Goal: Task Accomplishment & Management: Manage account settings

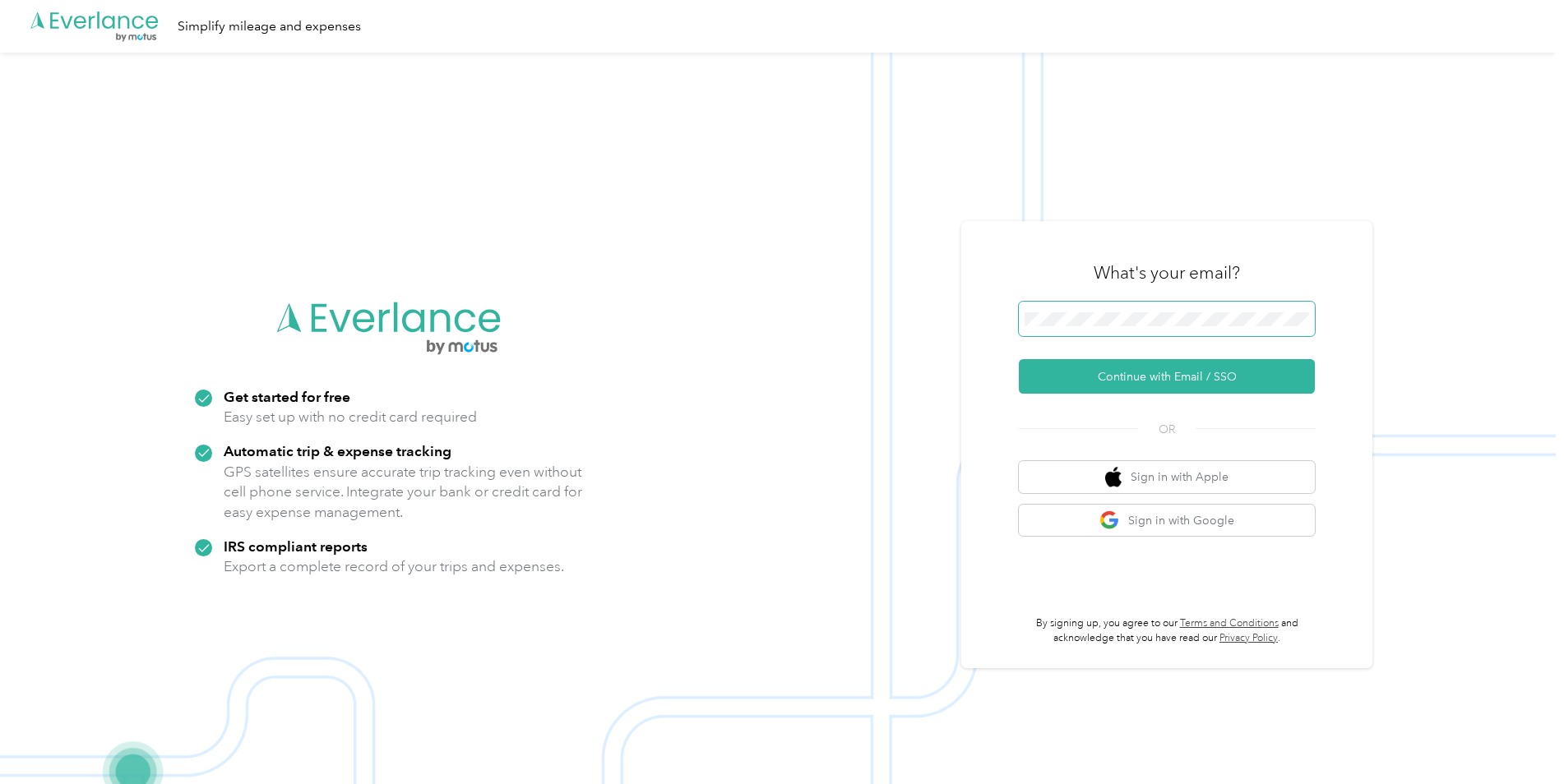
click at [1164, 329] on span at bounding box center [1166, 319] width 296 height 35
click at [1118, 376] on button "Continue with Email / SSO" at bounding box center [1166, 376] width 296 height 35
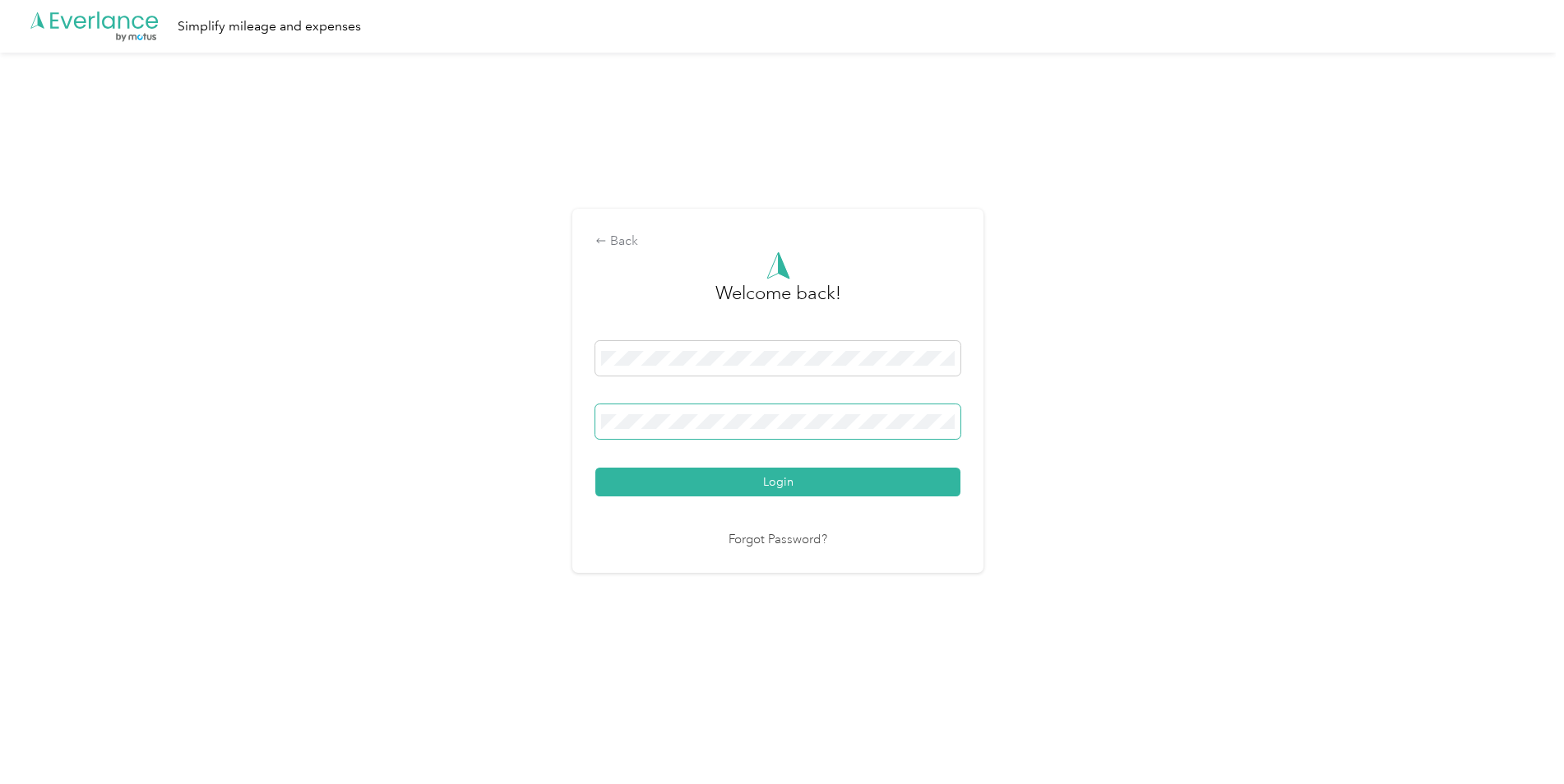
click at [595, 468] on button "Login" at bounding box center [777, 482] width 365 height 29
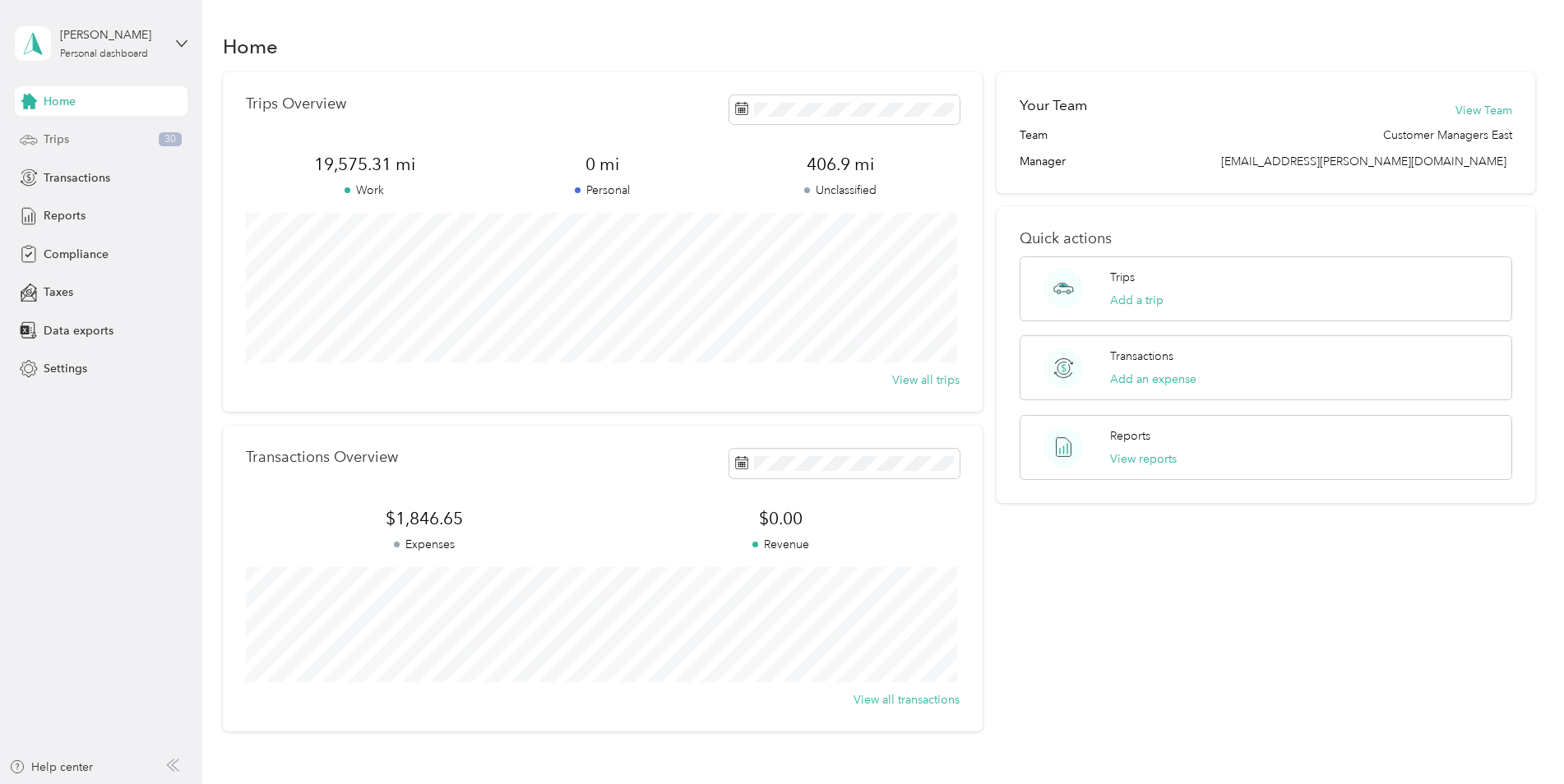
click at [51, 139] on span "Trips" at bounding box center [56, 139] width 26 height 17
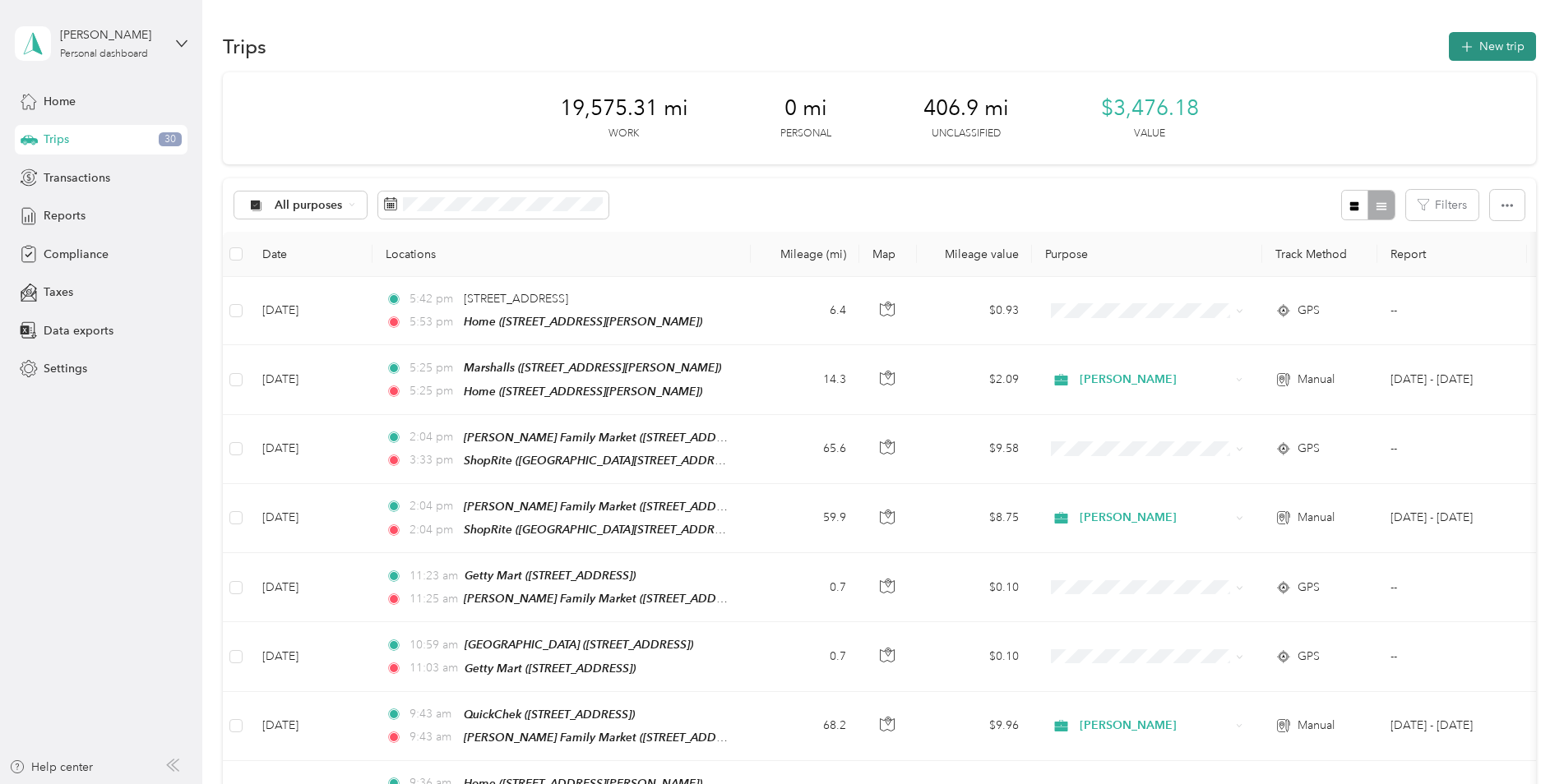
click at [1486, 49] on button "New trip" at bounding box center [1492, 46] width 87 height 29
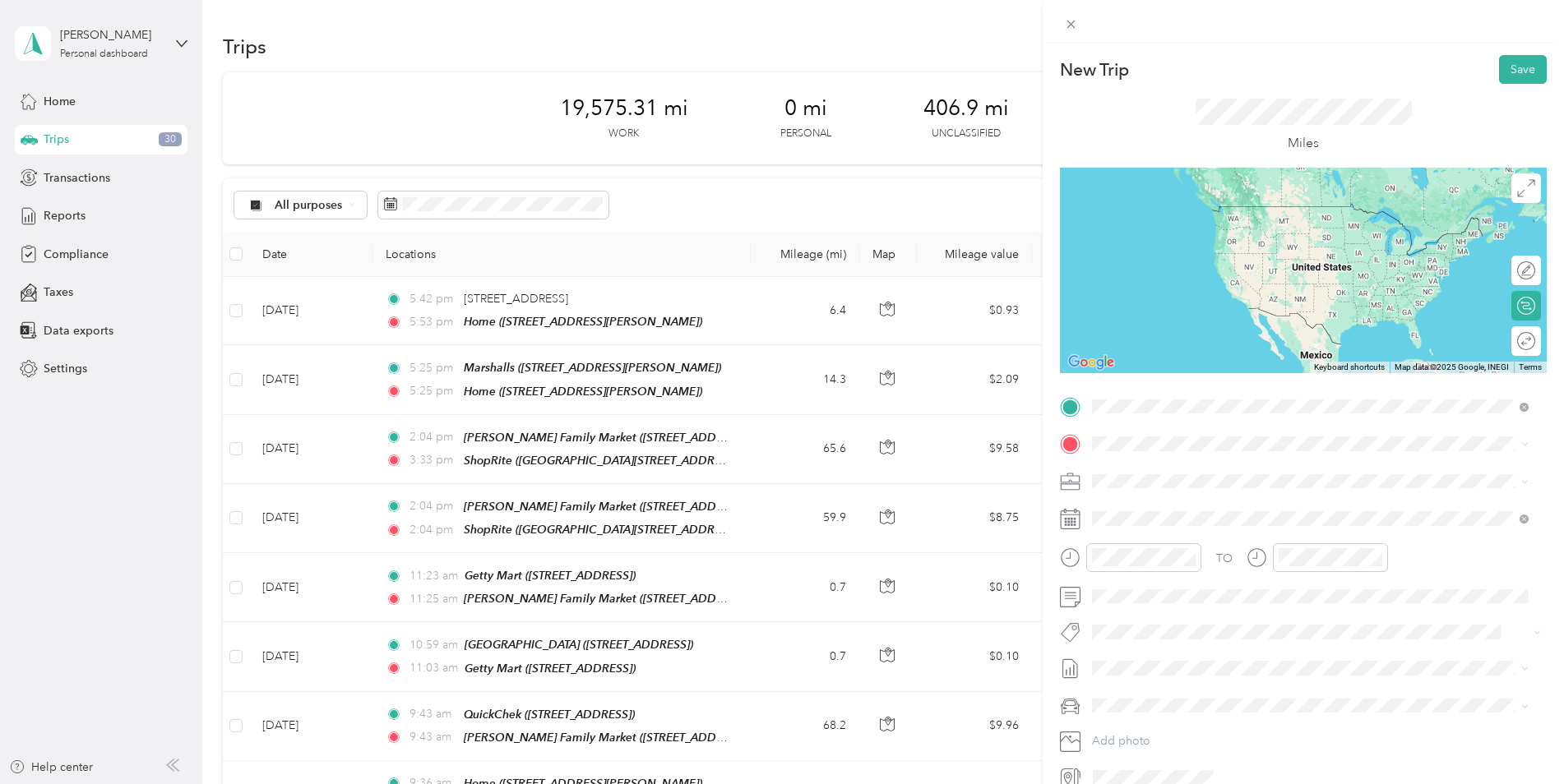
click at [1192, 481] on div "Home [STREET_ADDRESS][PERSON_NAME]" at bounding box center [1220, 482] width 195 height 35
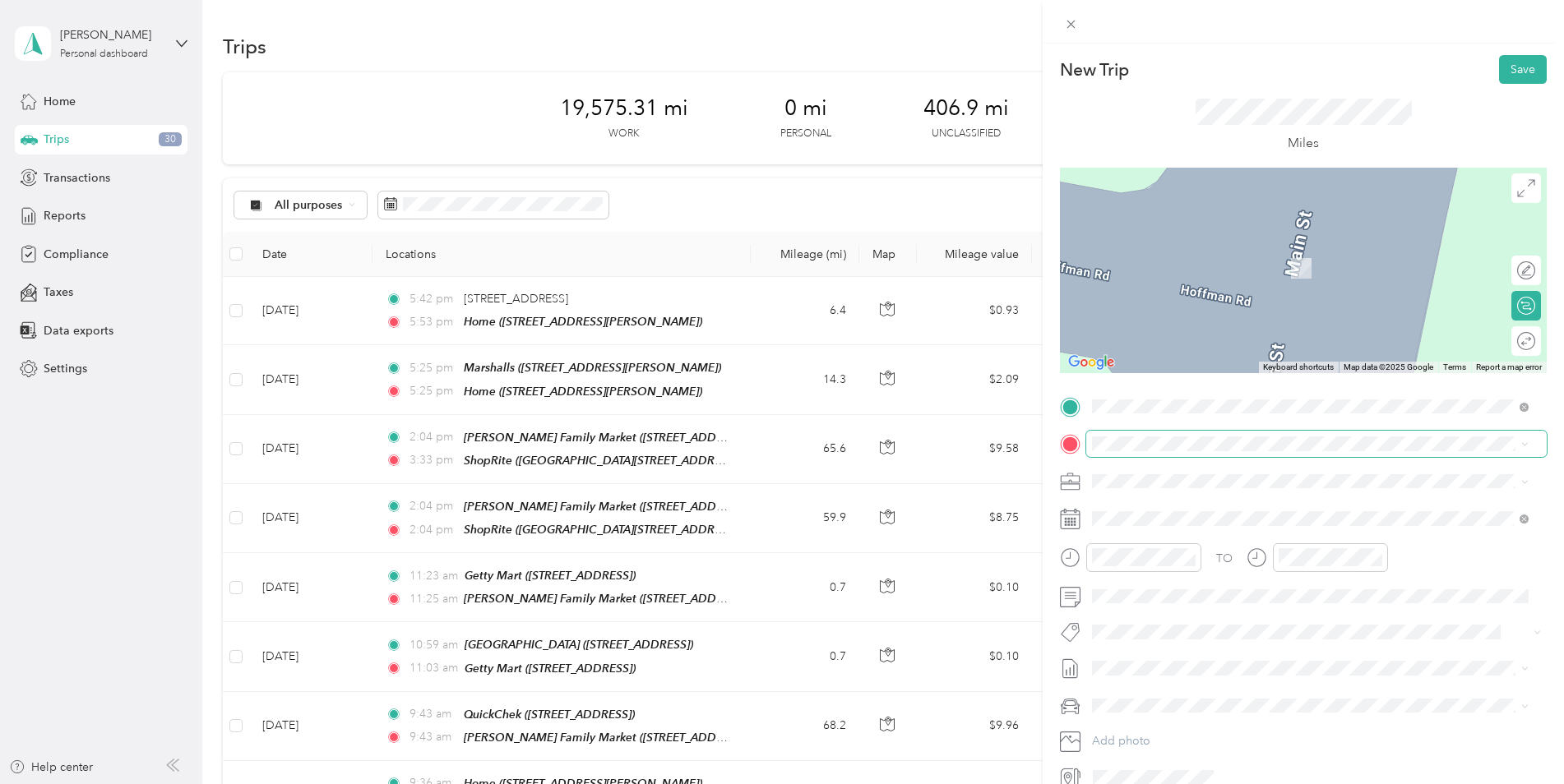
click at [1168, 436] on span at bounding box center [1316, 444] width 461 height 26
click at [1258, 674] on span "1965 State Route 57, 078403475, [GEOGRAPHIC_DATA], [GEOGRAPHIC_DATA], [GEOGRAPH…" at bounding box center [1272, 690] width 299 height 31
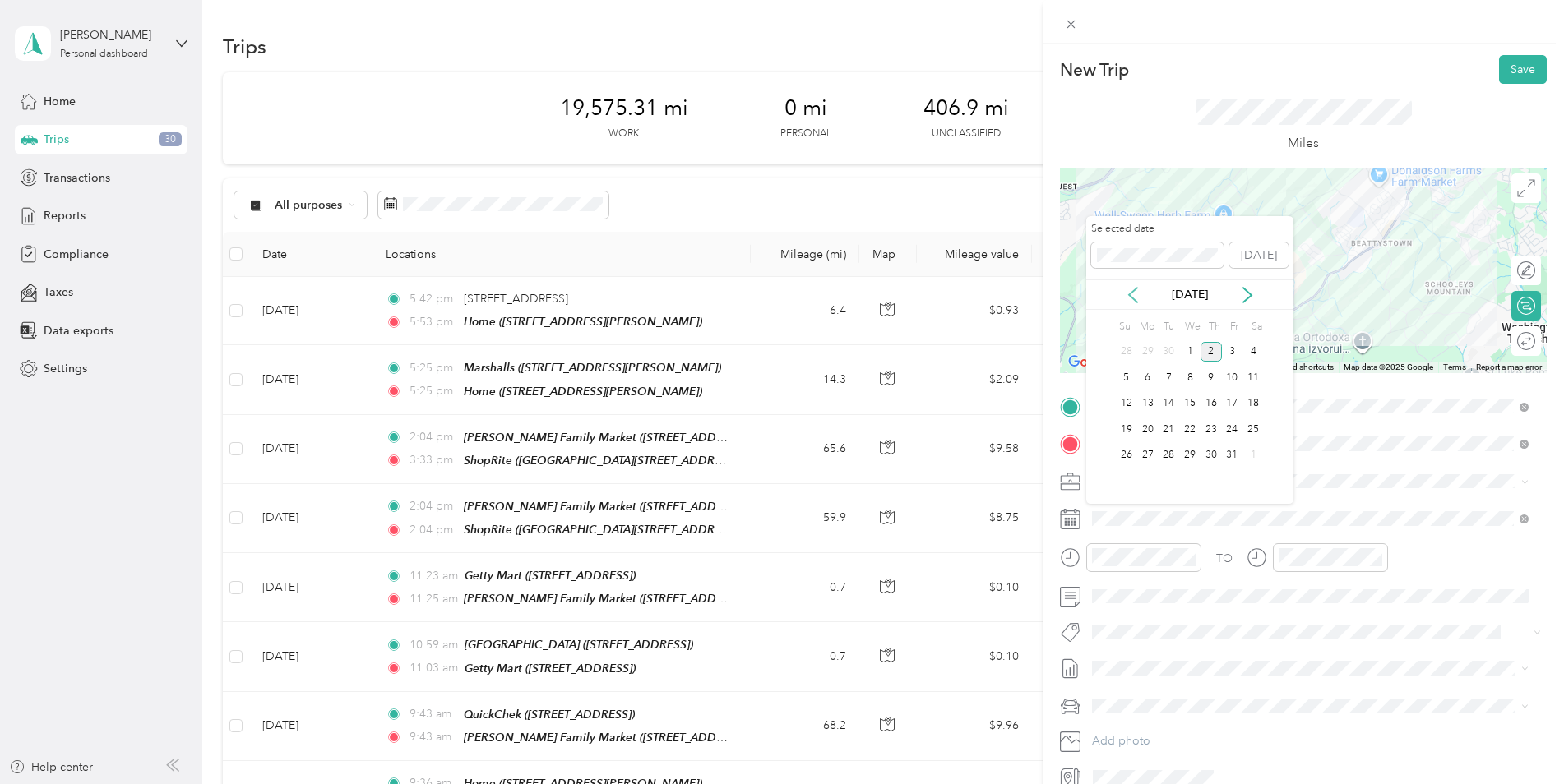
click at [1132, 302] on icon at bounding box center [1133, 295] width 16 height 16
click at [1164, 349] on div "2" at bounding box center [1168, 352] width 21 height 21
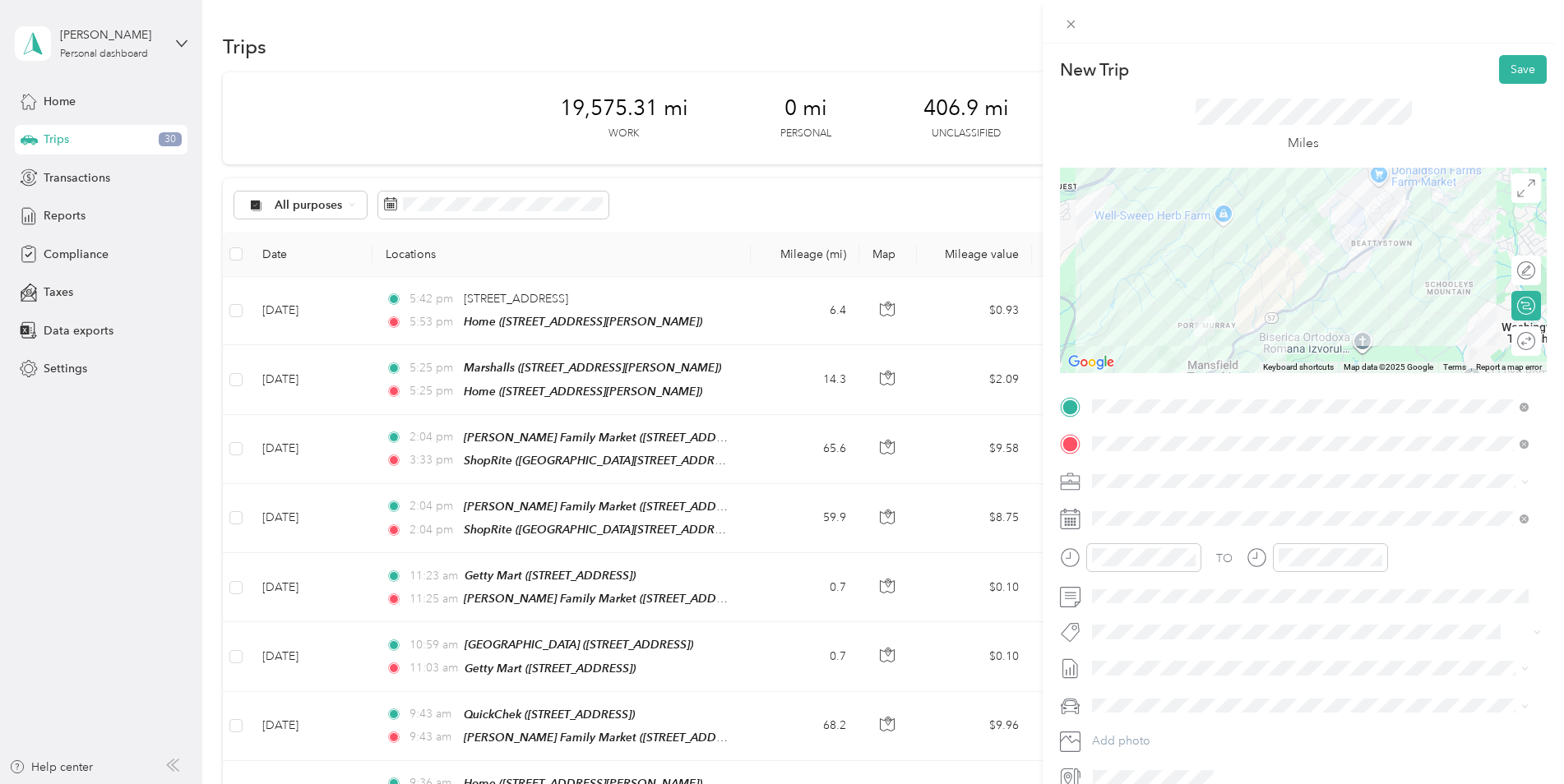
click at [1317, 285] on div at bounding box center [1303, 270] width 487 height 205
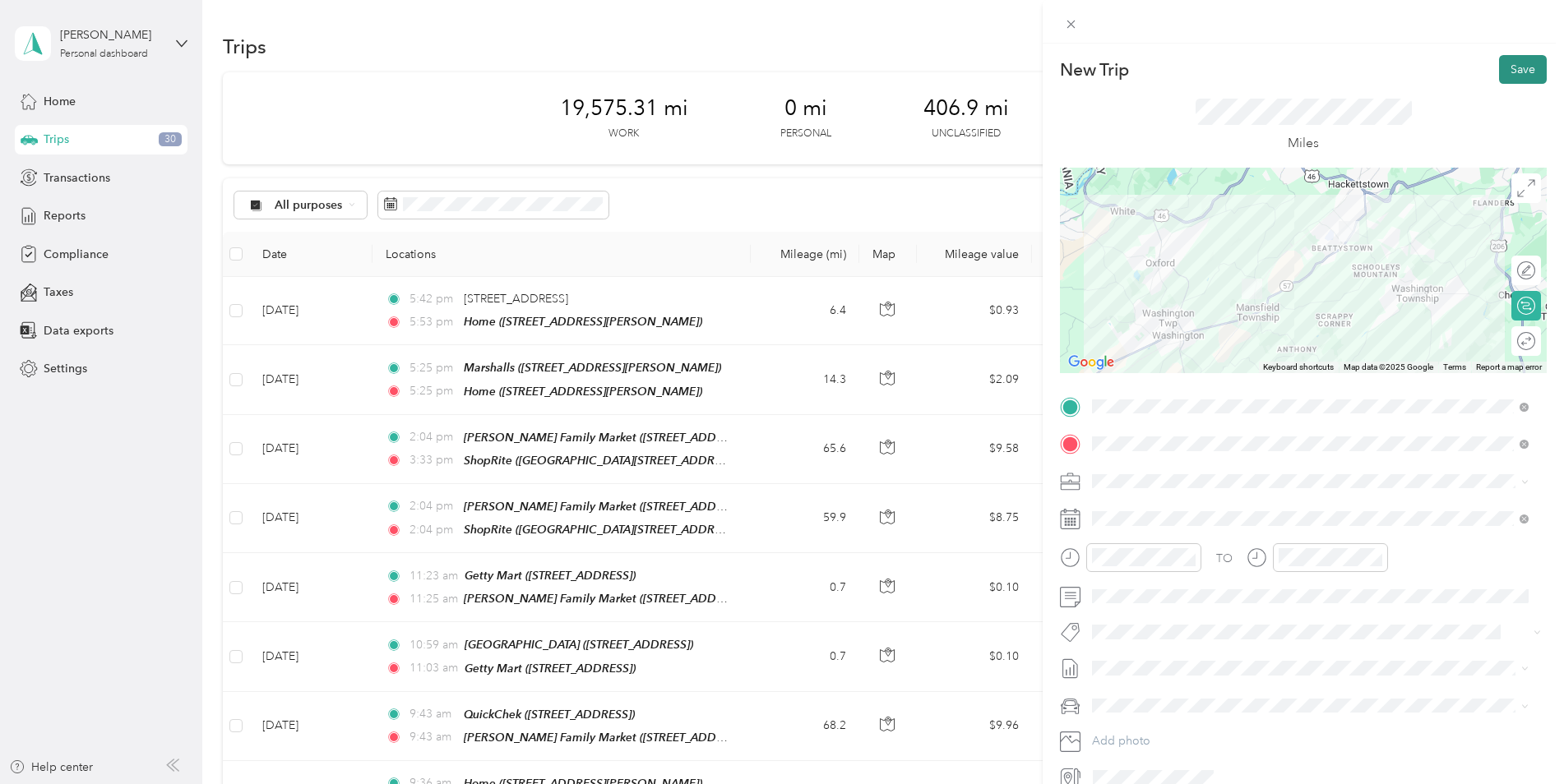
click at [1510, 75] on button "Save" at bounding box center [1523, 69] width 48 height 29
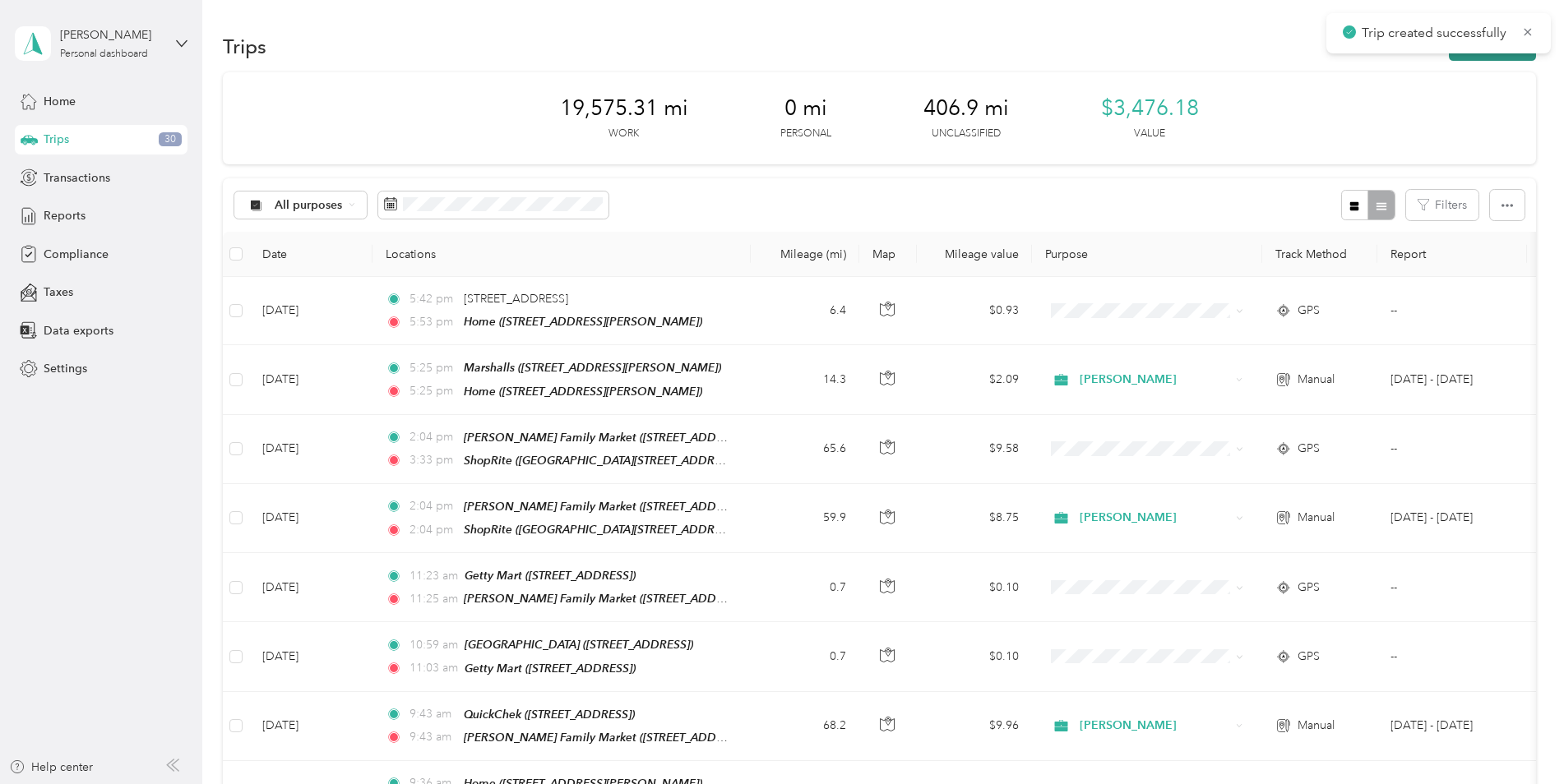
click at [1504, 60] on button "New trip" at bounding box center [1492, 46] width 87 height 29
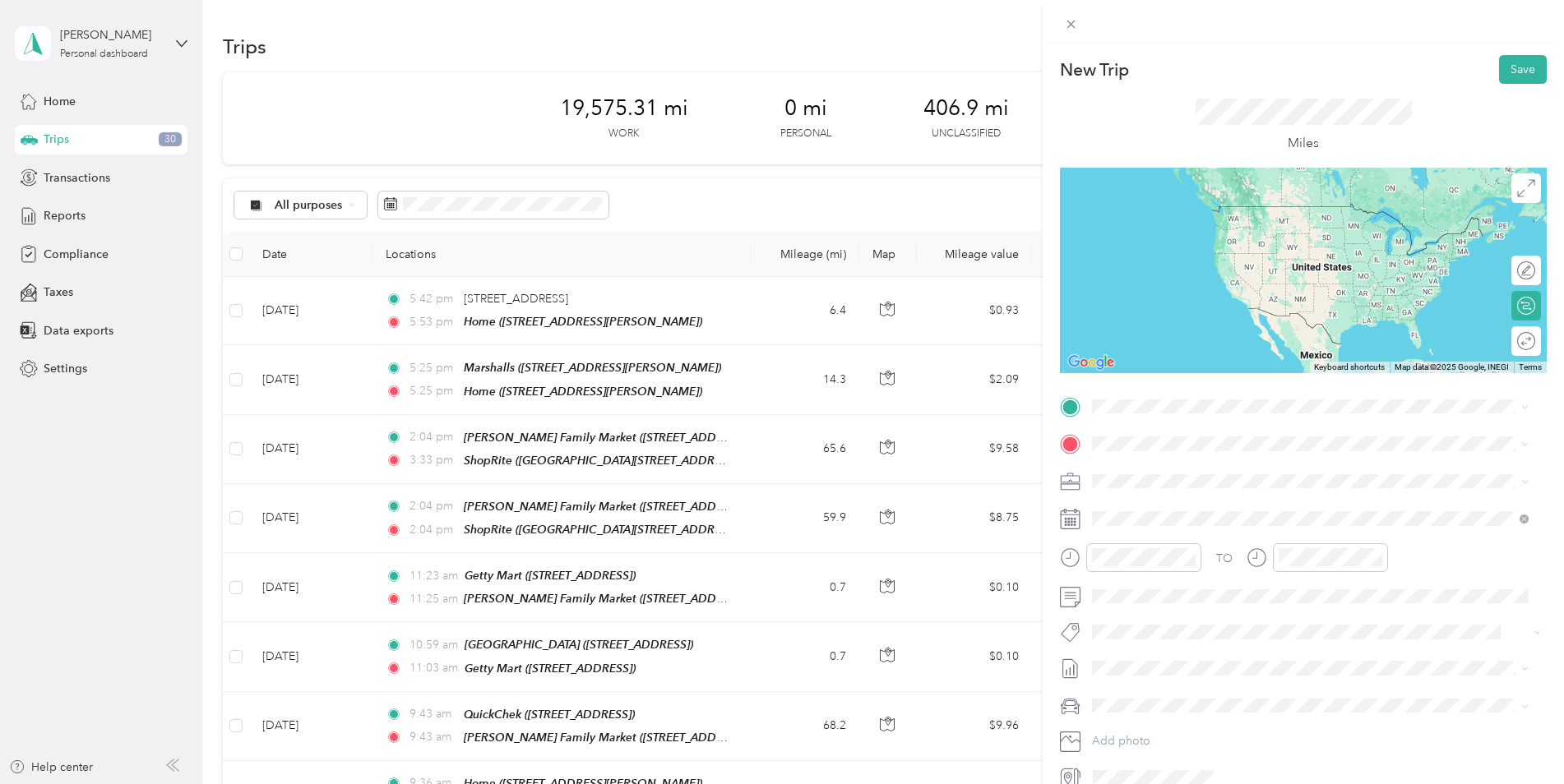
click at [1271, 637] on span "1965 State Route 57, 078403475, [GEOGRAPHIC_DATA], [GEOGRAPHIC_DATA], [GEOGRAPH…" at bounding box center [1272, 653] width 299 height 31
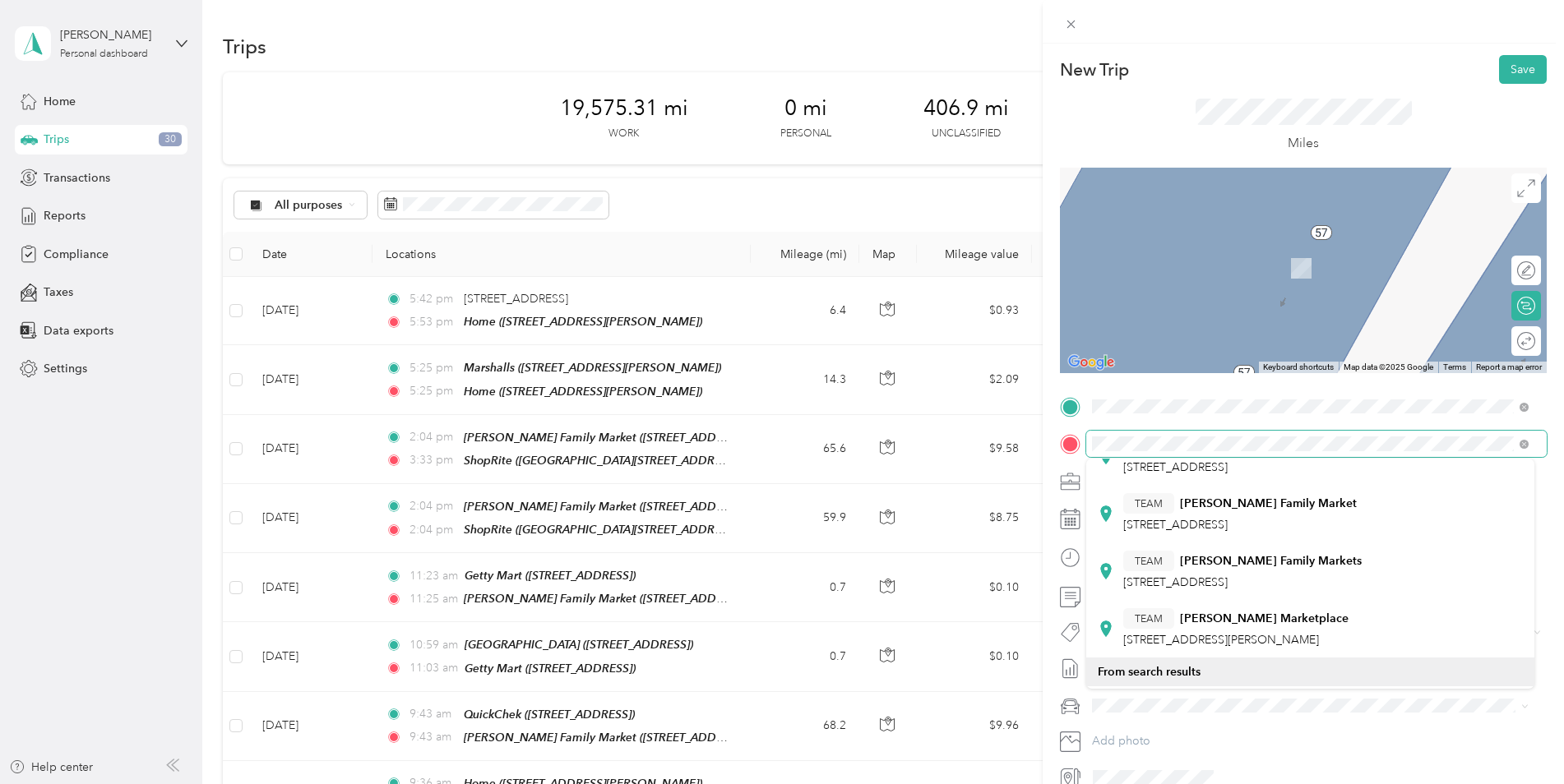
scroll to position [329, 0]
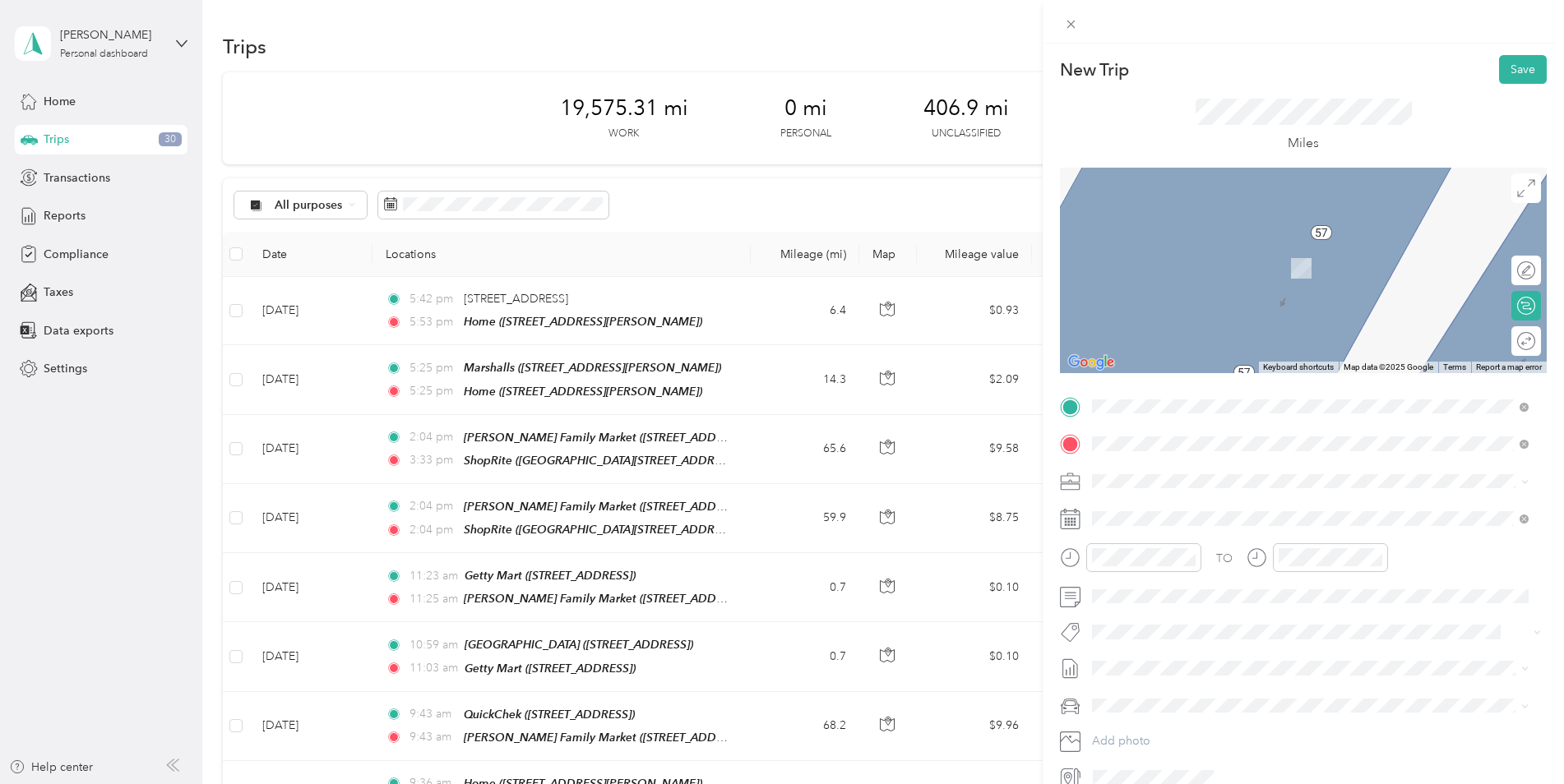
click at [1308, 549] on div "TEAM [PERSON_NAME] & Sons [STREET_ADDRESS]" at bounding box center [1220, 538] width 194 height 40
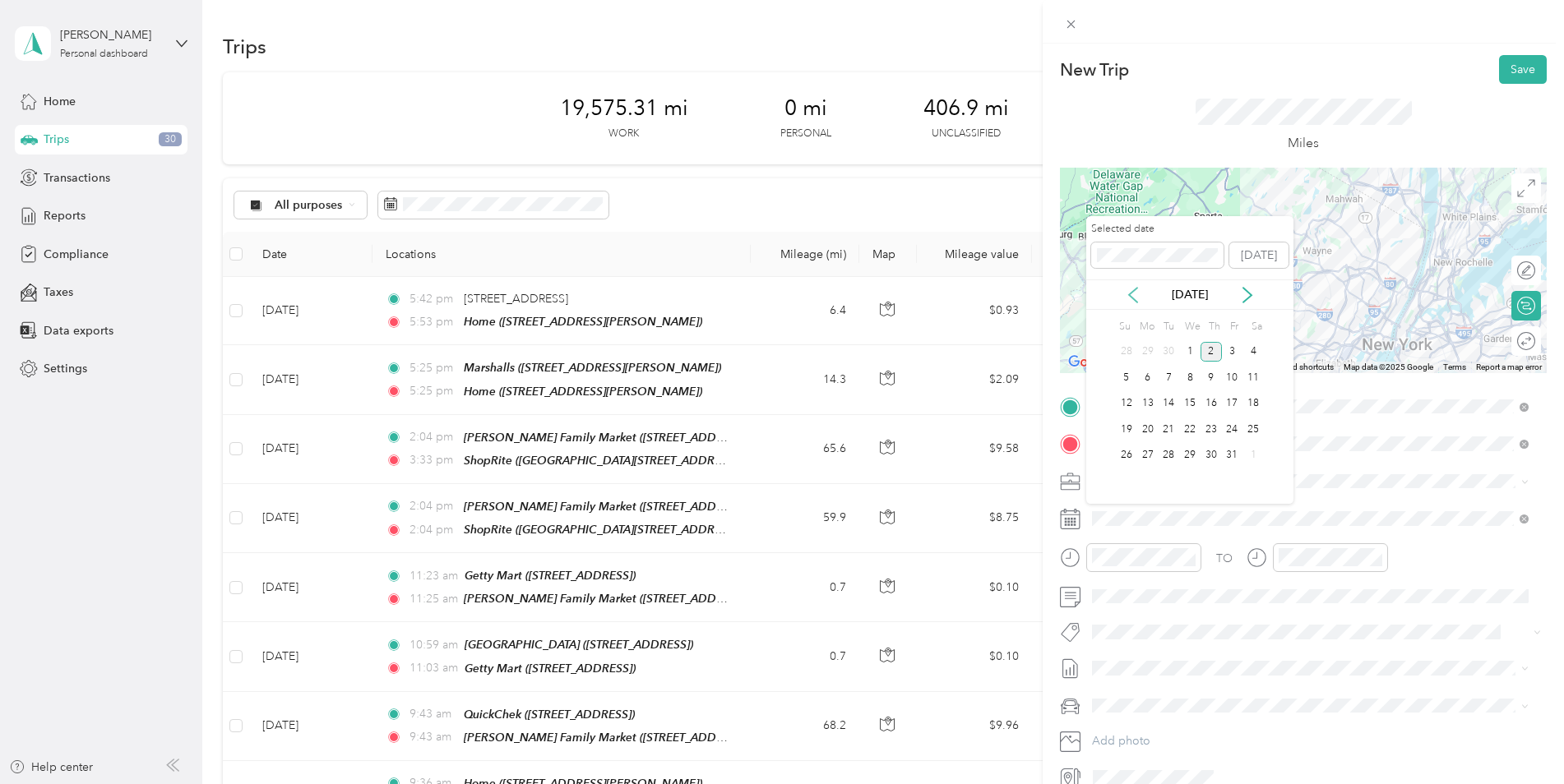
click at [1136, 297] on icon at bounding box center [1133, 295] width 16 height 16
click at [1170, 349] on div "2" at bounding box center [1168, 352] width 21 height 21
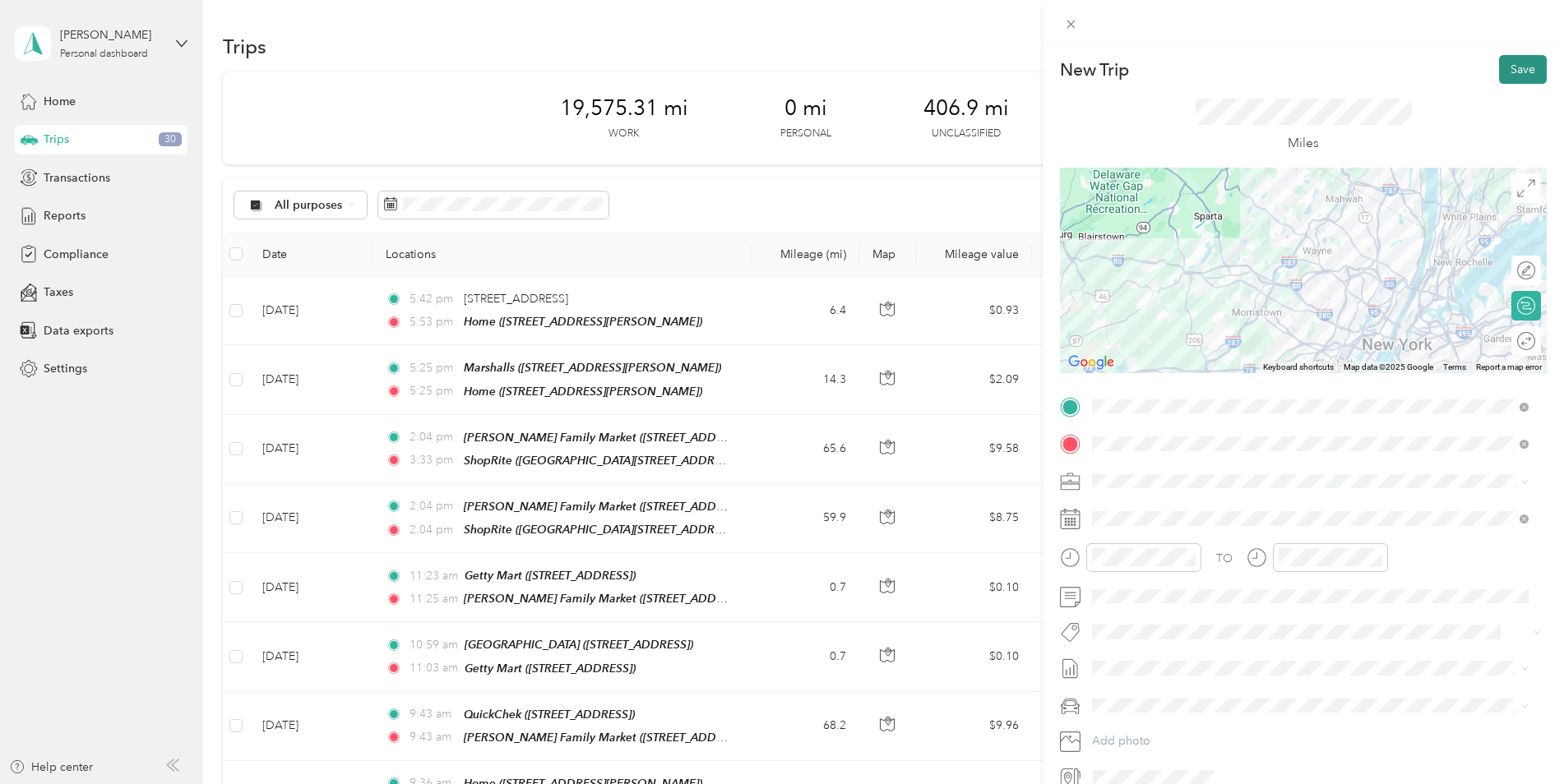
click at [1510, 74] on button "Save" at bounding box center [1523, 69] width 48 height 29
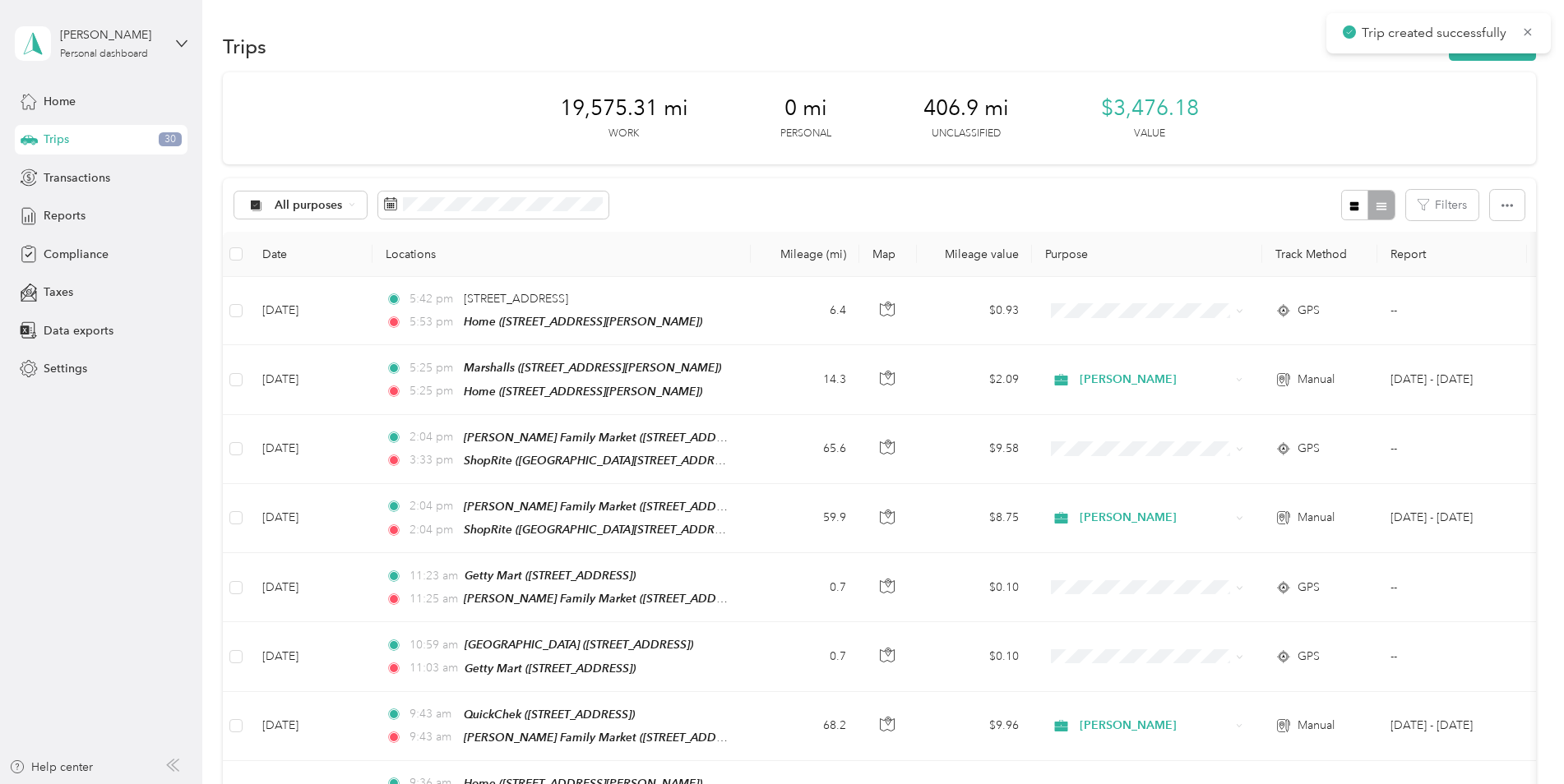
click at [1507, 61] on div "Trips New trip" at bounding box center [878, 46] width 1313 height 35
click at [1506, 58] on button "New trip" at bounding box center [1492, 46] width 87 height 29
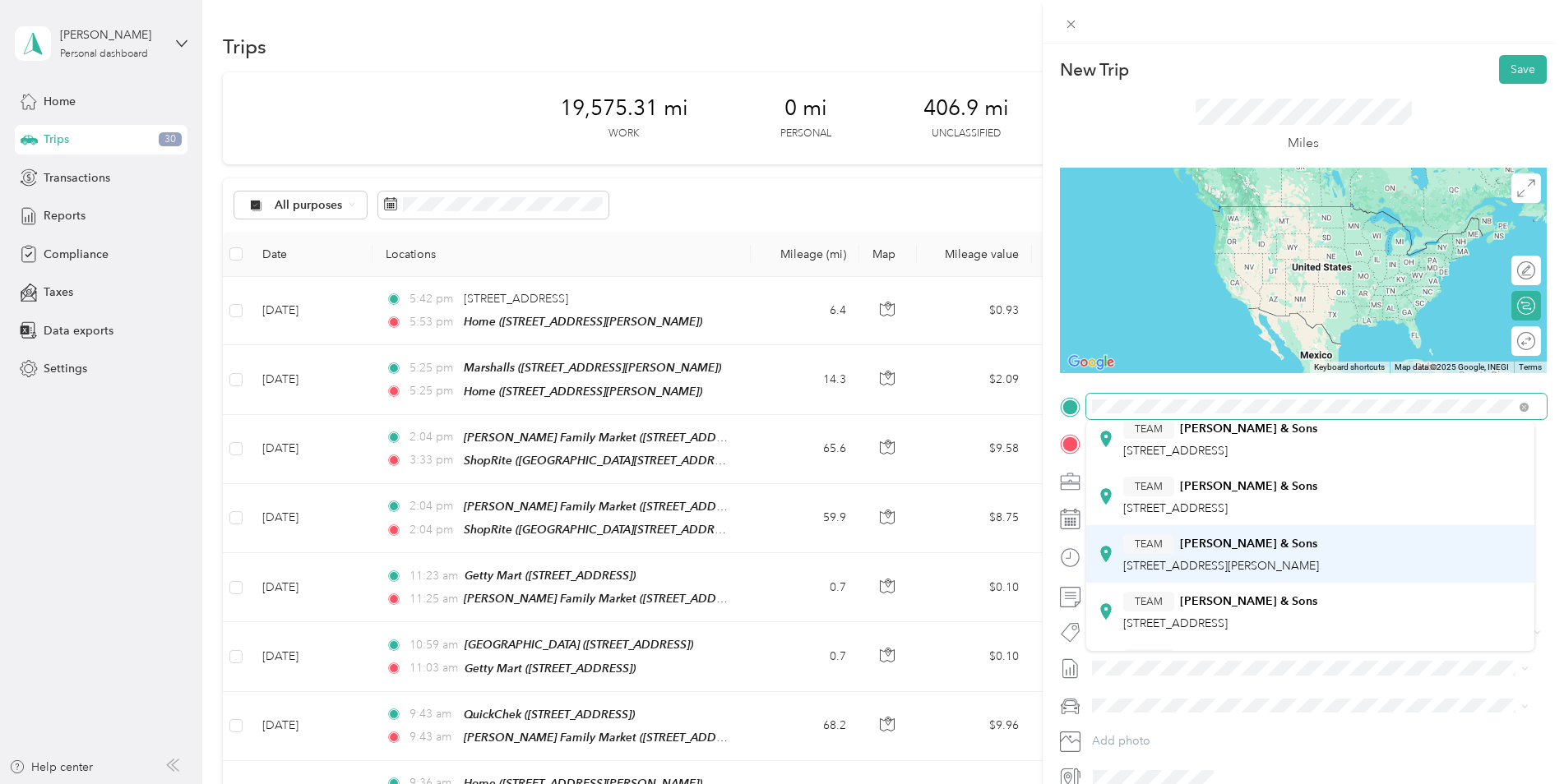
scroll to position [246, 0]
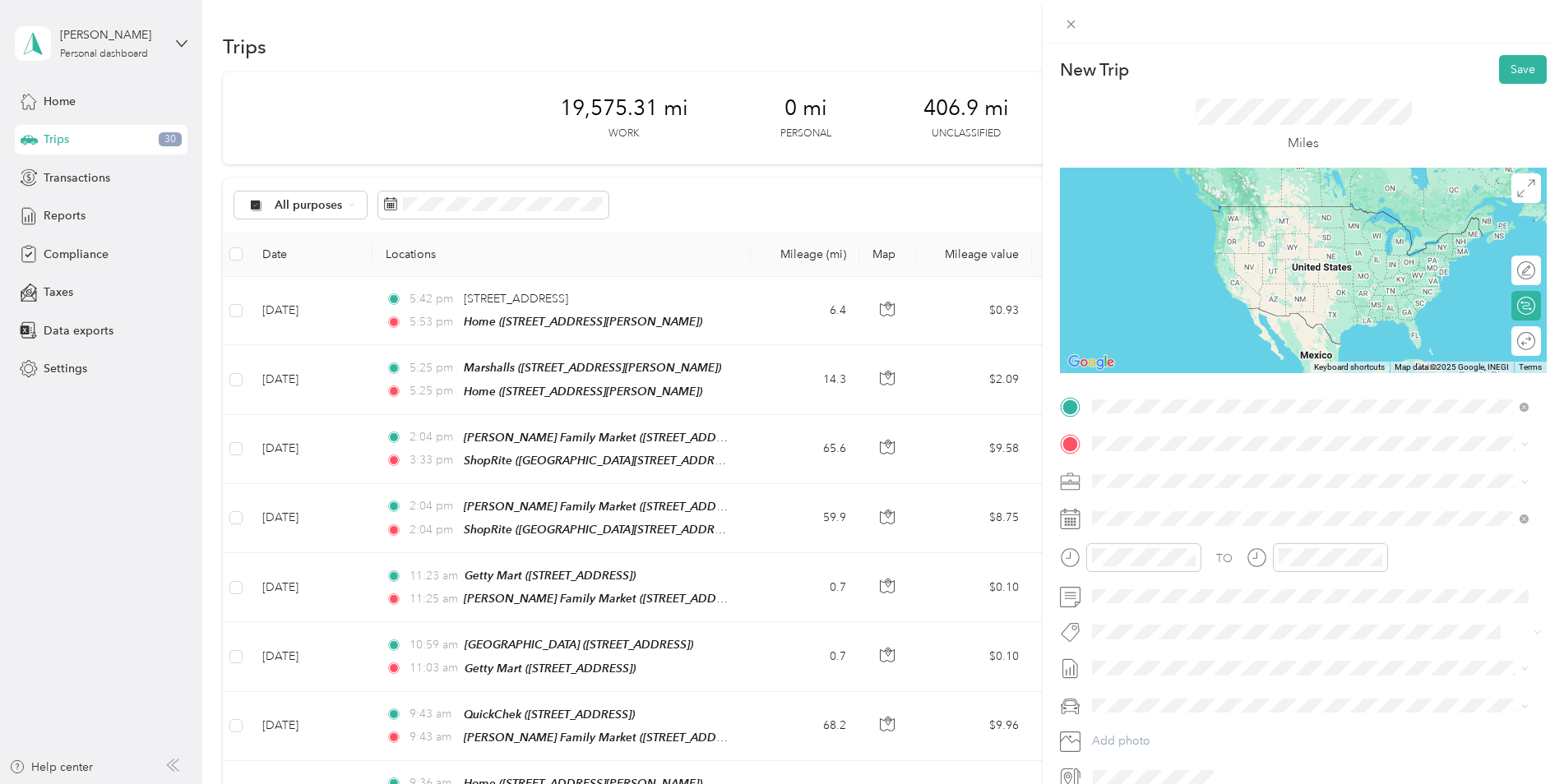
click at [1227, 590] on span "[STREET_ADDRESS]" at bounding box center [1175, 594] width 105 height 14
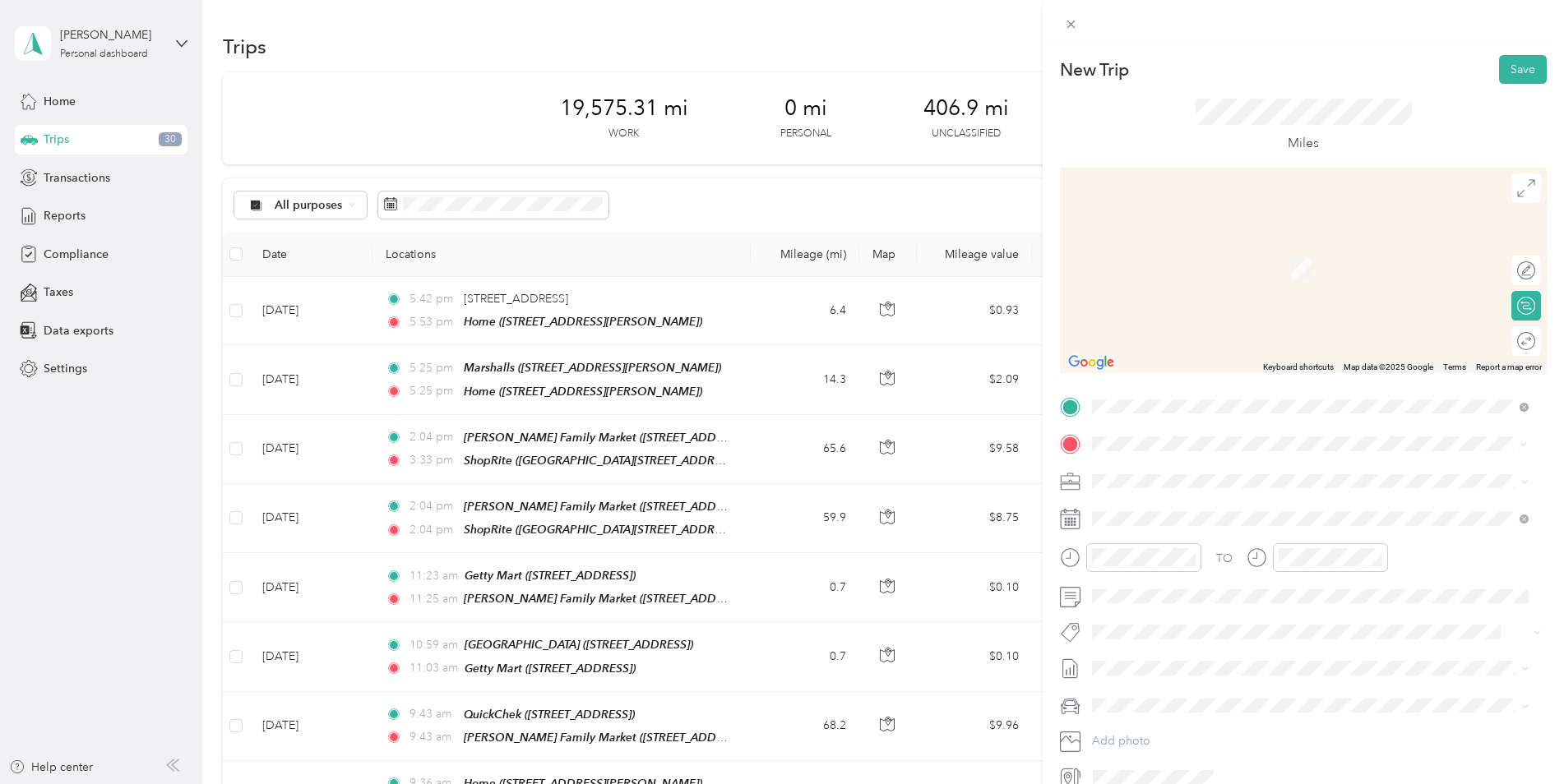
click at [1225, 654] on strong "ShopRite" at bounding box center [1205, 661] width 49 height 15
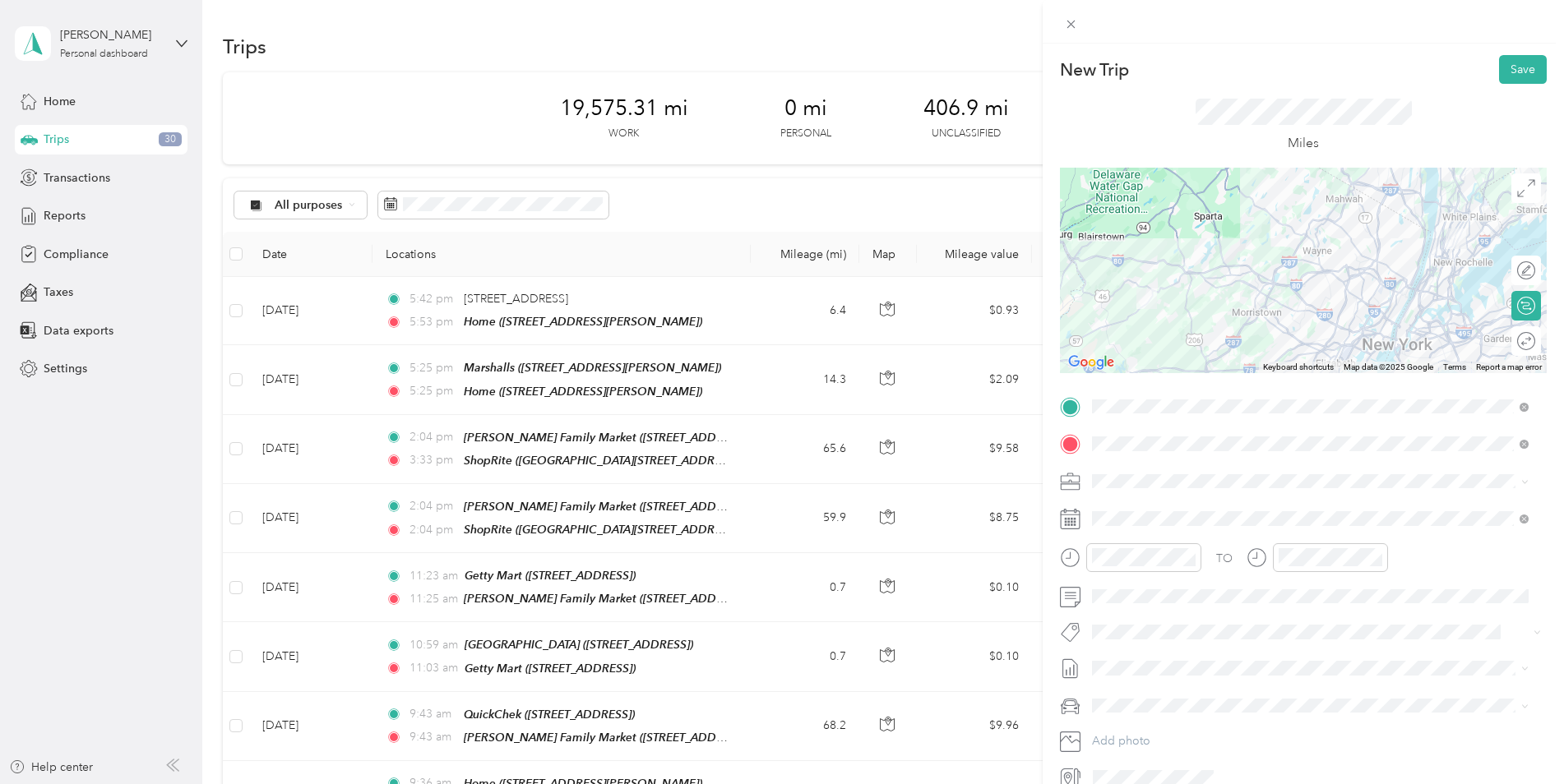
click at [1288, 255] on div at bounding box center [1303, 270] width 487 height 205
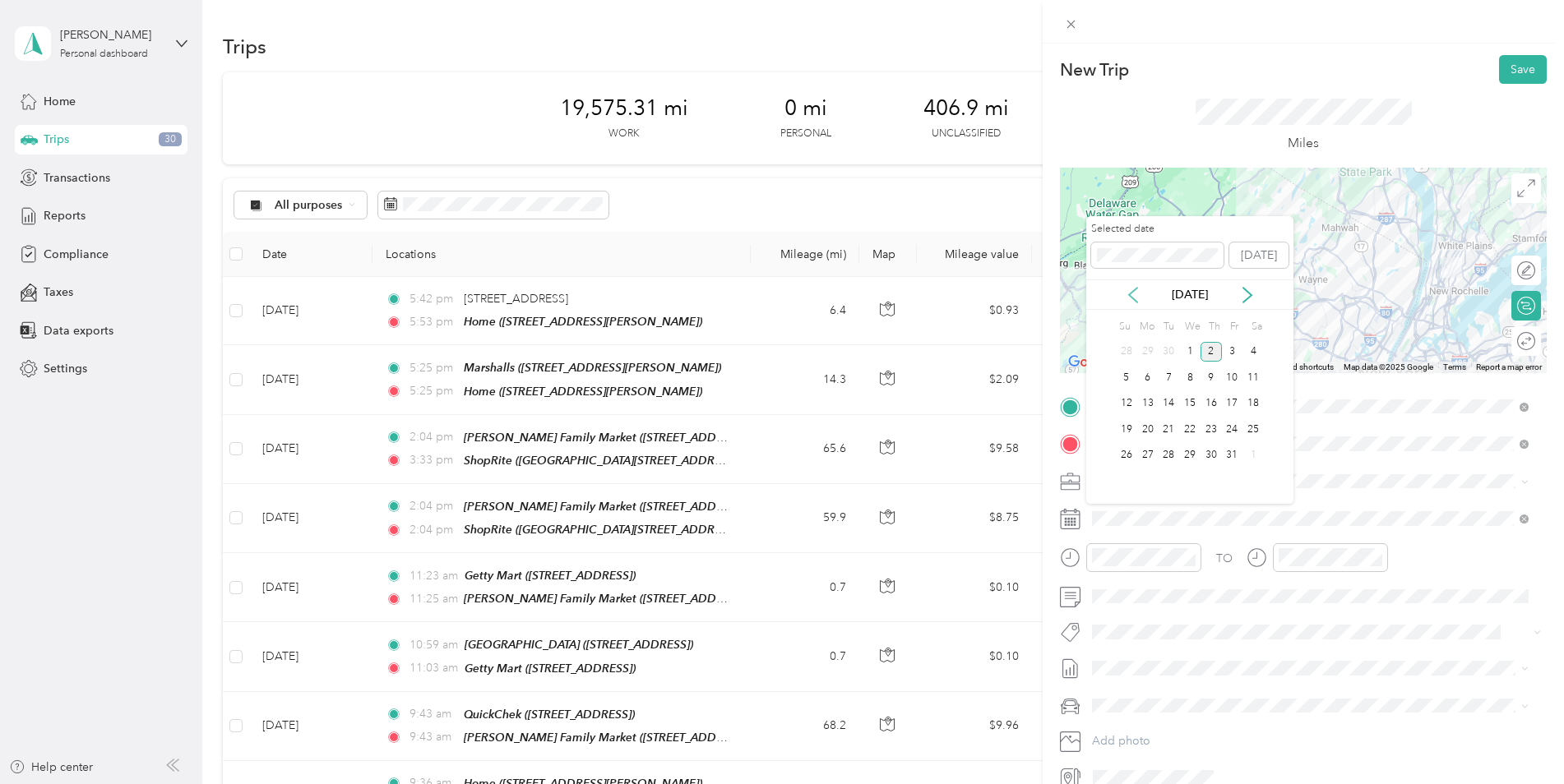
click at [1126, 294] on icon at bounding box center [1133, 295] width 16 height 16
click at [1162, 349] on div "2" at bounding box center [1168, 352] width 21 height 21
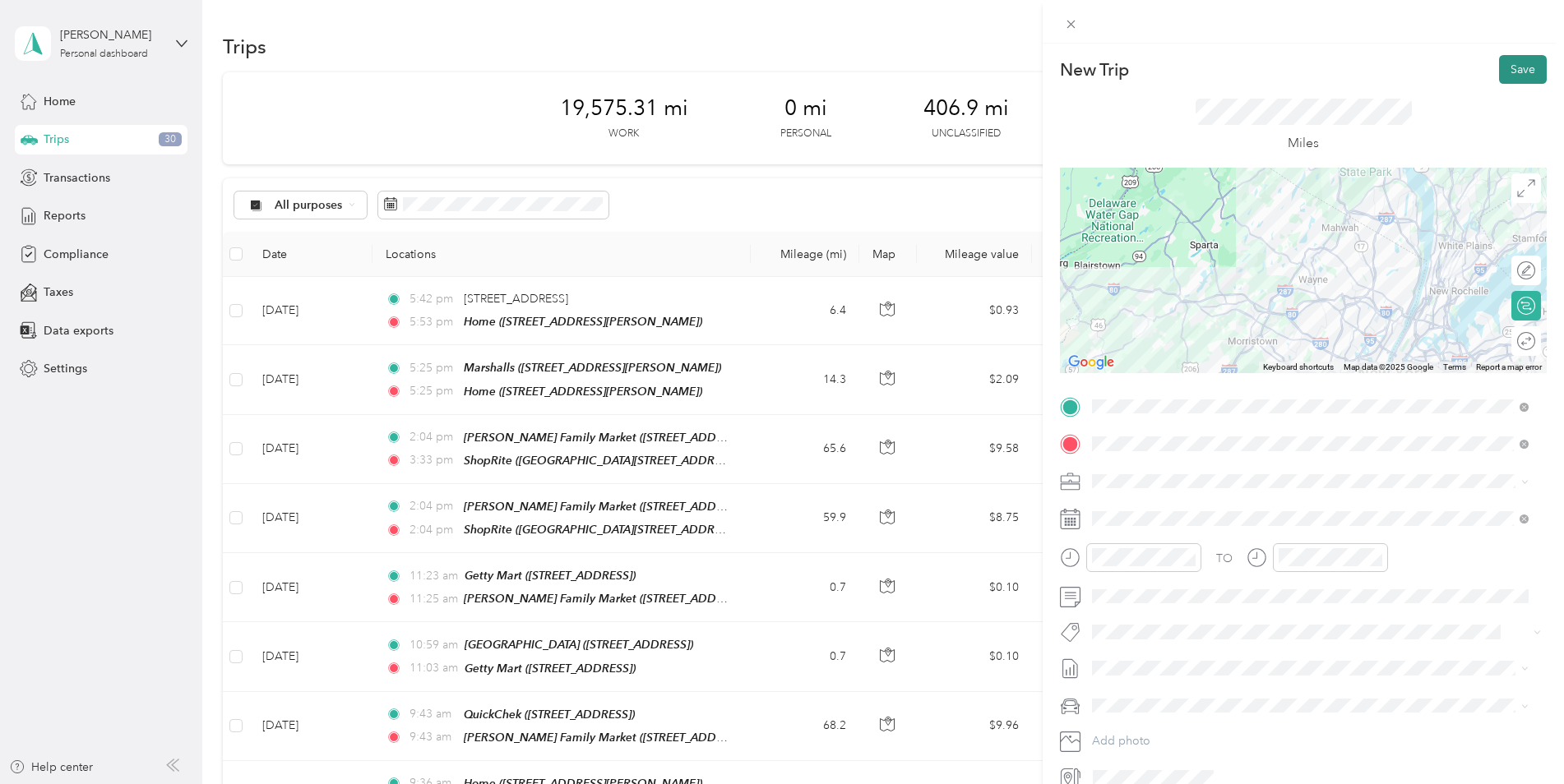
click at [1519, 75] on button "Save" at bounding box center [1523, 69] width 48 height 29
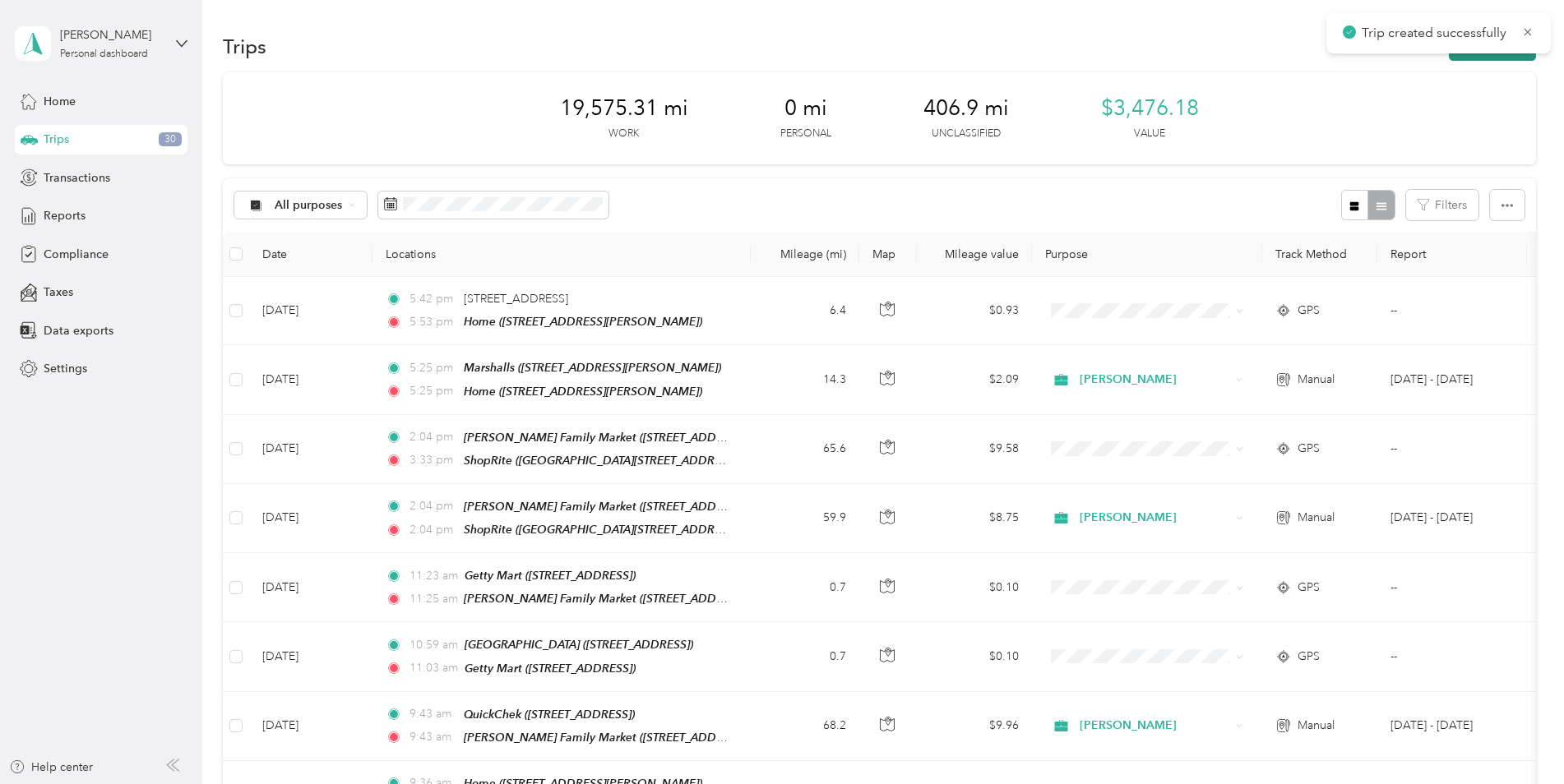
click at [1509, 58] on button "New trip" at bounding box center [1492, 46] width 87 height 29
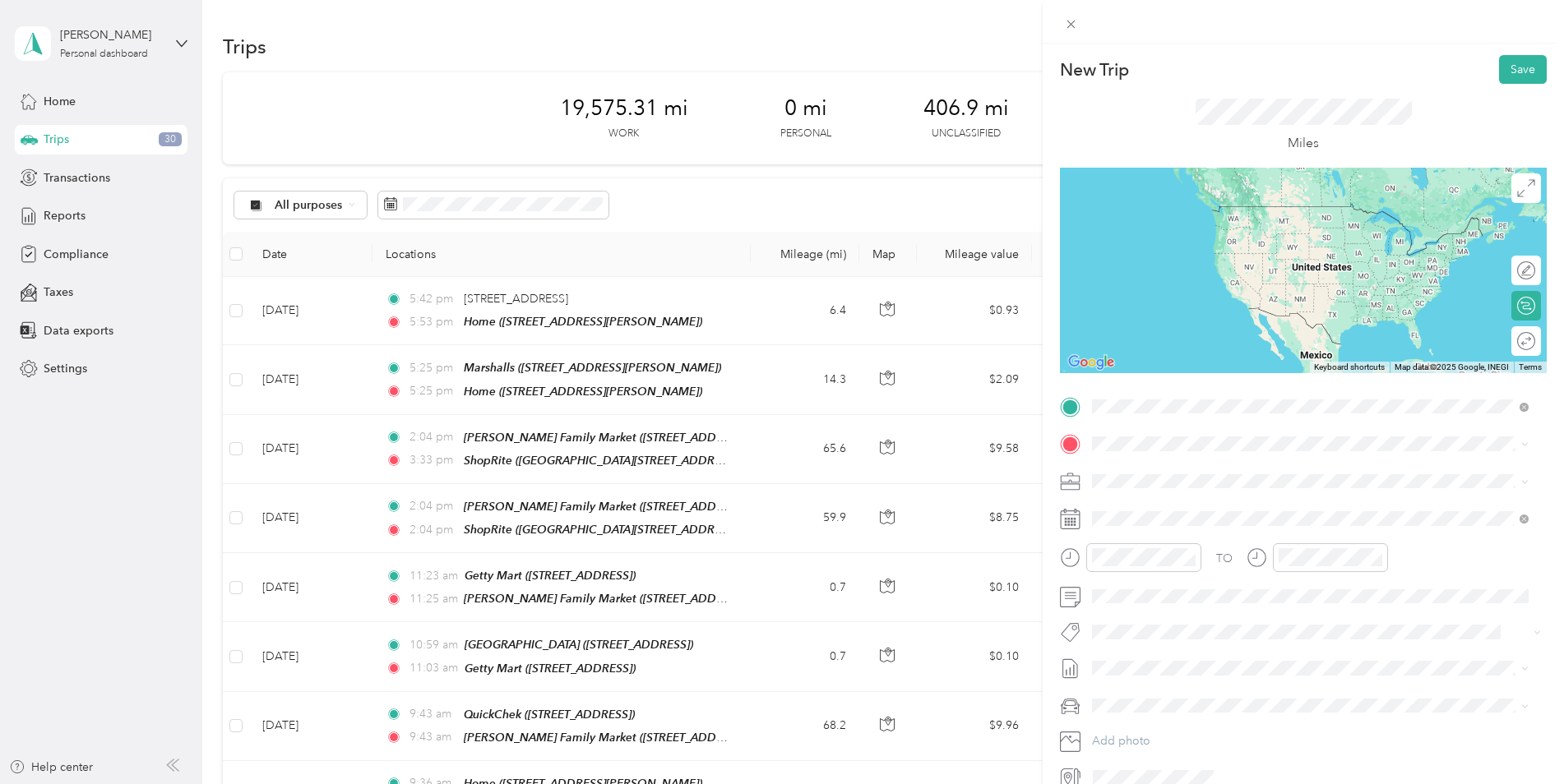
click at [1252, 614] on div "TEAM ShopRite 1965 State Route 57, 078403475, [GEOGRAPHIC_DATA], [GEOGRAPHIC_DA…" at bounding box center [1323, 642] width 400 height 58
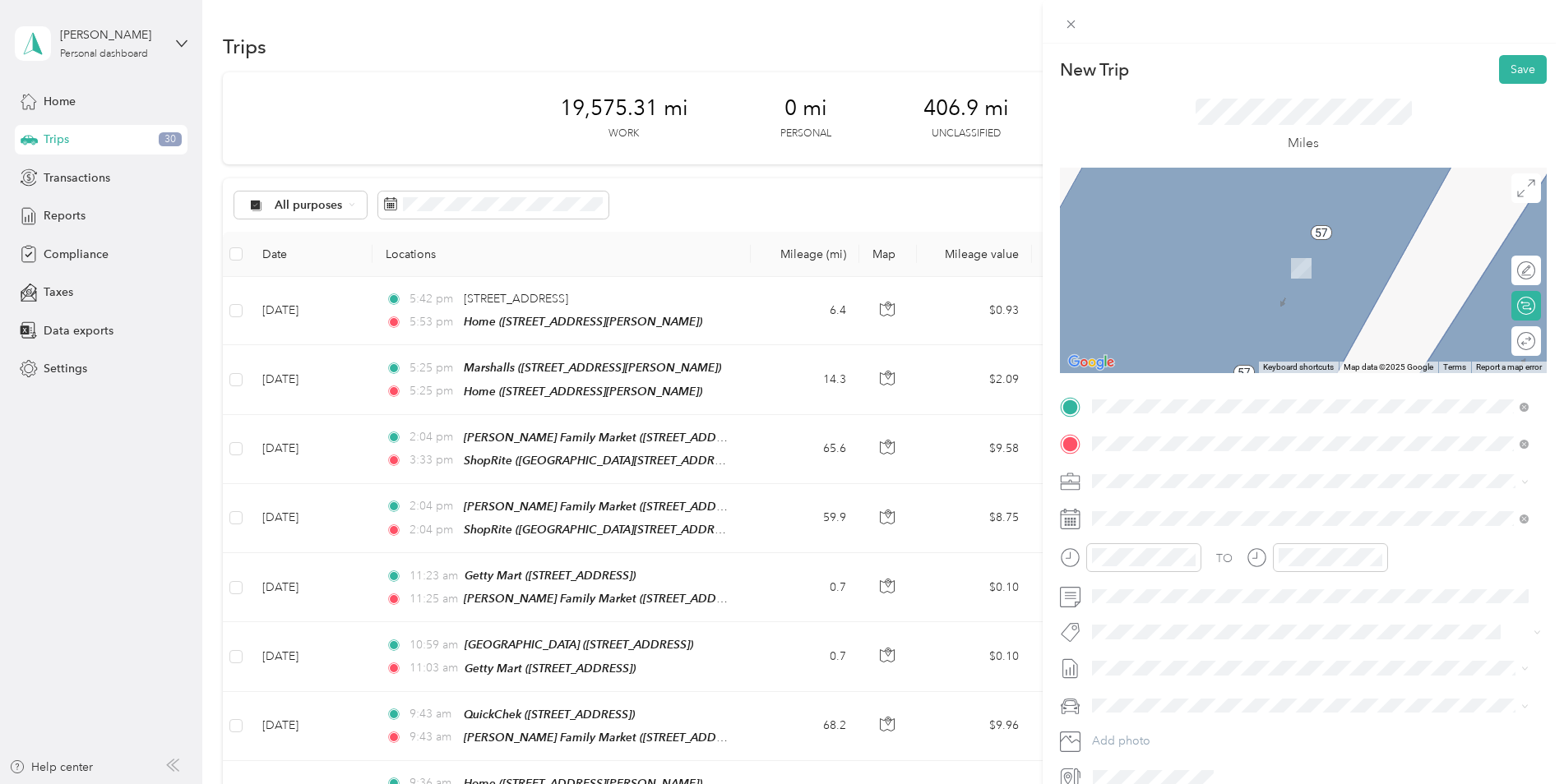
click at [1200, 523] on span "[STREET_ADDRESS][PERSON_NAME]" at bounding box center [1220, 527] width 195 height 14
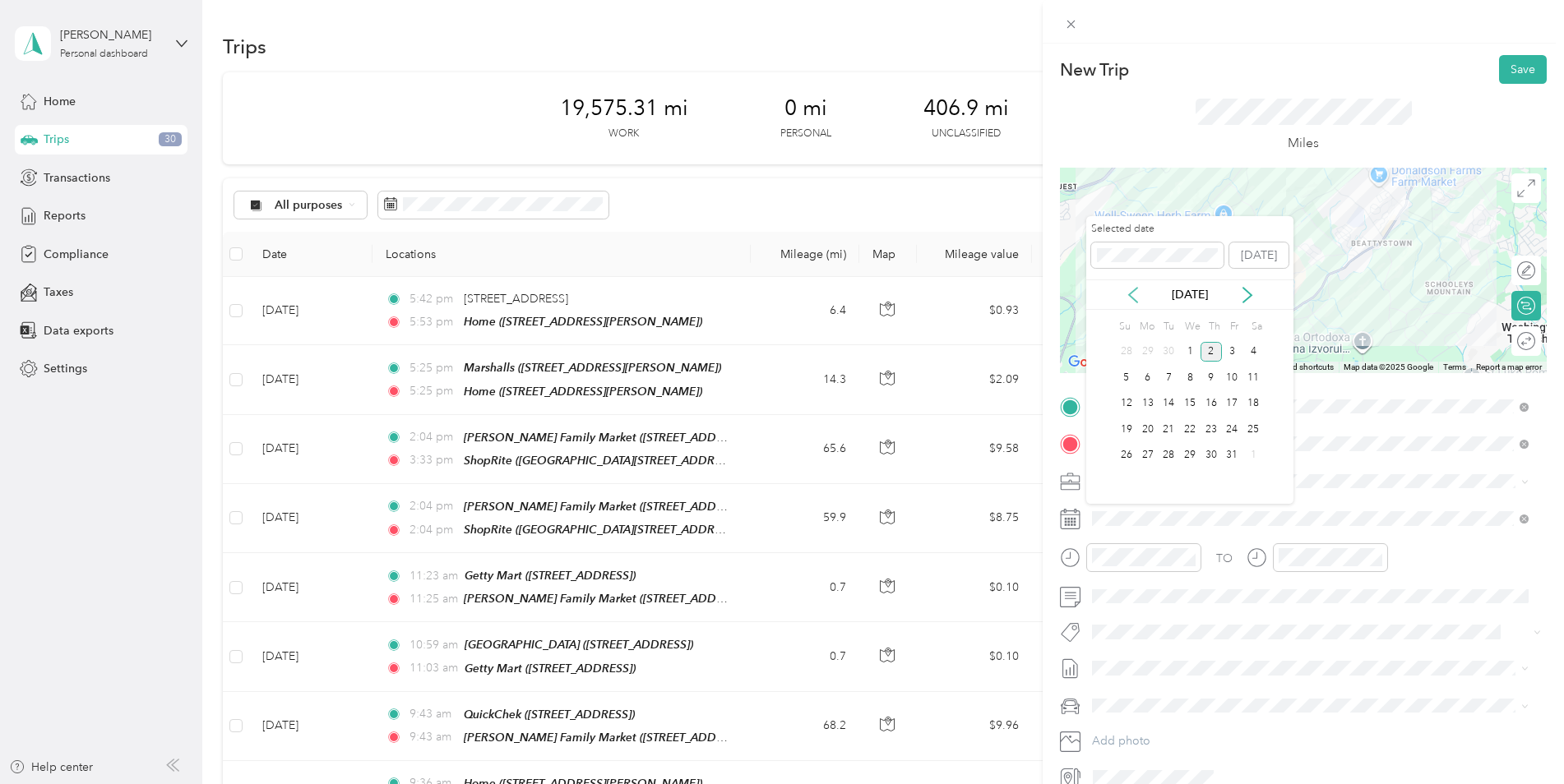
click at [1138, 300] on icon at bounding box center [1133, 295] width 16 height 16
click at [1174, 350] on div "2" at bounding box center [1168, 352] width 21 height 21
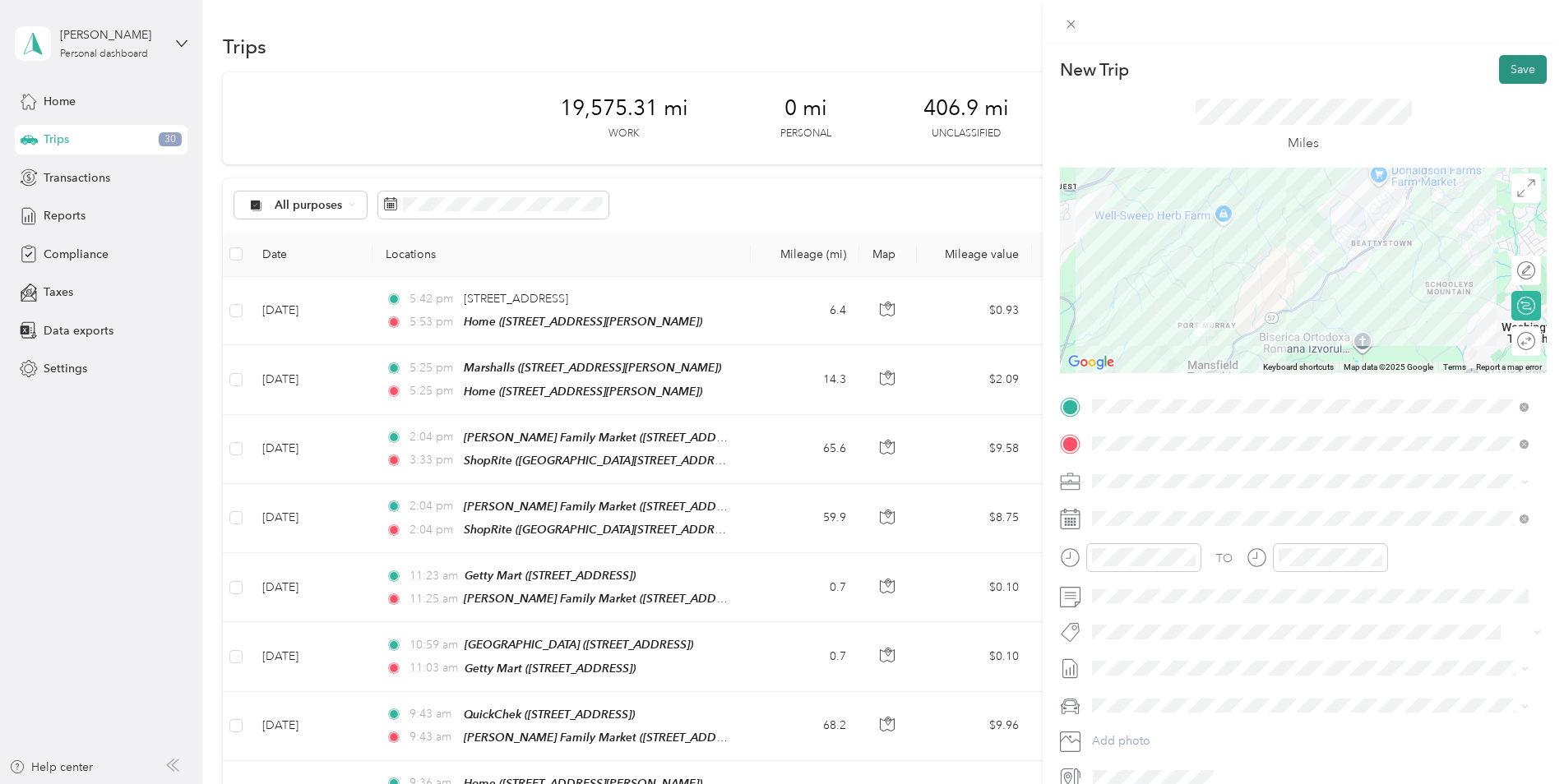
click at [1514, 63] on button "Save" at bounding box center [1523, 69] width 48 height 29
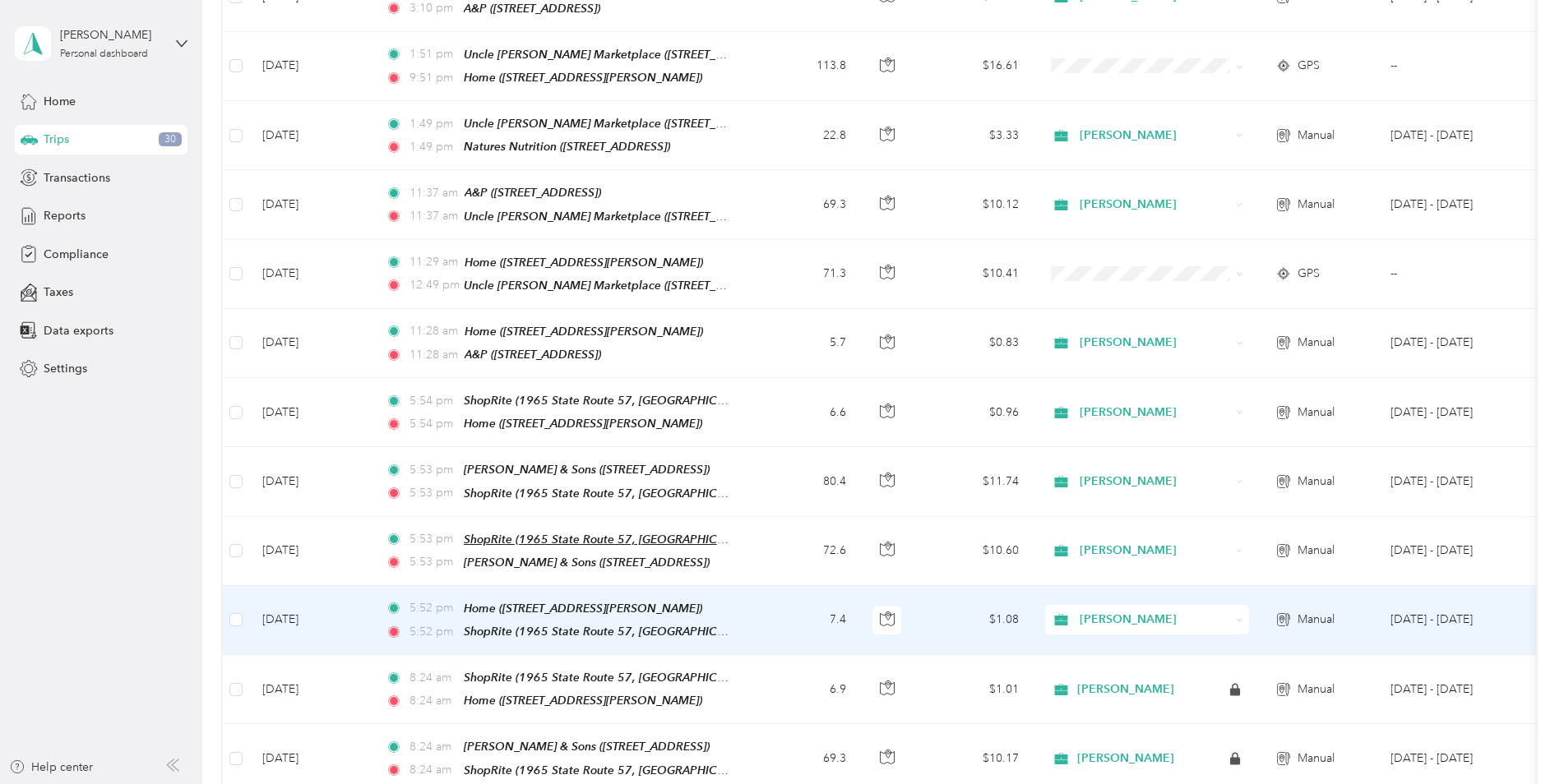
scroll to position [903, 0]
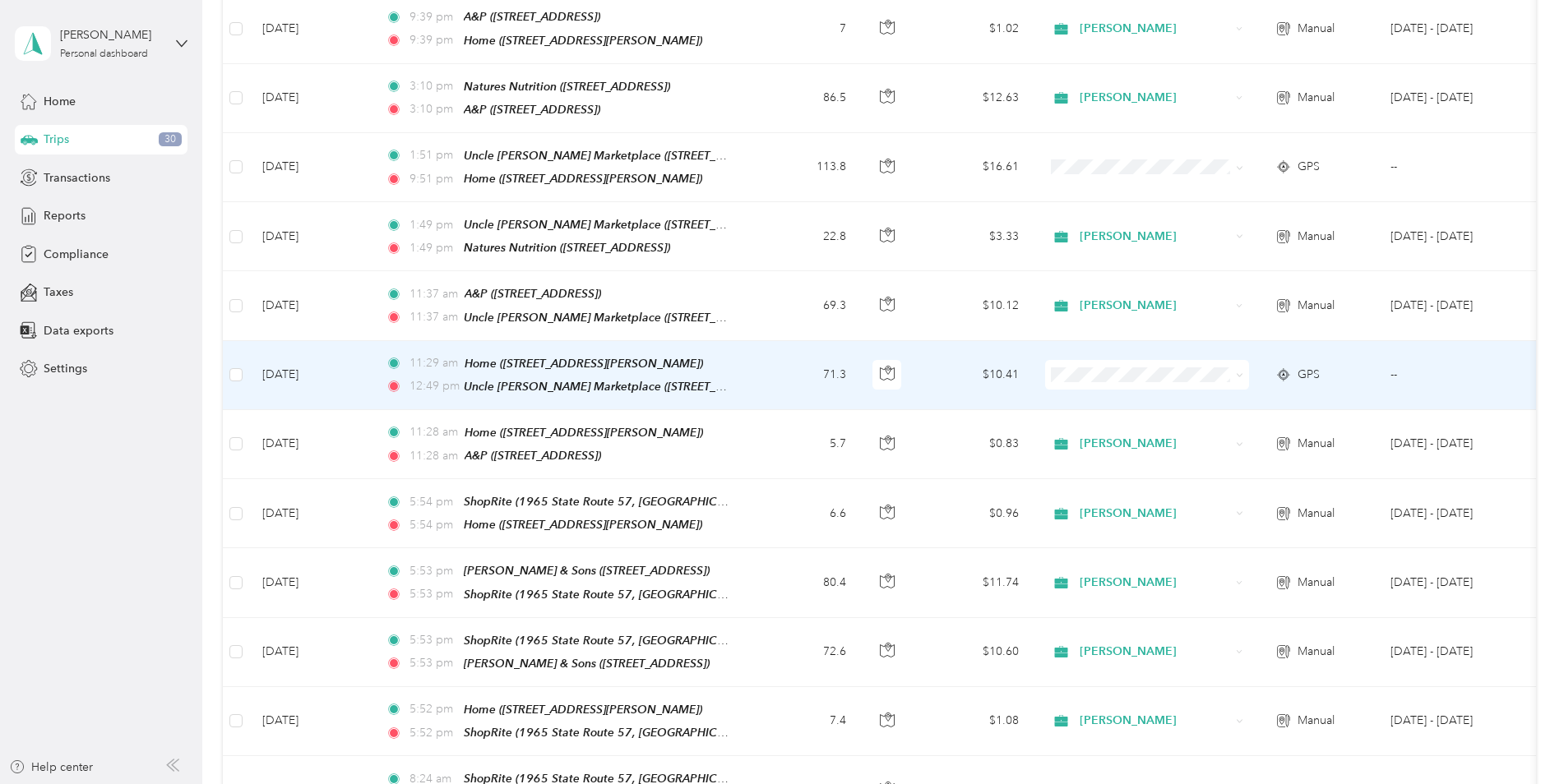
click at [1243, 360] on span at bounding box center [1146, 375] width 204 height 30
drag, startPoint x: 1232, startPoint y: 352, endPoint x: 1243, endPoint y: 353, distance: 11.0
click at [1236, 366] on span at bounding box center [1236, 375] width 13 height 18
click at [1246, 360] on span at bounding box center [1146, 375] width 204 height 30
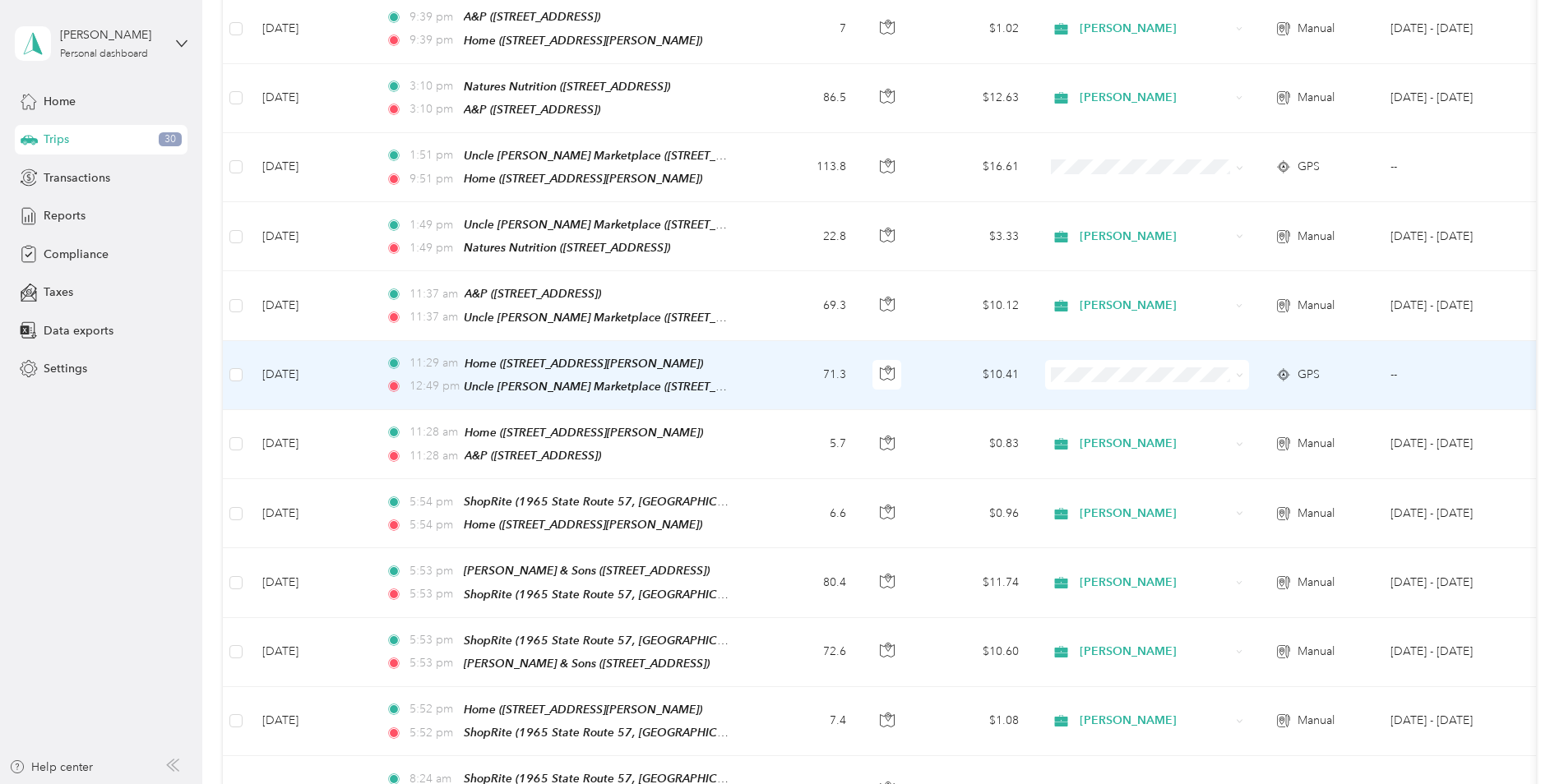
click at [1236, 371] on icon at bounding box center [1239, 375] width 7 height 7
click at [1181, 374] on li "[PERSON_NAME]" at bounding box center [1146, 383] width 204 height 29
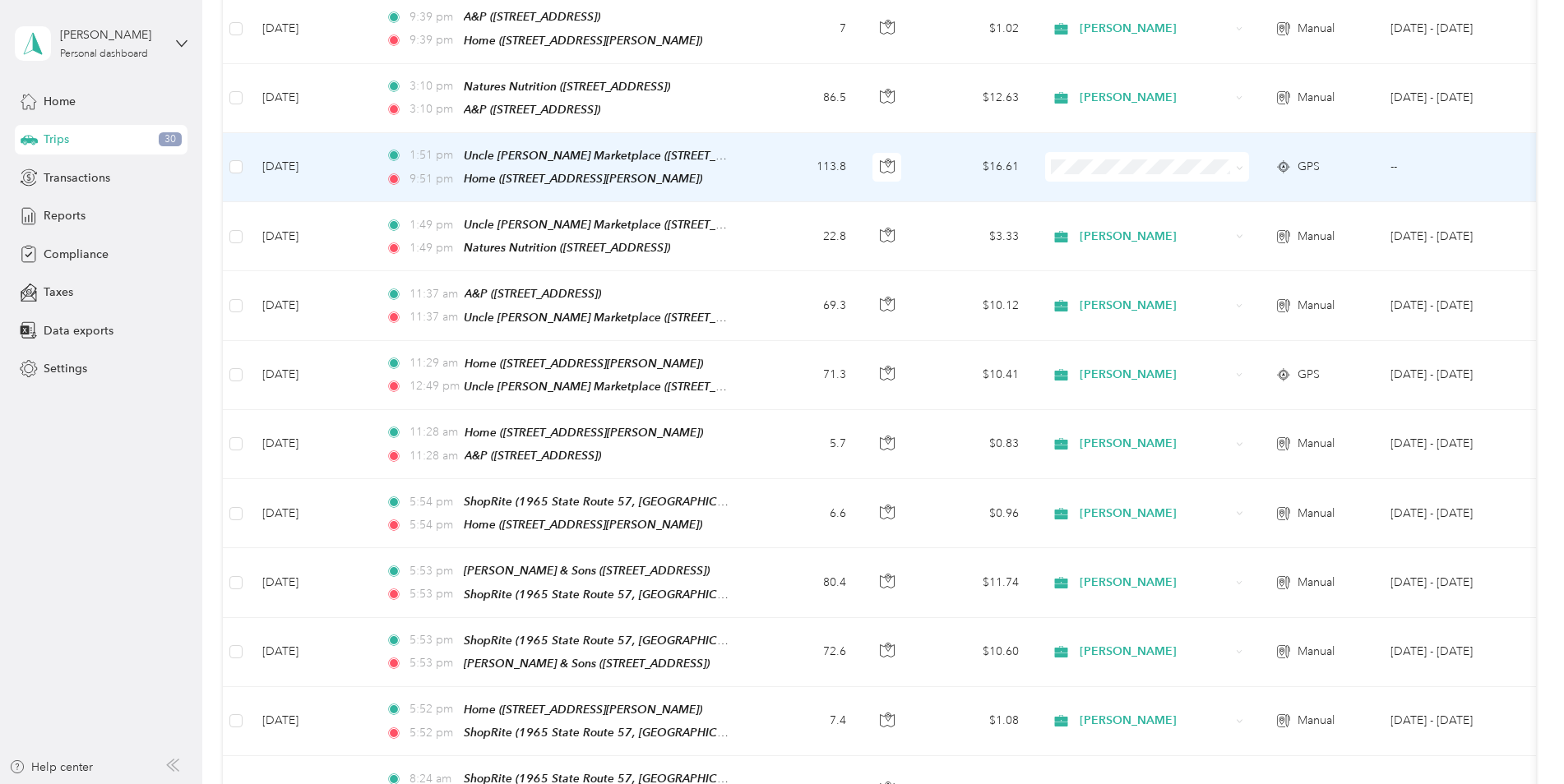
click at [1239, 160] on span at bounding box center [1239, 166] width 7 height 14
click at [1236, 165] on icon at bounding box center [1239, 168] width 7 height 7
click at [1216, 179] on span "[PERSON_NAME]" at bounding box center [1161, 180] width 152 height 17
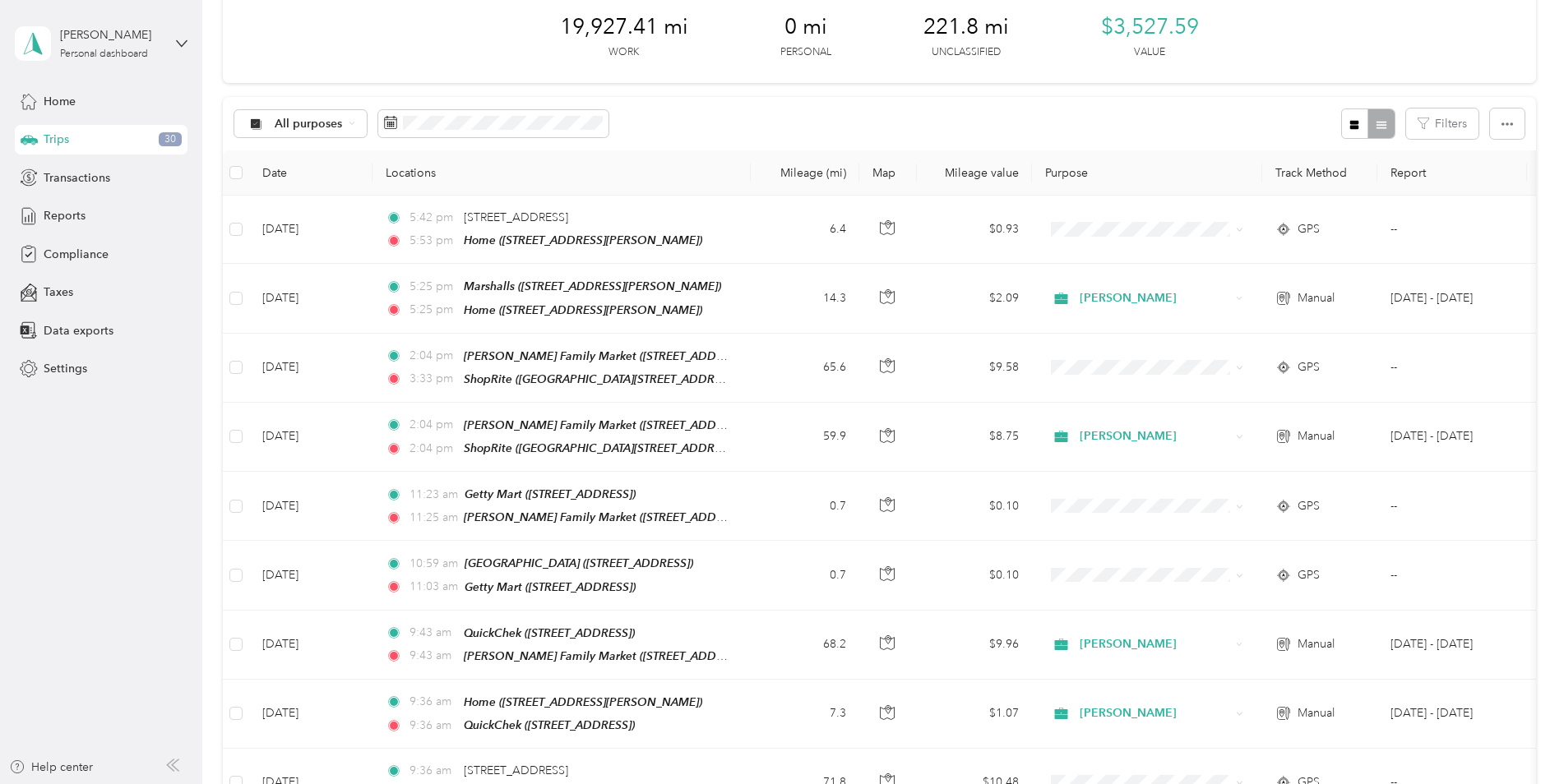
scroll to position [0, 0]
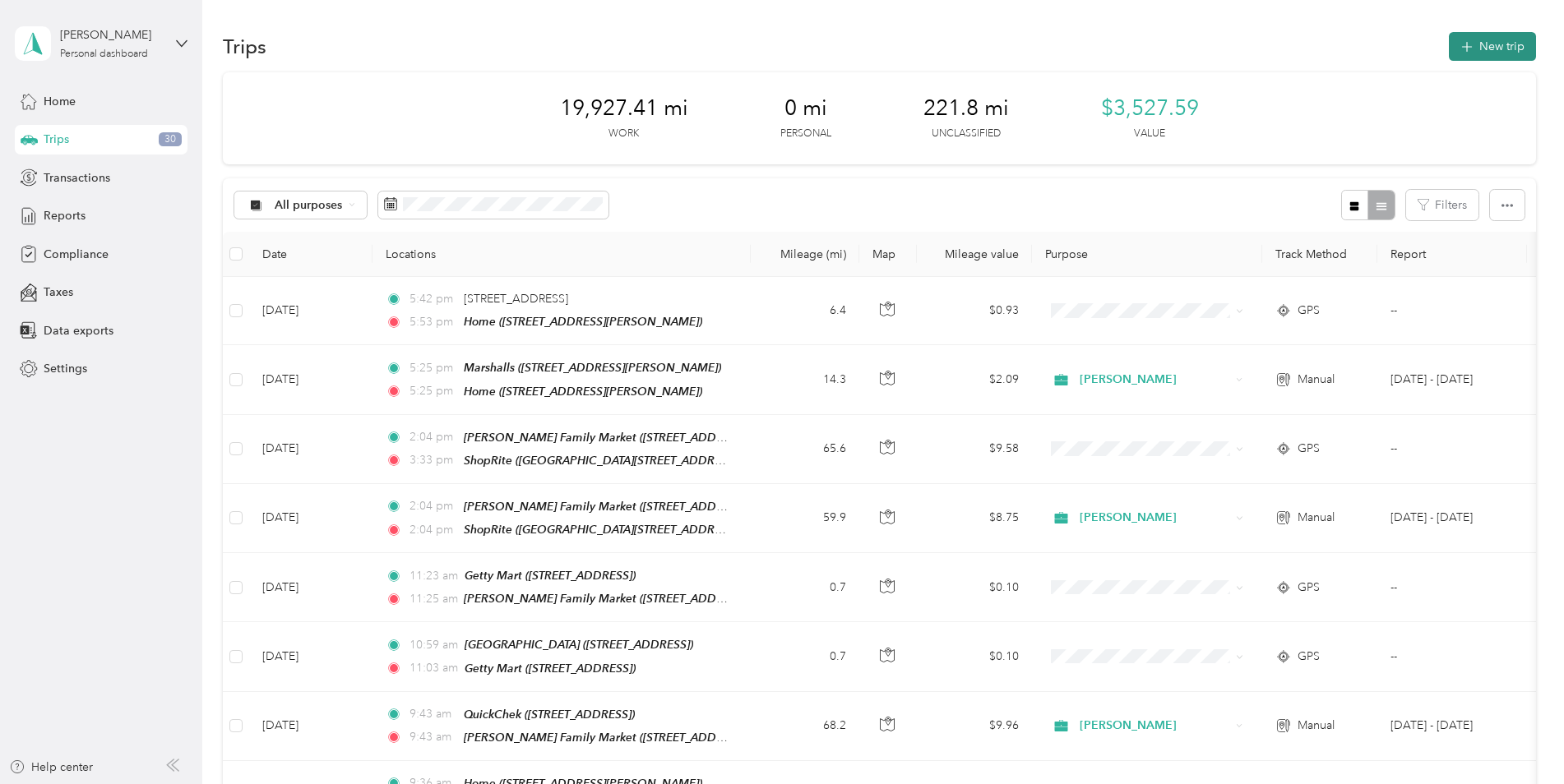
click at [1496, 55] on button "New trip" at bounding box center [1492, 46] width 87 height 29
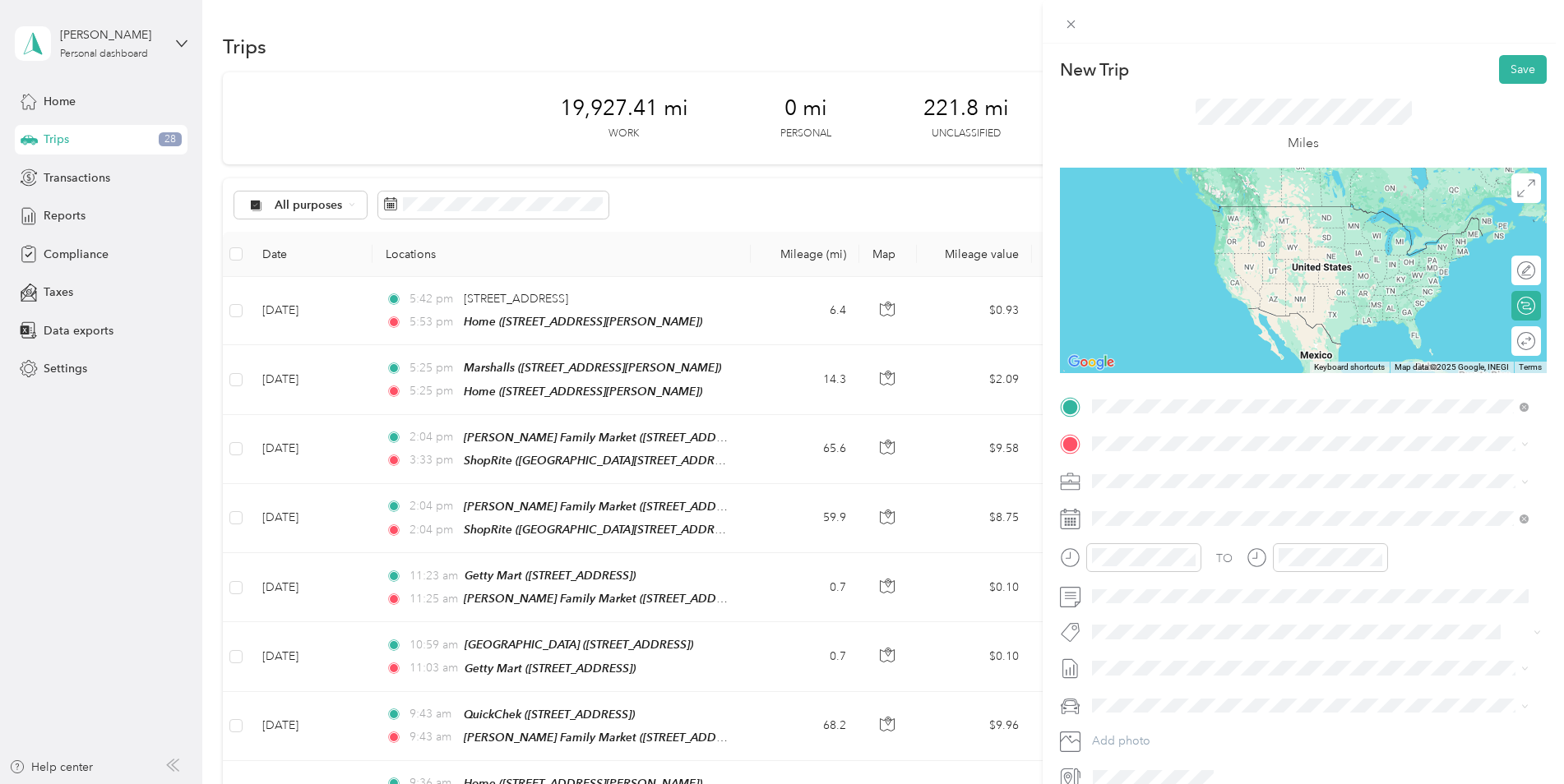
click at [1225, 473] on div "Home" at bounding box center [1220, 472] width 195 height 15
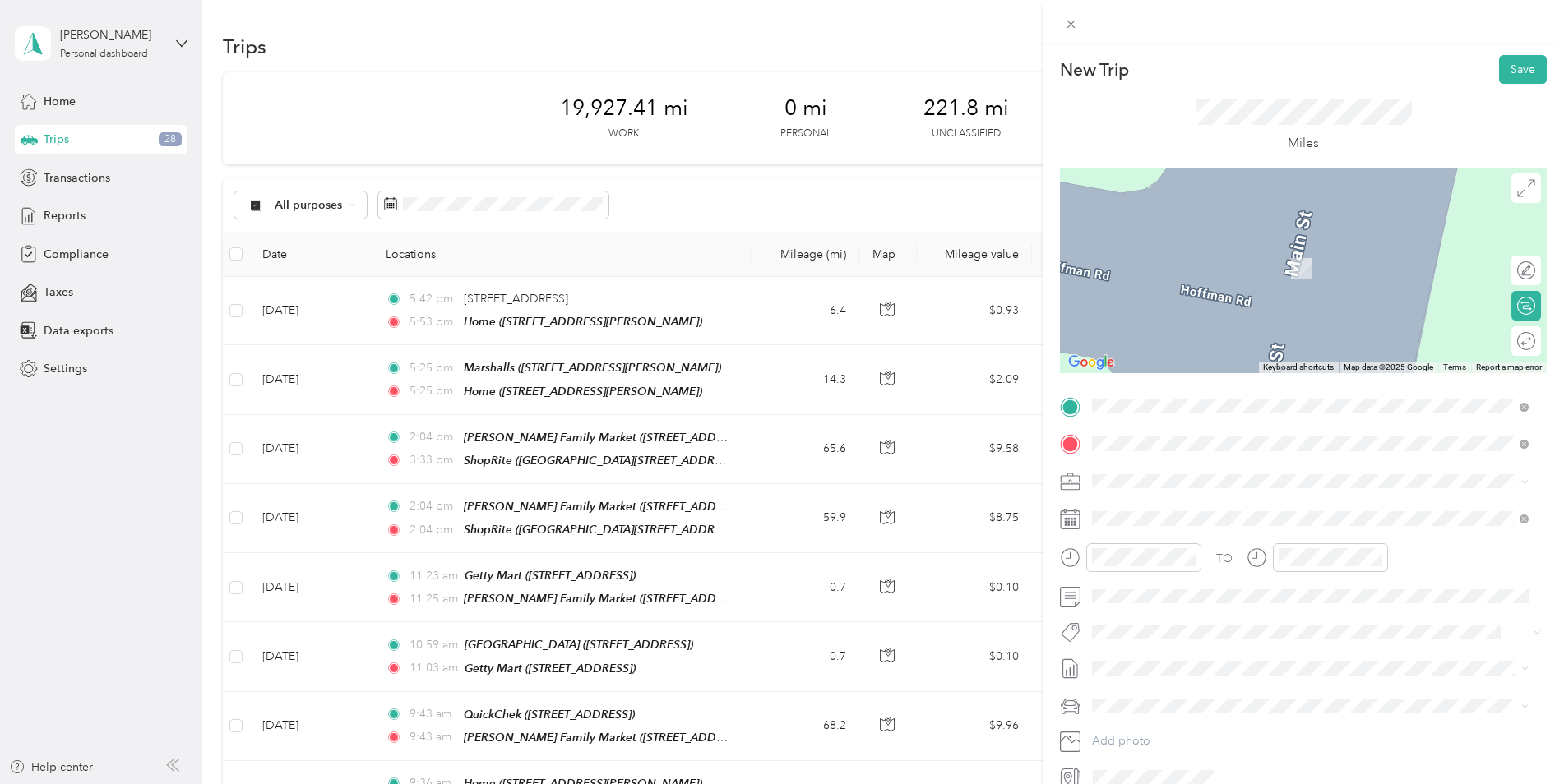
click at [1244, 675] on span "1965 State Route 57, 078403475, [GEOGRAPHIC_DATA], [GEOGRAPHIC_DATA], [GEOGRAPH…" at bounding box center [1272, 691] width 299 height 31
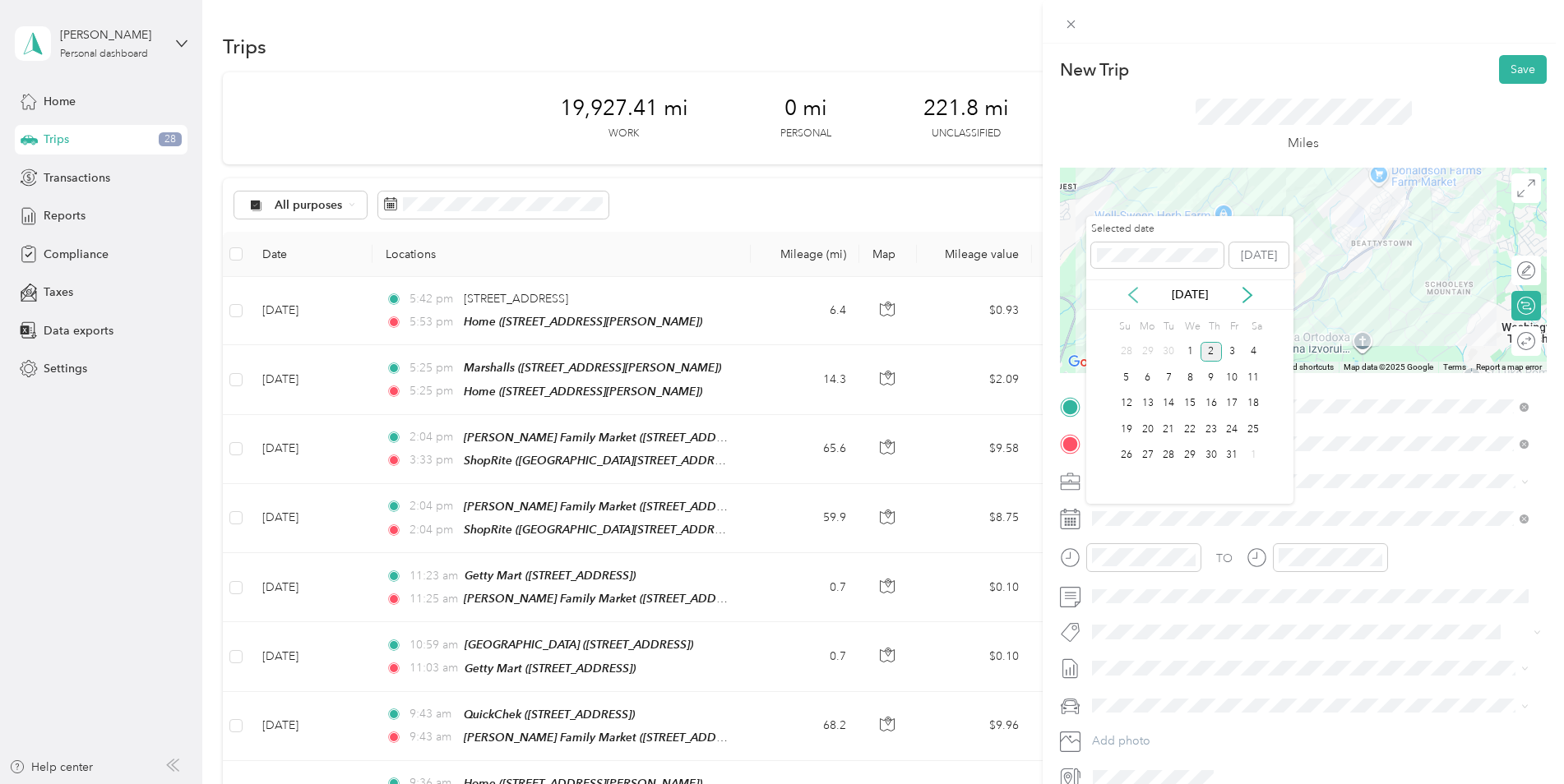
click at [1136, 292] on icon at bounding box center [1133, 295] width 16 height 16
click at [1191, 379] on div "10" at bounding box center [1190, 377] width 21 height 21
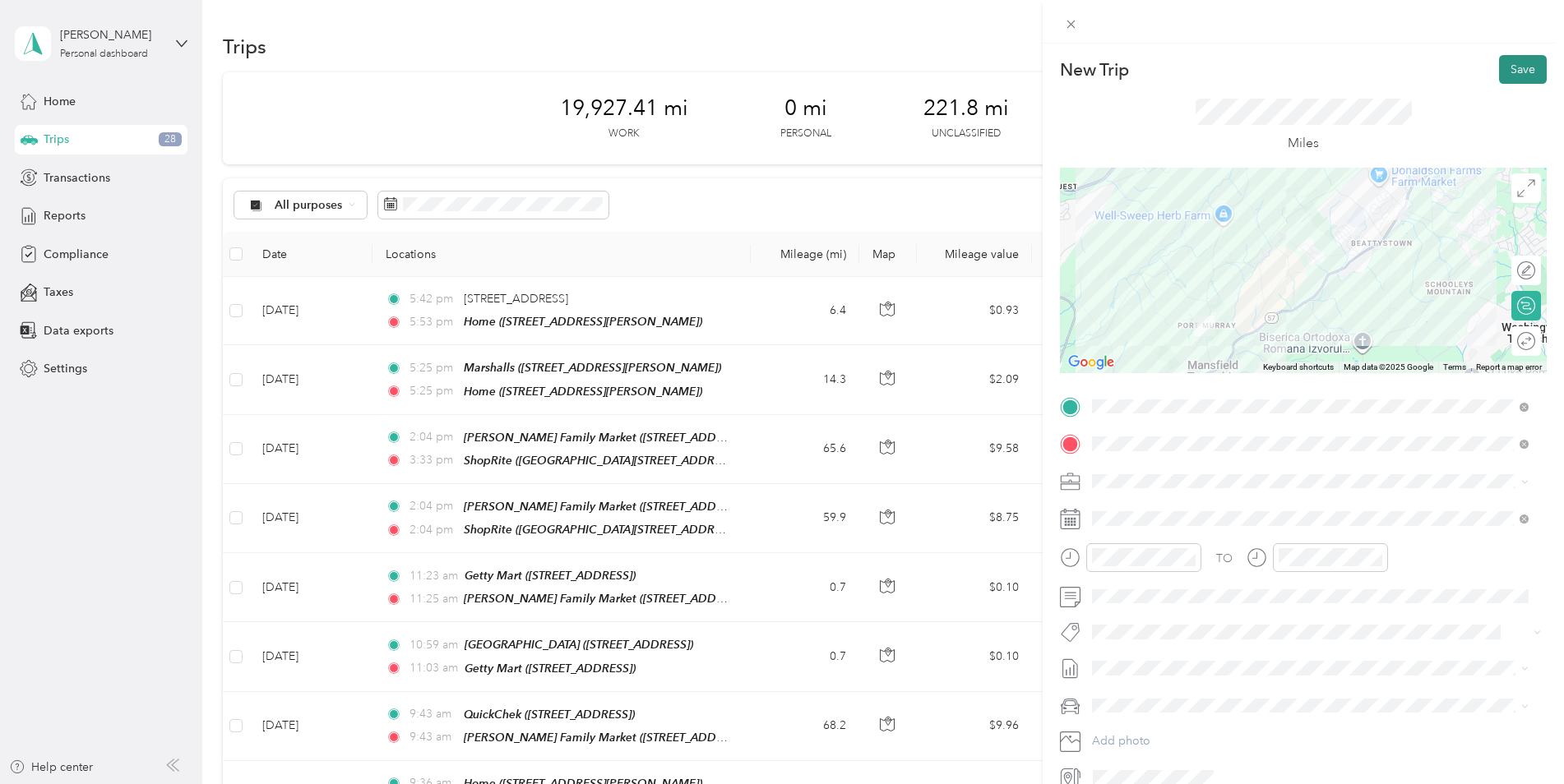
click at [1507, 67] on button "Save" at bounding box center [1523, 69] width 48 height 29
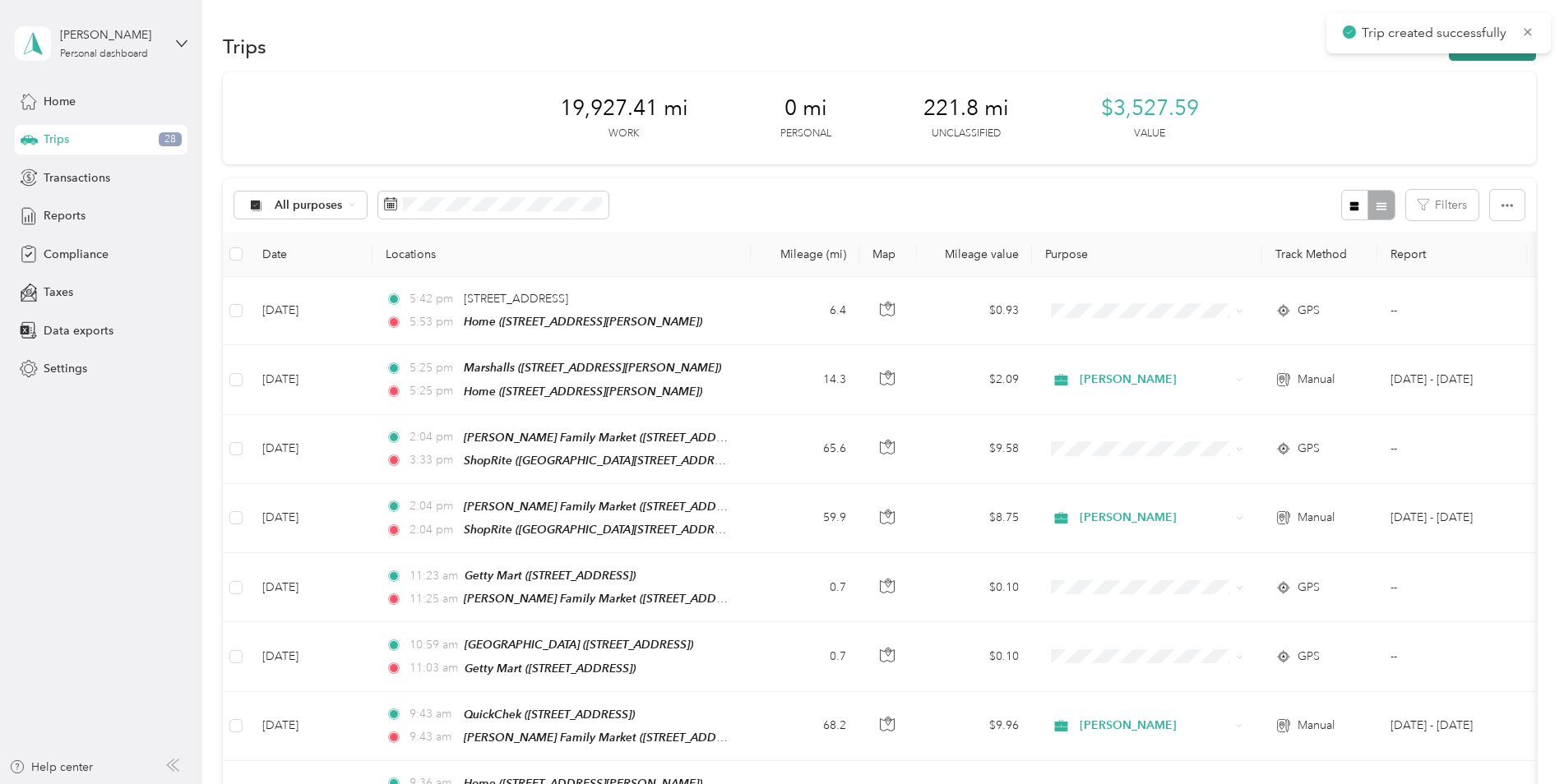
click at [1505, 60] on button "New trip" at bounding box center [1492, 46] width 87 height 29
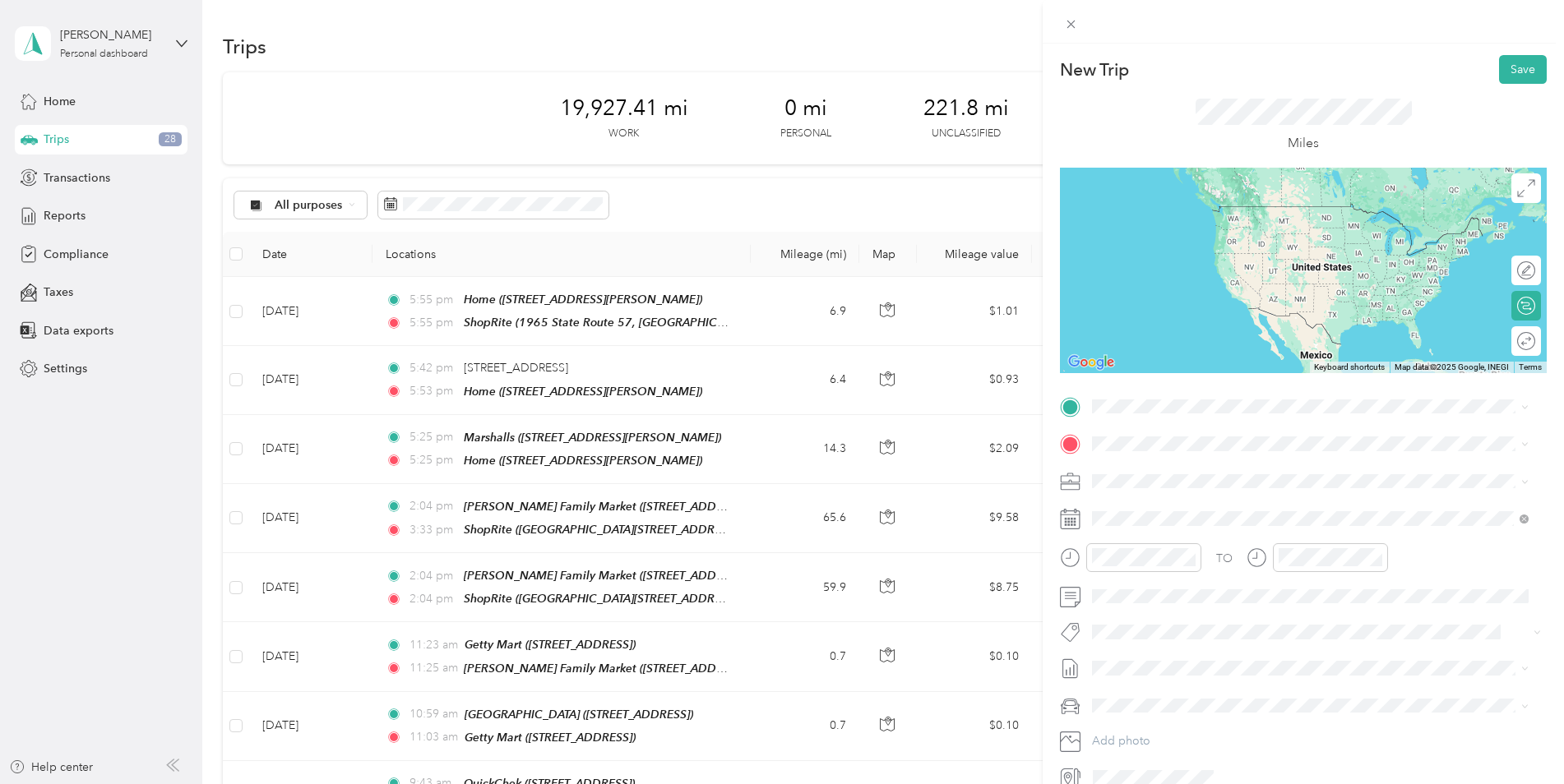
click at [1247, 611] on div "TEAM ShopRite" at bounding box center [1323, 621] width 400 height 21
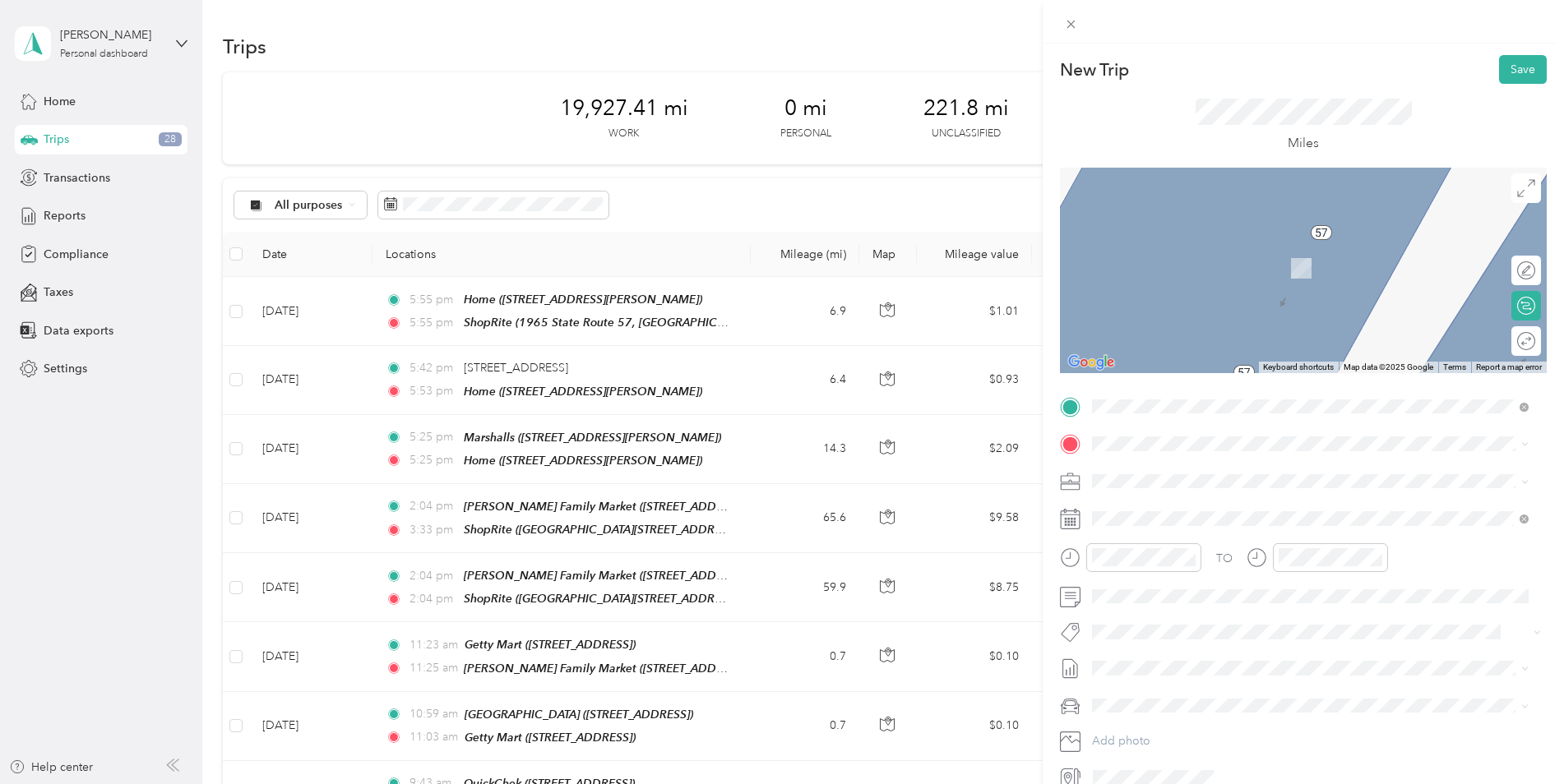
click at [1272, 595] on div "TEAM Uncle [PERSON_NAME] Marketplace [STREET_ADDRESS]" at bounding box center [1310, 594] width 425 height 46
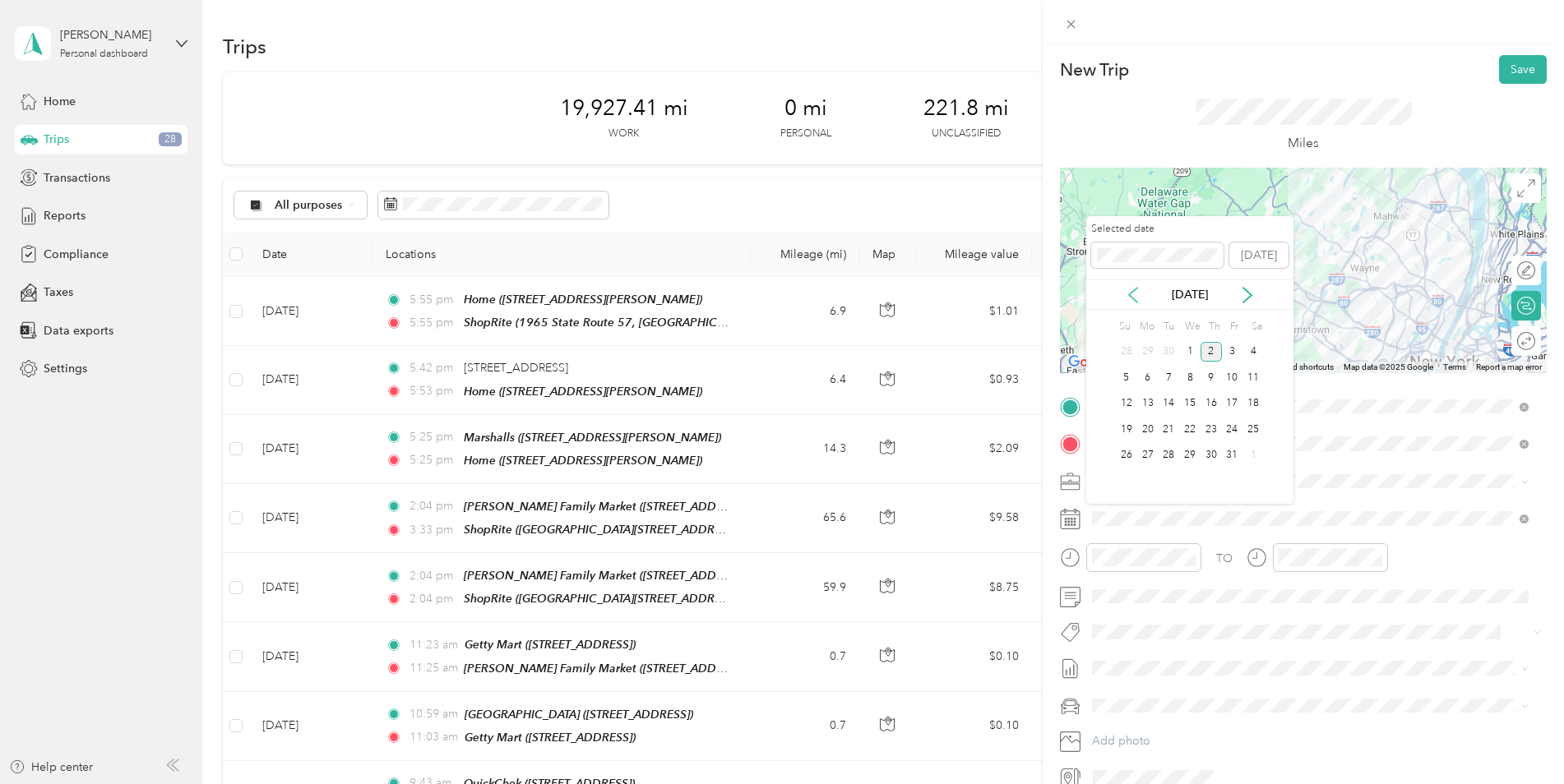
click at [1126, 287] on icon at bounding box center [1133, 295] width 16 height 16
click at [1189, 378] on div "10" at bounding box center [1190, 377] width 21 height 21
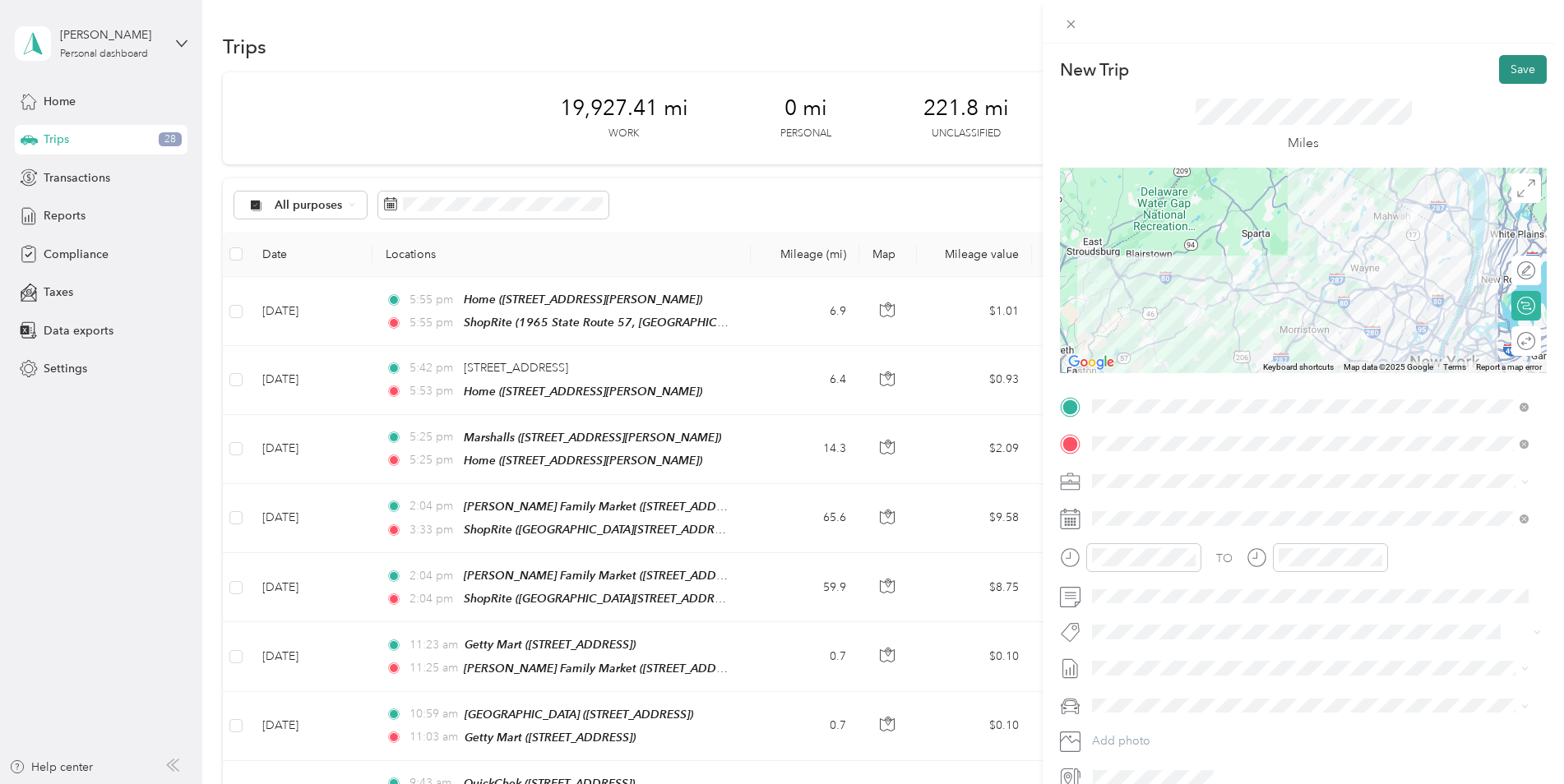
click at [1519, 72] on button "Save" at bounding box center [1523, 69] width 48 height 29
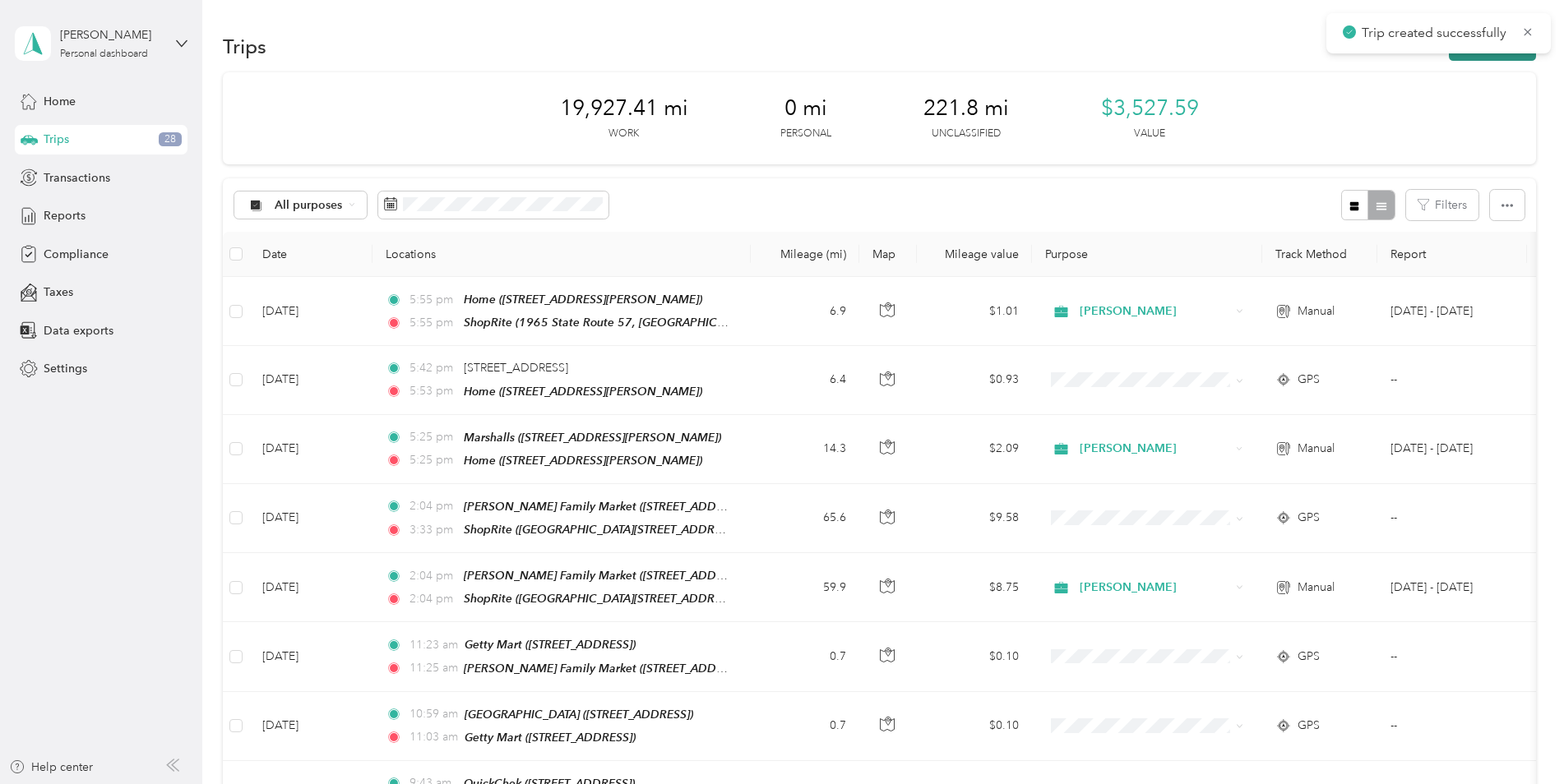
click at [1513, 58] on button "New trip" at bounding box center [1492, 46] width 87 height 29
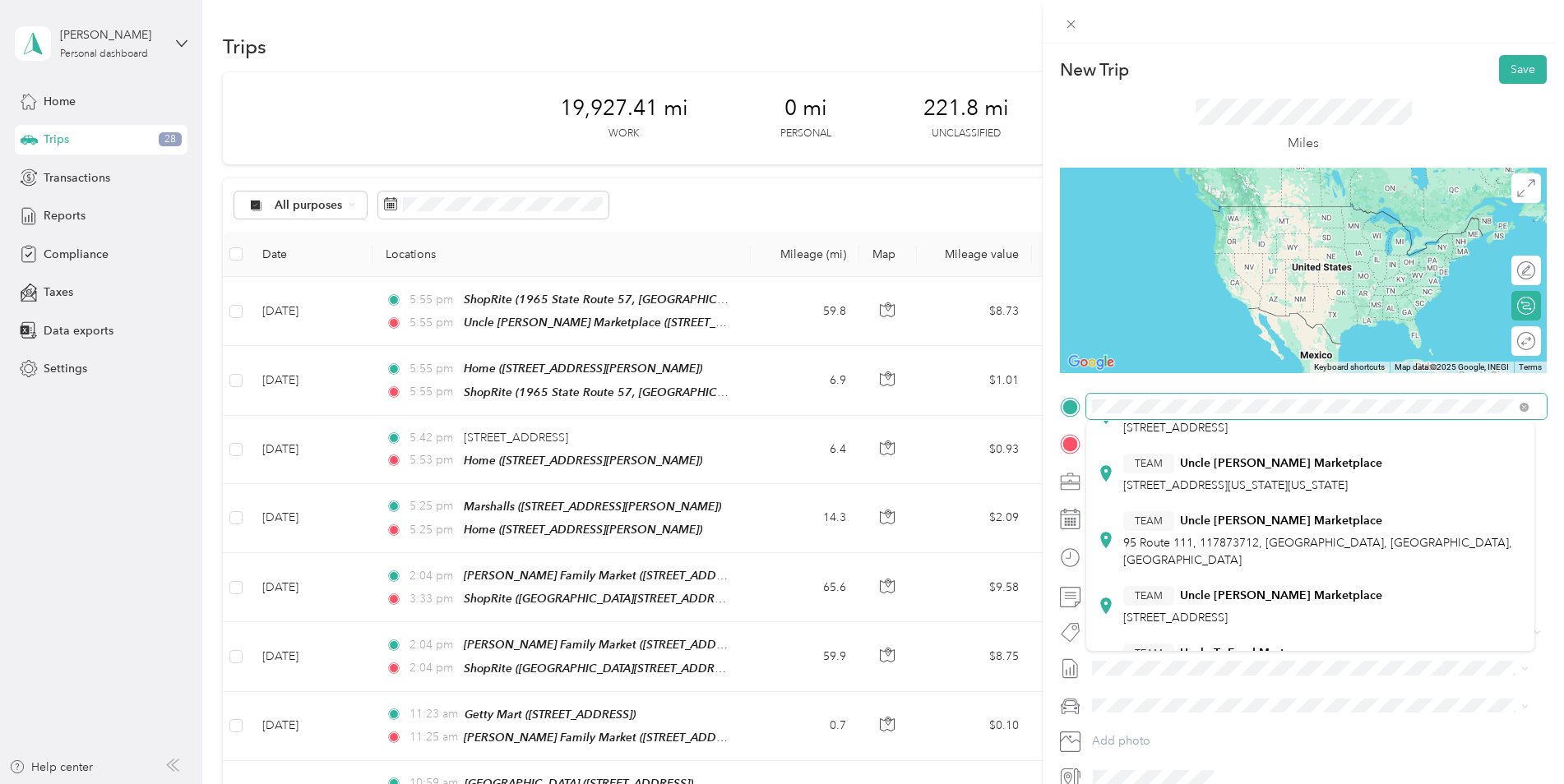
scroll to position [411, 0]
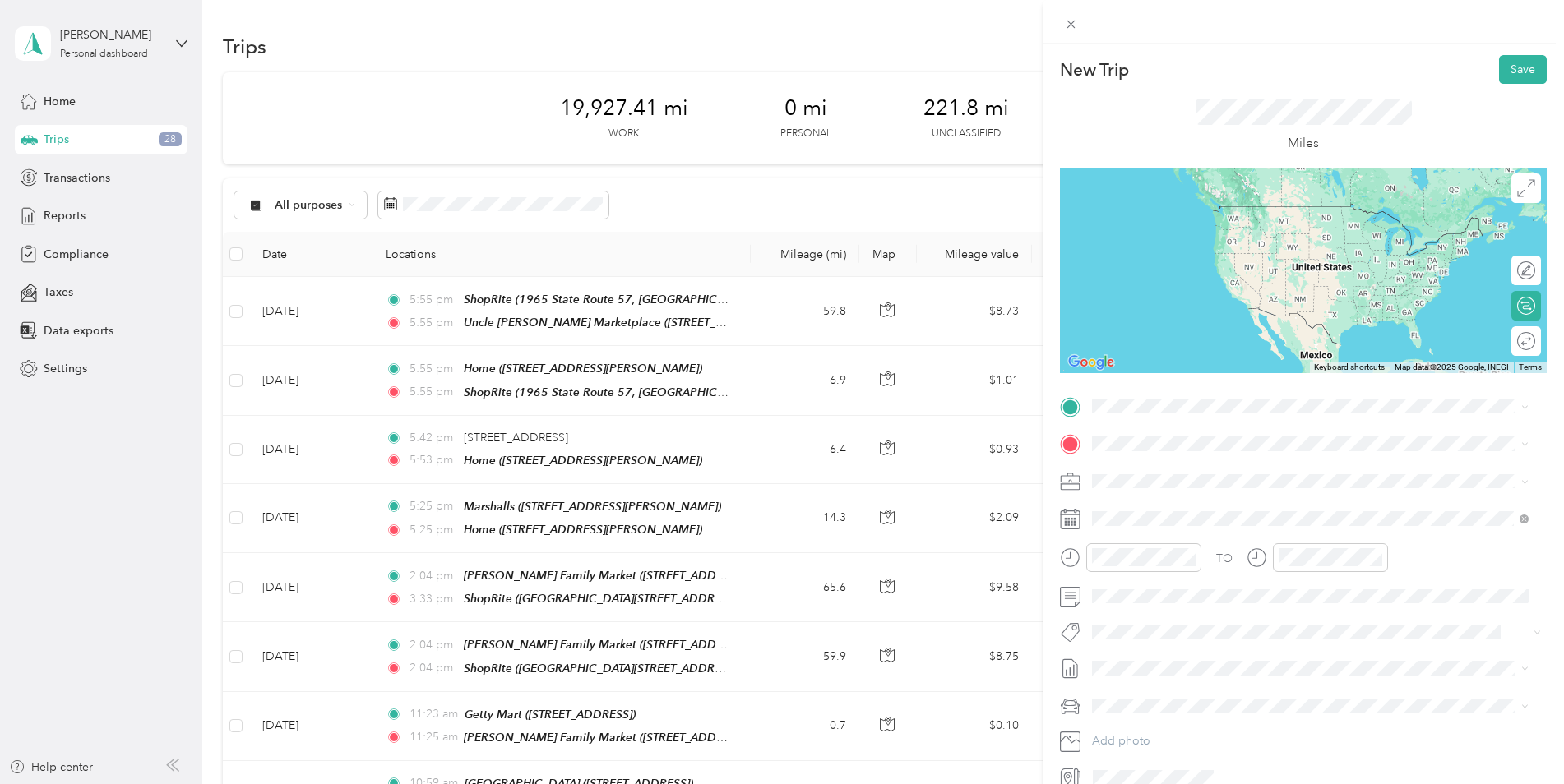
click at [1292, 545] on div "TEAM Uncle [PERSON_NAME] Marketplace [STREET_ADDRESS]" at bounding box center [1253, 565] width 259 height 40
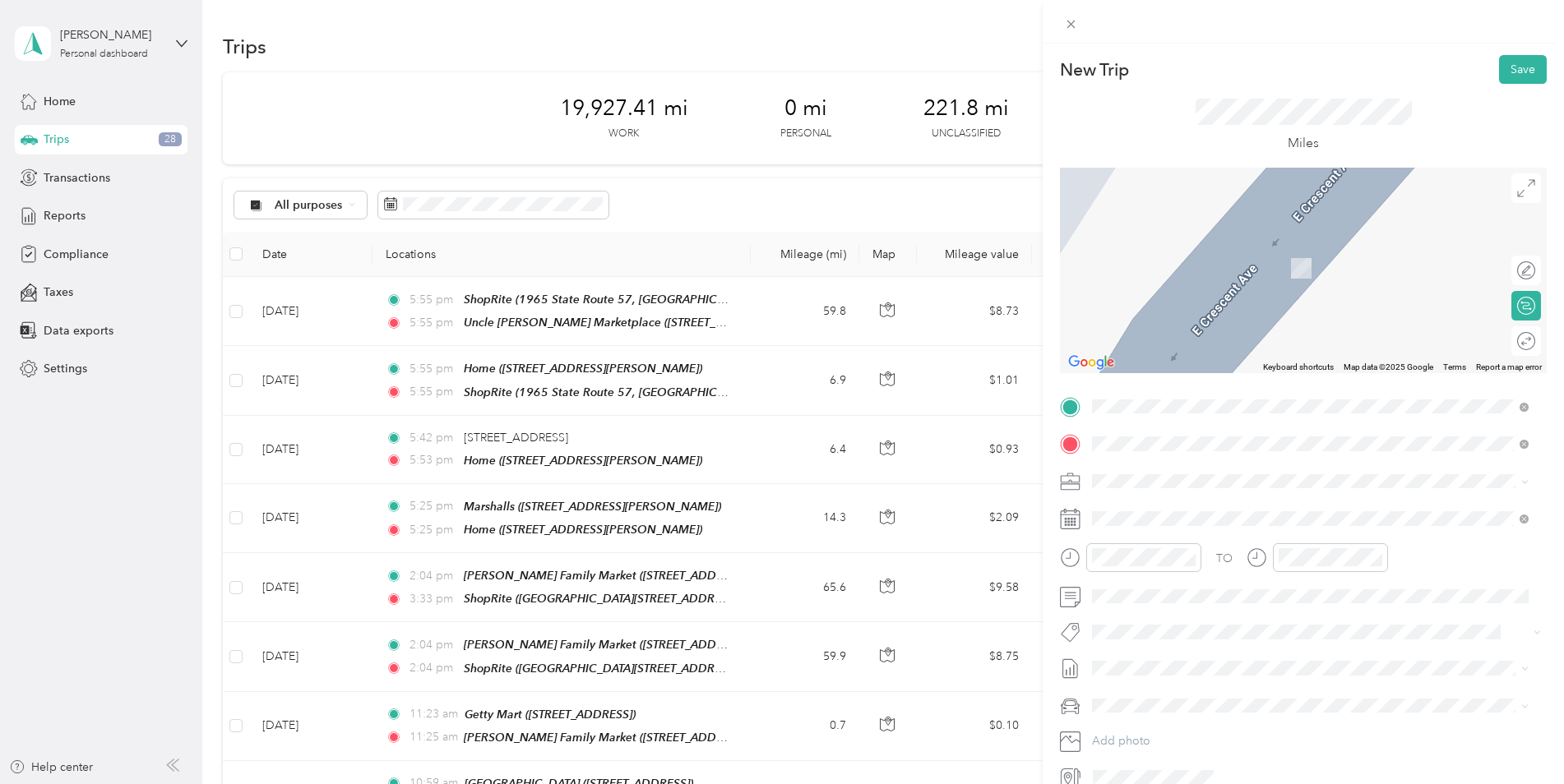
click at [1260, 651] on div "TEAM ShopRite 1965 State Route 57, 078403475, [GEOGRAPHIC_DATA], [GEOGRAPHIC_DA…" at bounding box center [1323, 679] width 400 height 58
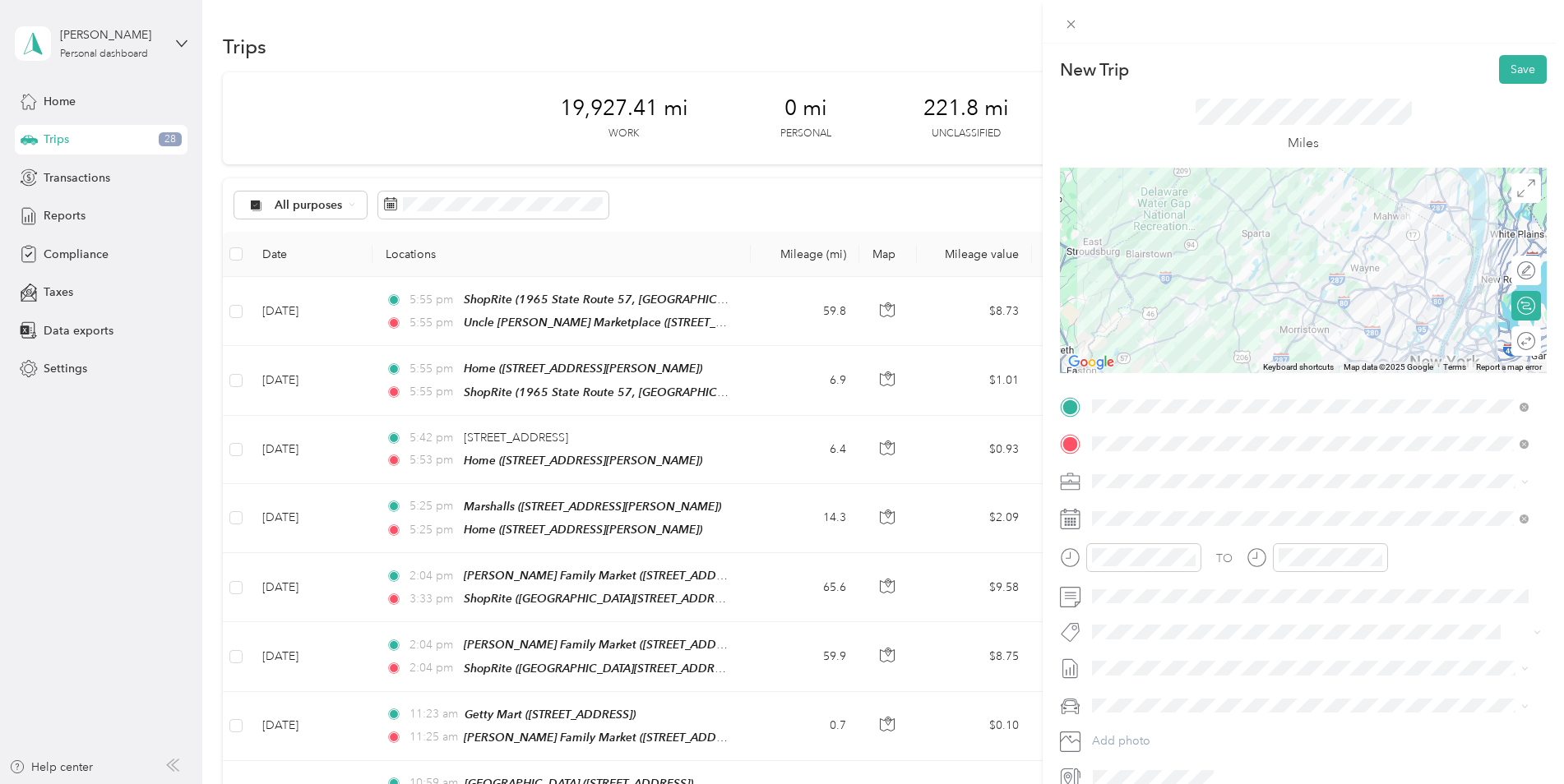
click at [1307, 231] on div at bounding box center [1303, 270] width 487 height 205
click at [1306, 226] on div at bounding box center [1303, 270] width 487 height 205
click at [1305, 335] on div at bounding box center [1303, 270] width 487 height 205
click at [1300, 333] on div at bounding box center [1303, 270] width 487 height 205
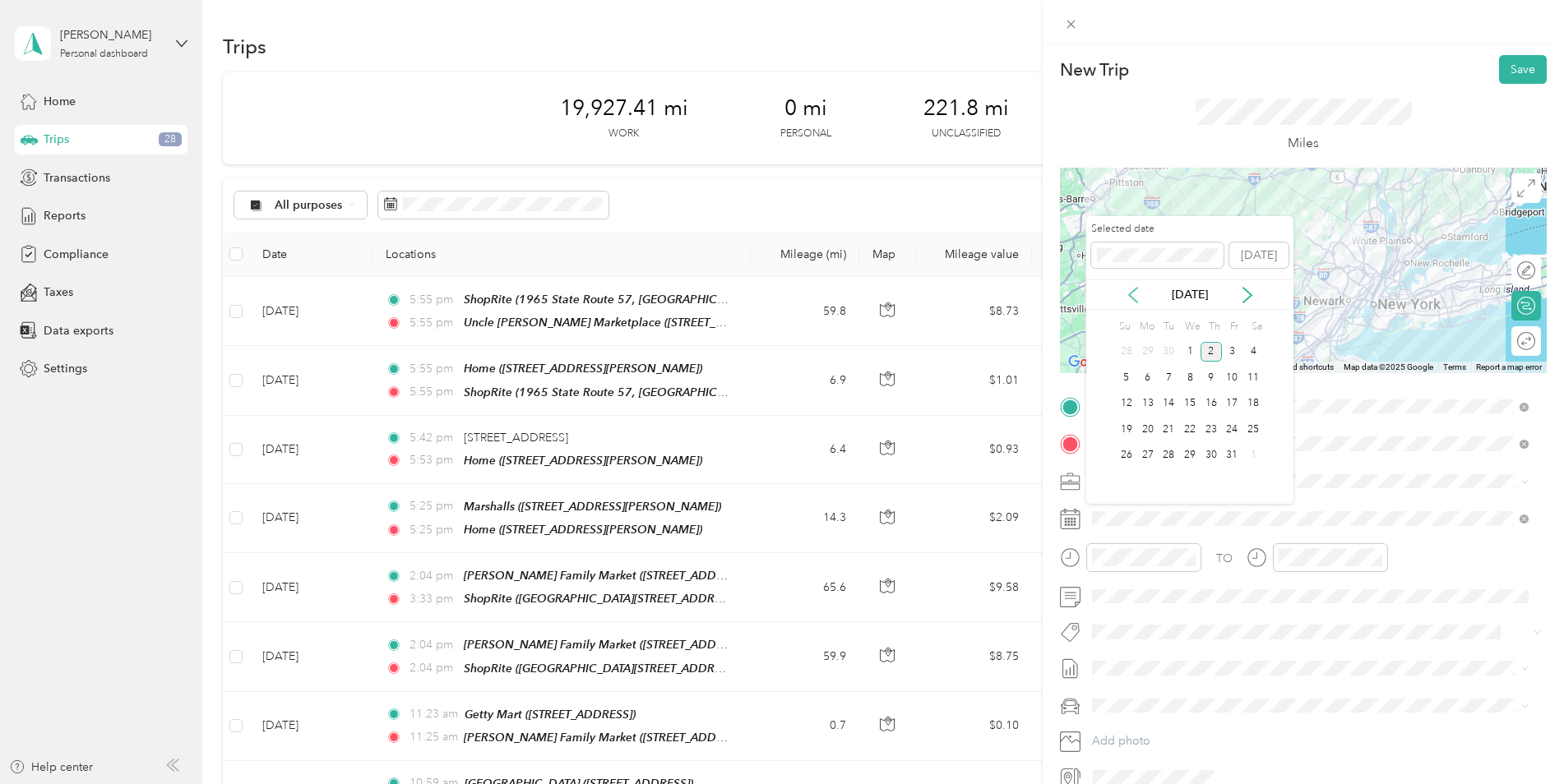
click at [1133, 294] on icon at bounding box center [1133, 295] width 16 height 16
click at [1188, 372] on div "10" at bounding box center [1190, 377] width 21 height 21
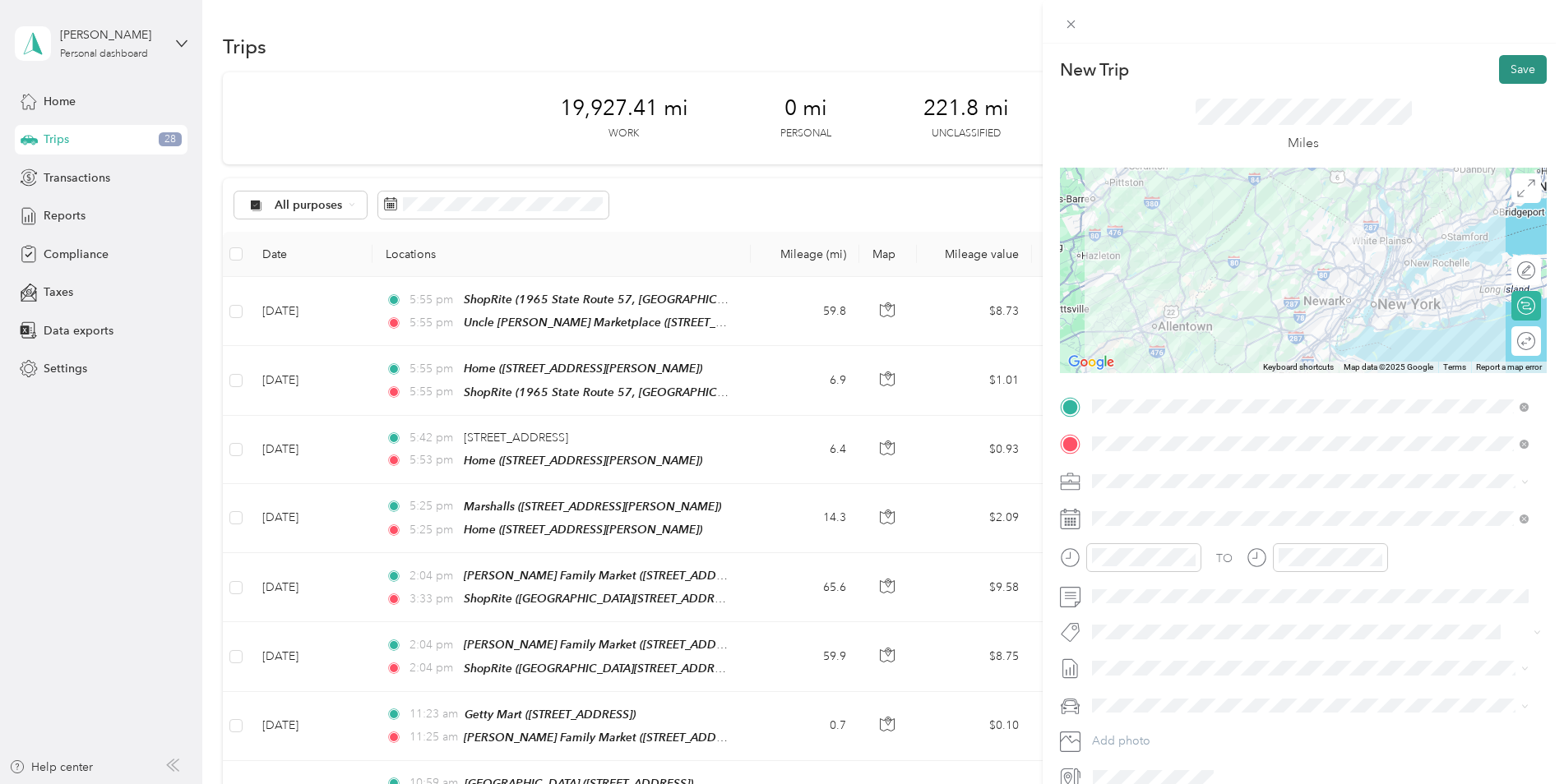
click at [1516, 64] on button "Save" at bounding box center [1523, 69] width 48 height 29
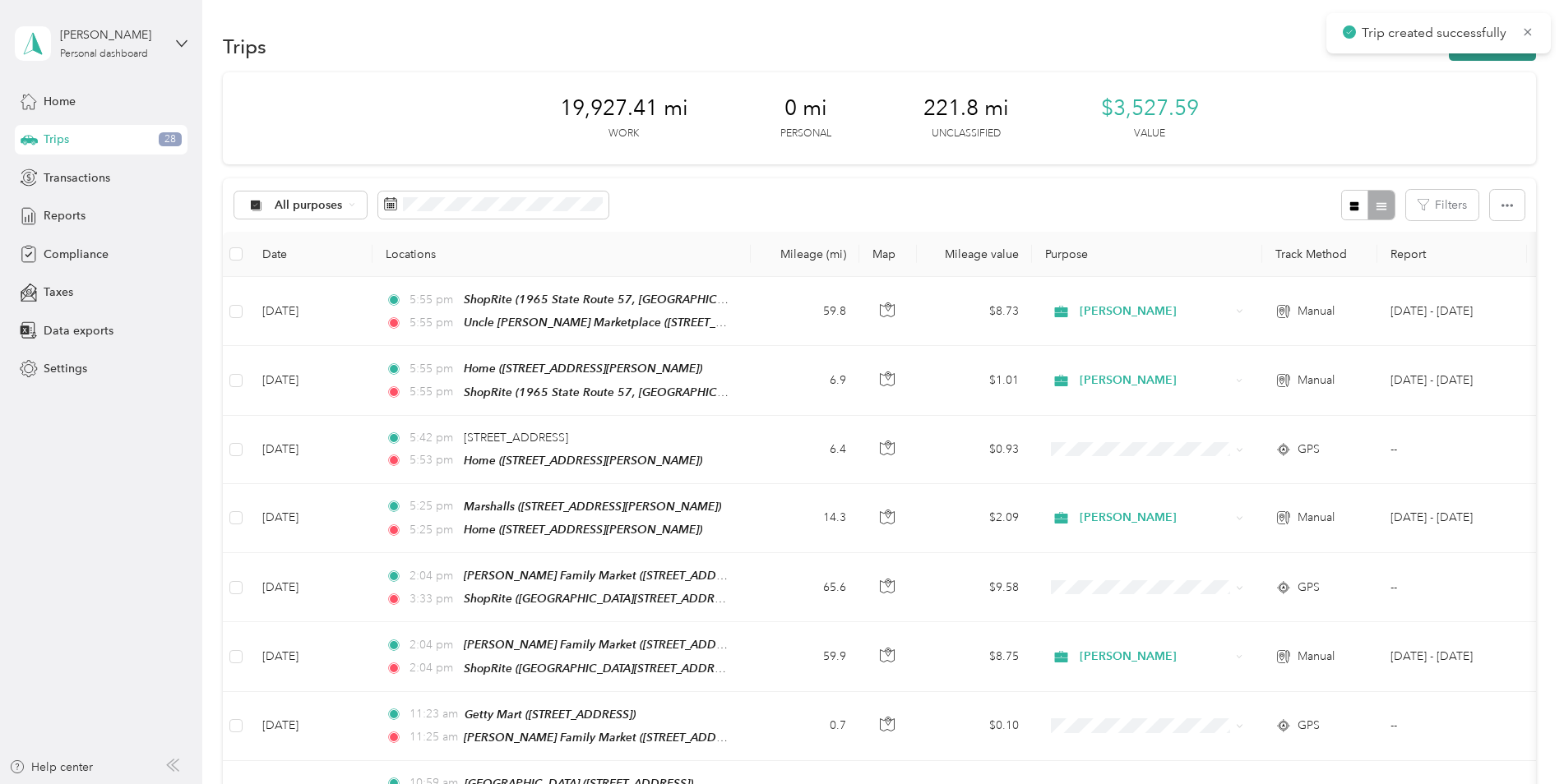
click at [1511, 56] on button "New trip" at bounding box center [1492, 46] width 87 height 29
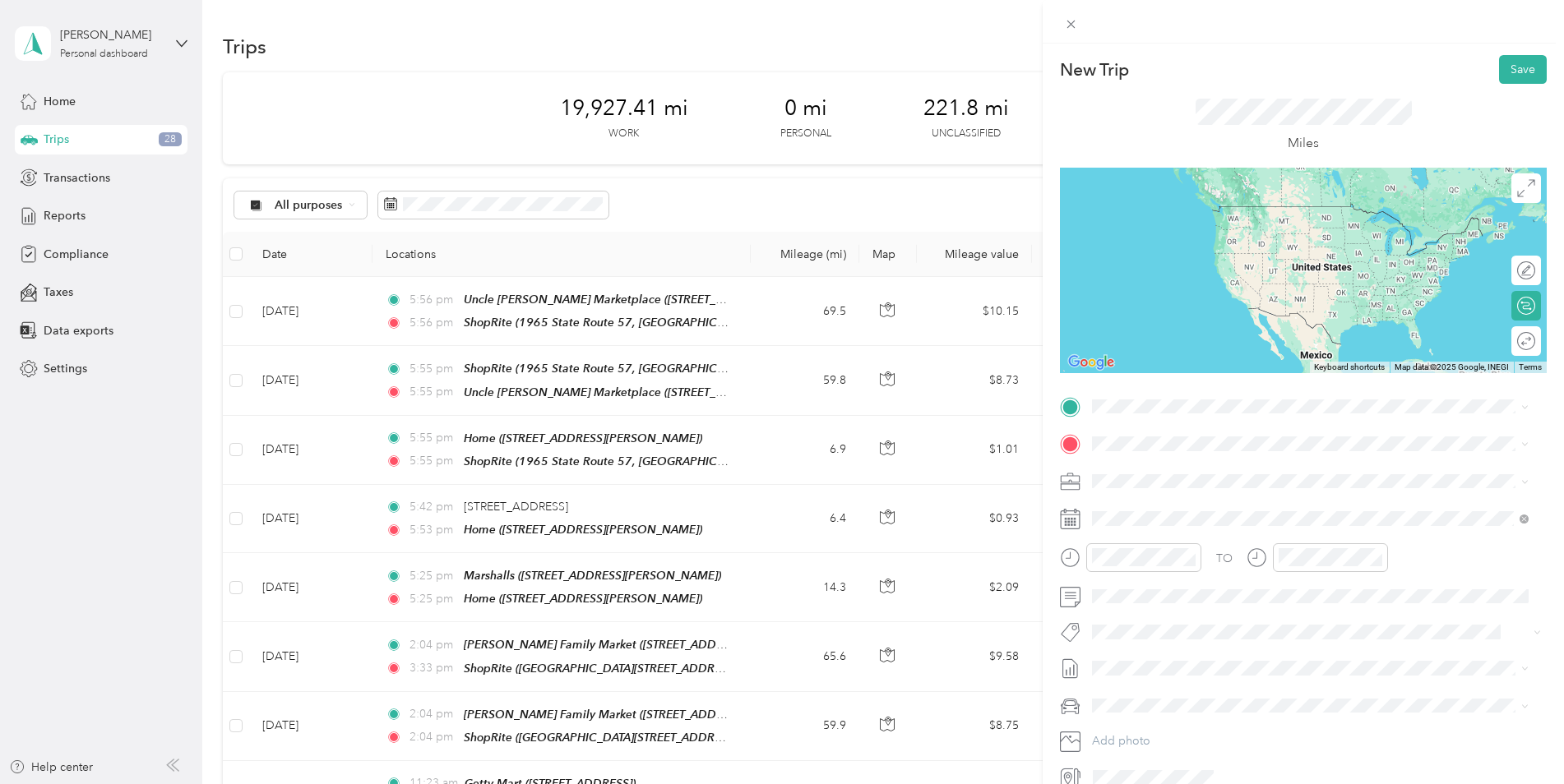
click at [1272, 610] on div "TEAM ShopRite 1965 State Route 57, 078403475, [GEOGRAPHIC_DATA], [GEOGRAPHIC_DA…" at bounding box center [1323, 639] width 400 height 58
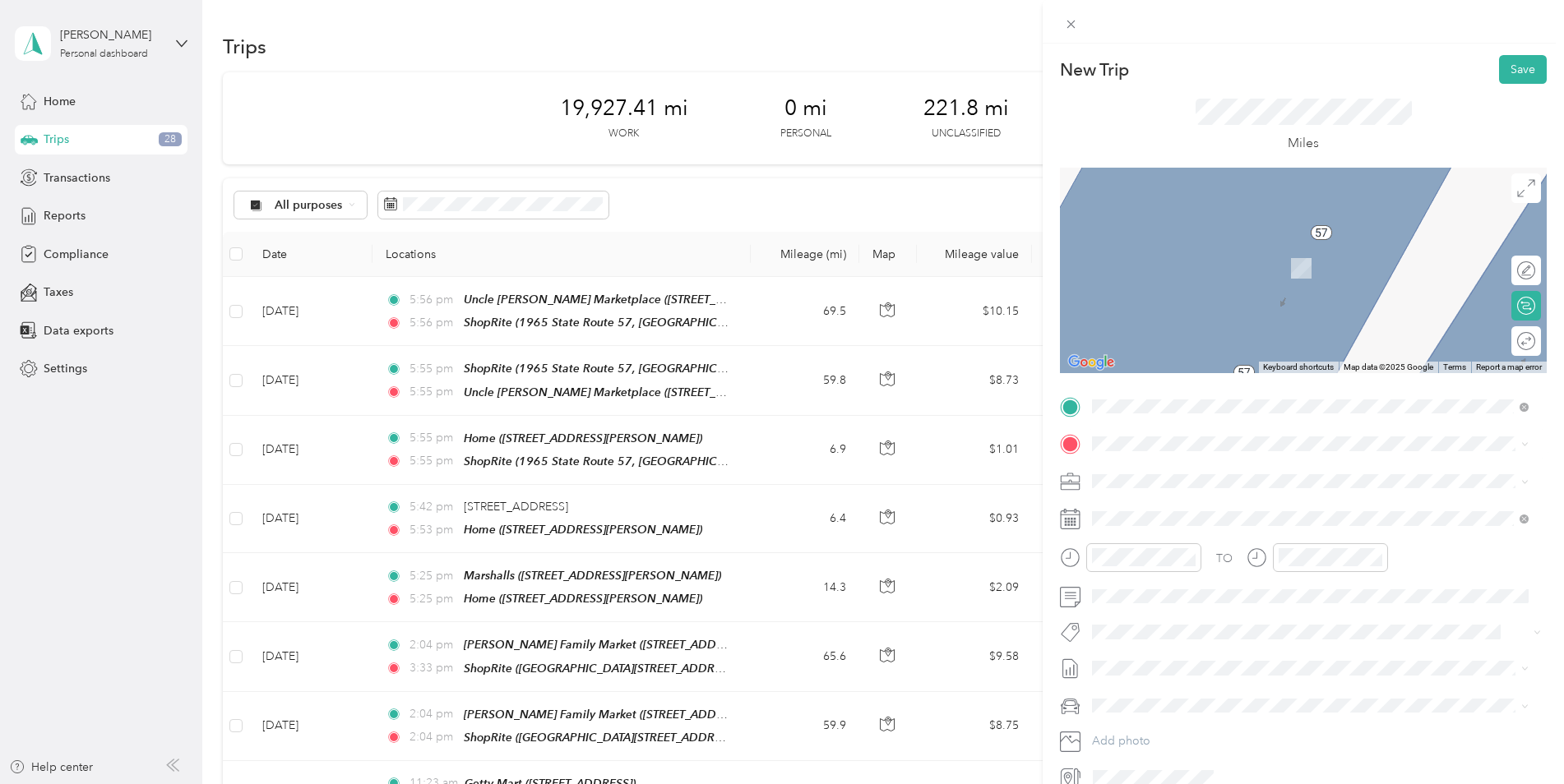
click at [1229, 512] on div "Home [STREET_ADDRESS][PERSON_NAME]" at bounding box center [1220, 516] width 195 height 35
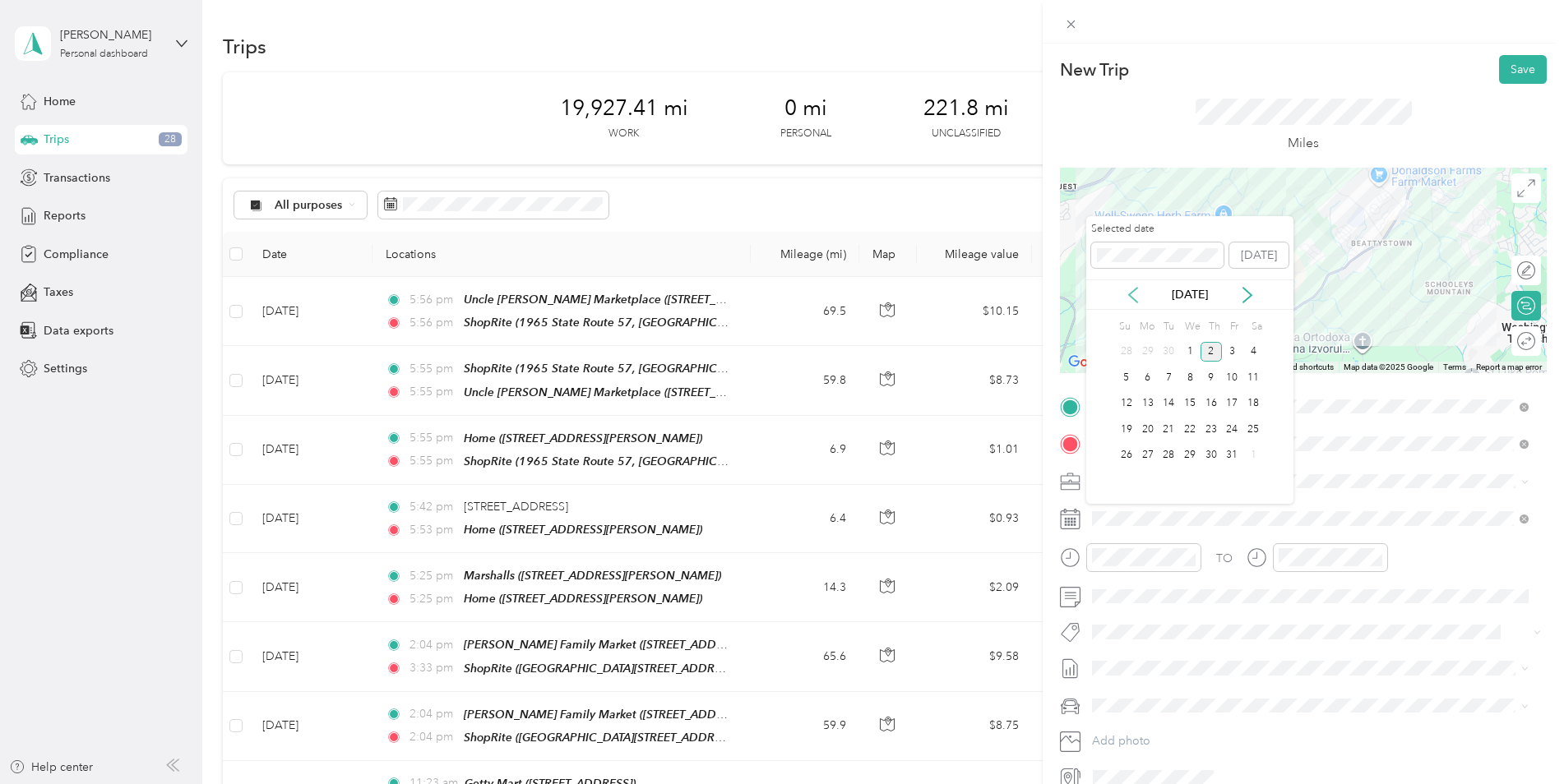
click at [1134, 292] on icon at bounding box center [1133, 295] width 16 height 16
click at [1192, 376] on div "10" at bounding box center [1190, 377] width 21 height 21
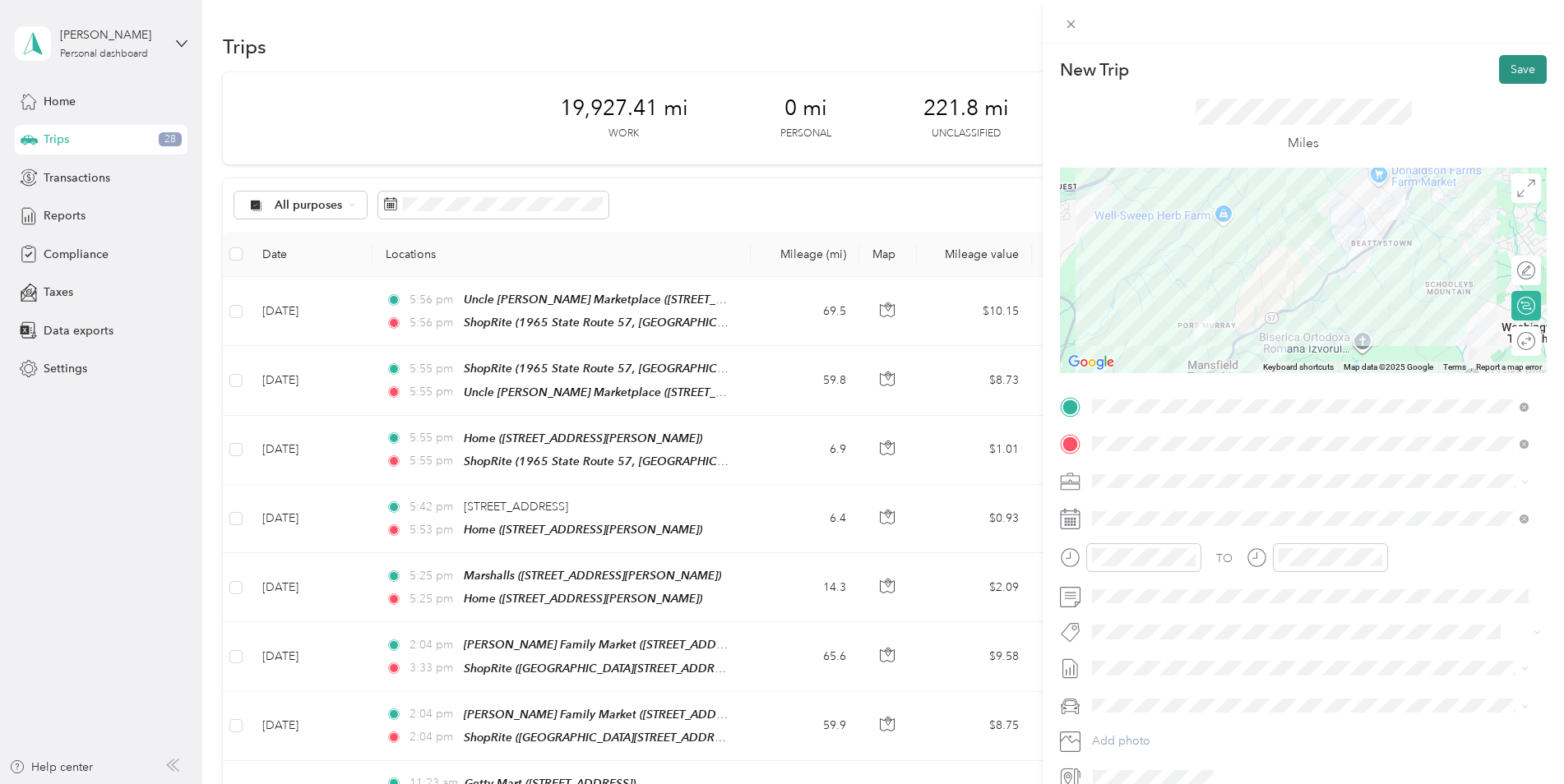
click at [1499, 78] on button "Save" at bounding box center [1523, 69] width 48 height 29
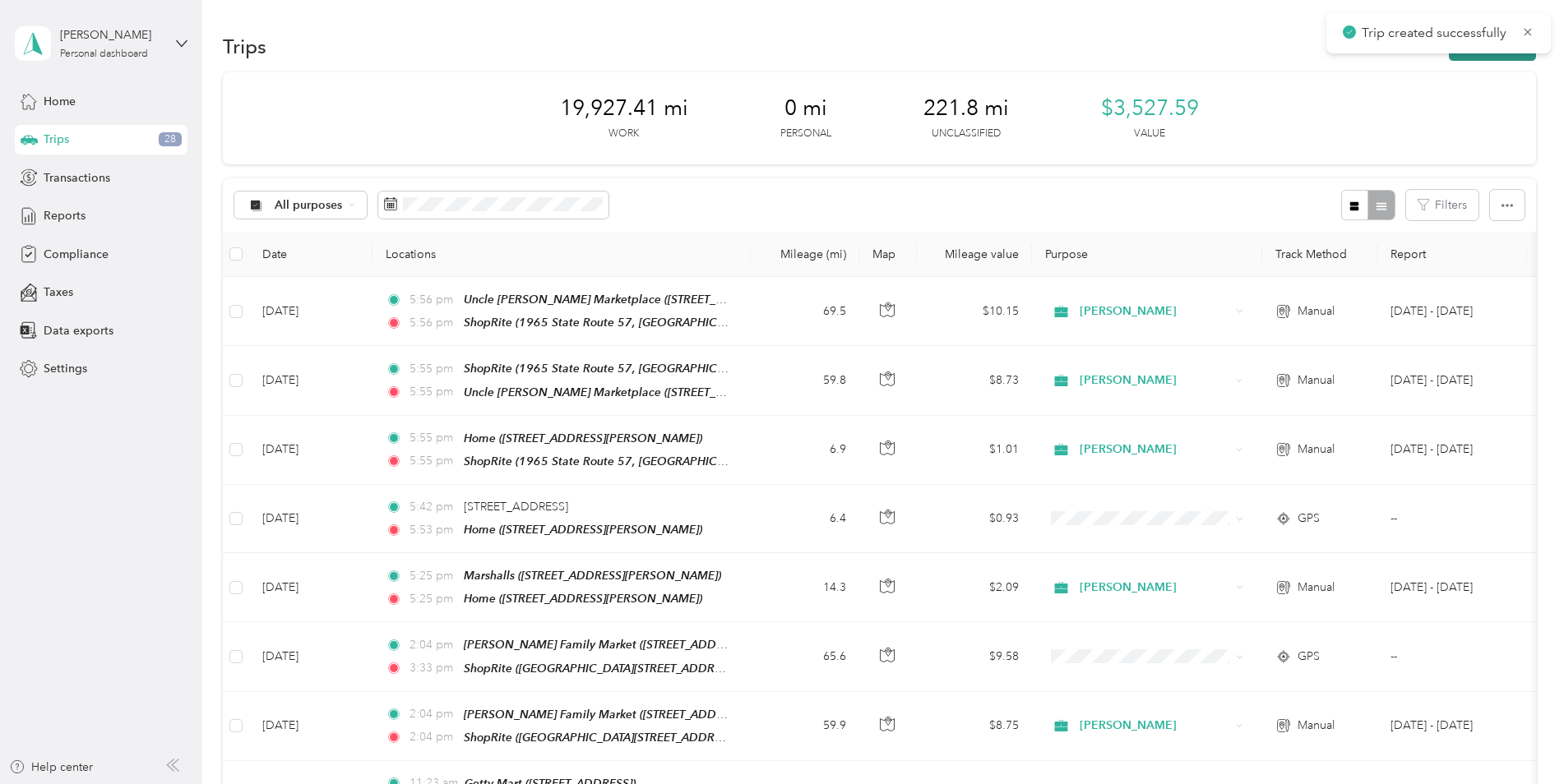
click at [1504, 58] on button "New trip" at bounding box center [1492, 46] width 87 height 29
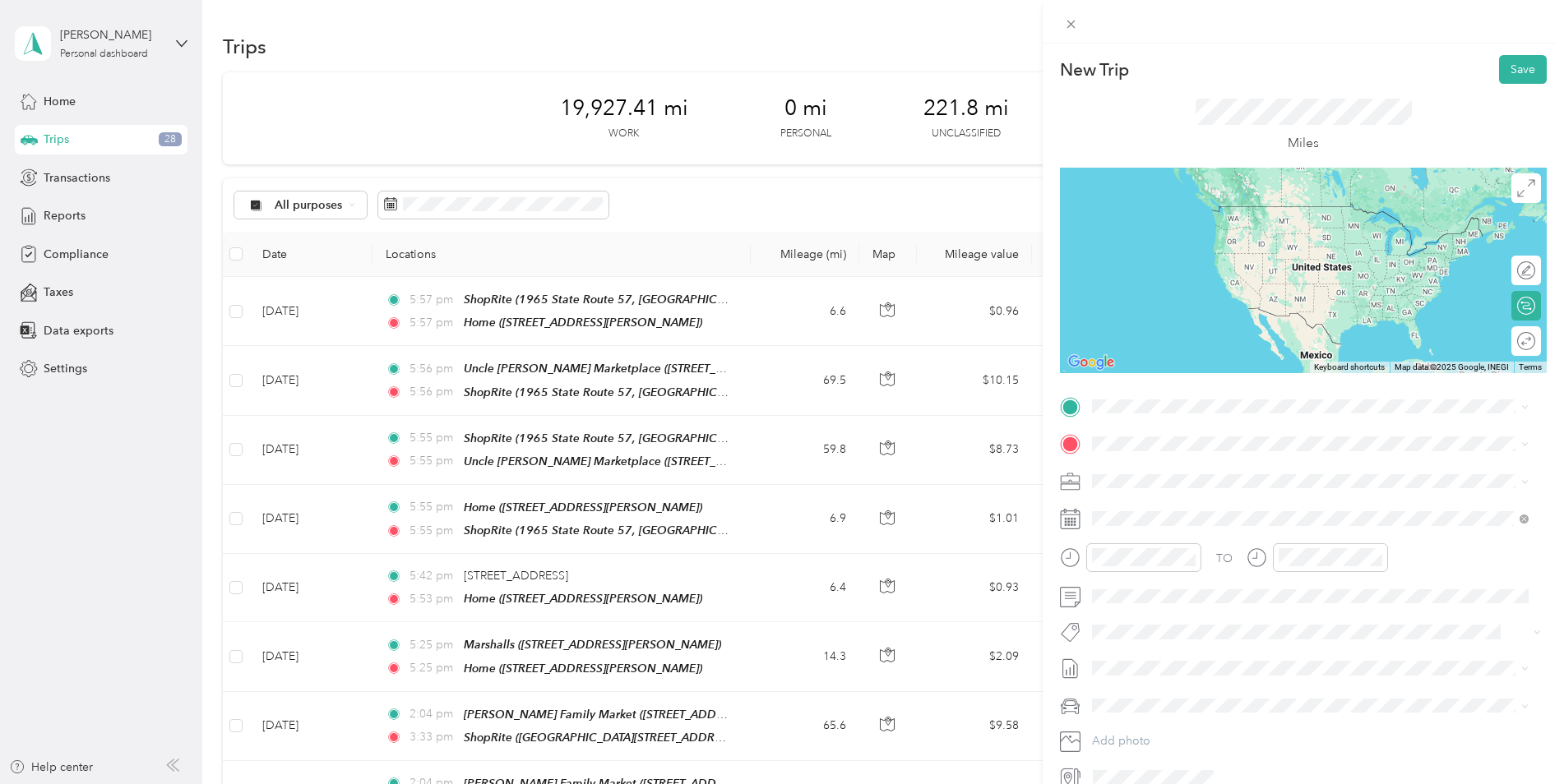
click at [1195, 492] on span "[STREET_ADDRESS][PERSON_NAME]" at bounding box center [1220, 488] width 195 height 14
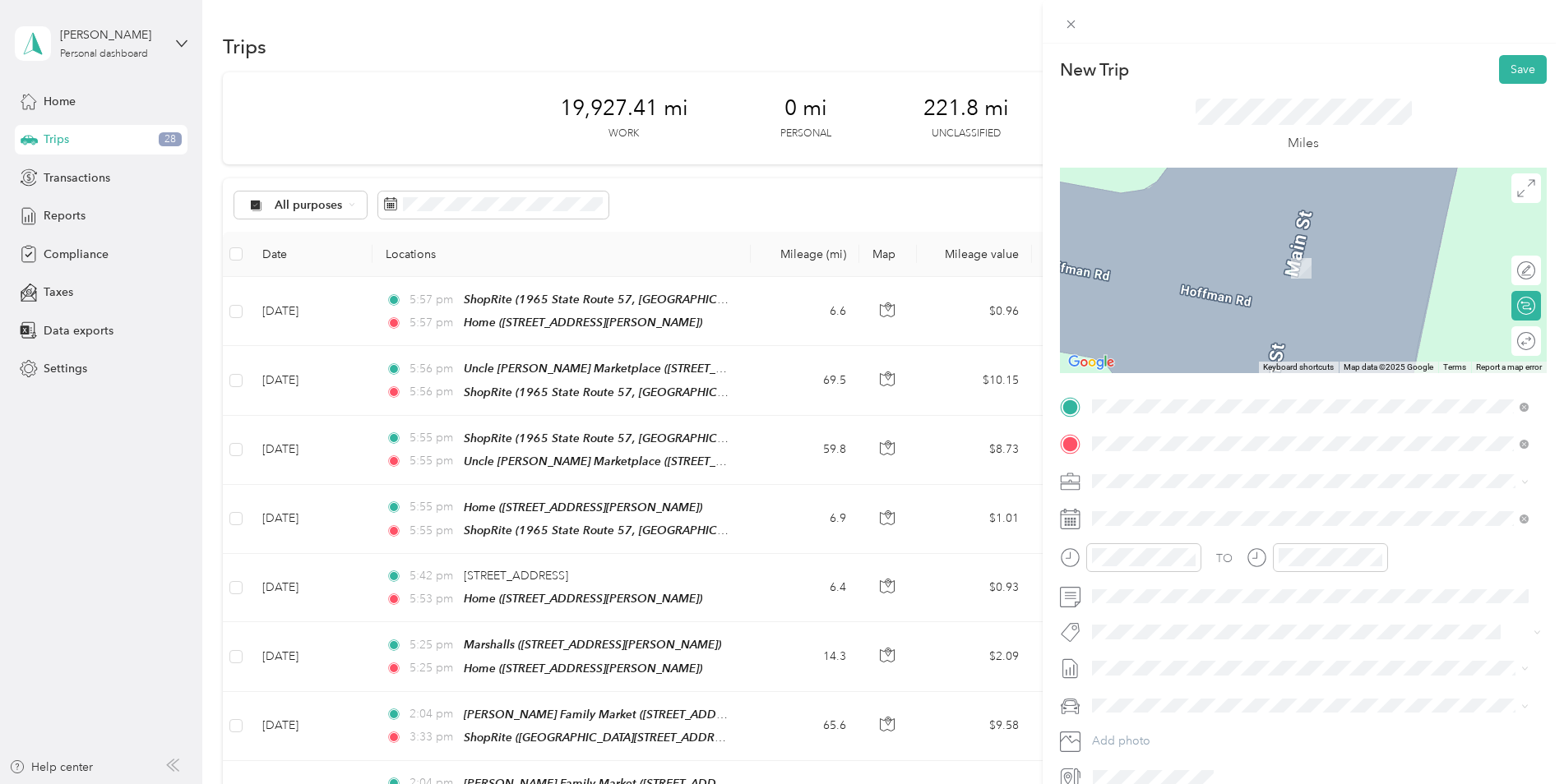
click at [1211, 656] on li "TEAM ShopRite 1965 State Route 57, 078403475, [GEOGRAPHIC_DATA], [GEOGRAPHIC_DA…" at bounding box center [1310, 679] width 448 height 75
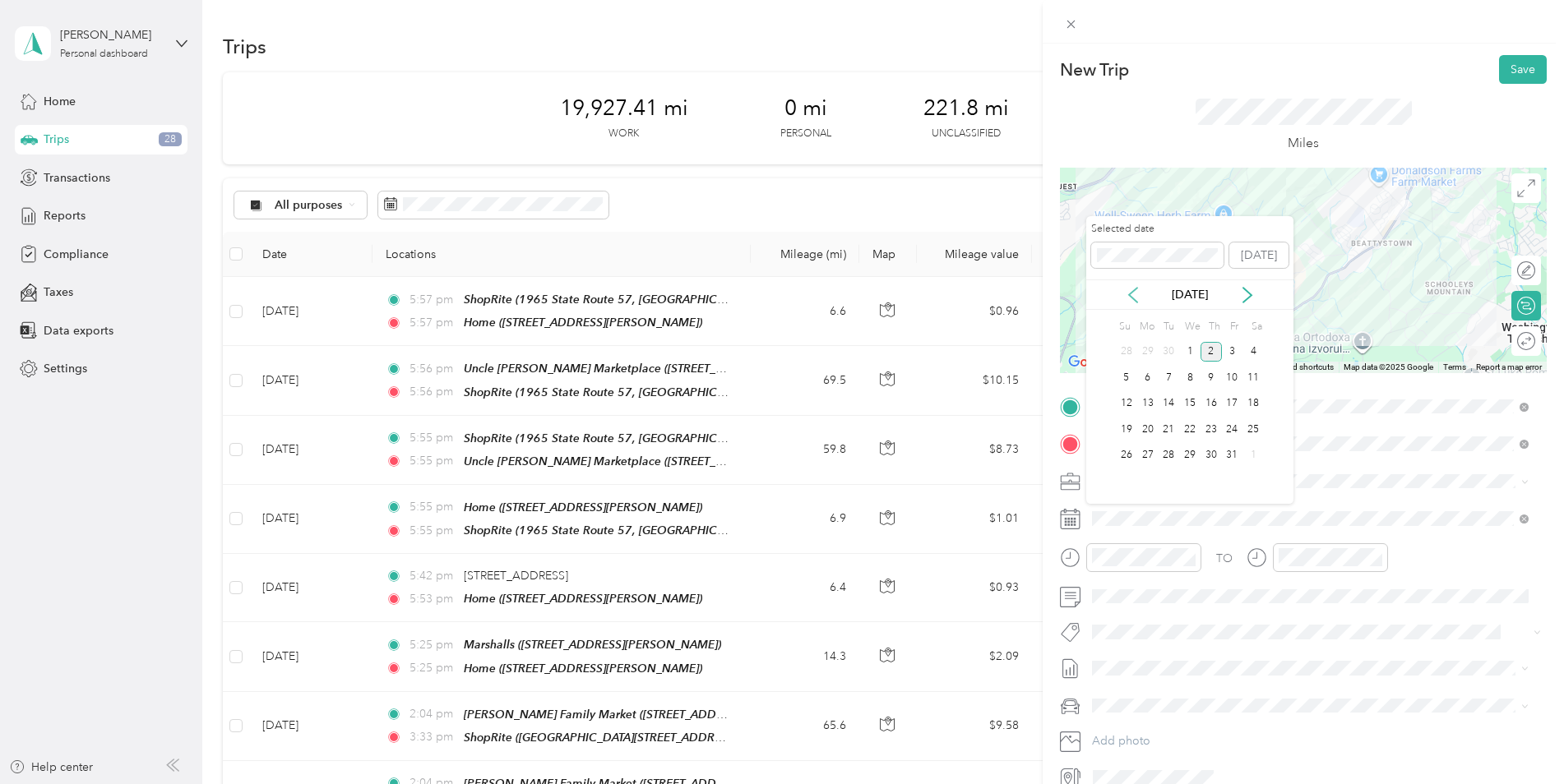
click at [1133, 297] on icon at bounding box center [1133, 295] width 8 height 15
click at [1211, 380] on div "11" at bounding box center [1211, 377] width 21 height 21
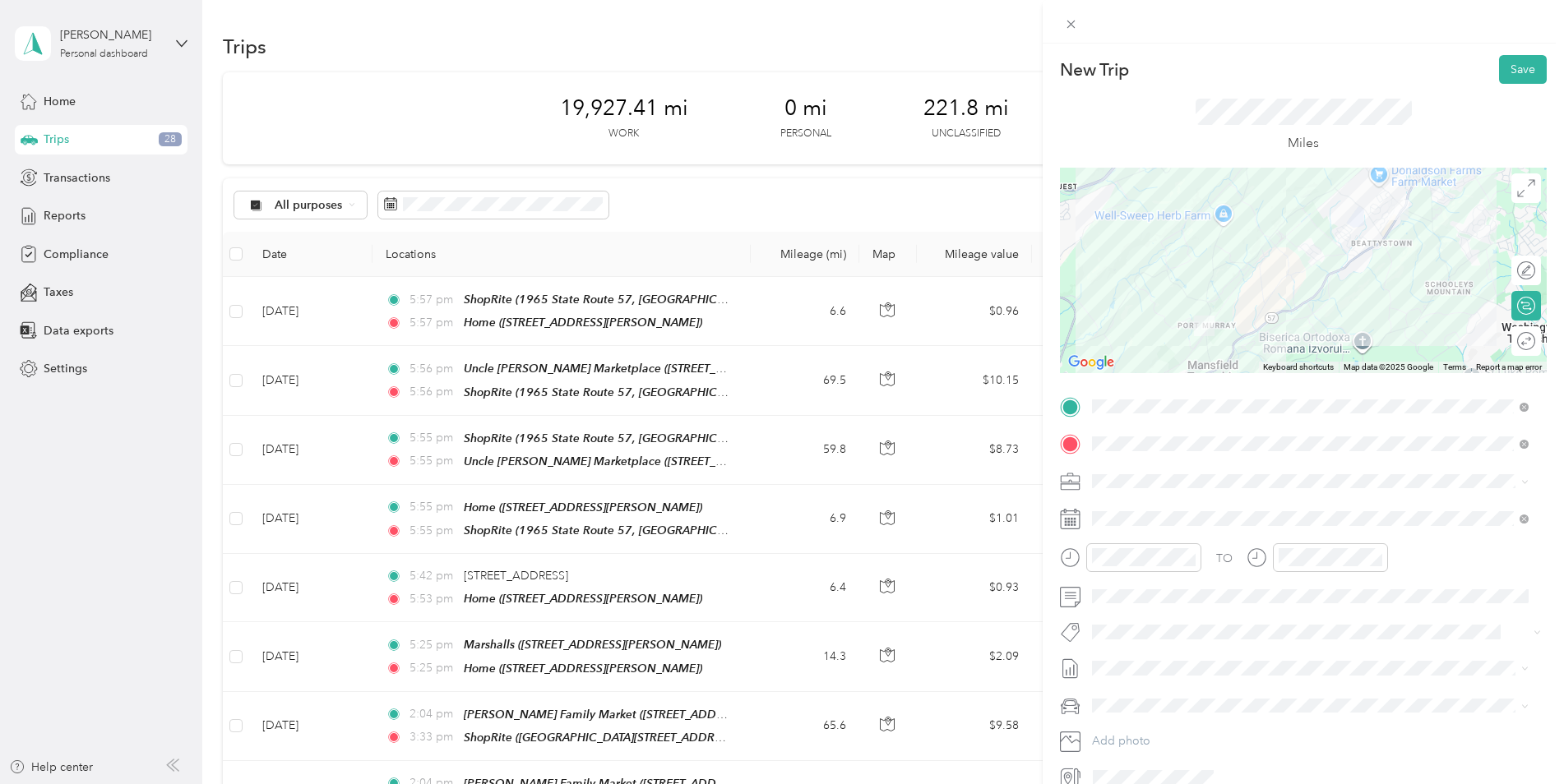
click at [1349, 254] on div at bounding box center [1303, 270] width 487 height 205
click at [1306, 284] on div at bounding box center [1303, 270] width 487 height 205
click at [1312, 298] on div at bounding box center [1303, 270] width 487 height 205
click at [1312, 294] on div at bounding box center [1303, 270] width 487 height 205
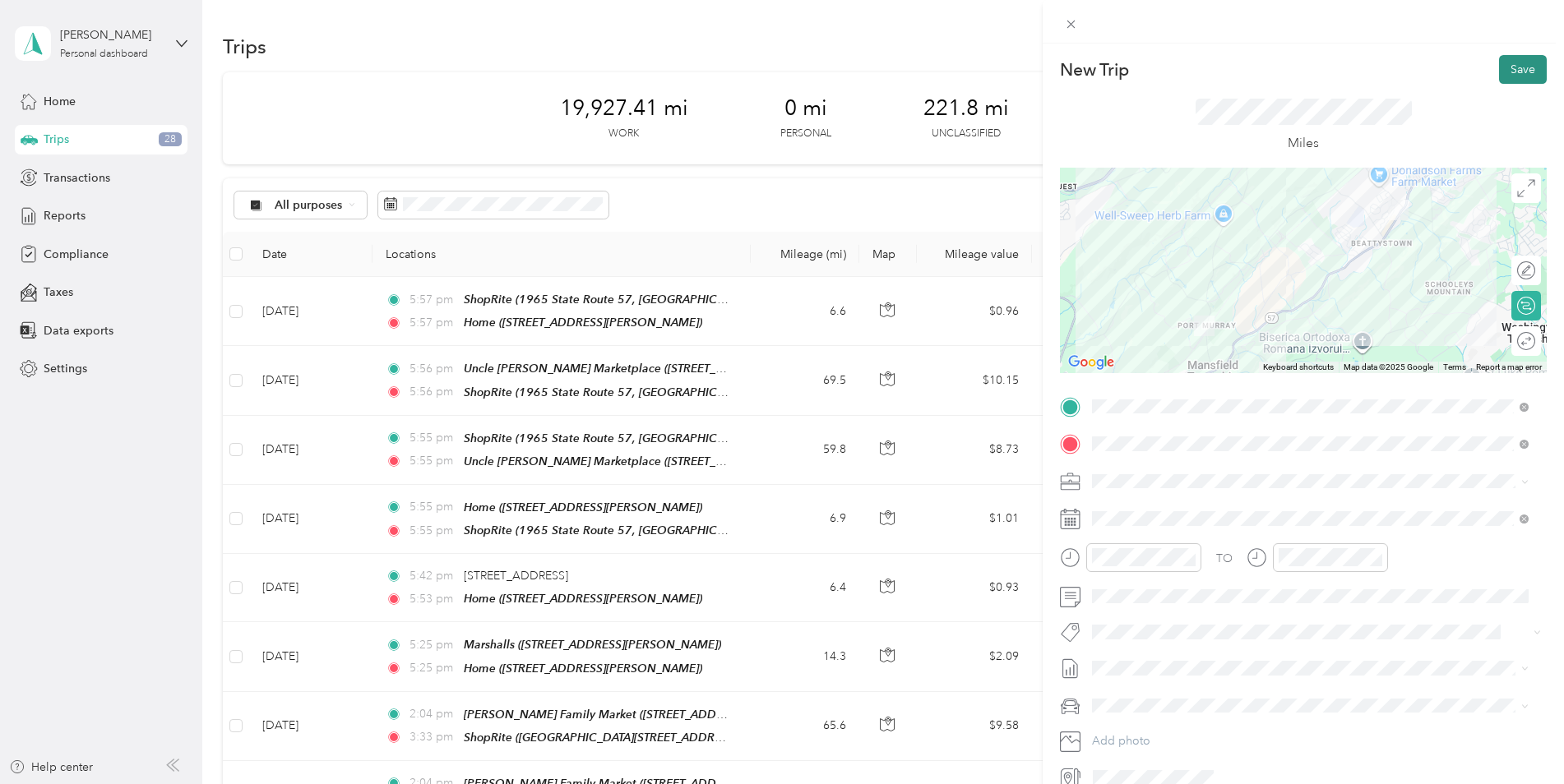
click at [1512, 68] on button "Save" at bounding box center [1523, 69] width 48 height 29
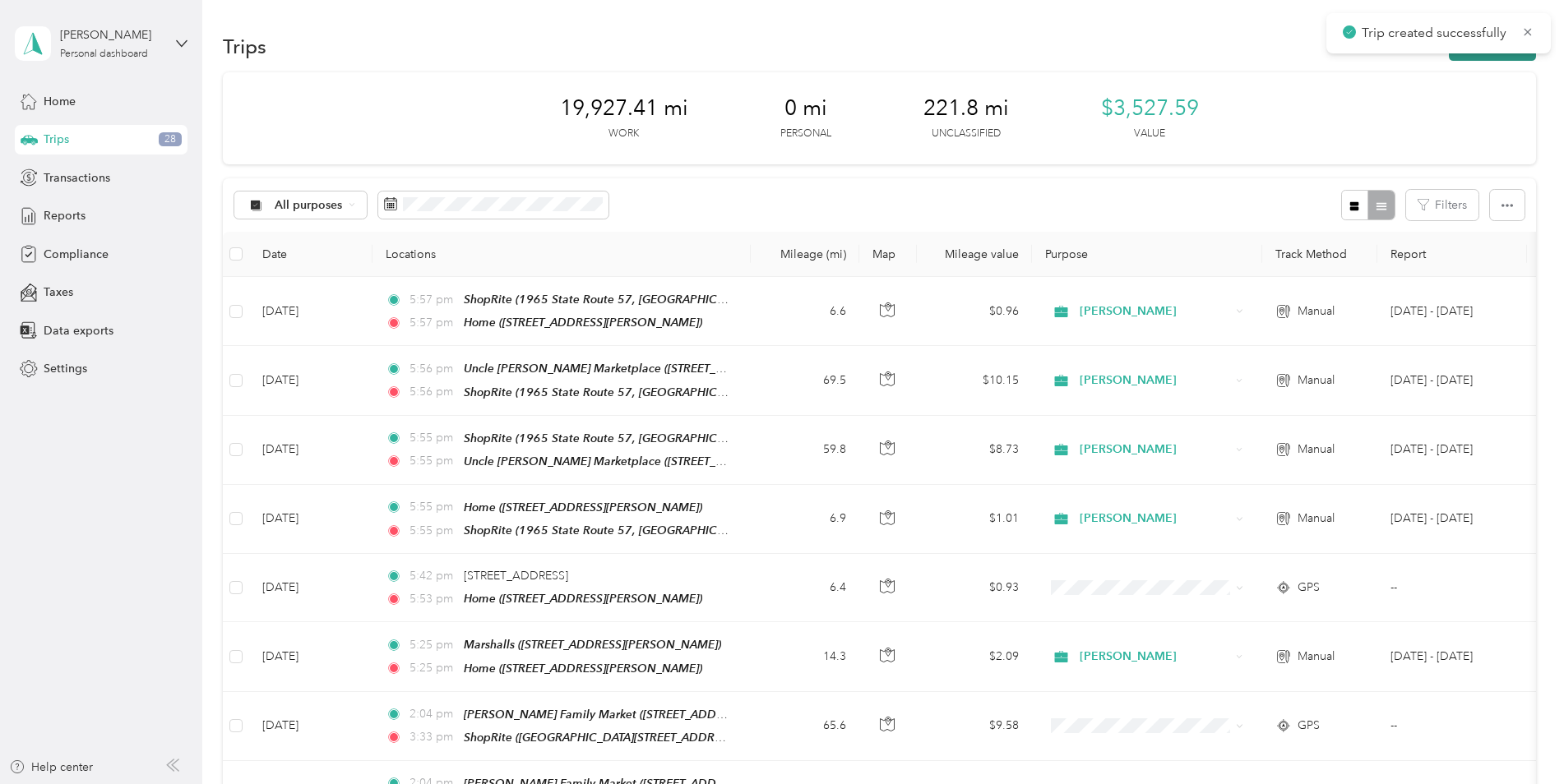
click at [1510, 58] on button "New trip" at bounding box center [1492, 46] width 87 height 29
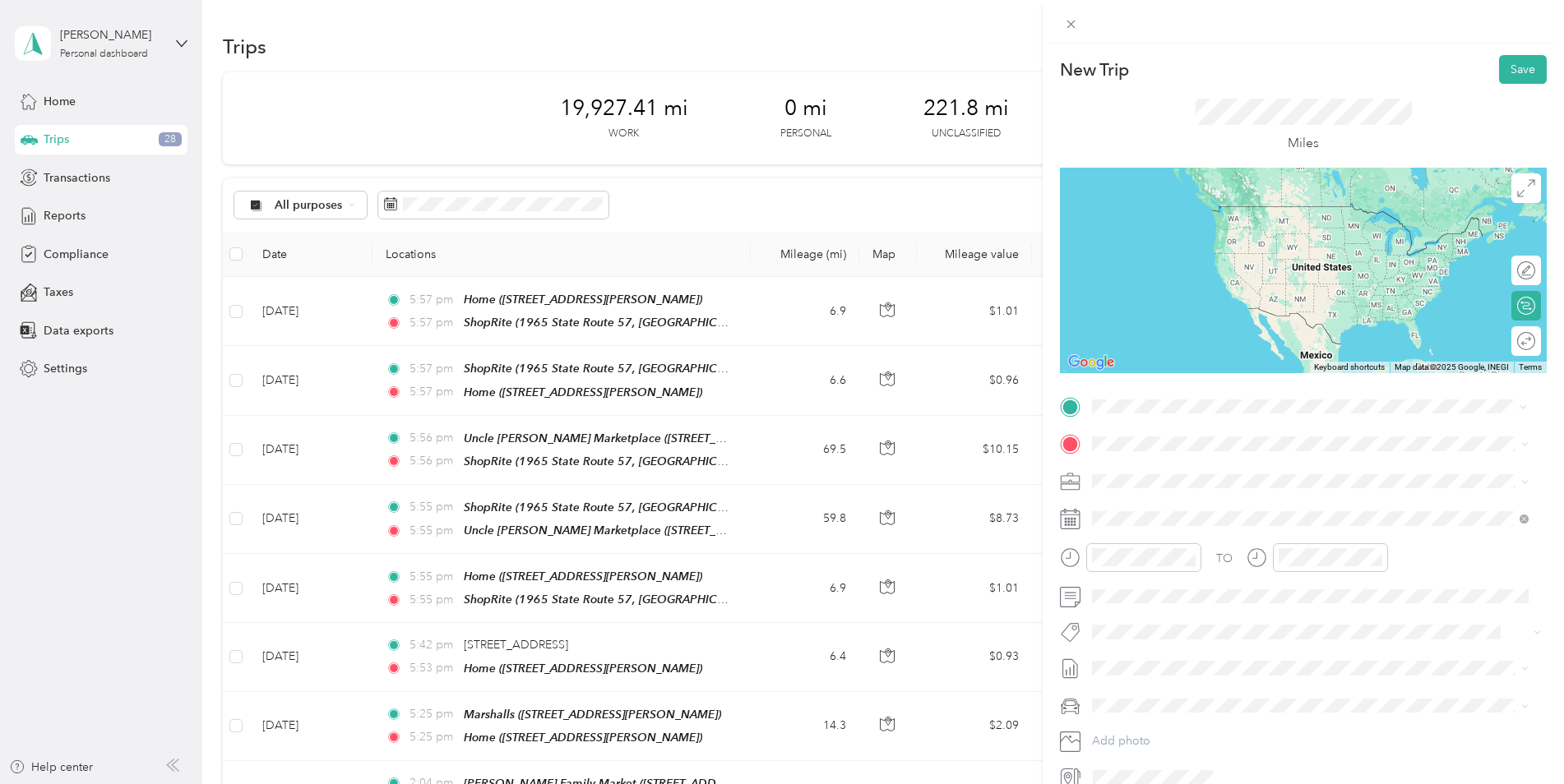
click at [1283, 614] on div "TEAM ShopRite 1965 State Route 57, 078403475, [GEOGRAPHIC_DATA], [GEOGRAPHIC_DA…" at bounding box center [1323, 642] width 400 height 58
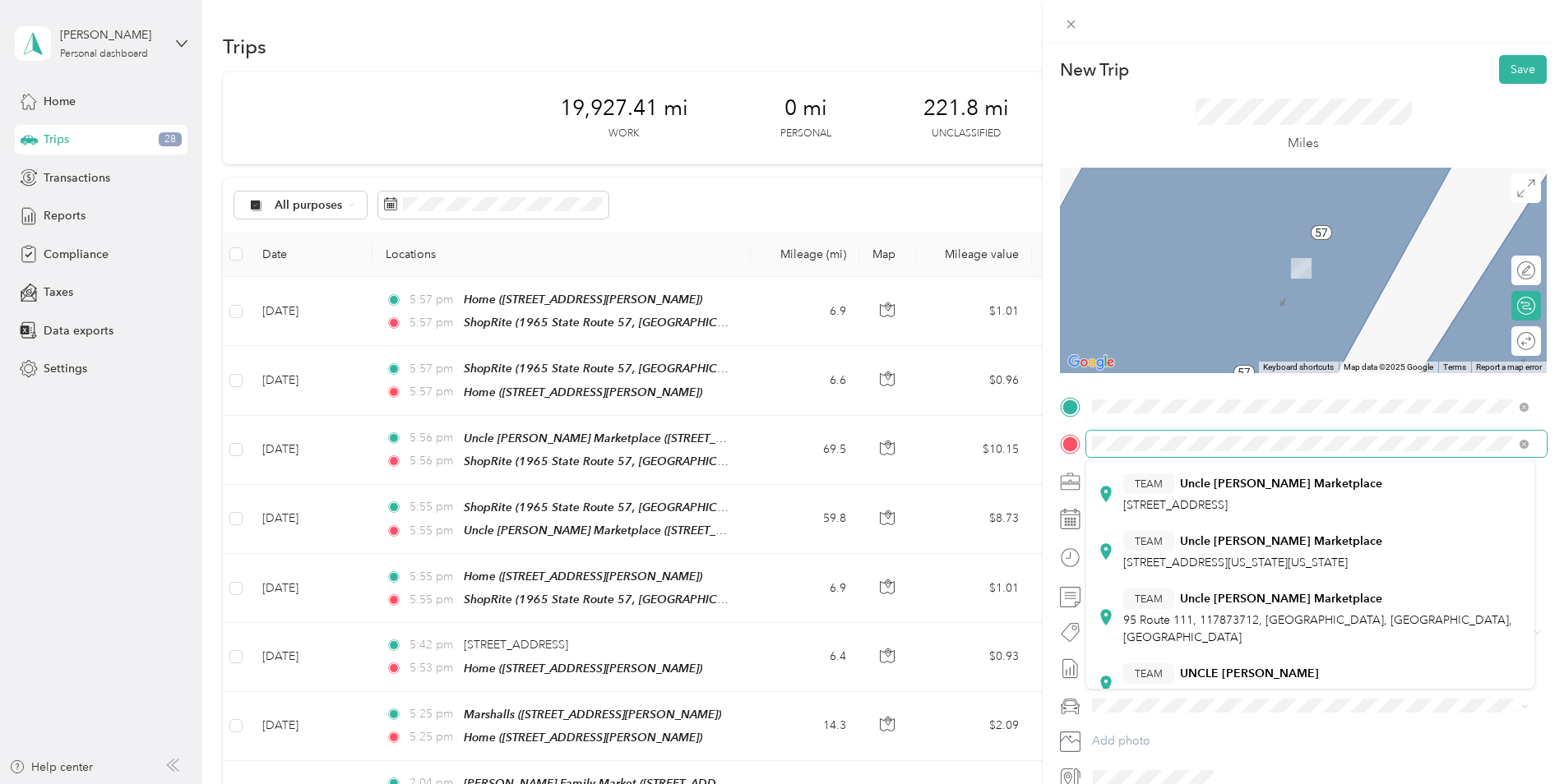
scroll to position [246, 0]
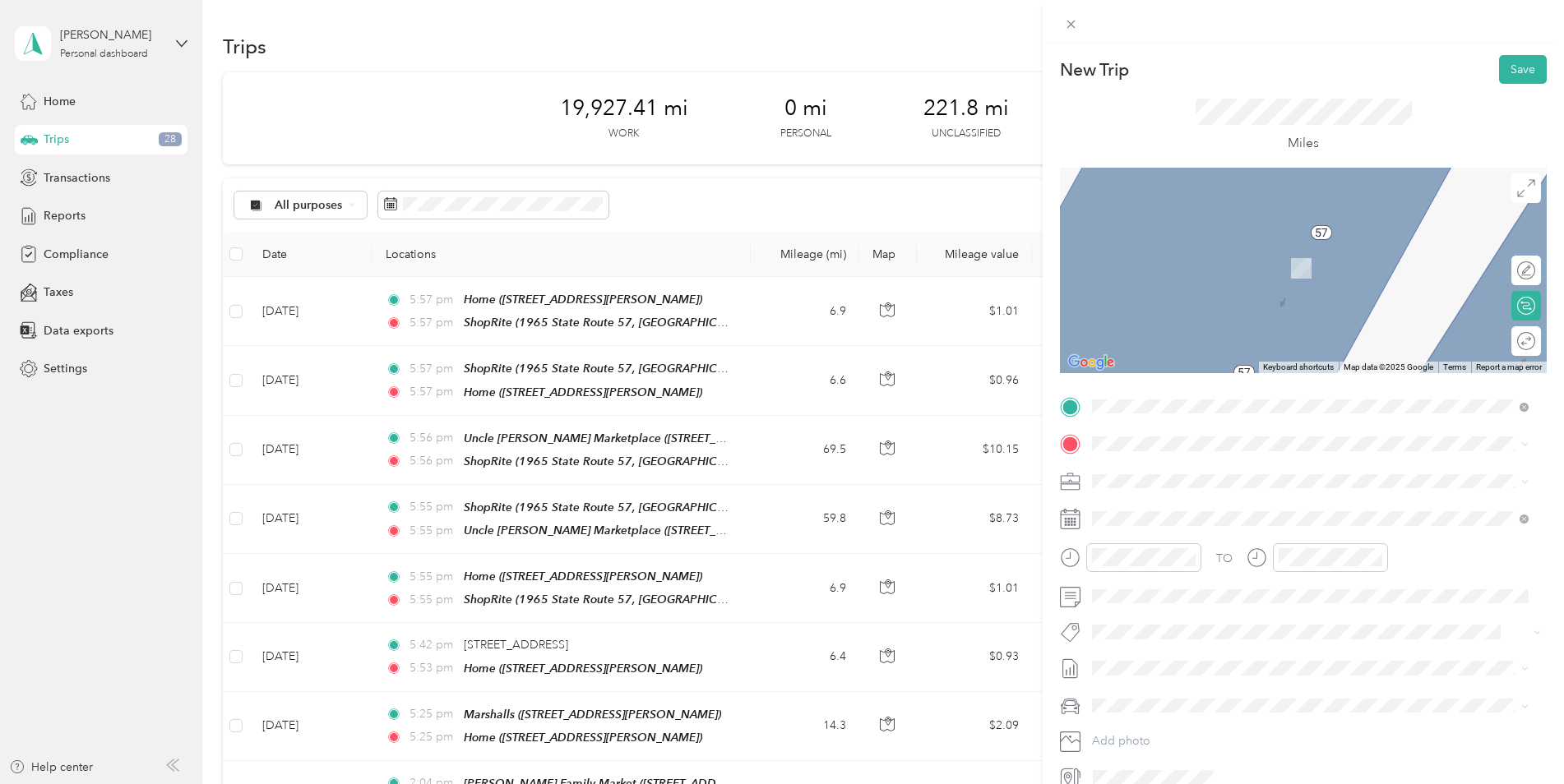
click at [1337, 565] on div "TEAM Uncle [PERSON_NAME] Marketplace 95 Route 111, 117873712, [GEOGRAPHIC_DATA]…" at bounding box center [1323, 586] width 400 height 58
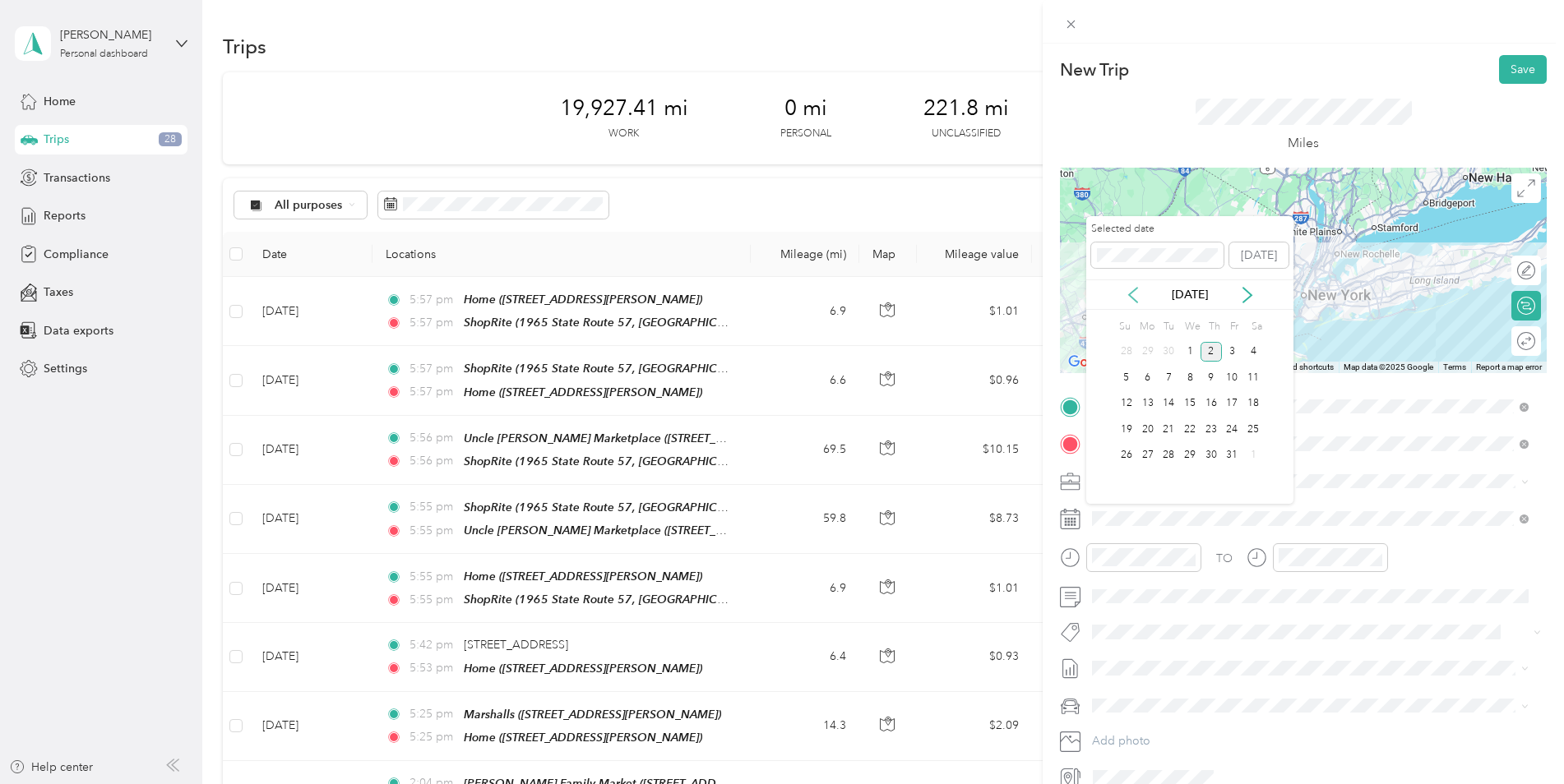
click at [1135, 292] on icon at bounding box center [1133, 295] width 16 height 16
click at [1213, 380] on div "11" at bounding box center [1211, 377] width 21 height 21
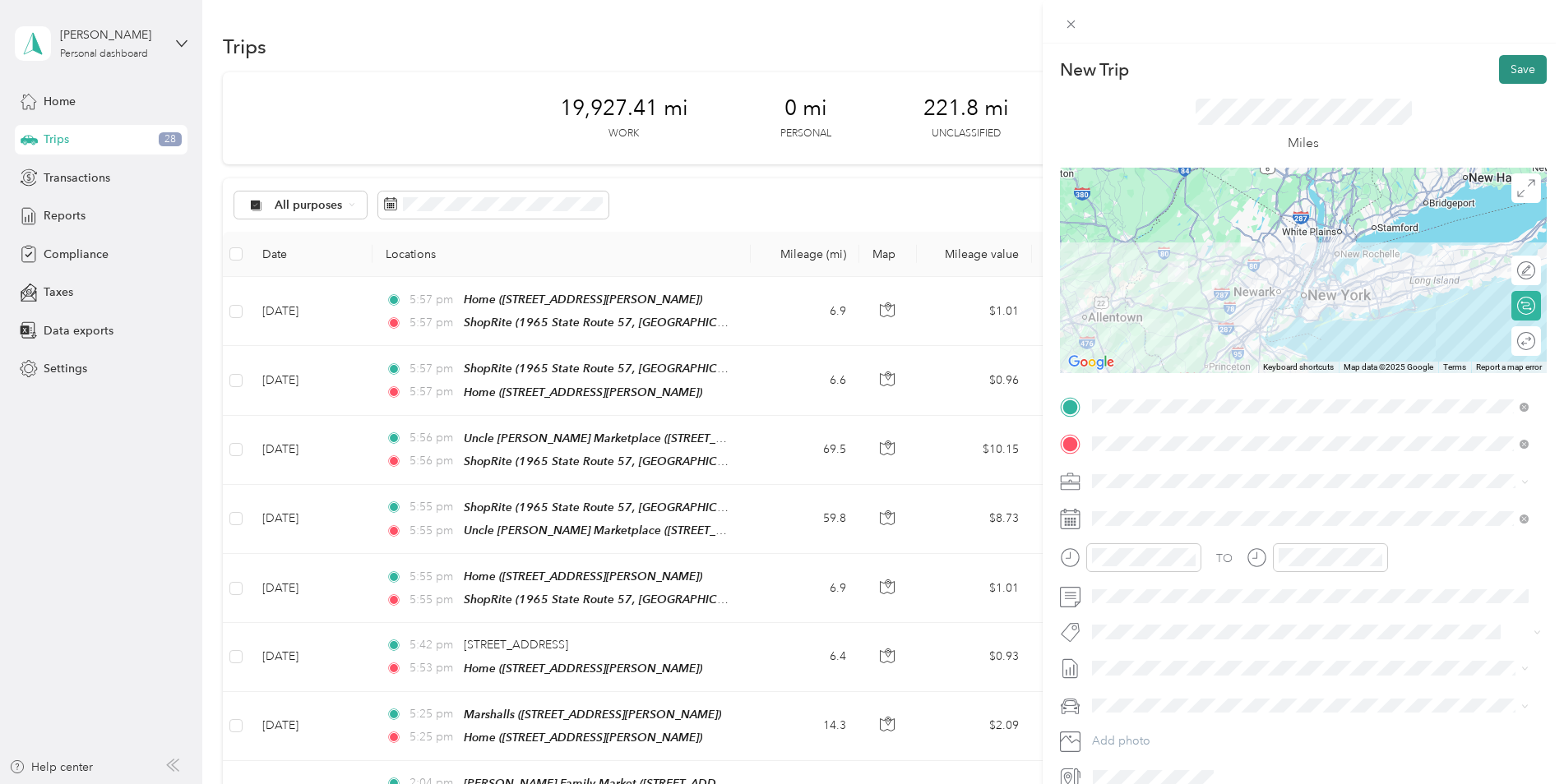
click at [1524, 76] on button "Save" at bounding box center [1523, 69] width 48 height 29
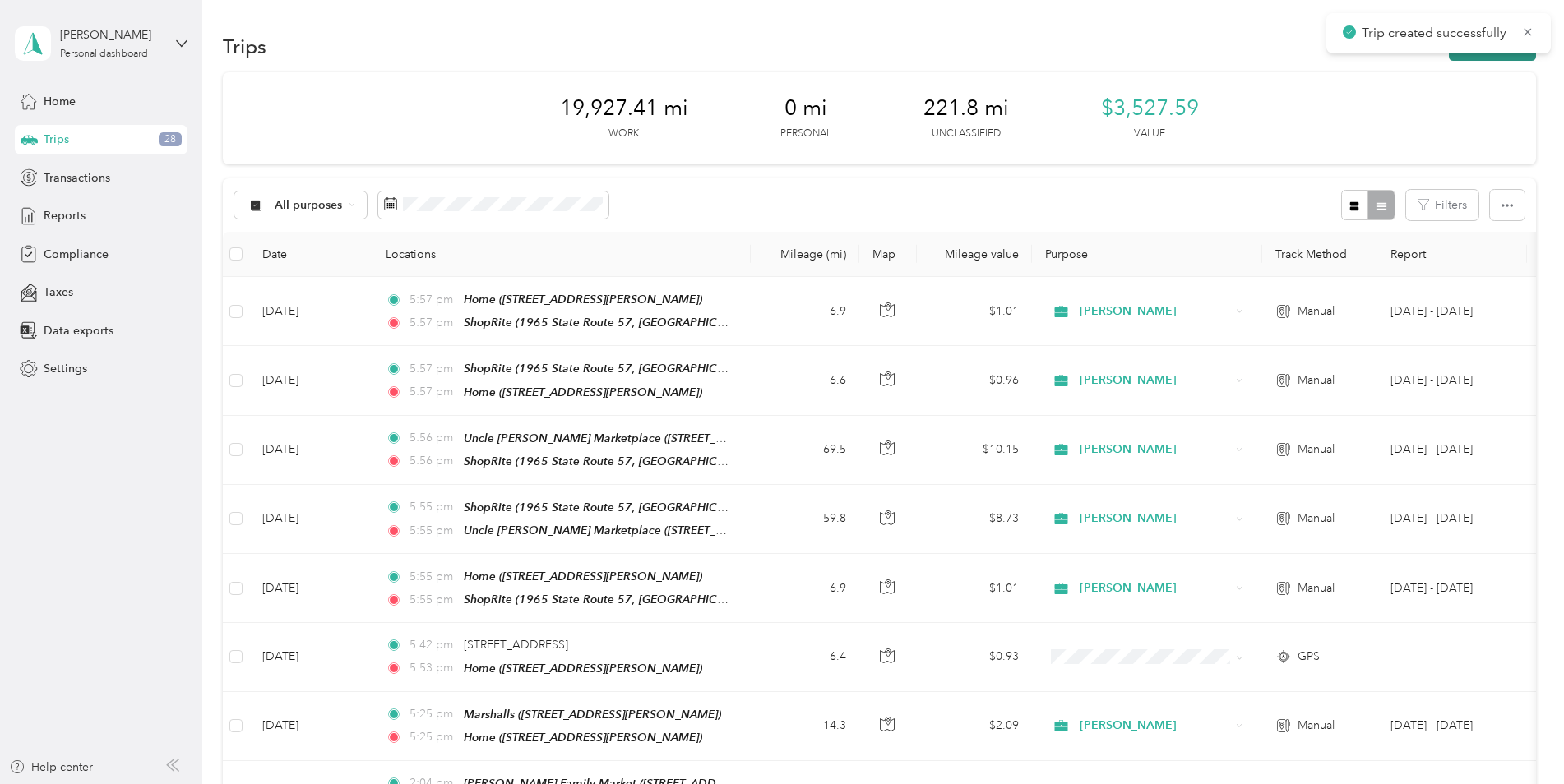
click at [1515, 58] on button "New trip" at bounding box center [1492, 46] width 87 height 29
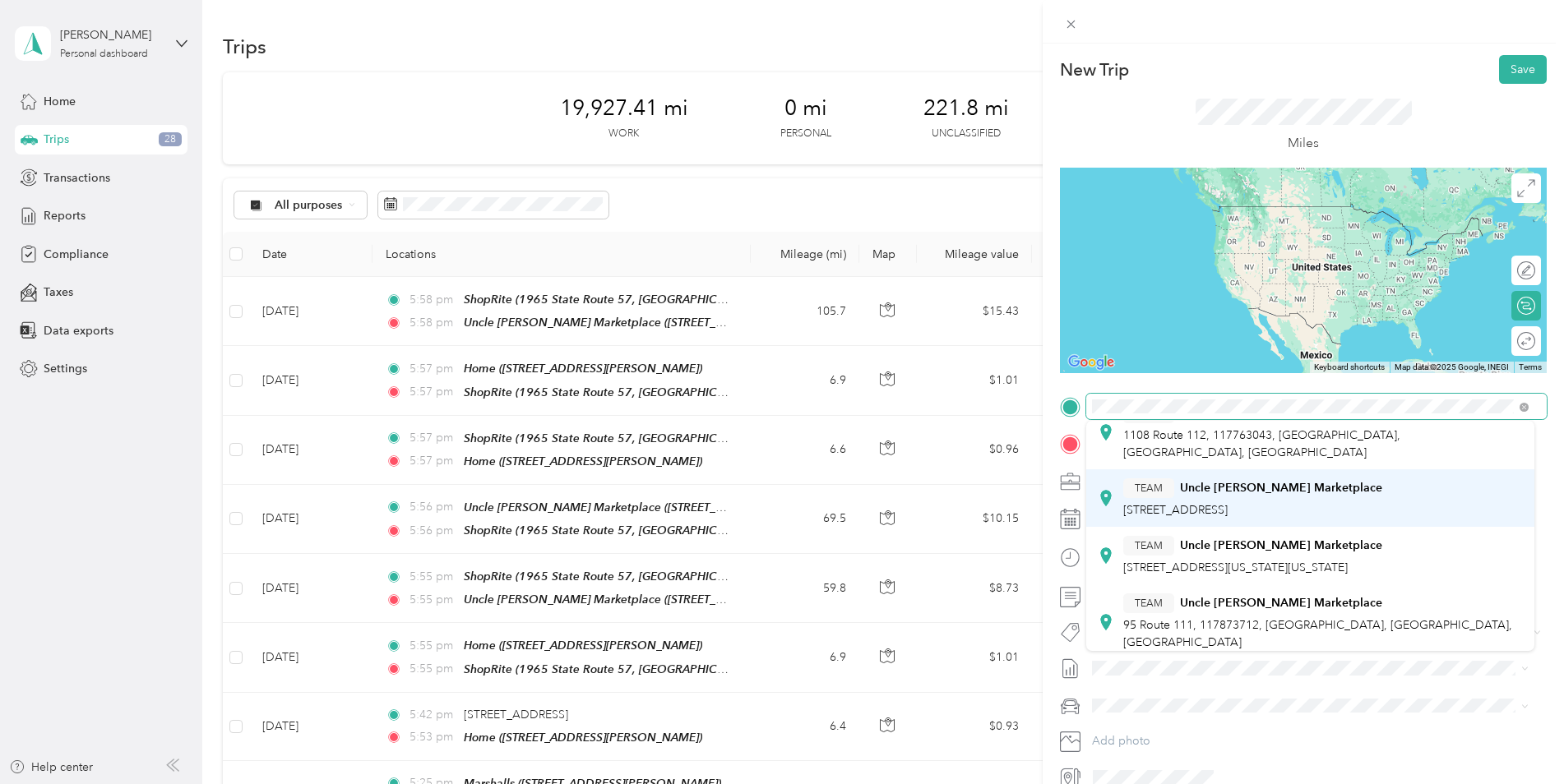
scroll to position [329, 0]
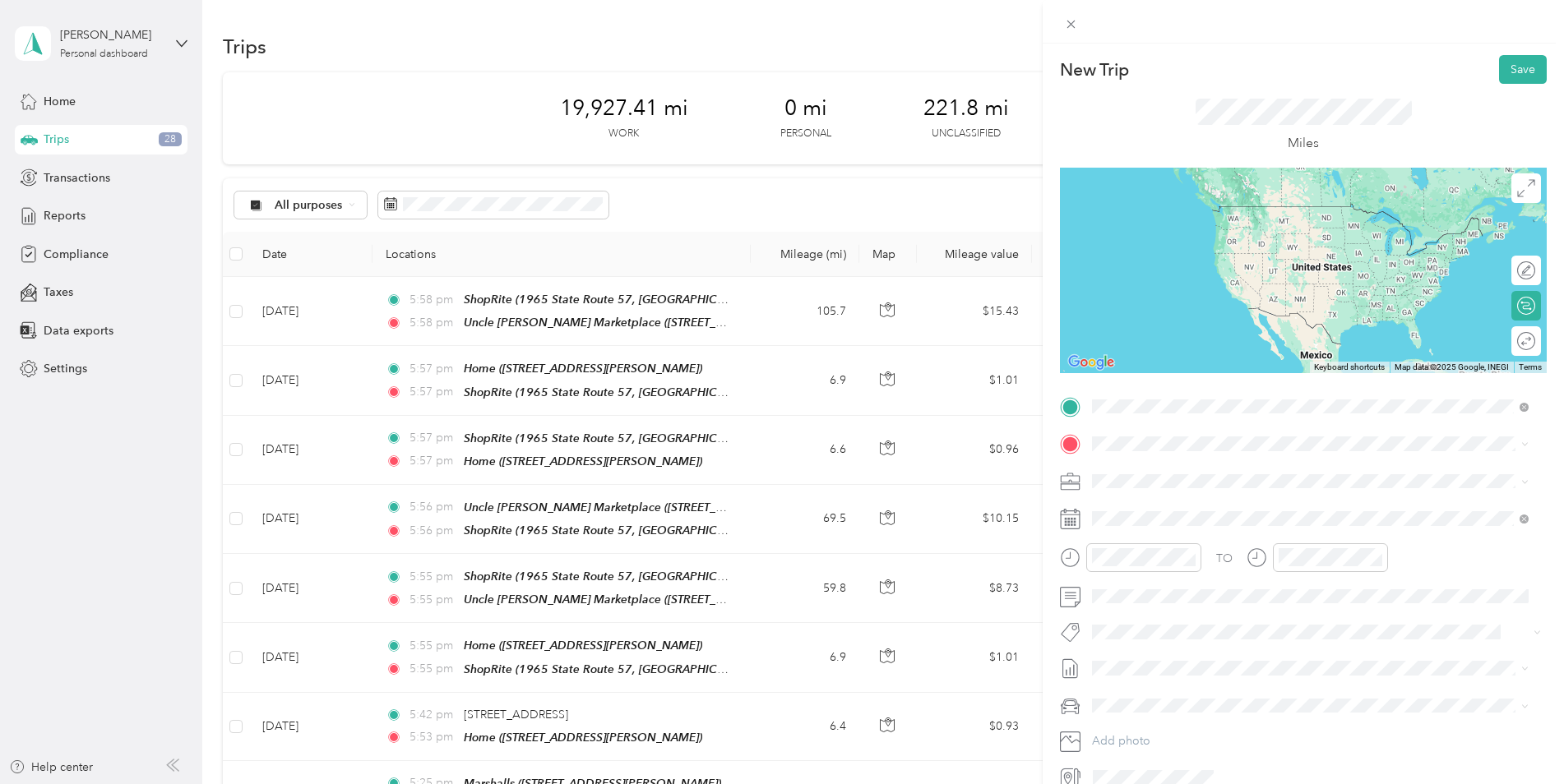
click at [1366, 552] on div "TEAM Uncle [PERSON_NAME] Marketplace 95 Route 111, 117873712, [GEOGRAPHIC_DATA]…" at bounding box center [1310, 583] width 425 height 63
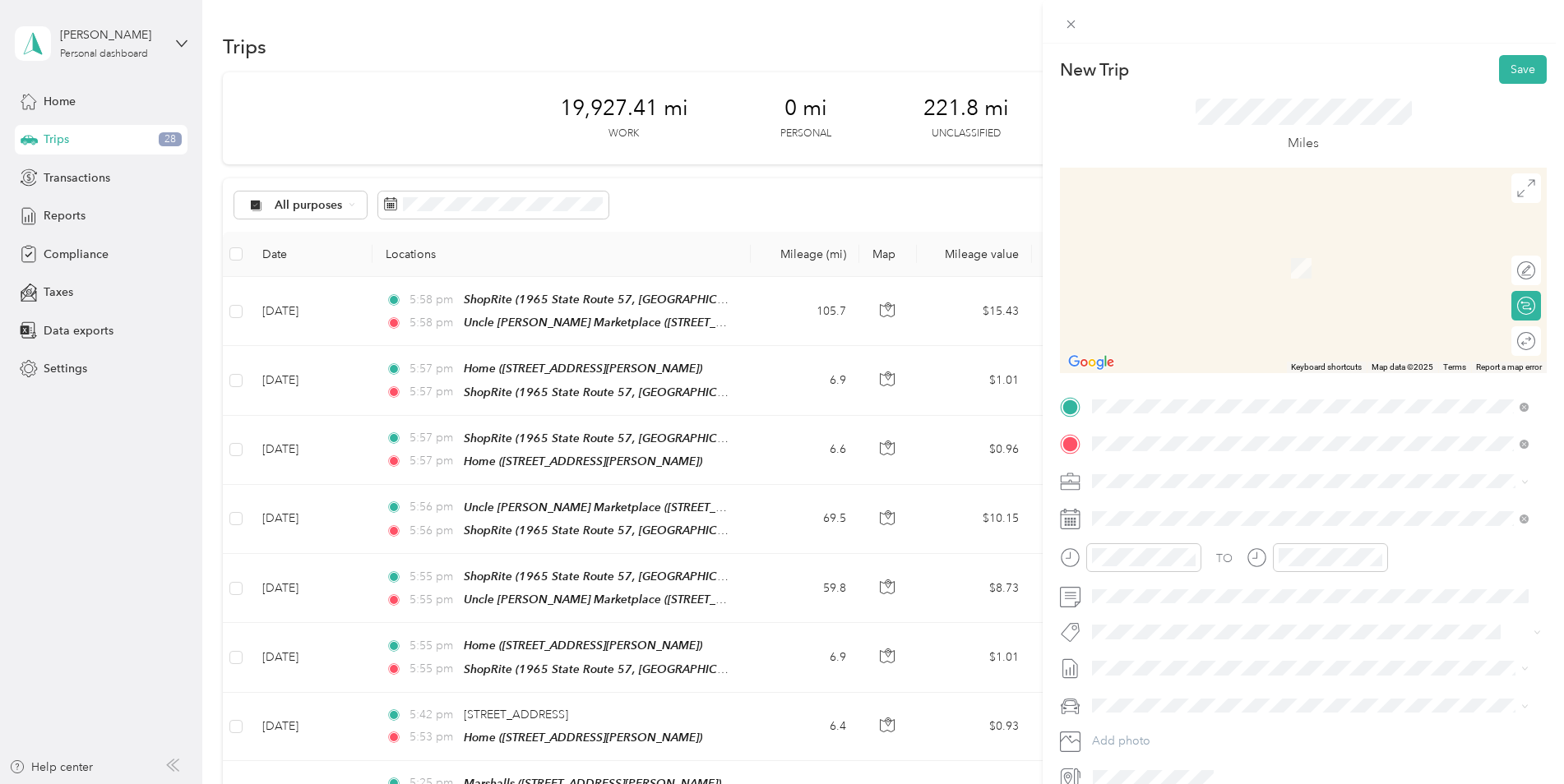
click at [1188, 648] on div "TEAM ShopRite 1965 State Route 57, 078403475, [GEOGRAPHIC_DATA], [GEOGRAPHIC_DA…" at bounding box center [1310, 679] width 425 height 63
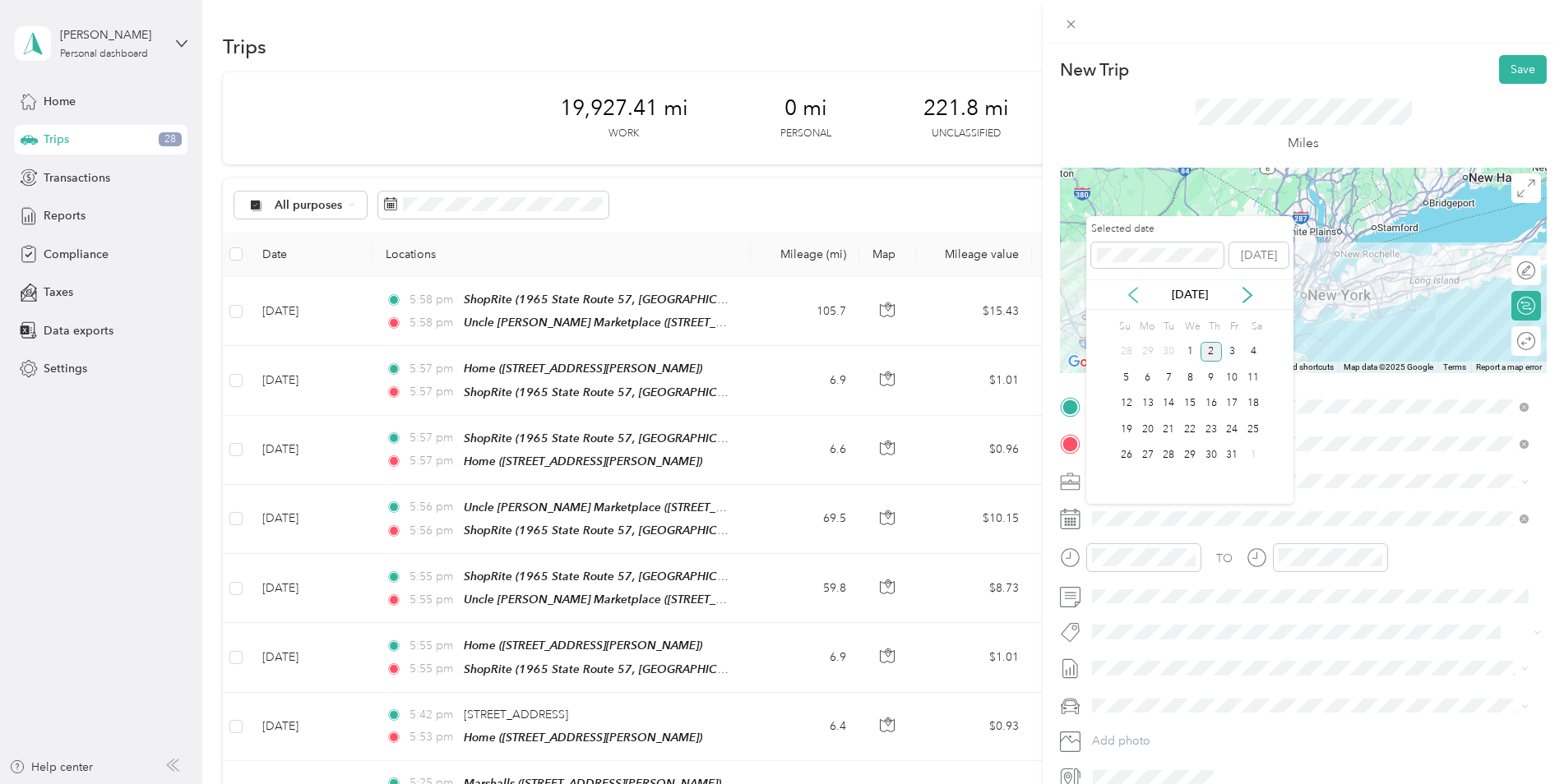
click at [1130, 297] on icon at bounding box center [1133, 295] width 16 height 16
click at [1210, 380] on div "11" at bounding box center [1211, 377] width 21 height 21
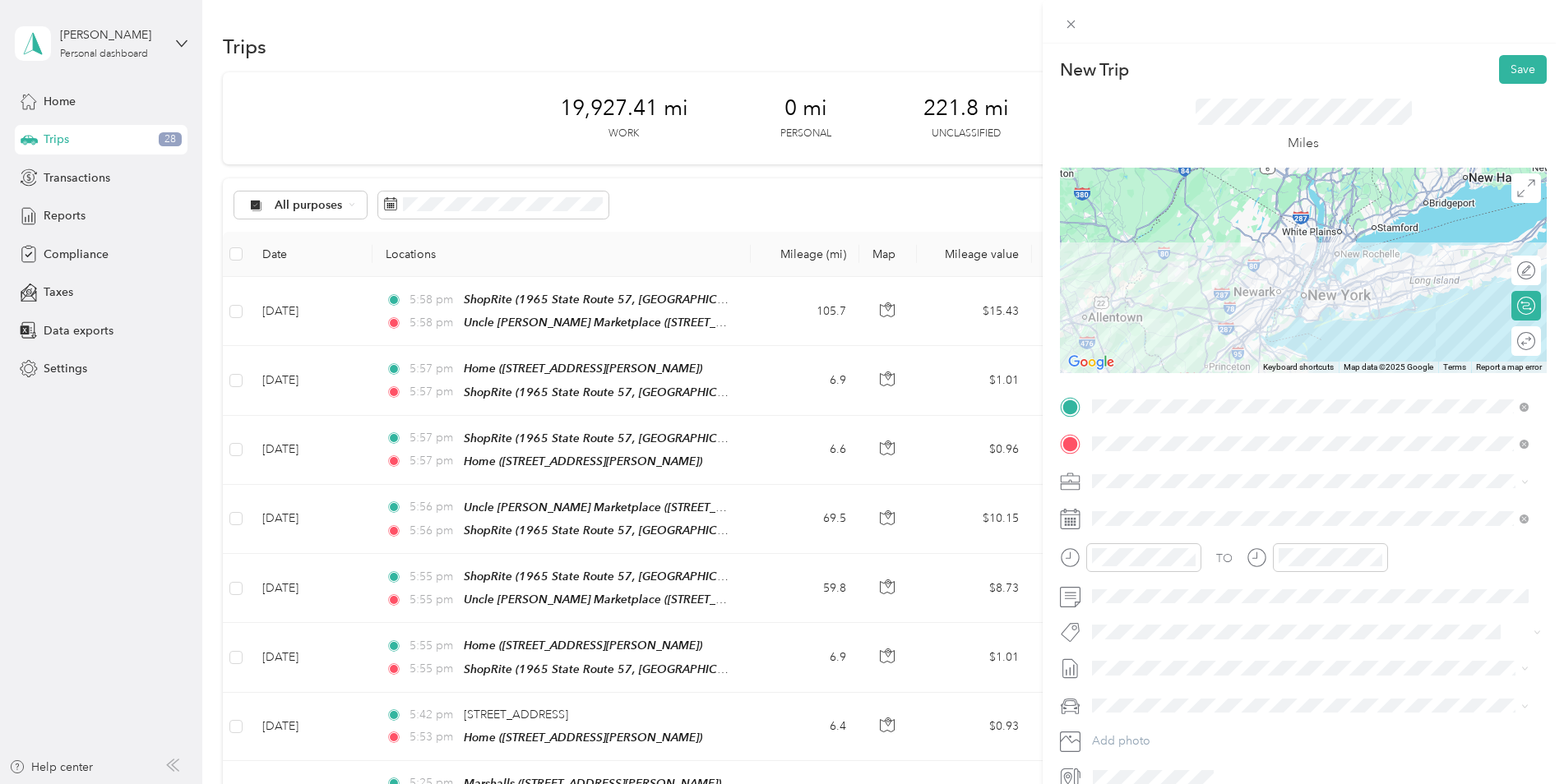
click at [1281, 288] on div at bounding box center [1303, 270] width 487 height 205
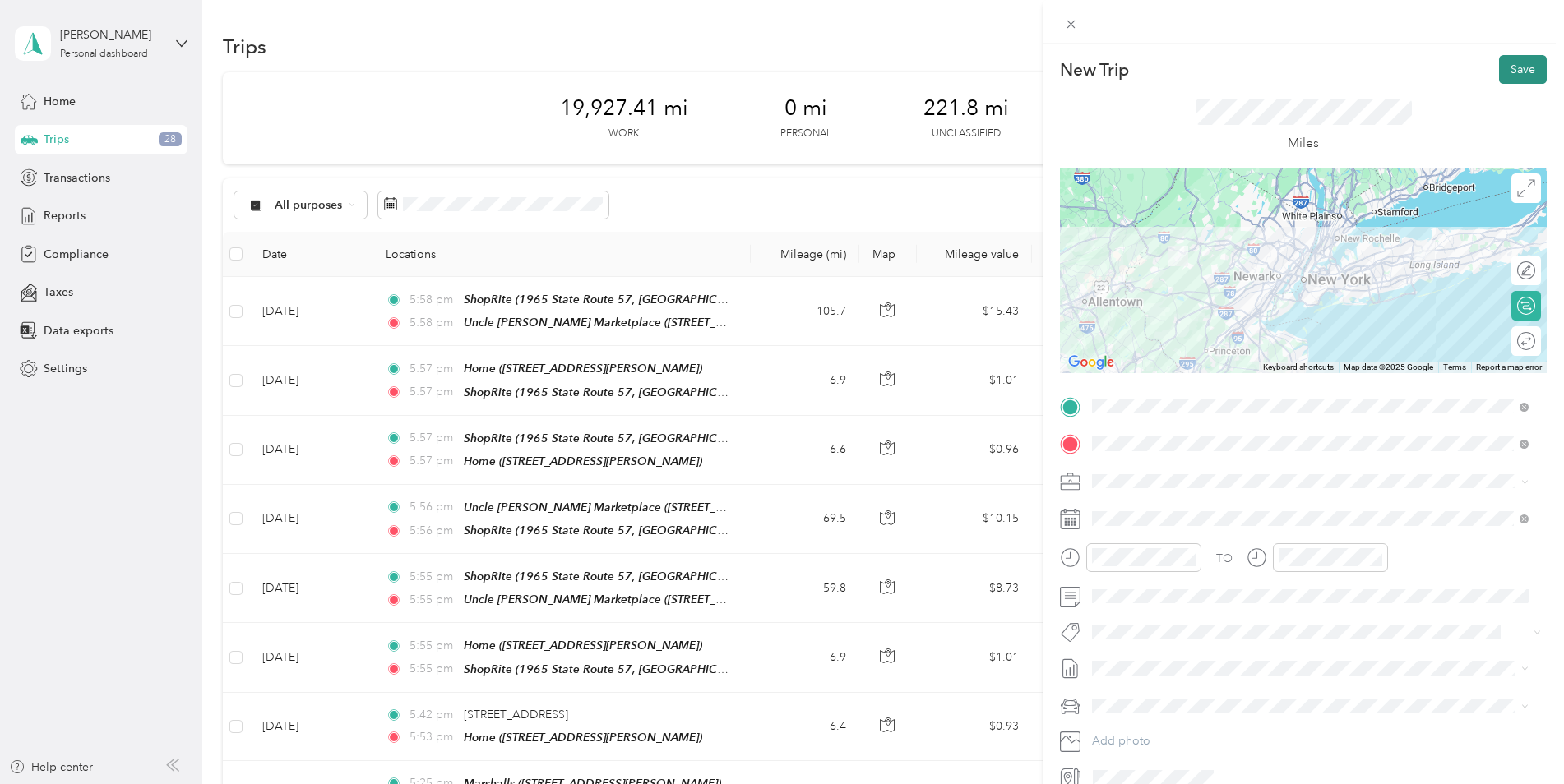
click at [1524, 77] on button "Save" at bounding box center [1523, 69] width 48 height 29
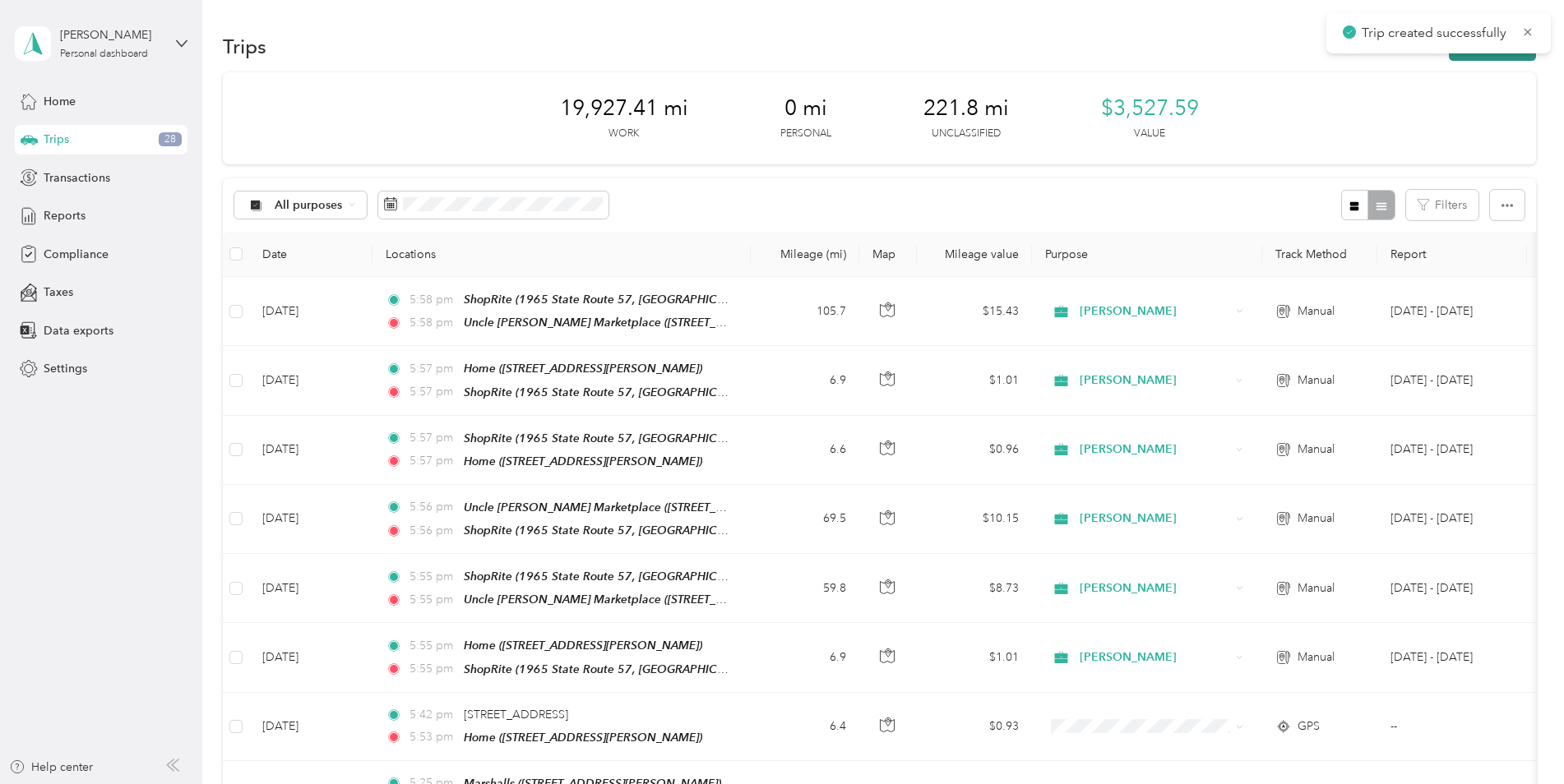
click at [1509, 57] on button "New trip" at bounding box center [1492, 46] width 87 height 29
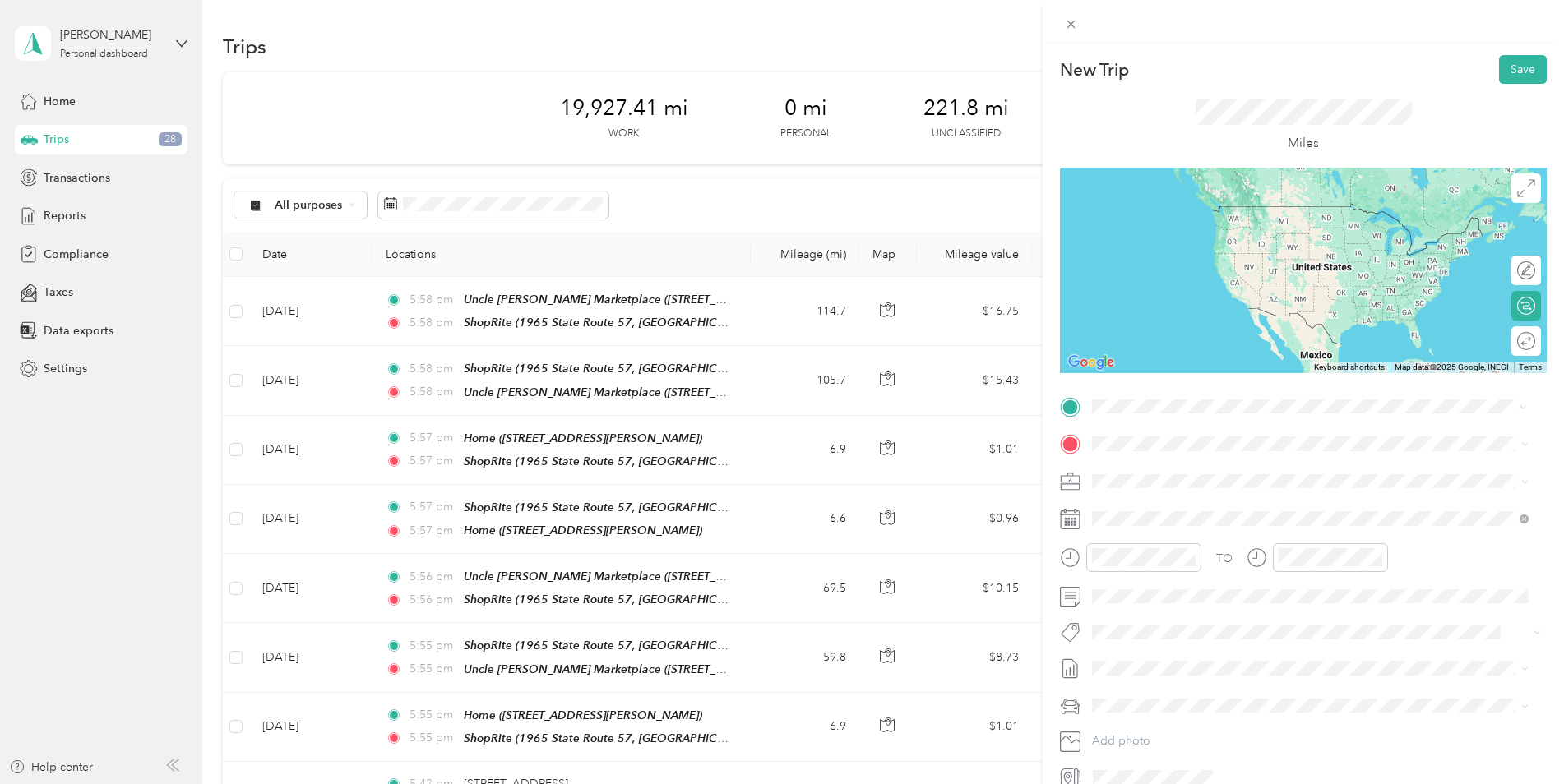
click at [1234, 614] on div "TEAM ShopRite" at bounding box center [1323, 623] width 400 height 21
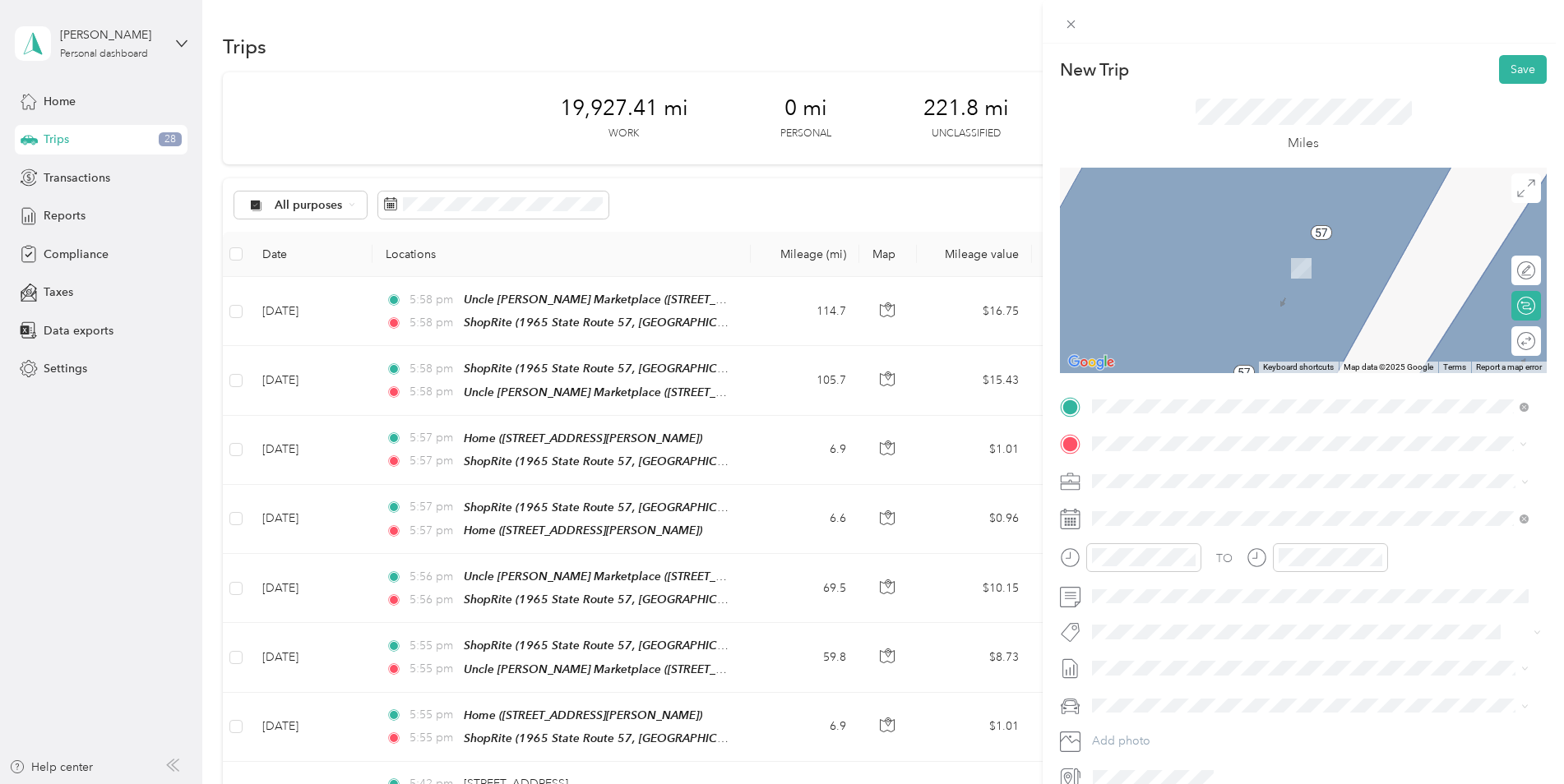
click at [1187, 526] on span "[STREET_ADDRESS][PERSON_NAME]" at bounding box center [1220, 526] width 195 height 14
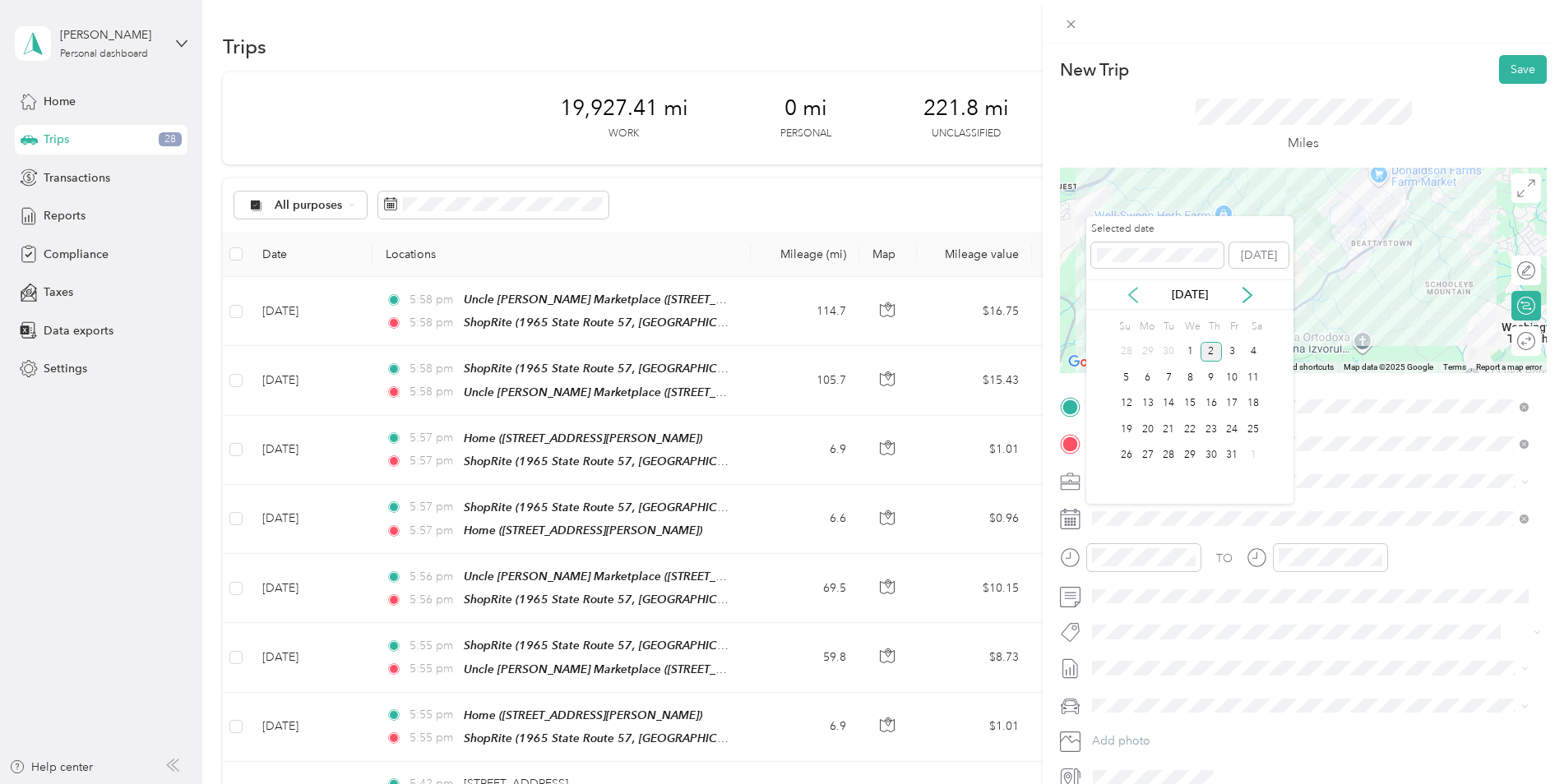
click at [1128, 296] on icon at bounding box center [1133, 295] width 16 height 16
click at [1217, 376] on div "11" at bounding box center [1211, 377] width 21 height 21
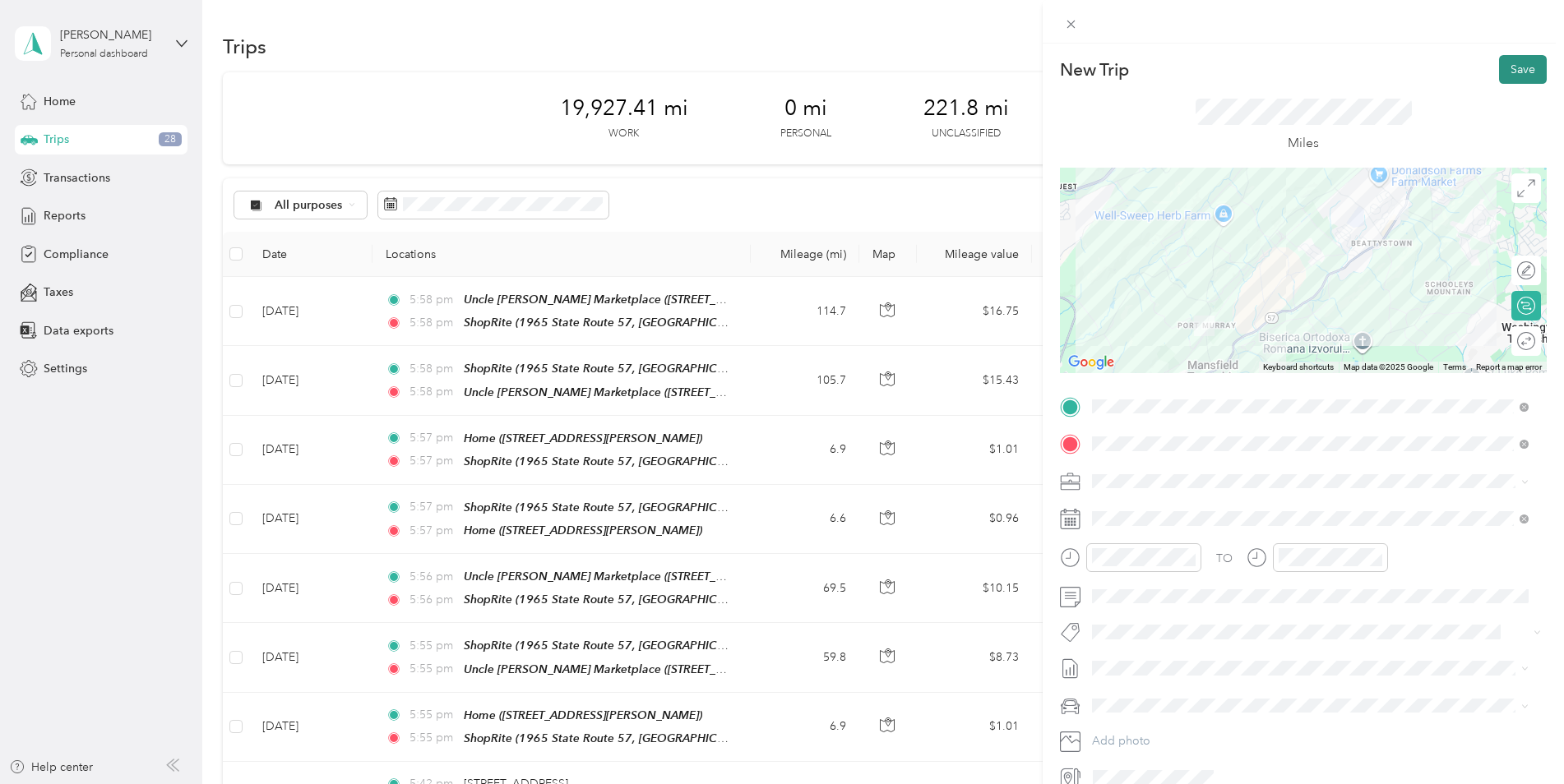
click at [1518, 68] on button "Save" at bounding box center [1523, 69] width 48 height 29
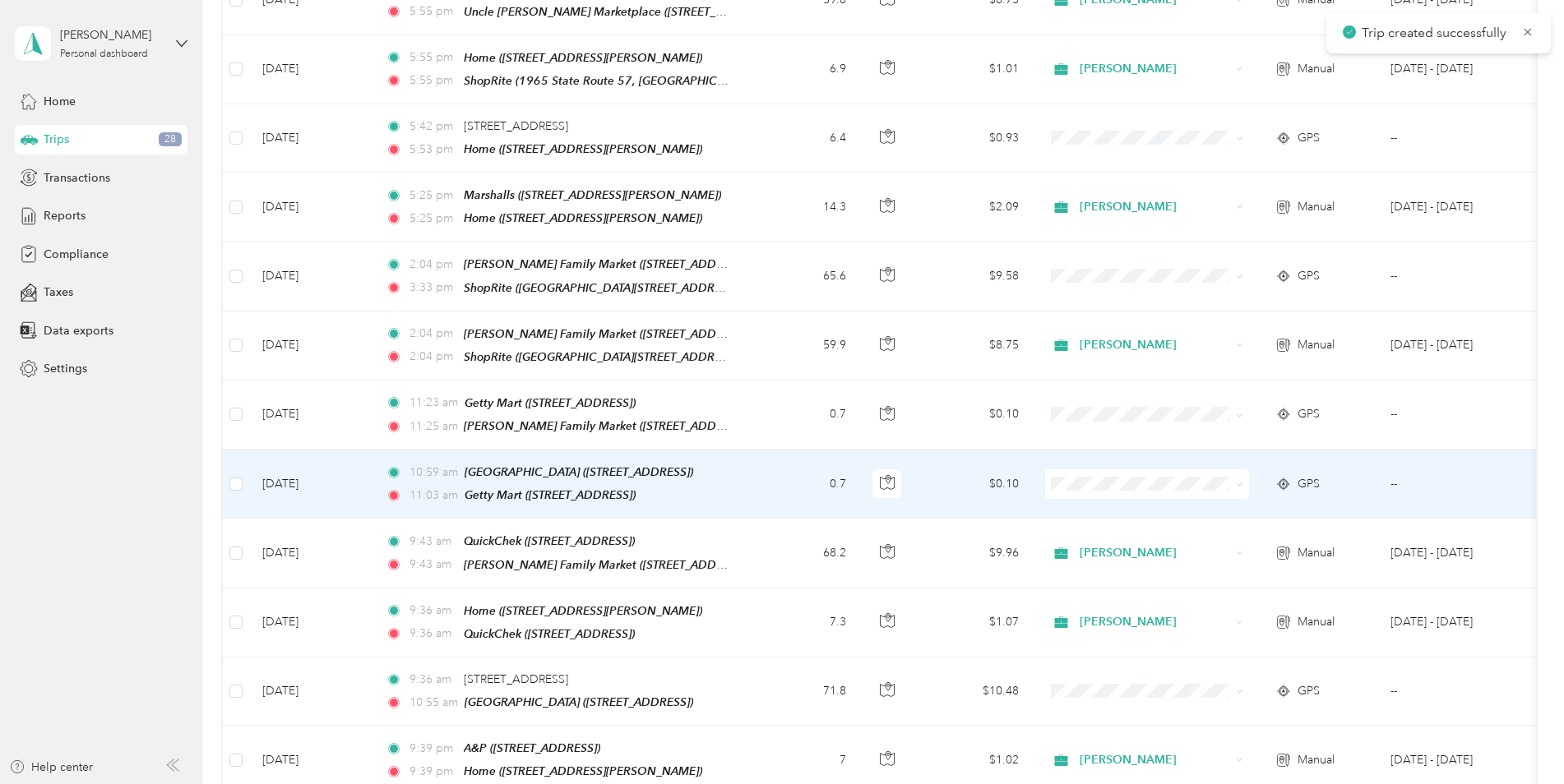
scroll to position [986, 0]
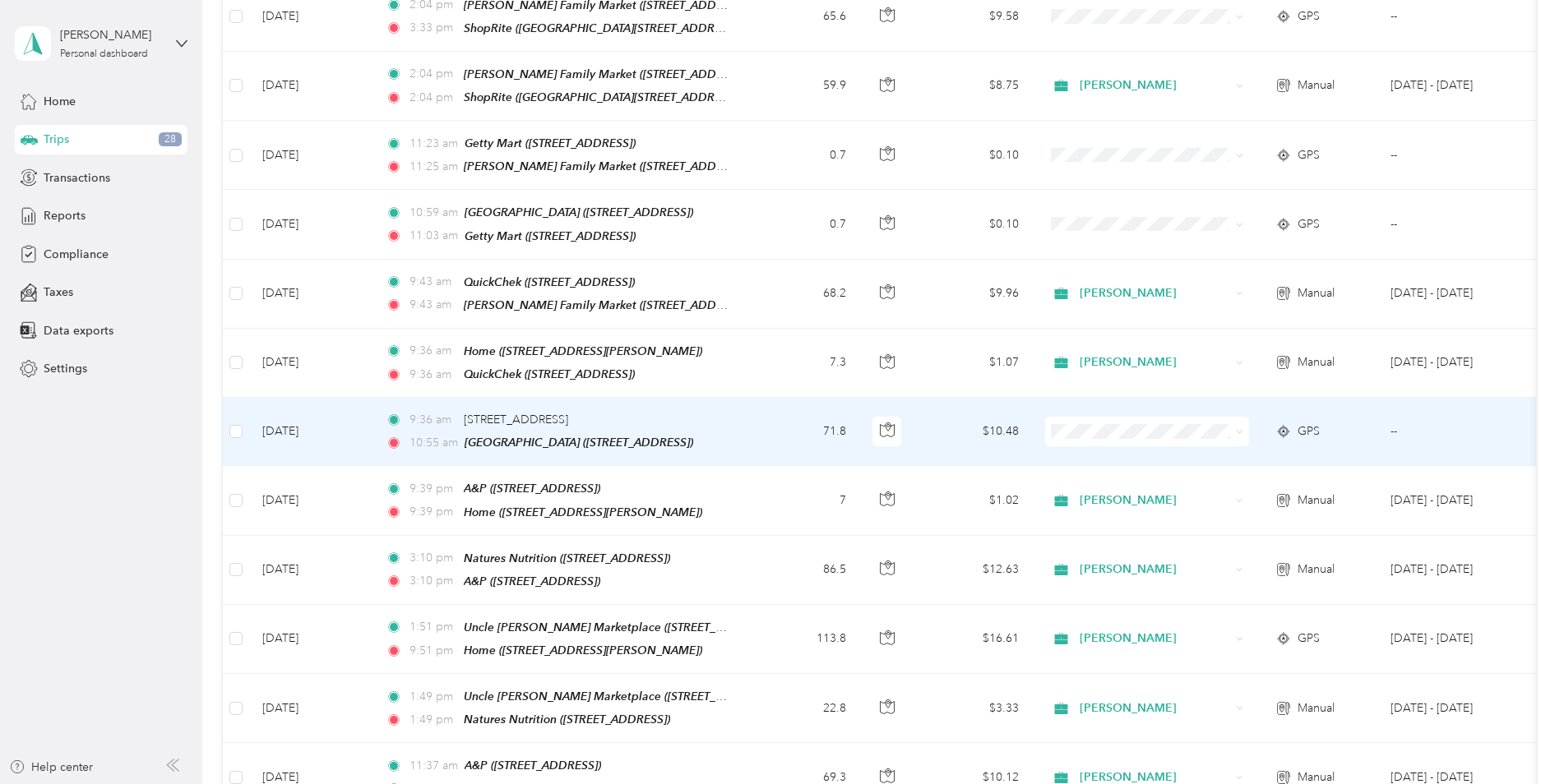
click at [1242, 428] on icon at bounding box center [1239, 432] width 7 height 7
click at [1195, 431] on span "[PERSON_NAME]" at bounding box center [1161, 436] width 152 height 17
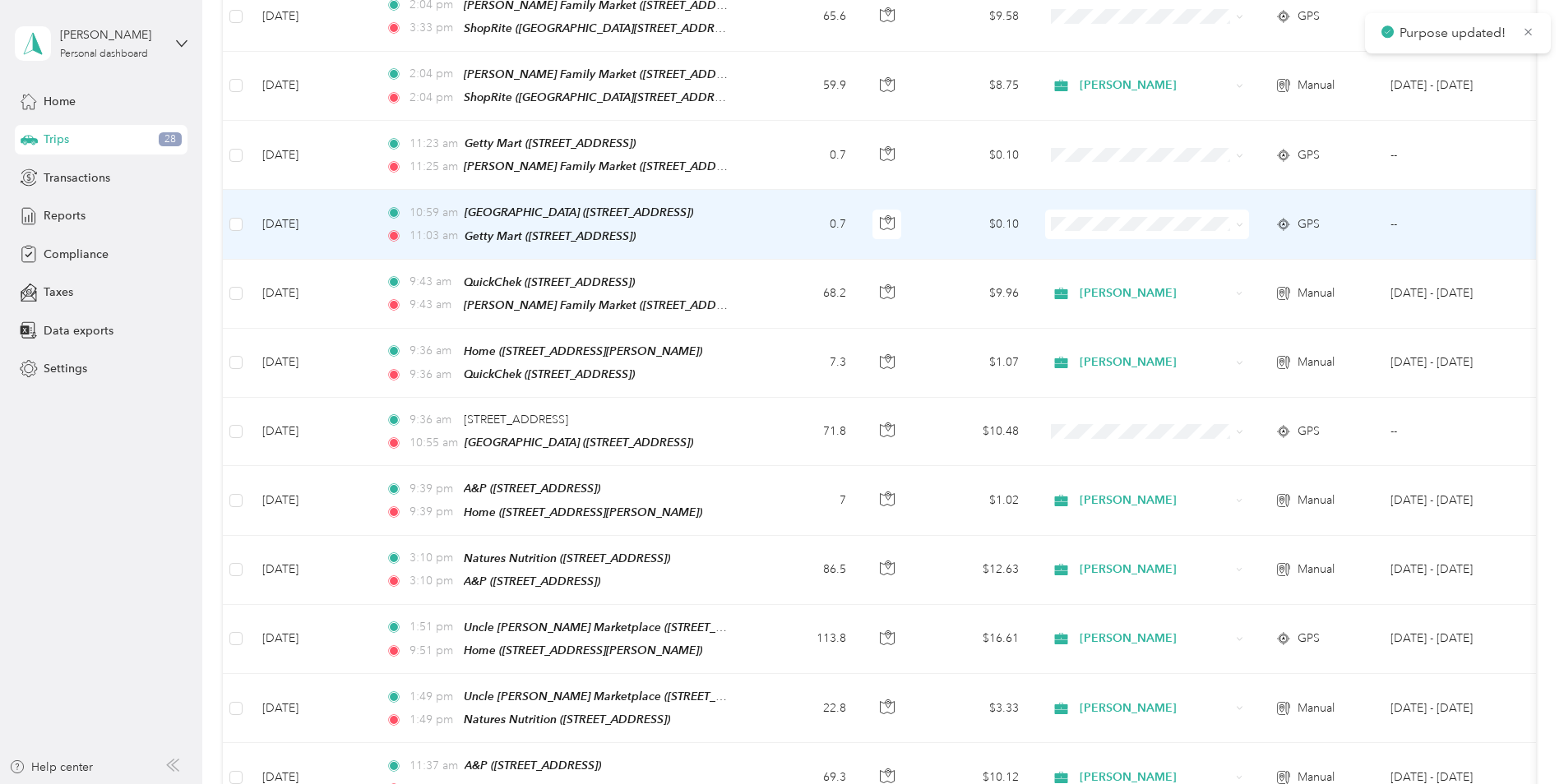
click at [1239, 221] on icon at bounding box center [1239, 224] width 7 height 7
click at [1223, 230] on span "[PERSON_NAME]" at bounding box center [1161, 233] width 152 height 17
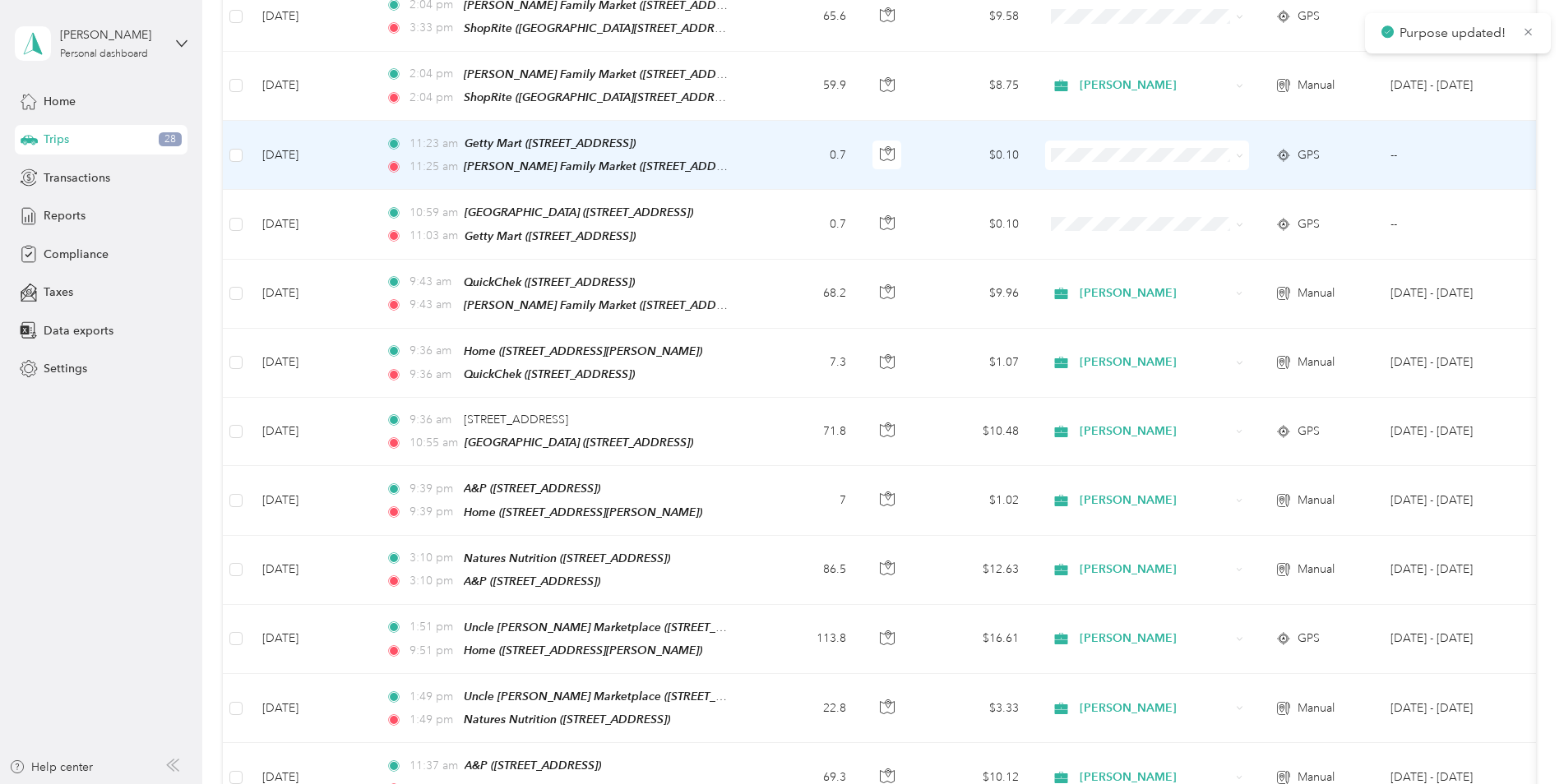
click at [1238, 152] on icon at bounding box center [1239, 156] width 7 height 7
click at [1215, 167] on li "[PERSON_NAME]" at bounding box center [1146, 166] width 204 height 29
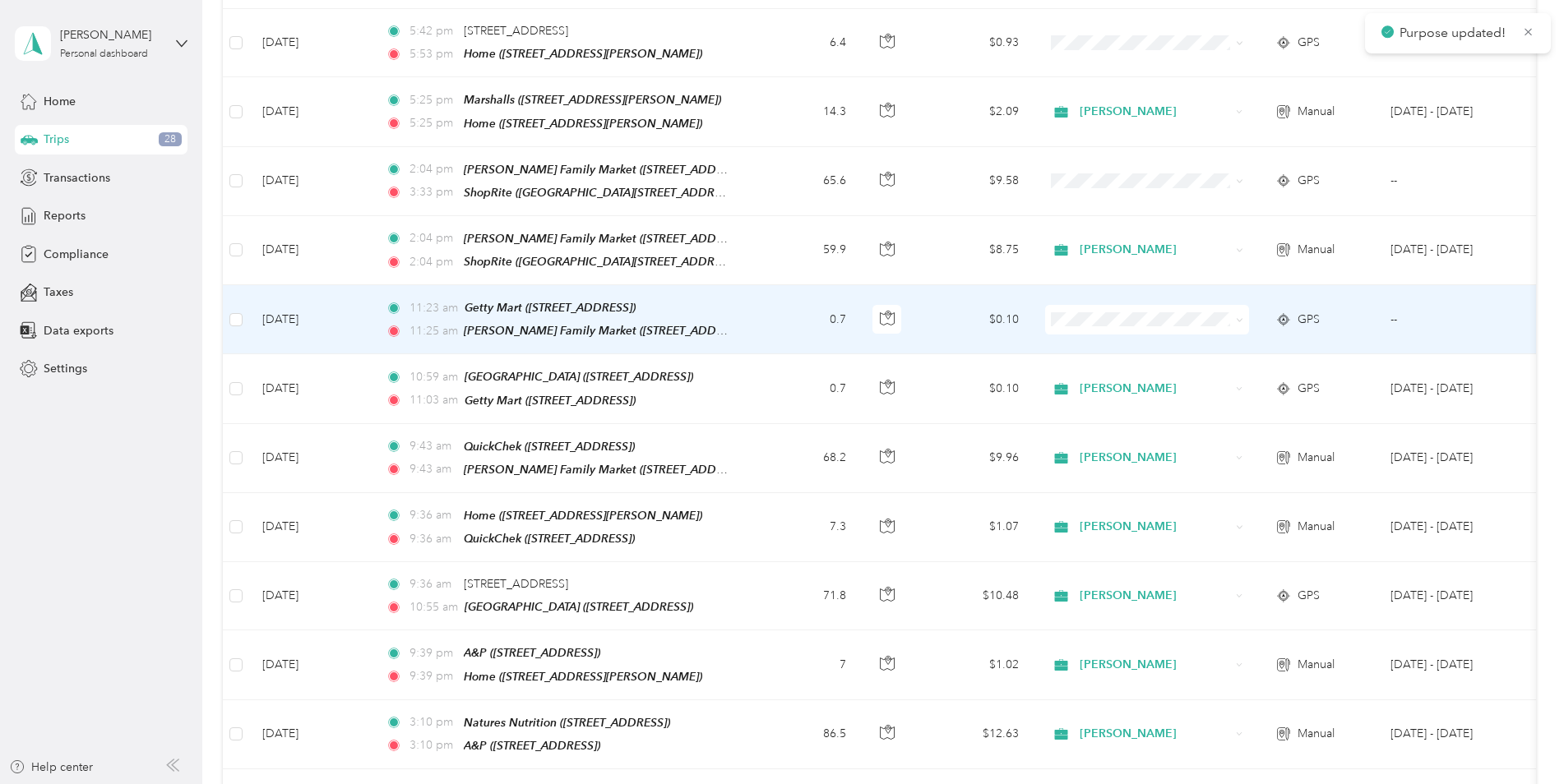
scroll to position [740, 0]
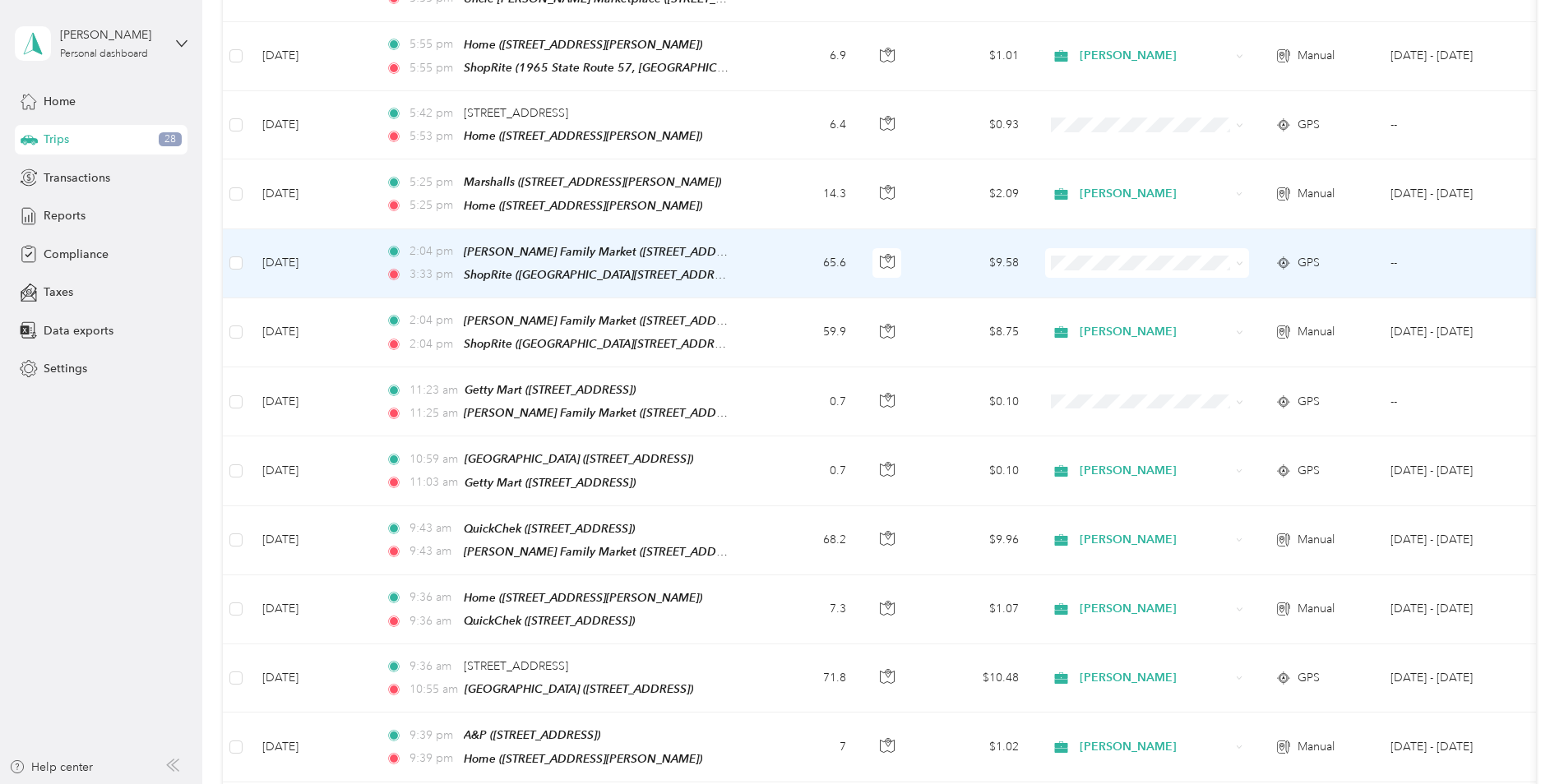
click at [1232, 254] on span at bounding box center [1236, 263] width 13 height 18
click at [1238, 259] on icon at bounding box center [1239, 263] width 7 height 7
click at [1201, 287] on ol "[PERSON_NAME] Personal" at bounding box center [1146, 290] width 204 height 58
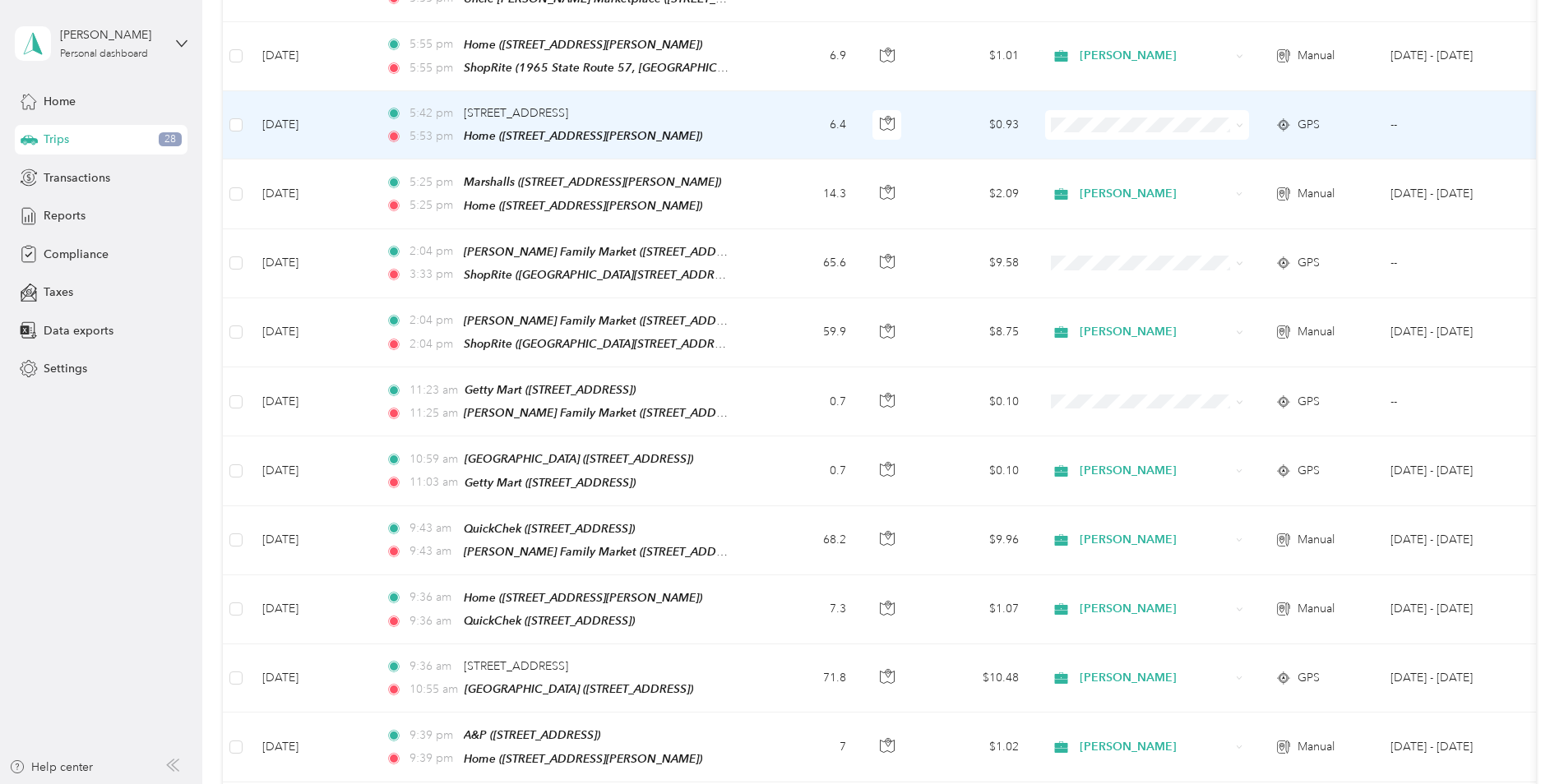
click at [1235, 118] on span at bounding box center [1239, 124] width 7 height 14
click at [1240, 122] on icon at bounding box center [1239, 125] width 7 height 7
click at [1216, 145] on li "[PERSON_NAME]" at bounding box center [1146, 142] width 204 height 29
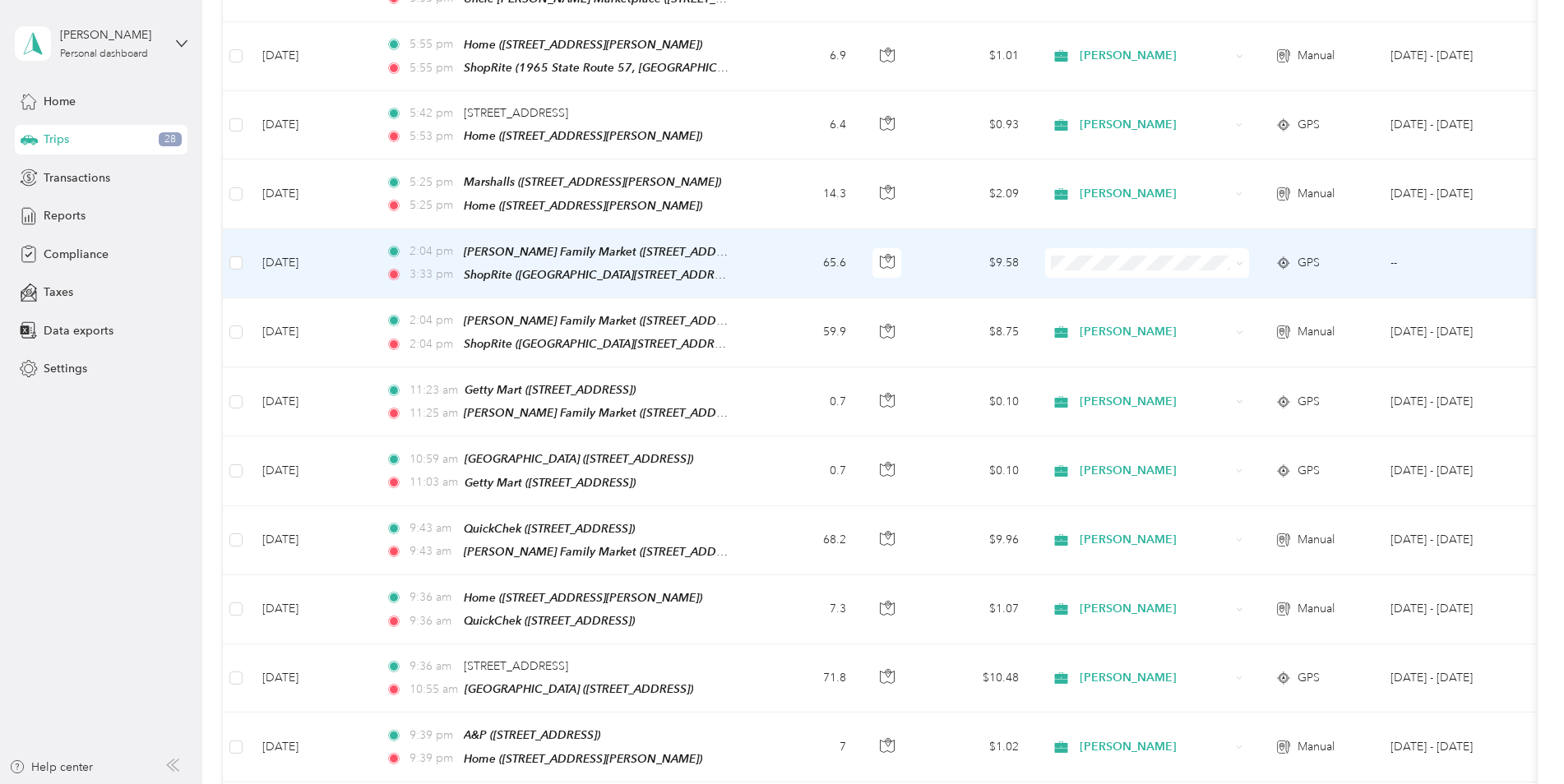
click at [1237, 259] on icon at bounding box center [1239, 263] width 7 height 7
click at [1203, 287] on ol "[PERSON_NAME] Personal" at bounding box center [1146, 292] width 204 height 58
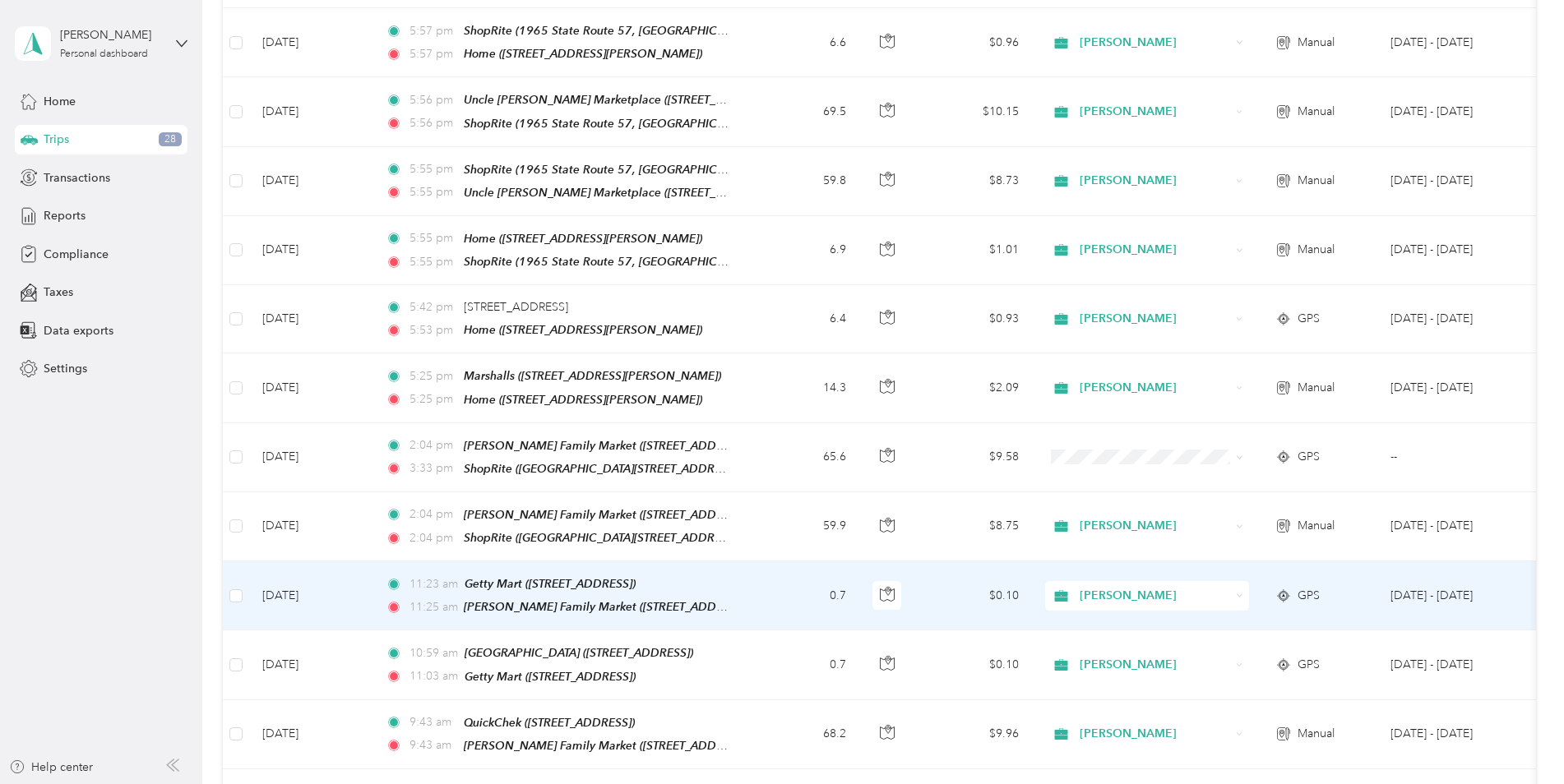
scroll to position [493, 0]
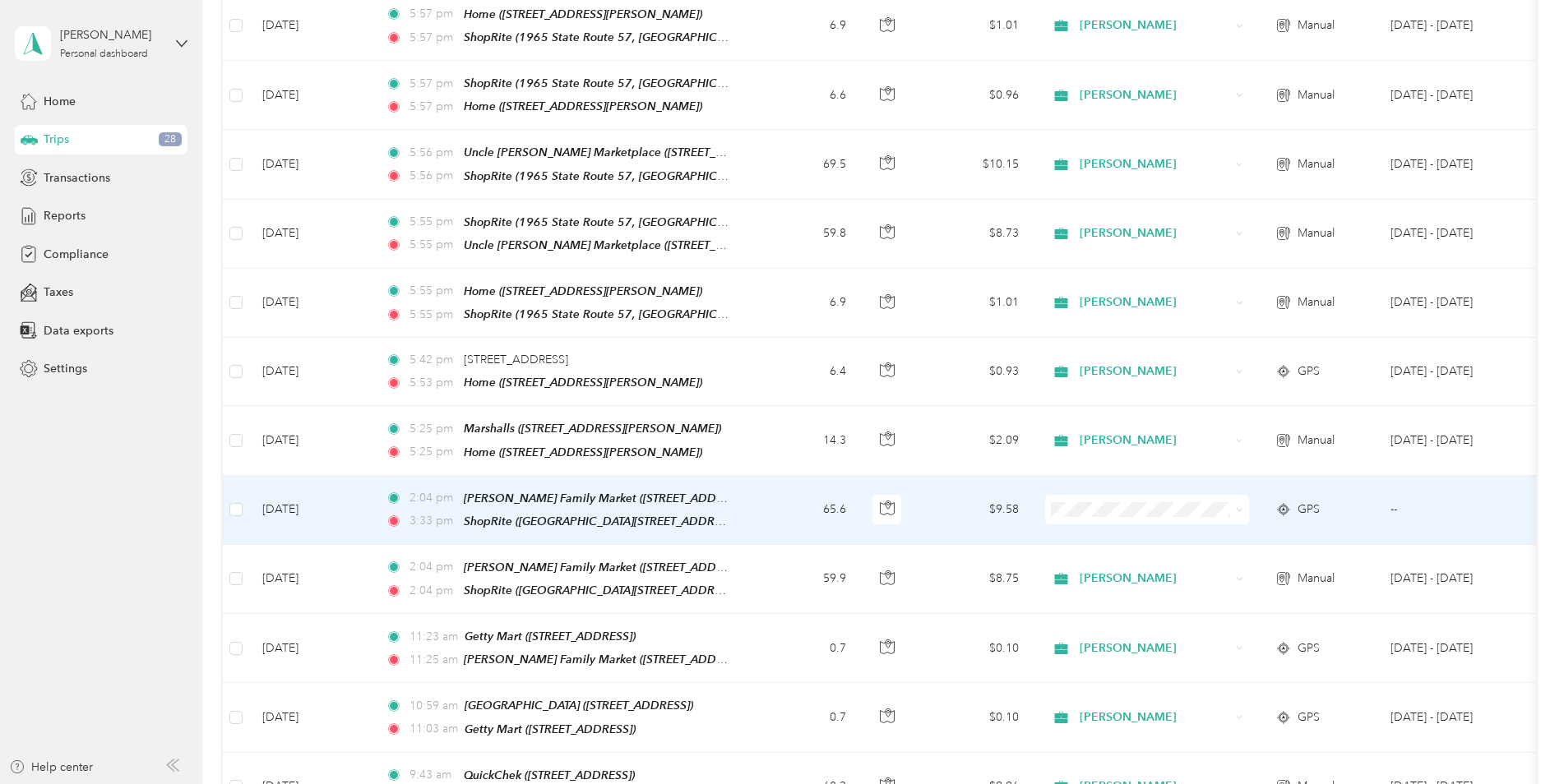
click at [1239, 506] on icon at bounding box center [1239, 510] width 7 height 7
click at [1100, 525] on li "[PERSON_NAME]" at bounding box center [1146, 524] width 204 height 29
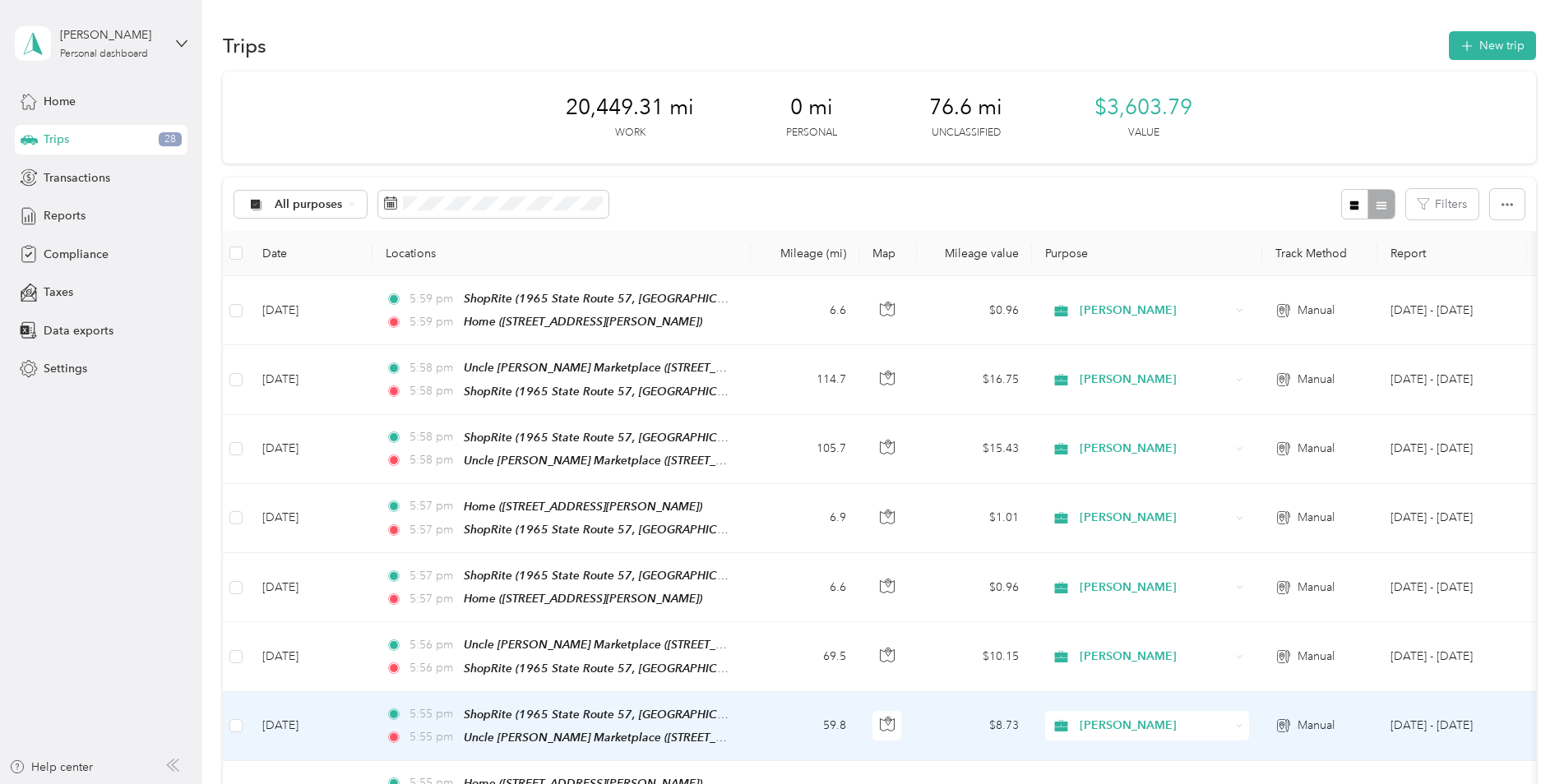
scroll to position [0, 0]
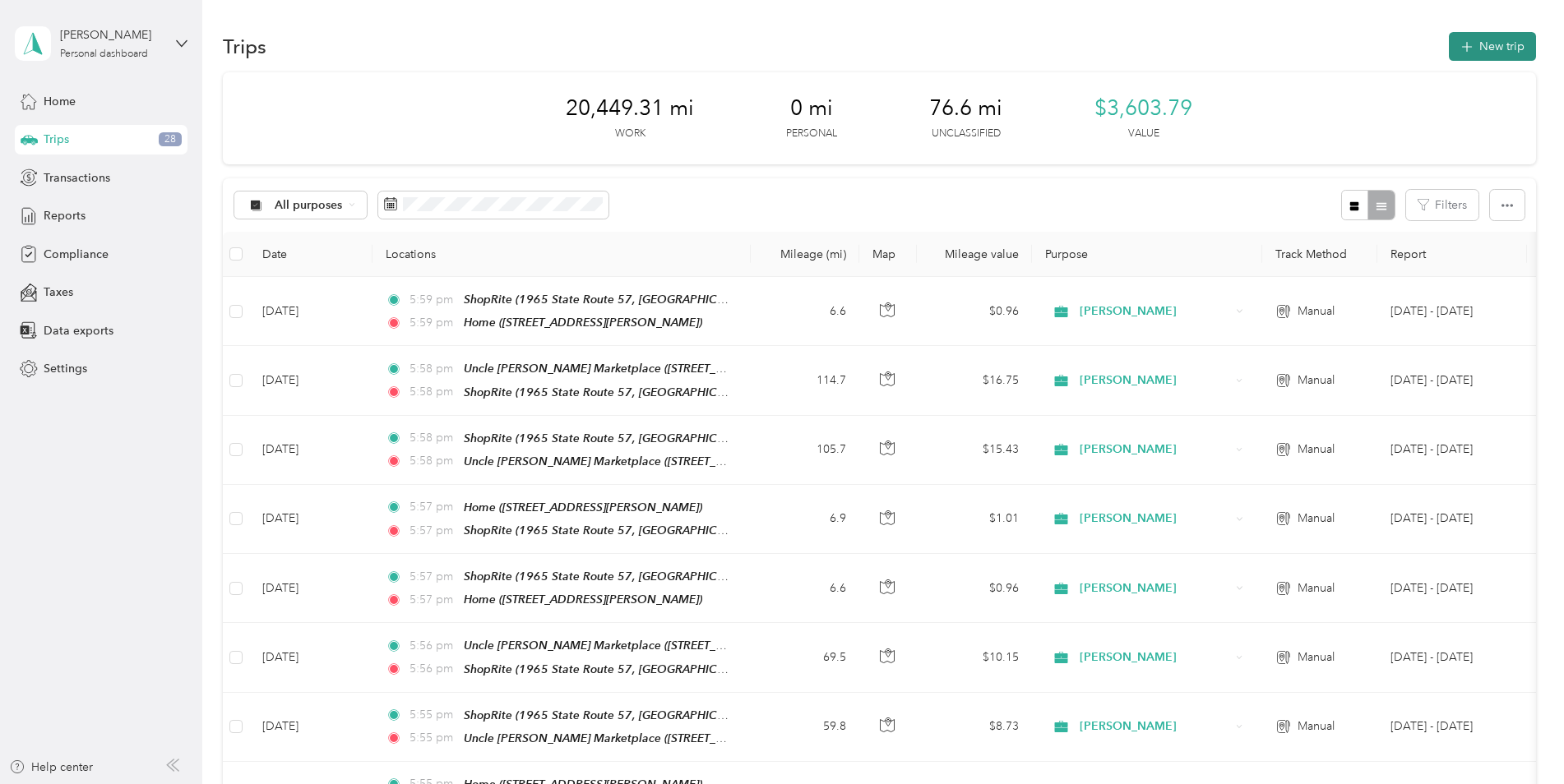
click at [1491, 44] on button "New trip" at bounding box center [1492, 46] width 87 height 29
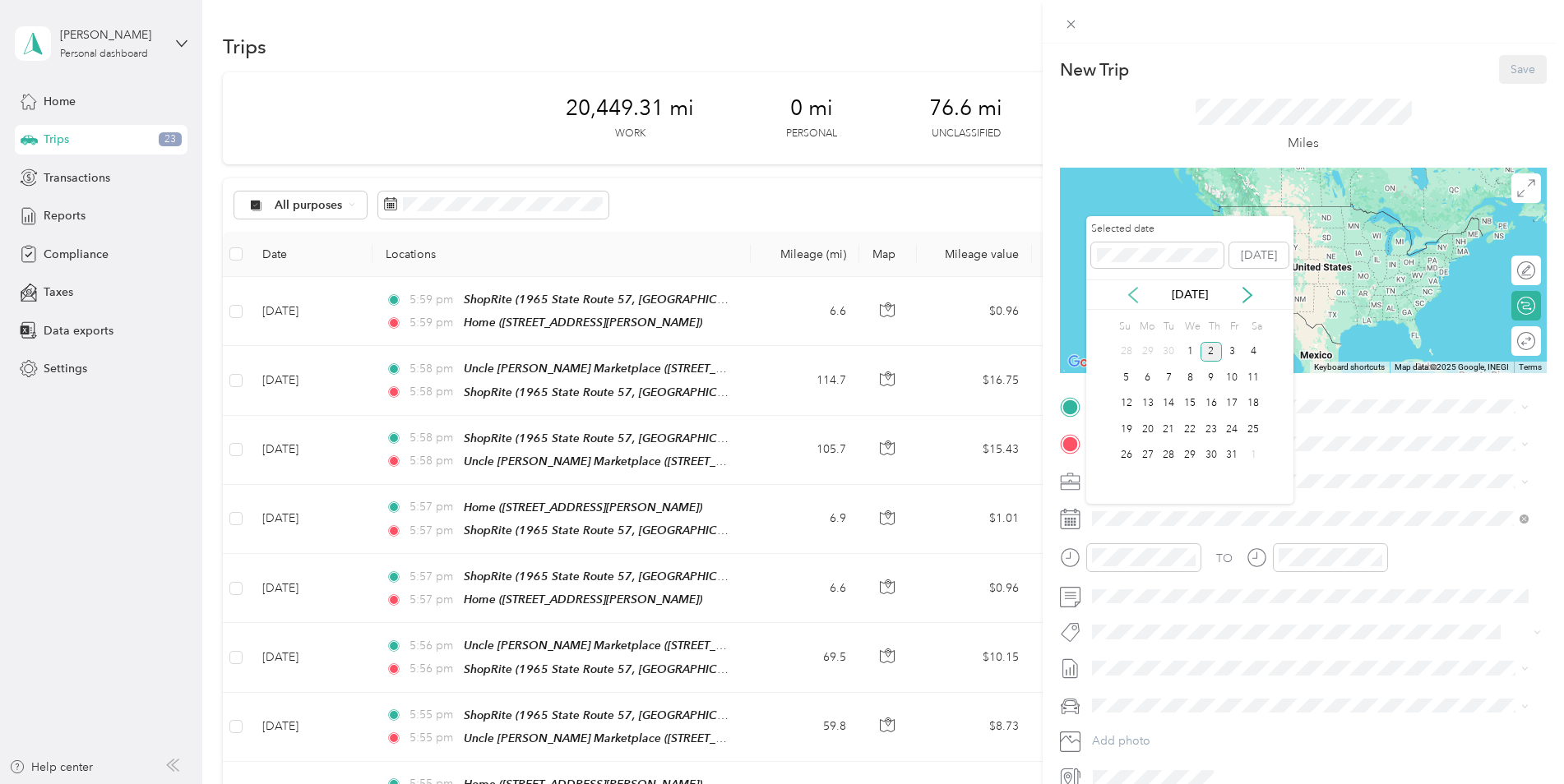
click at [1133, 292] on icon at bounding box center [1133, 295] width 16 height 16
click at [1128, 287] on icon at bounding box center [1133, 295] width 16 height 16
click at [1170, 430] on div "23" at bounding box center [1168, 429] width 21 height 21
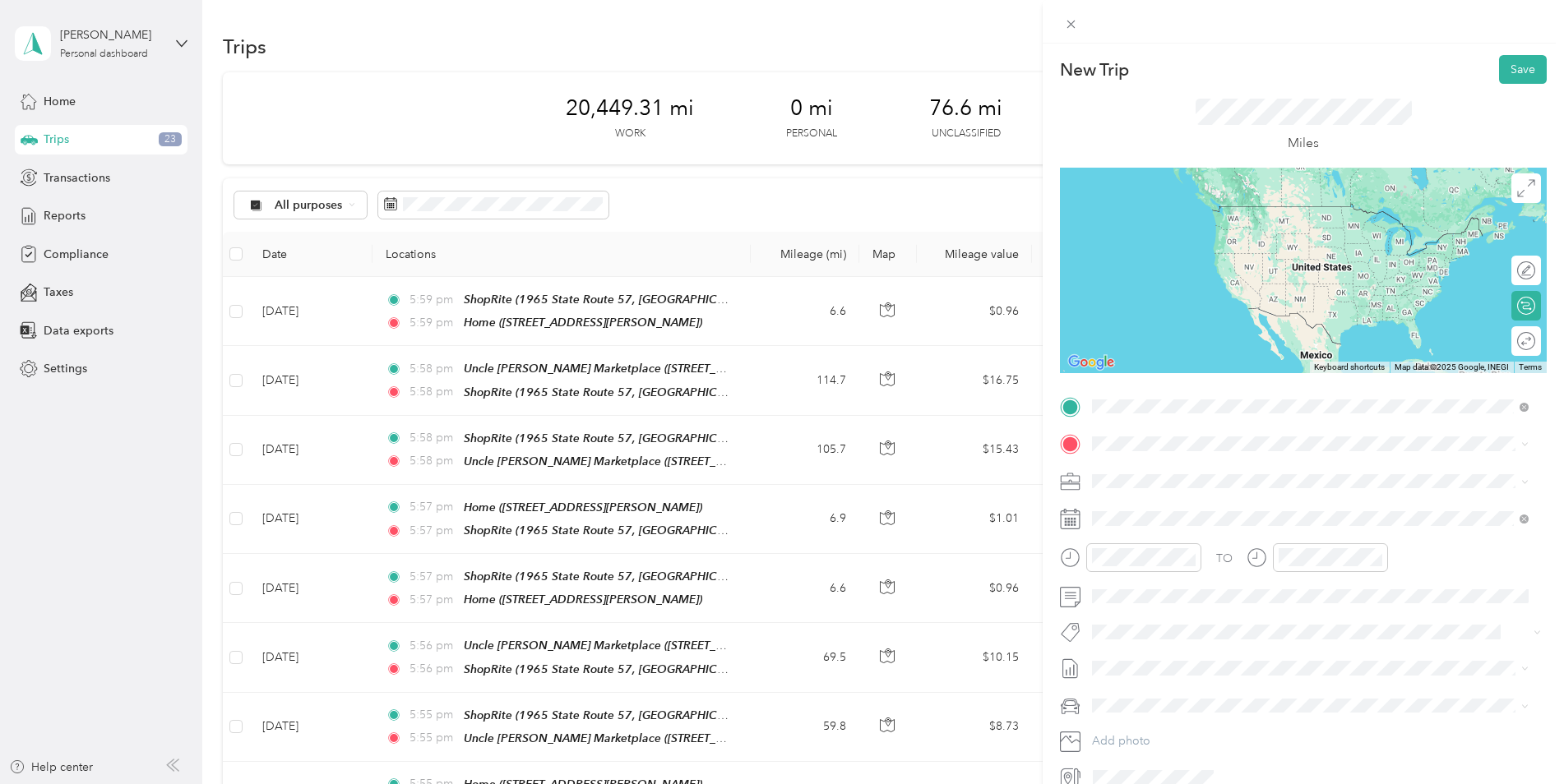
click at [1213, 501] on ol "From your Favorite places Home [STREET_ADDRESS][PERSON_NAME] From search result…" at bounding box center [1310, 511] width 448 height 182
click at [1193, 464] on div "Home" at bounding box center [1220, 469] width 195 height 15
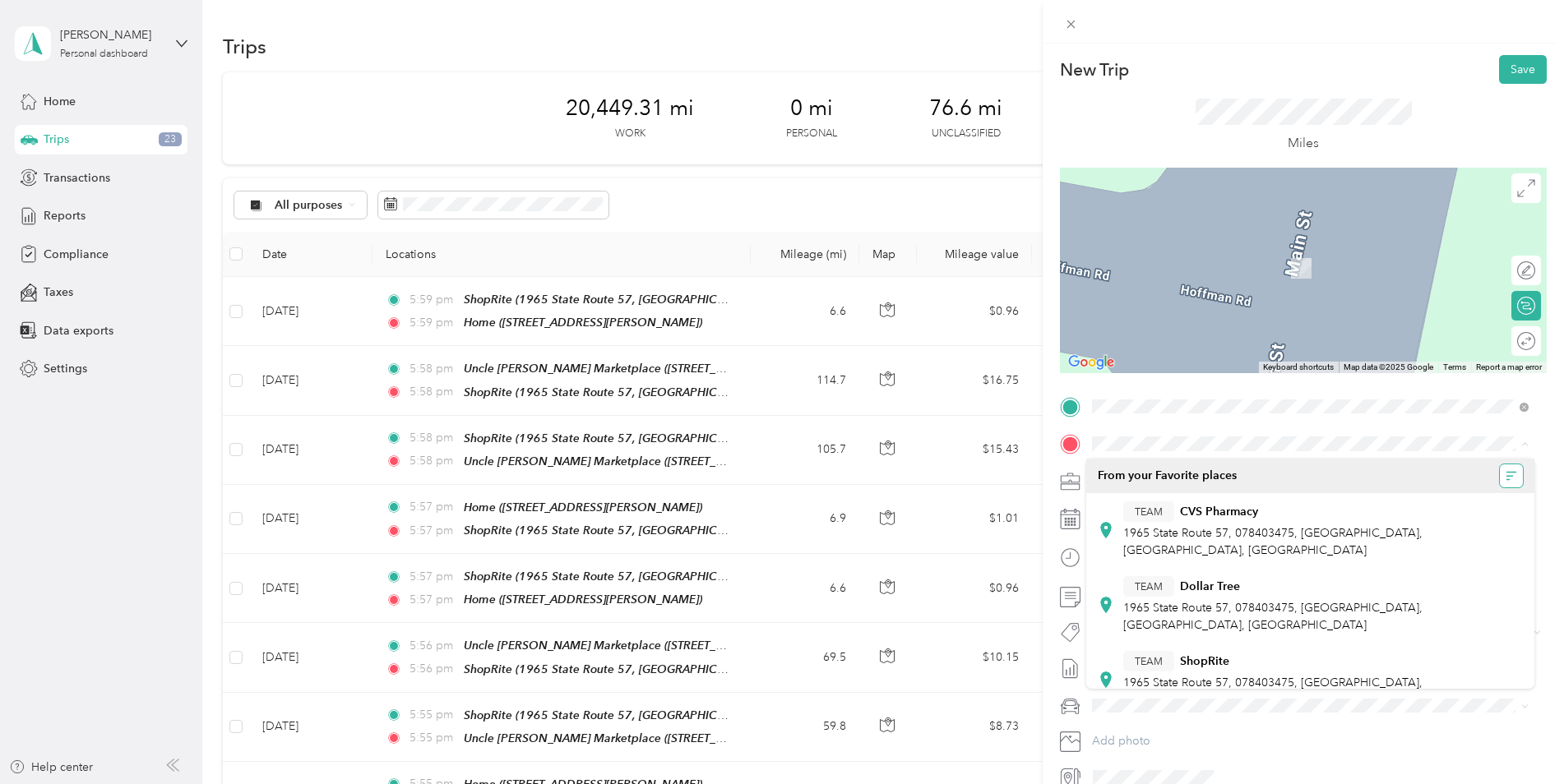
click at [1505, 478] on icon "button" at bounding box center [1511, 476] width 12 height 12
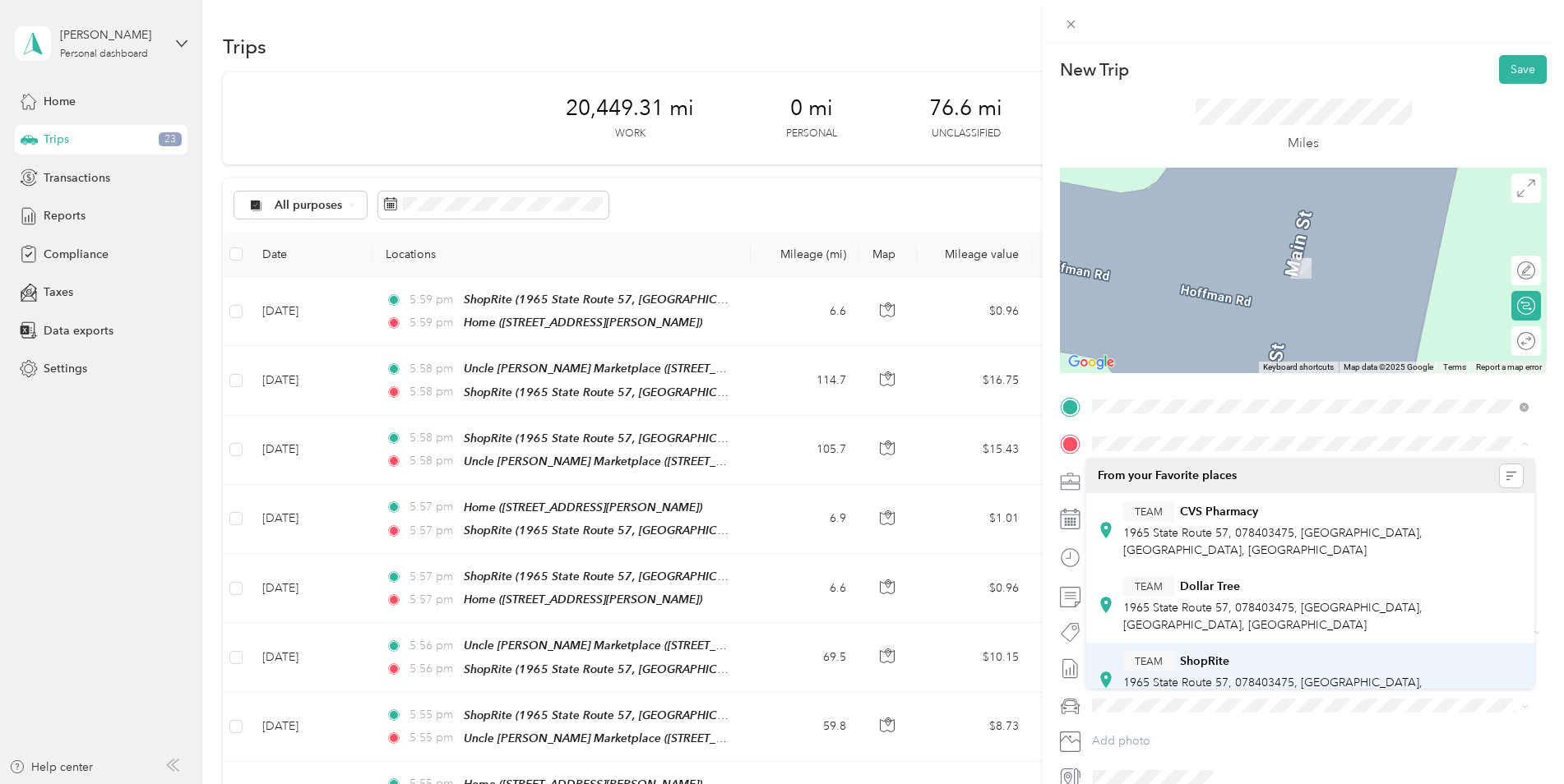
click at [1276, 675] on span "1965 State Route 57, 078403475, [GEOGRAPHIC_DATA], [GEOGRAPHIC_DATA], [GEOGRAPH…" at bounding box center [1272, 691] width 299 height 31
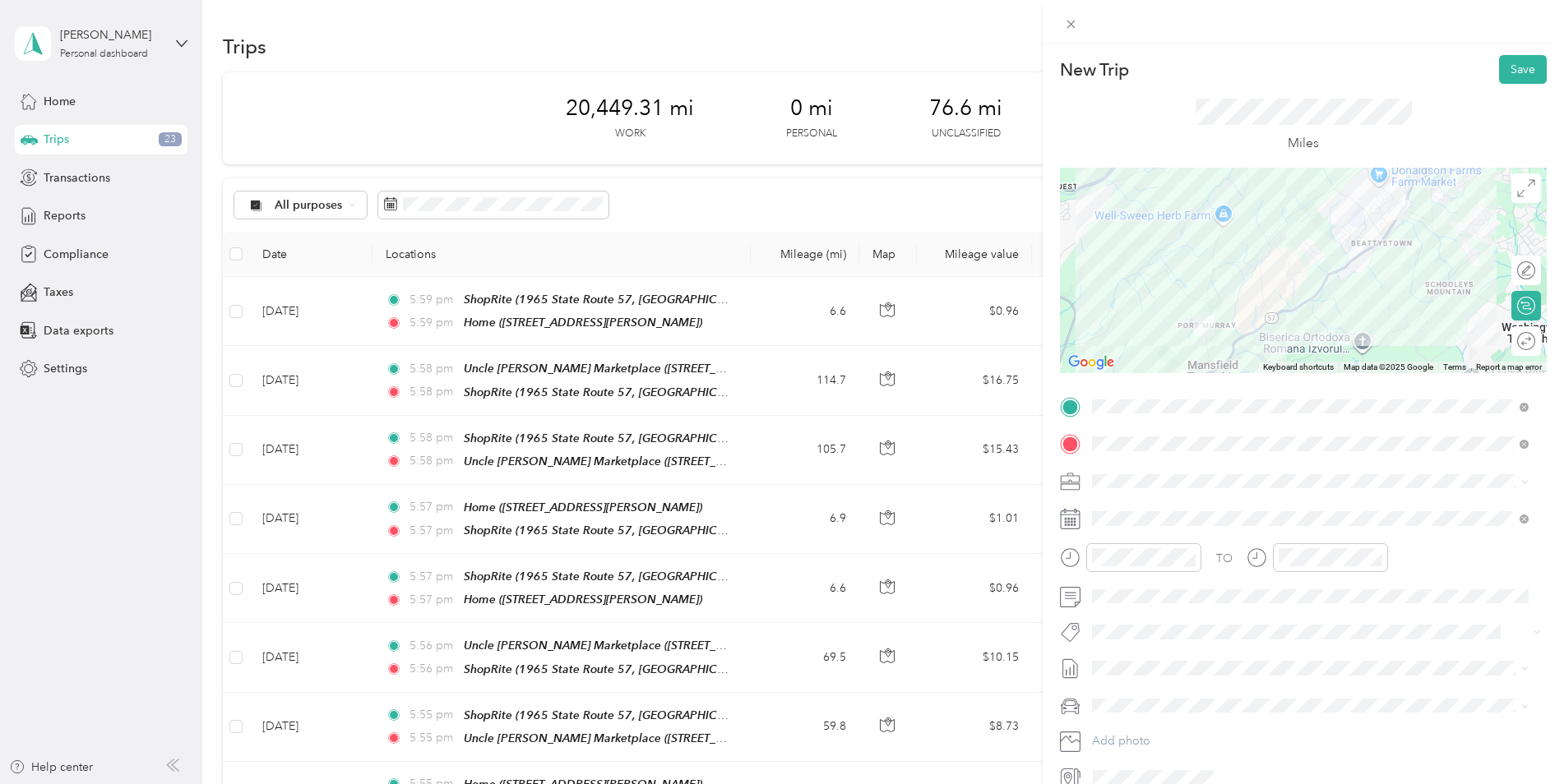
click at [1209, 651] on div "TEAM ShopRite" at bounding box center [1313, 660] width 381 height 21
click at [1515, 66] on button "Save" at bounding box center [1523, 69] width 48 height 29
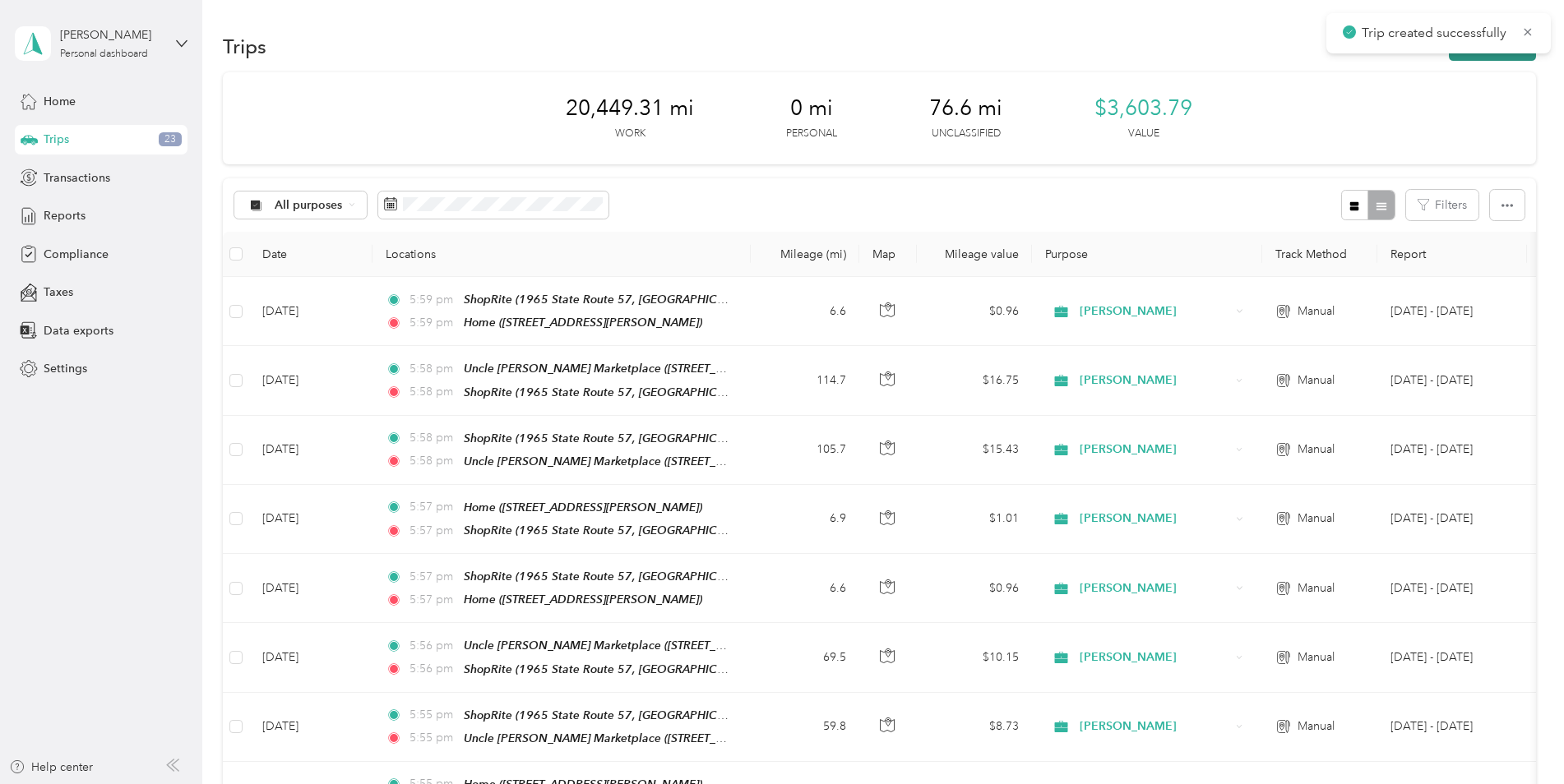
click at [1514, 57] on button "New trip" at bounding box center [1492, 46] width 87 height 29
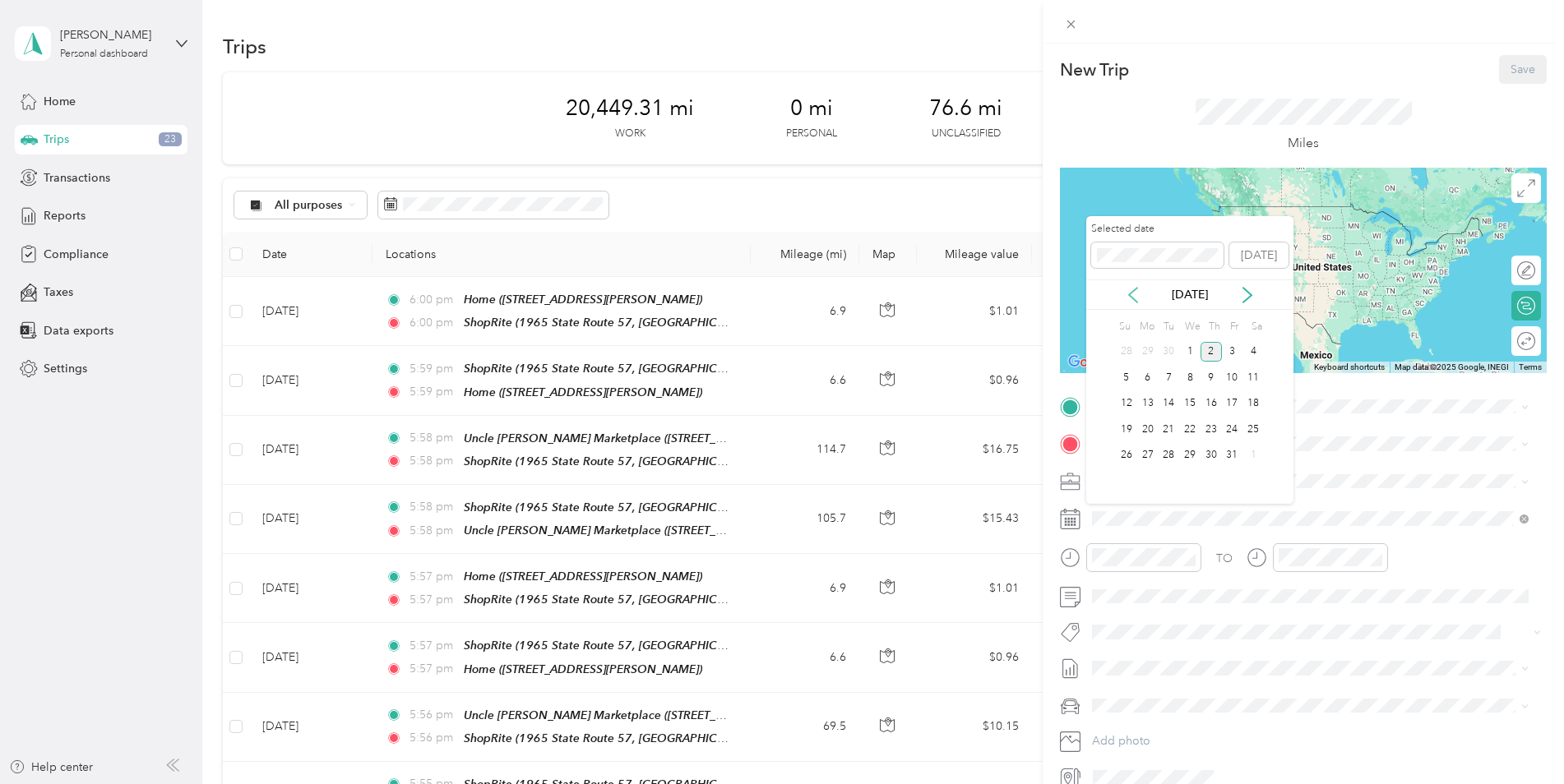
click at [1135, 287] on icon at bounding box center [1133, 295] width 16 height 16
click at [1171, 428] on div "23" at bounding box center [1168, 429] width 21 height 21
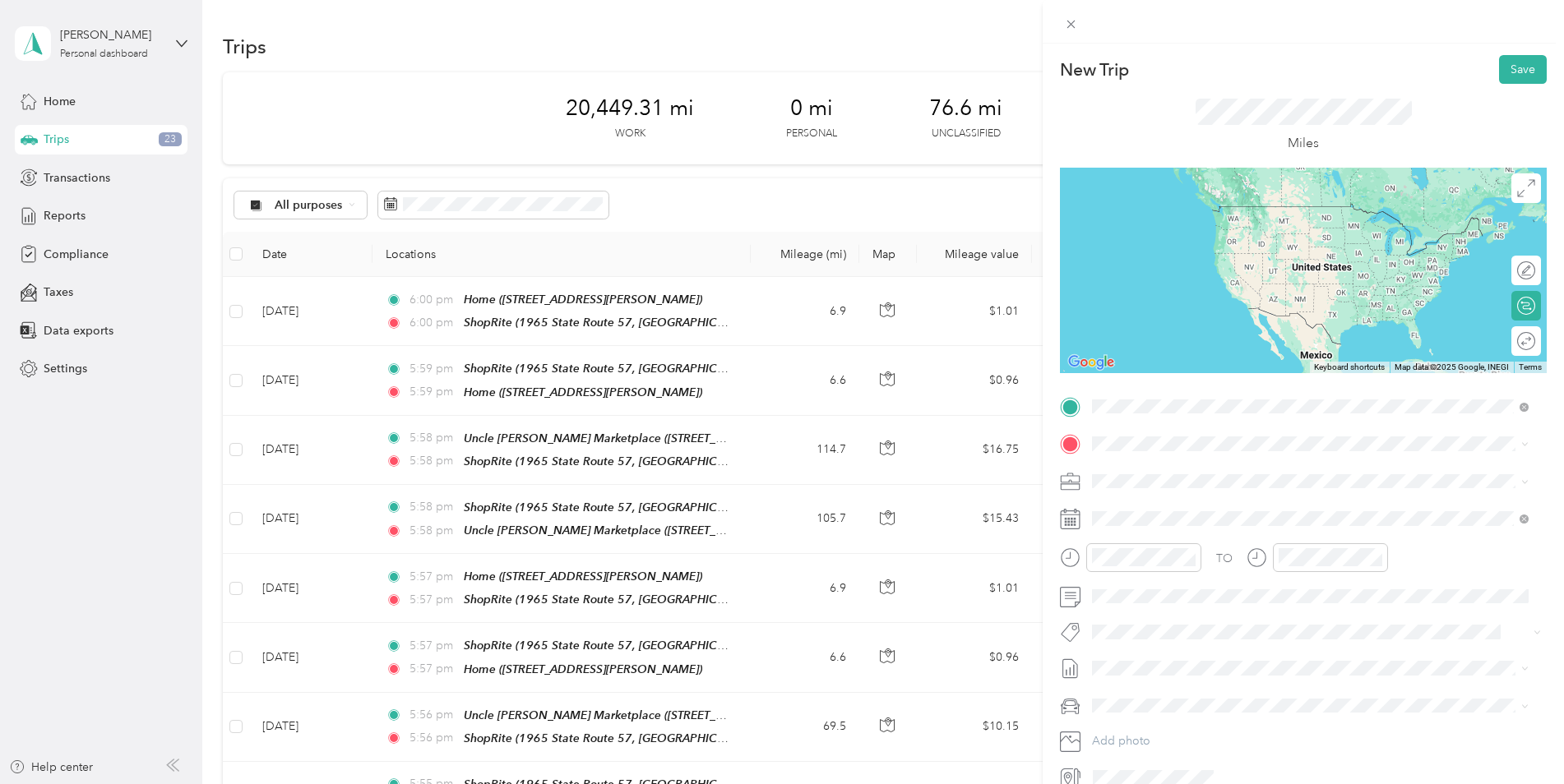
click at [1309, 479] on div "TEAM Uncle [PERSON_NAME] Marketplace [STREET_ADDRESS]" at bounding box center [1253, 484] width 259 height 40
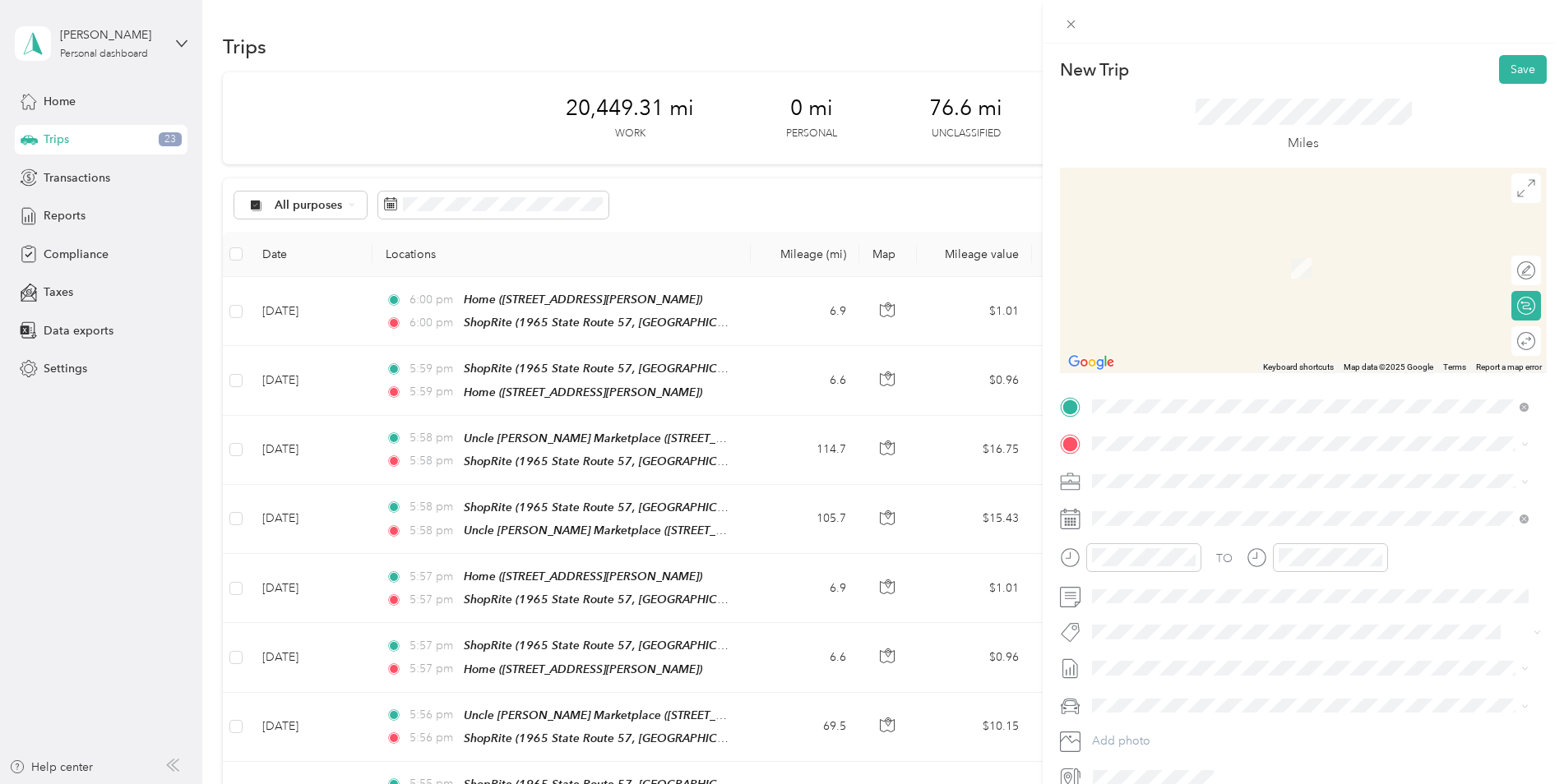
click at [1330, 686] on div "TO Add photo" at bounding box center [1303, 592] width 487 height 397
click at [1190, 397] on span at bounding box center [1316, 407] width 461 height 26
click at [1177, 432] on span at bounding box center [1316, 444] width 461 height 26
click at [1181, 414] on span at bounding box center [1316, 407] width 461 height 26
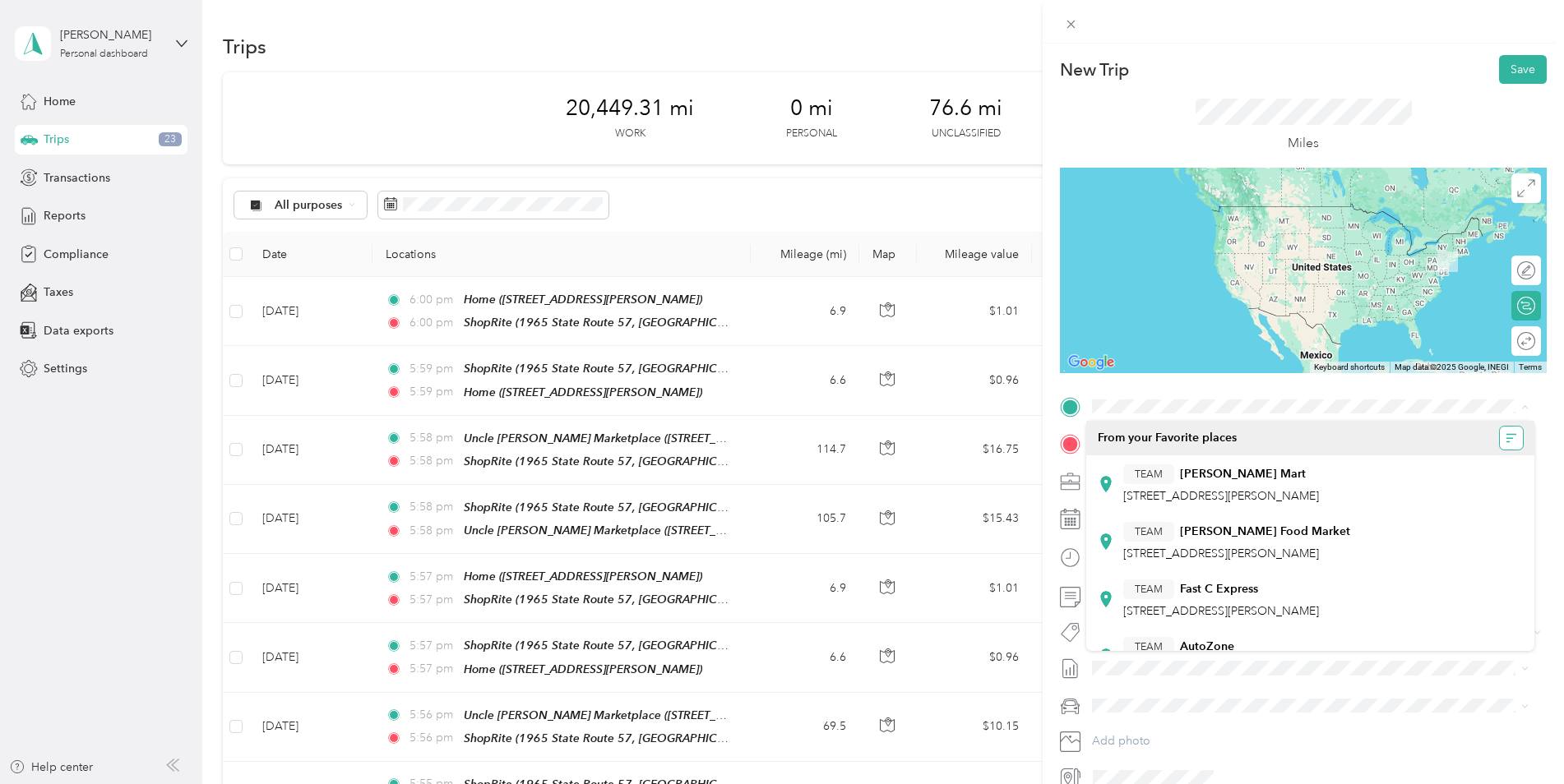
click at [1505, 436] on icon "button" at bounding box center [1511, 438] width 12 height 12
click at [1460, 464] on div "A - Z" at bounding box center [1449, 470] width 102 height 17
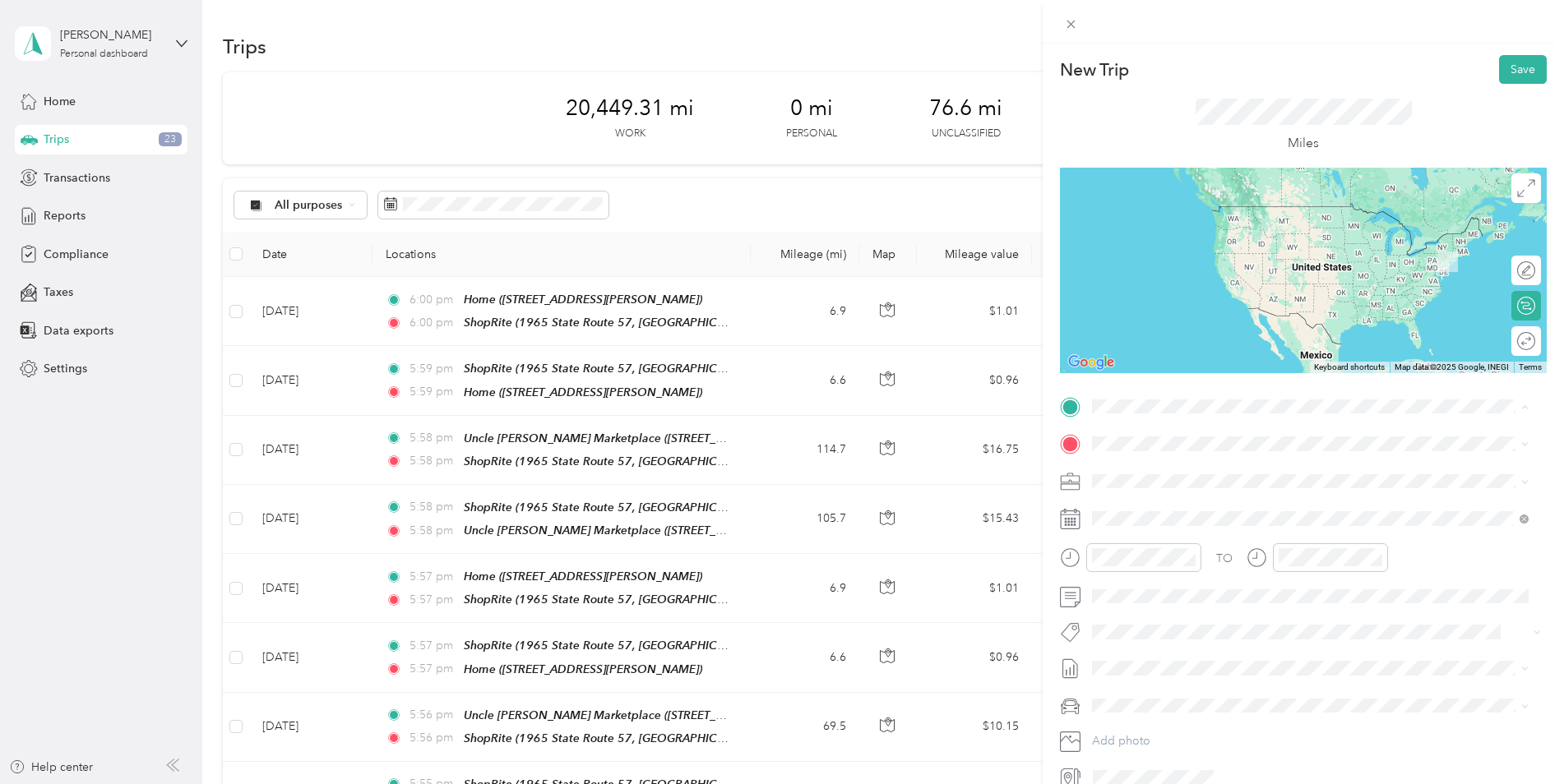
click at [1154, 614] on div "TEAM ShopRite 1965 State Route 57, 078403475, [GEOGRAPHIC_DATA], [GEOGRAPHIC_DA…" at bounding box center [1323, 642] width 400 height 58
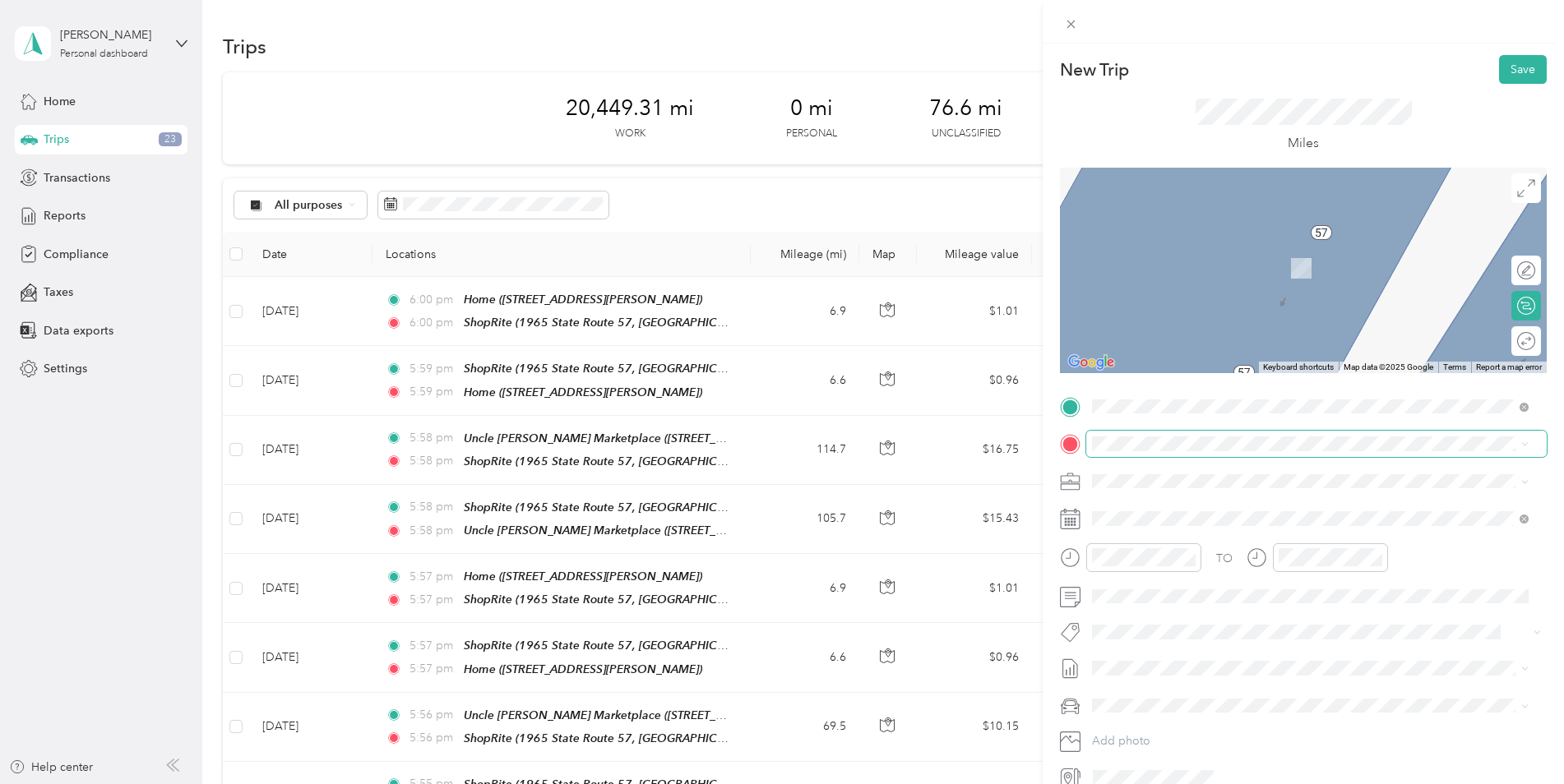
click at [1136, 435] on span at bounding box center [1316, 444] width 461 height 26
click at [1228, 523] on div "TEAM Uncle [PERSON_NAME] Marketplace [STREET_ADDRESS]" at bounding box center [1253, 521] width 259 height 40
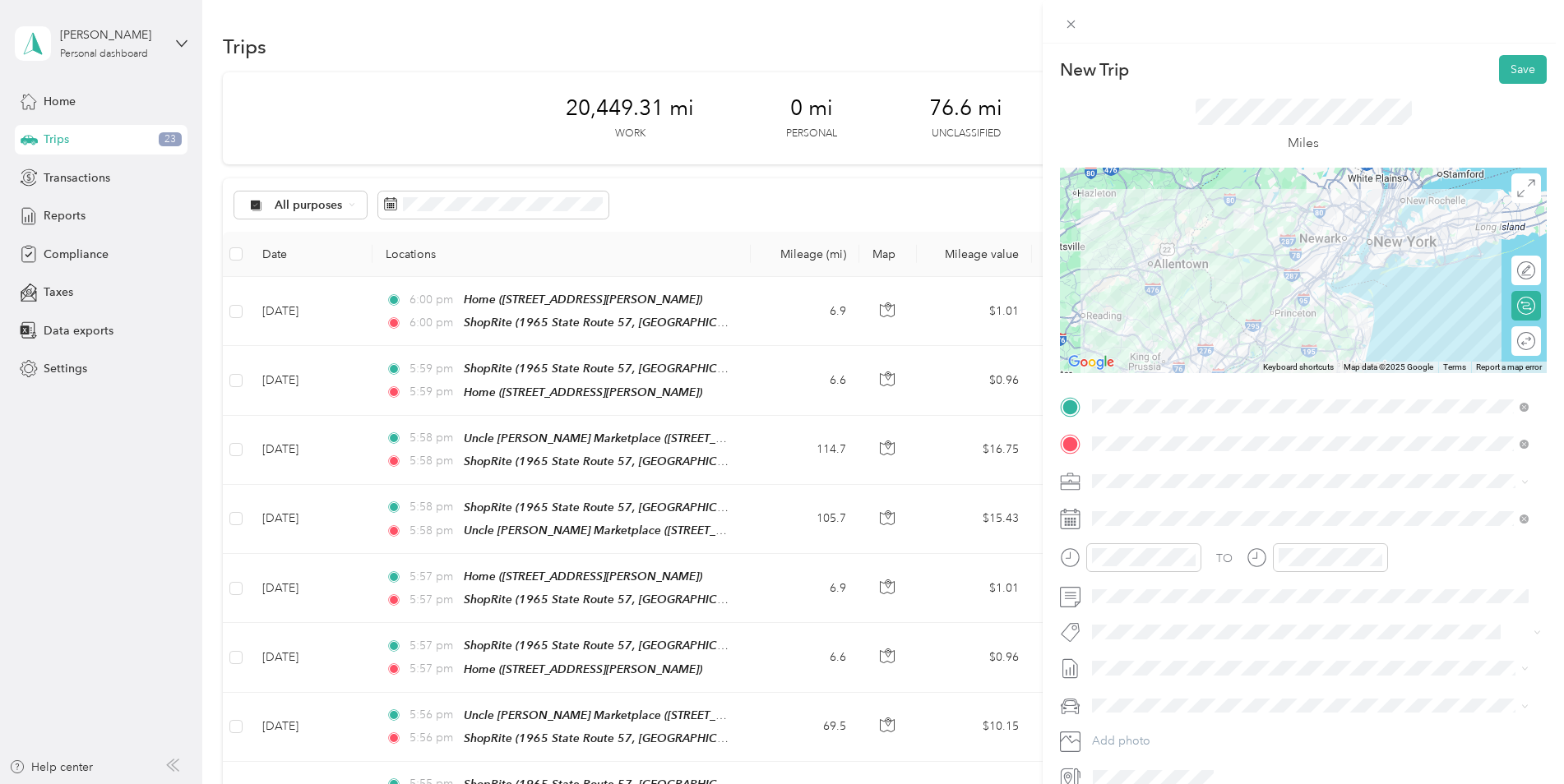
click at [1248, 248] on div at bounding box center [1303, 270] width 487 height 205
click at [1248, 241] on div at bounding box center [1303, 270] width 487 height 205
click at [1505, 63] on button "Save" at bounding box center [1523, 69] width 48 height 29
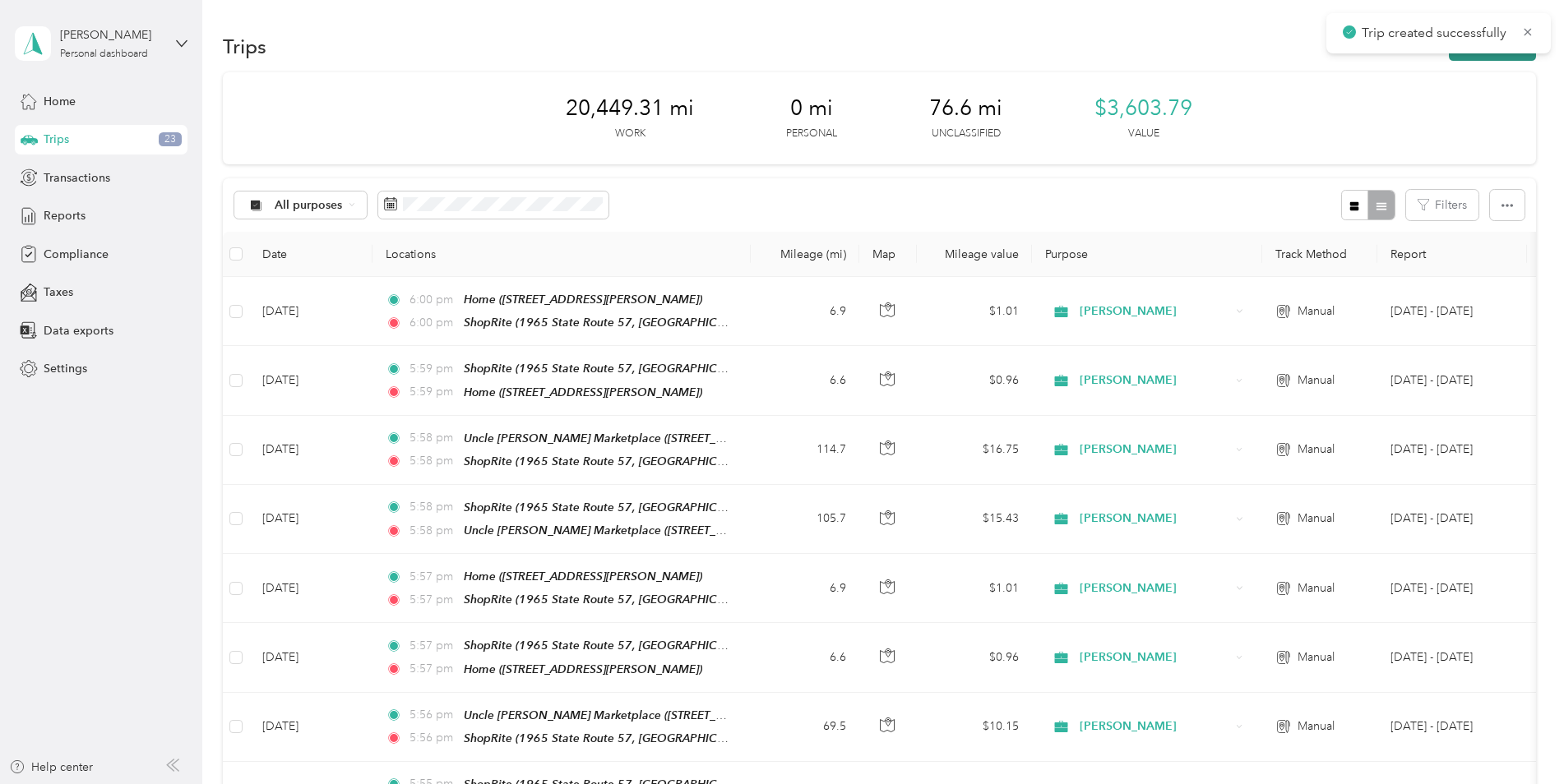
click at [1507, 58] on button "New trip" at bounding box center [1492, 46] width 87 height 29
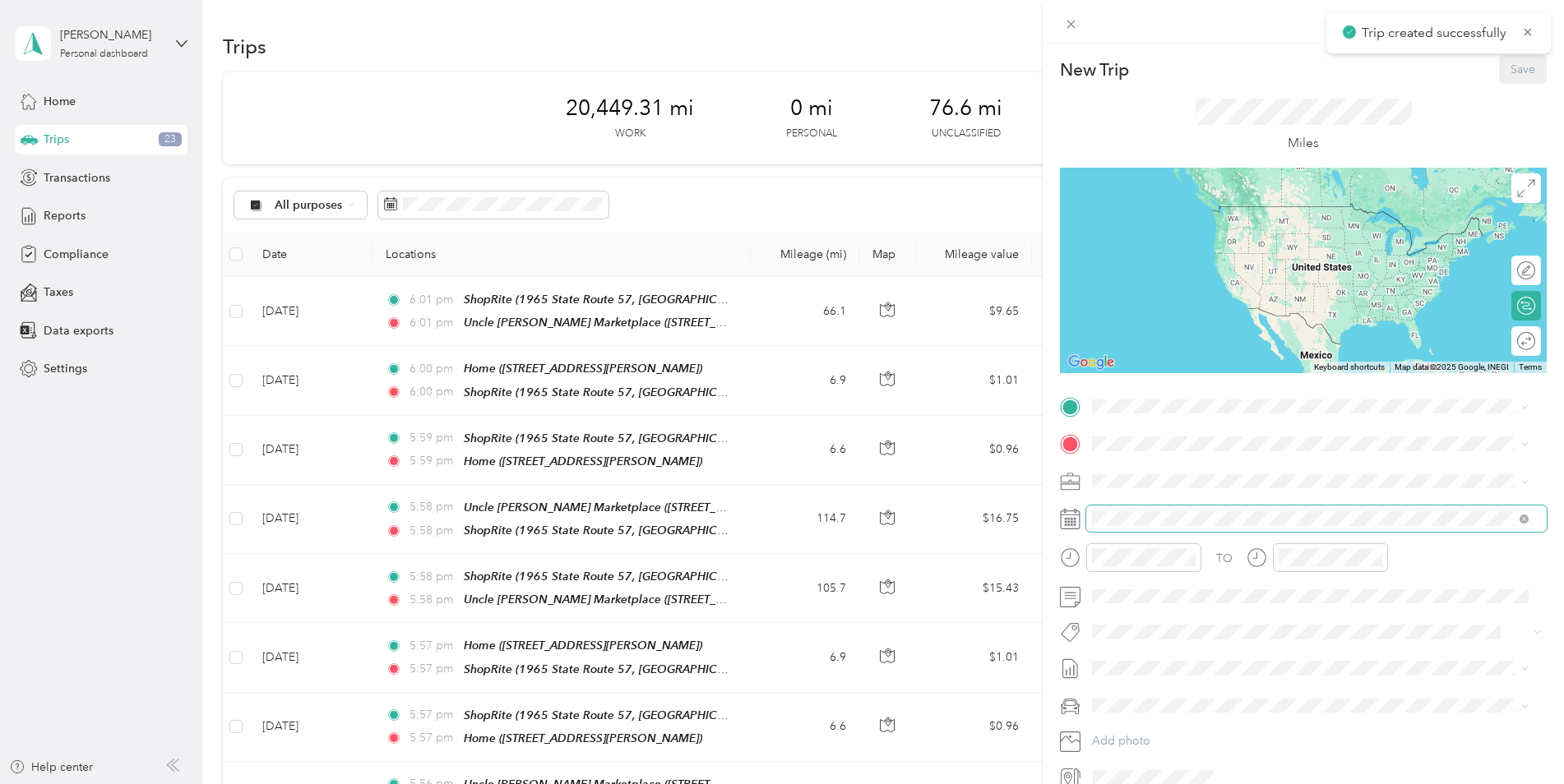
click at [1197, 510] on span at bounding box center [1316, 519] width 461 height 26
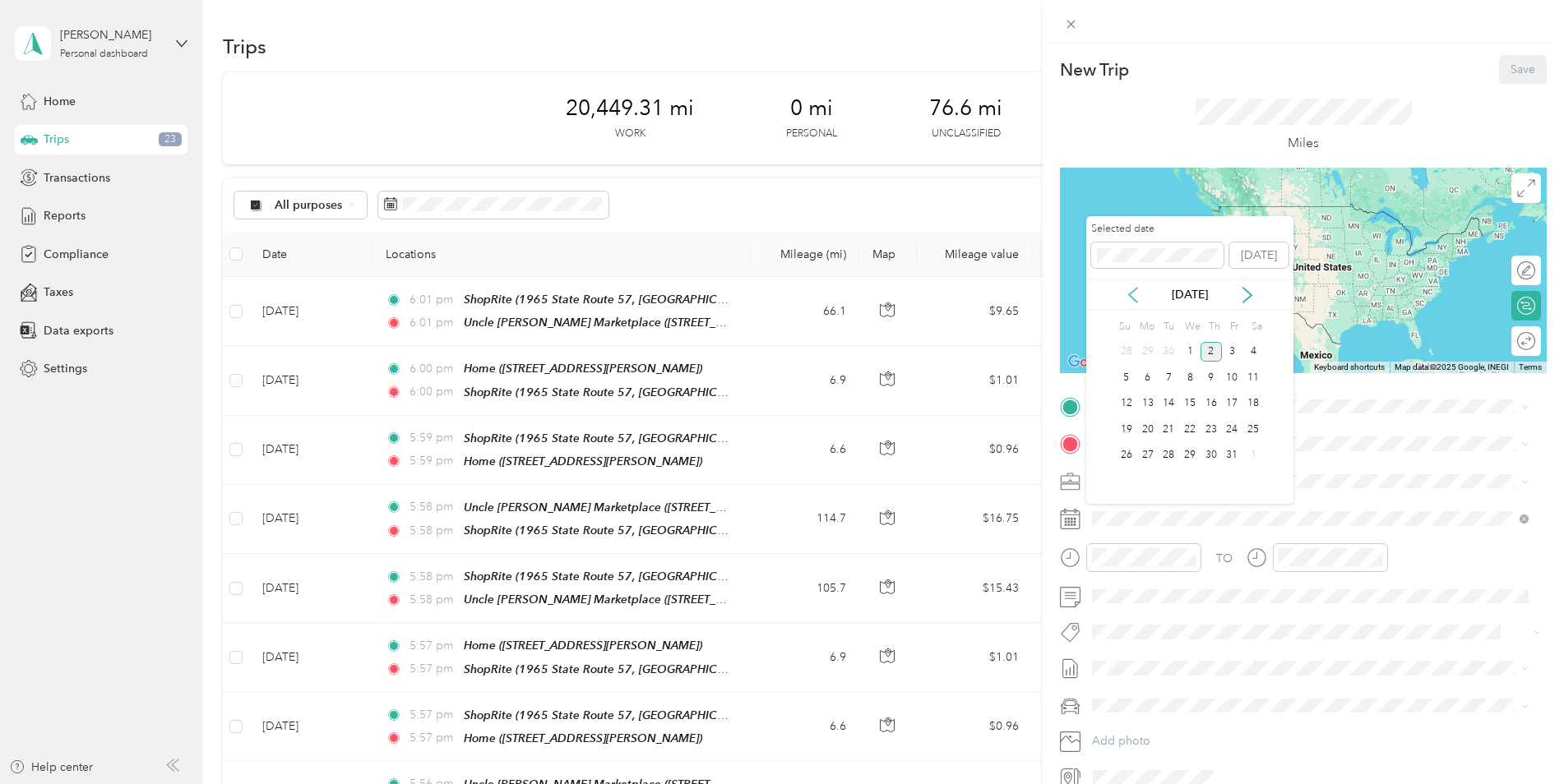
click at [1132, 288] on icon at bounding box center [1133, 295] width 16 height 16
click at [1164, 424] on div "23" at bounding box center [1168, 429] width 21 height 21
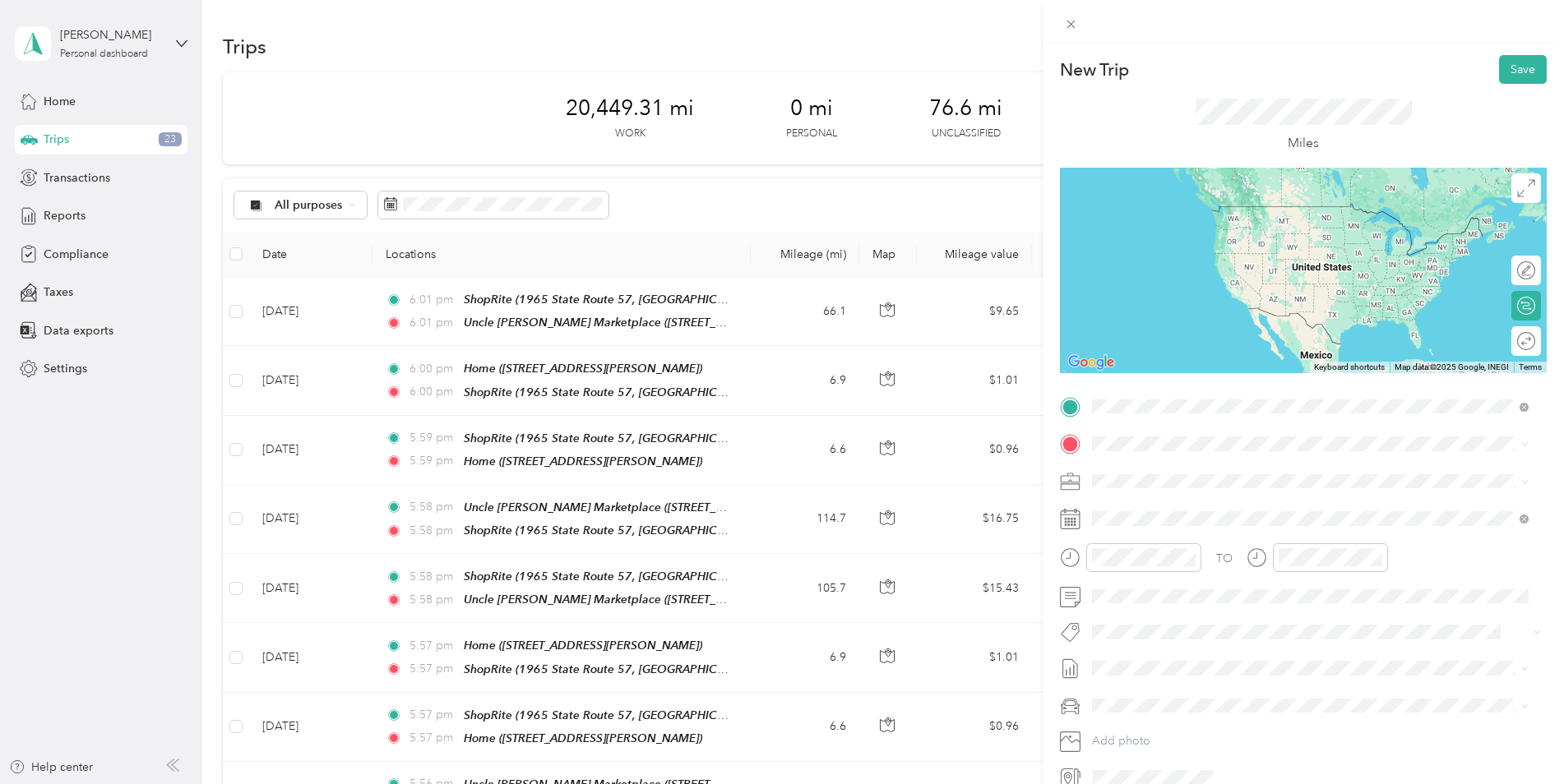
click at [1279, 483] on div "TEAM Uncle [PERSON_NAME] Marketplace [STREET_ADDRESS]" at bounding box center [1253, 484] width 259 height 40
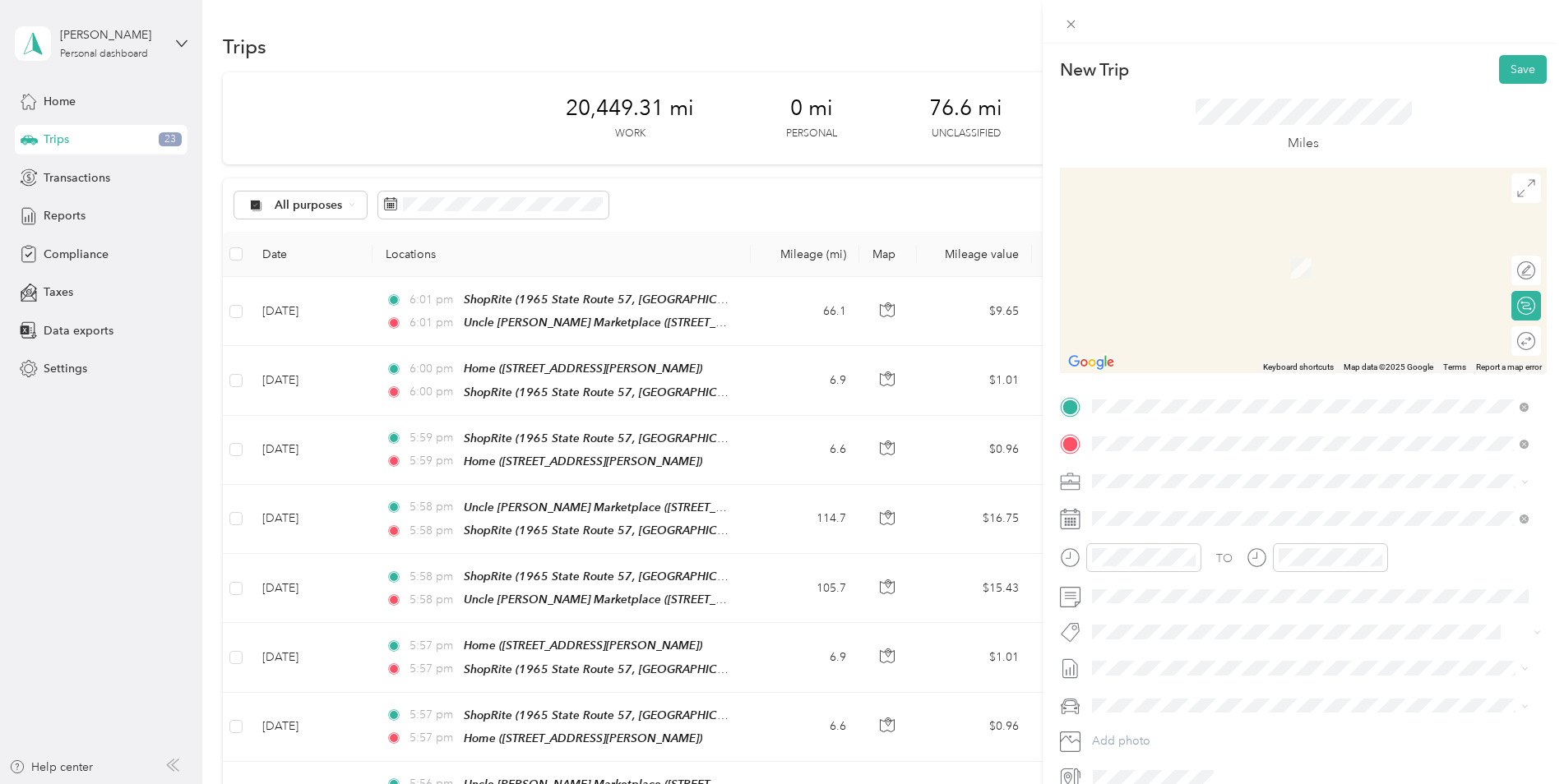
click at [1319, 675] on span "1965 State Route 57, 078403475, [GEOGRAPHIC_DATA], [GEOGRAPHIC_DATA], [GEOGRAPH…" at bounding box center [1272, 691] width 299 height 31
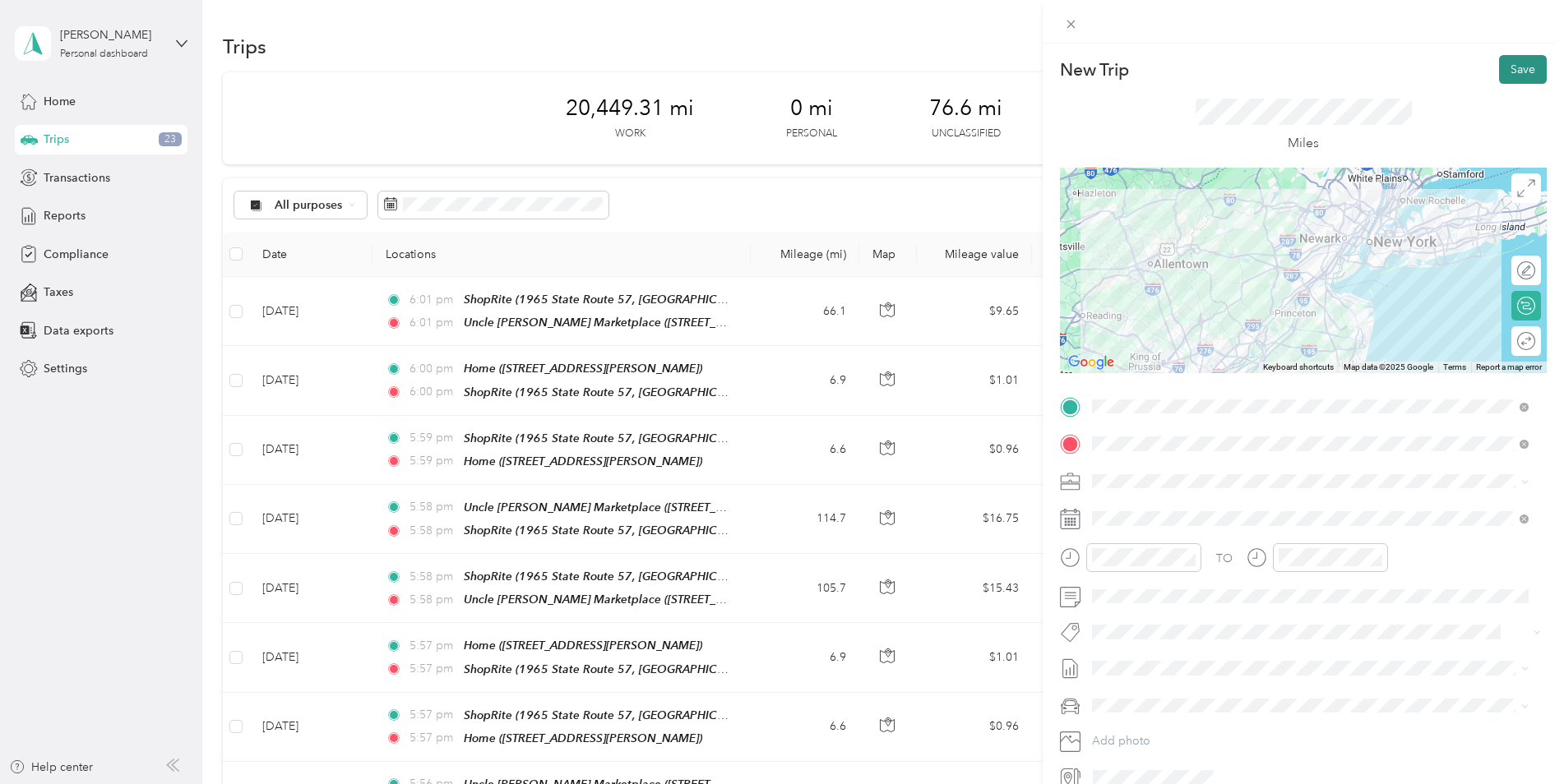
click at [1513, 67] on button "Save" at bounding box center [1523, 69] width 48 height 29
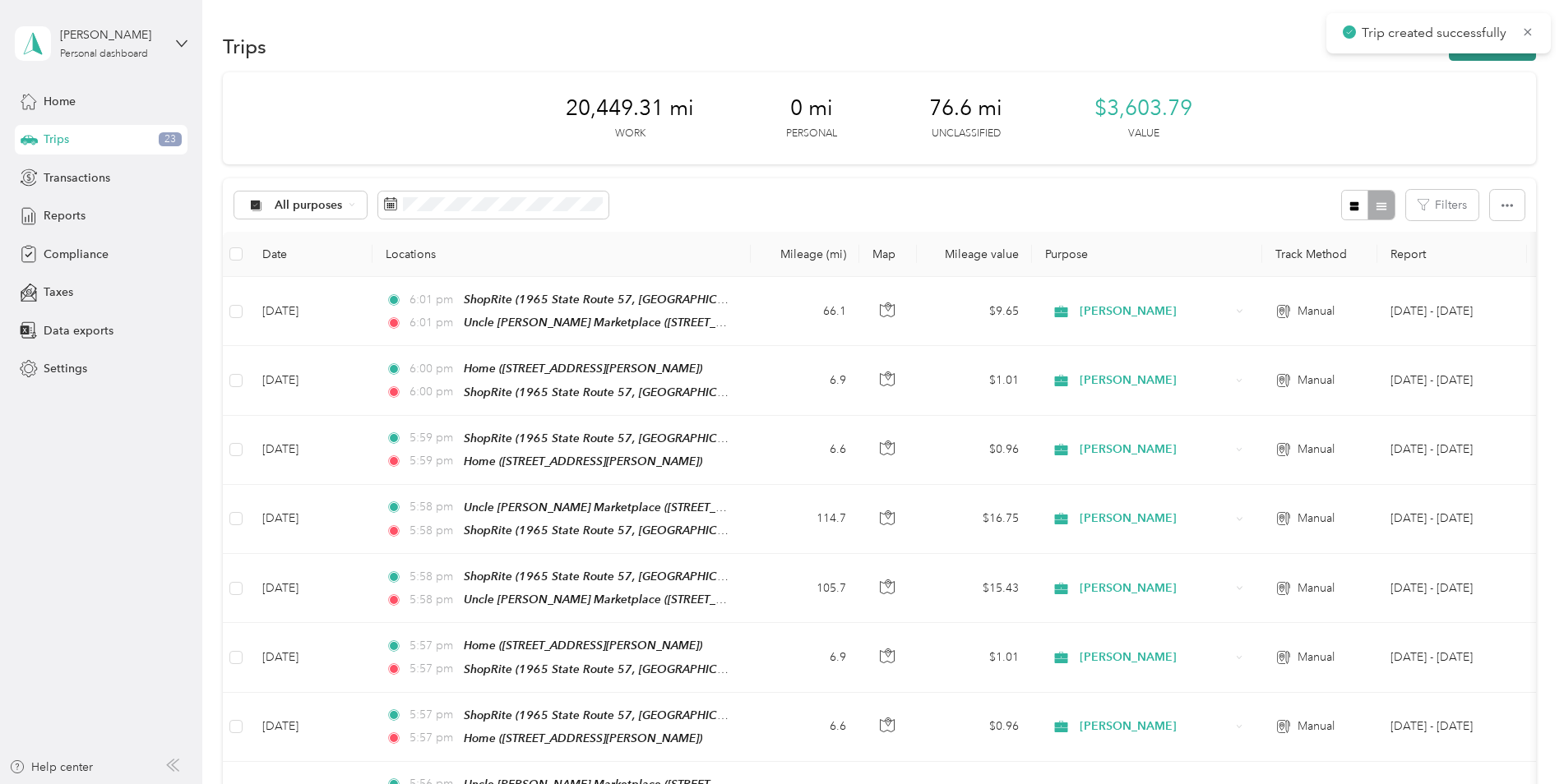
click at [1508, 59] on button "New trip" at bounding box center [1492, 46] width 87 height 29
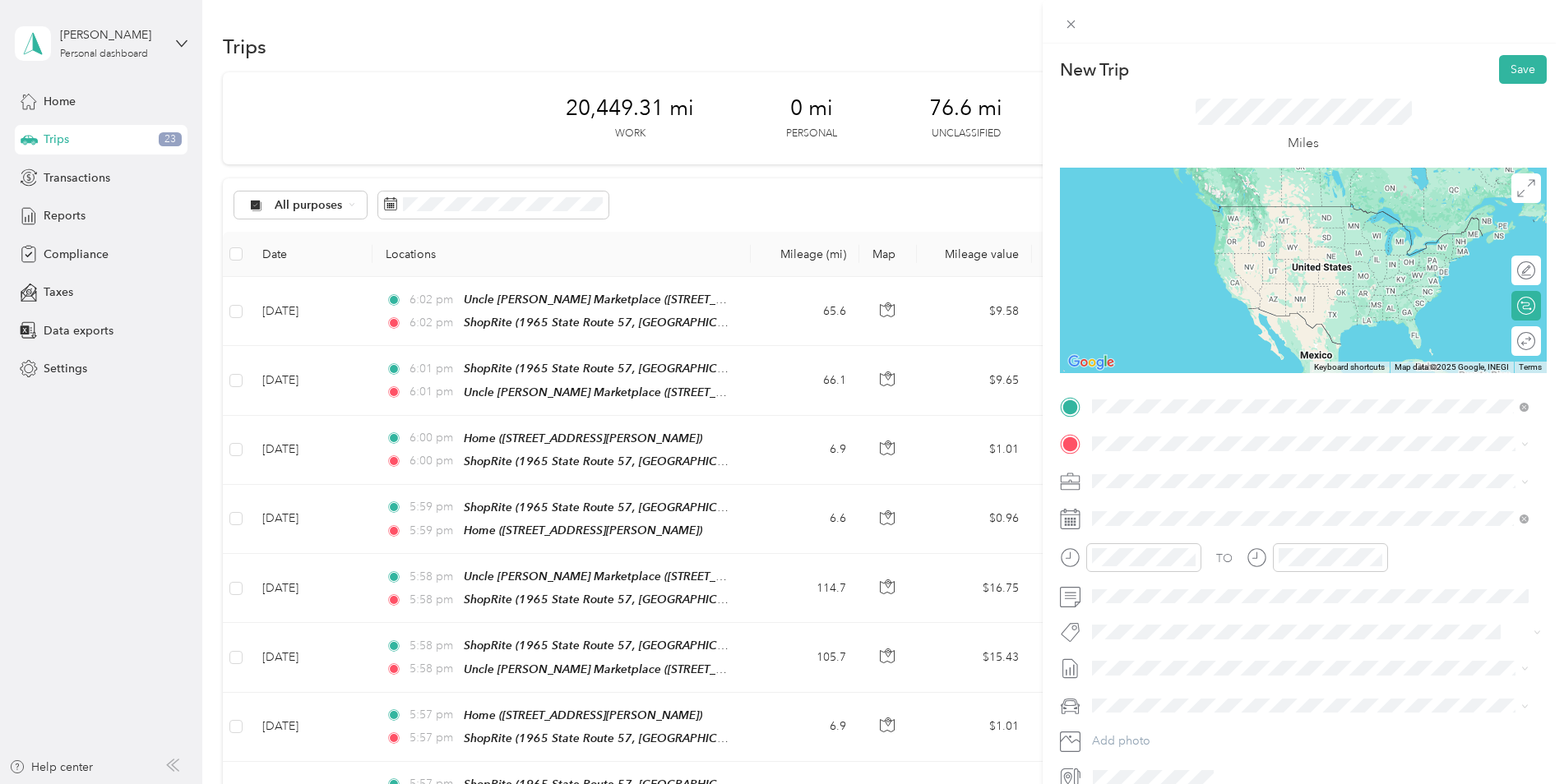
click at [1262, 614] on div "TEAM ShopRite 1965 State Route 57, 078403475, [GEOGRAPHIC_DATA], [GEOGRAPHIC_DA…" at bounding box center [1323, 642] width 400 height 58
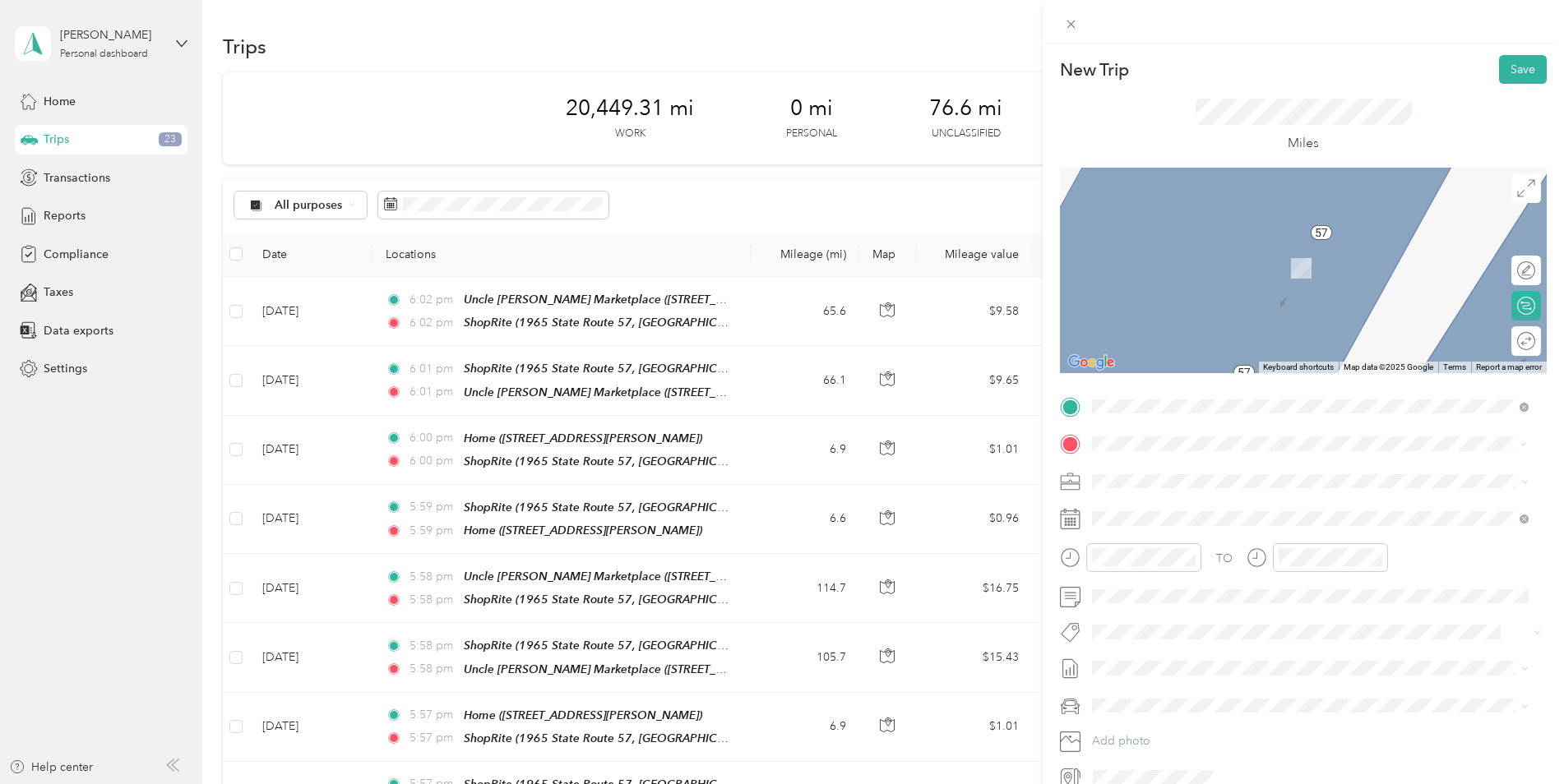
click at [1199, 626] on div "Home" at bounding box center [1220, 623] width 195 height 15
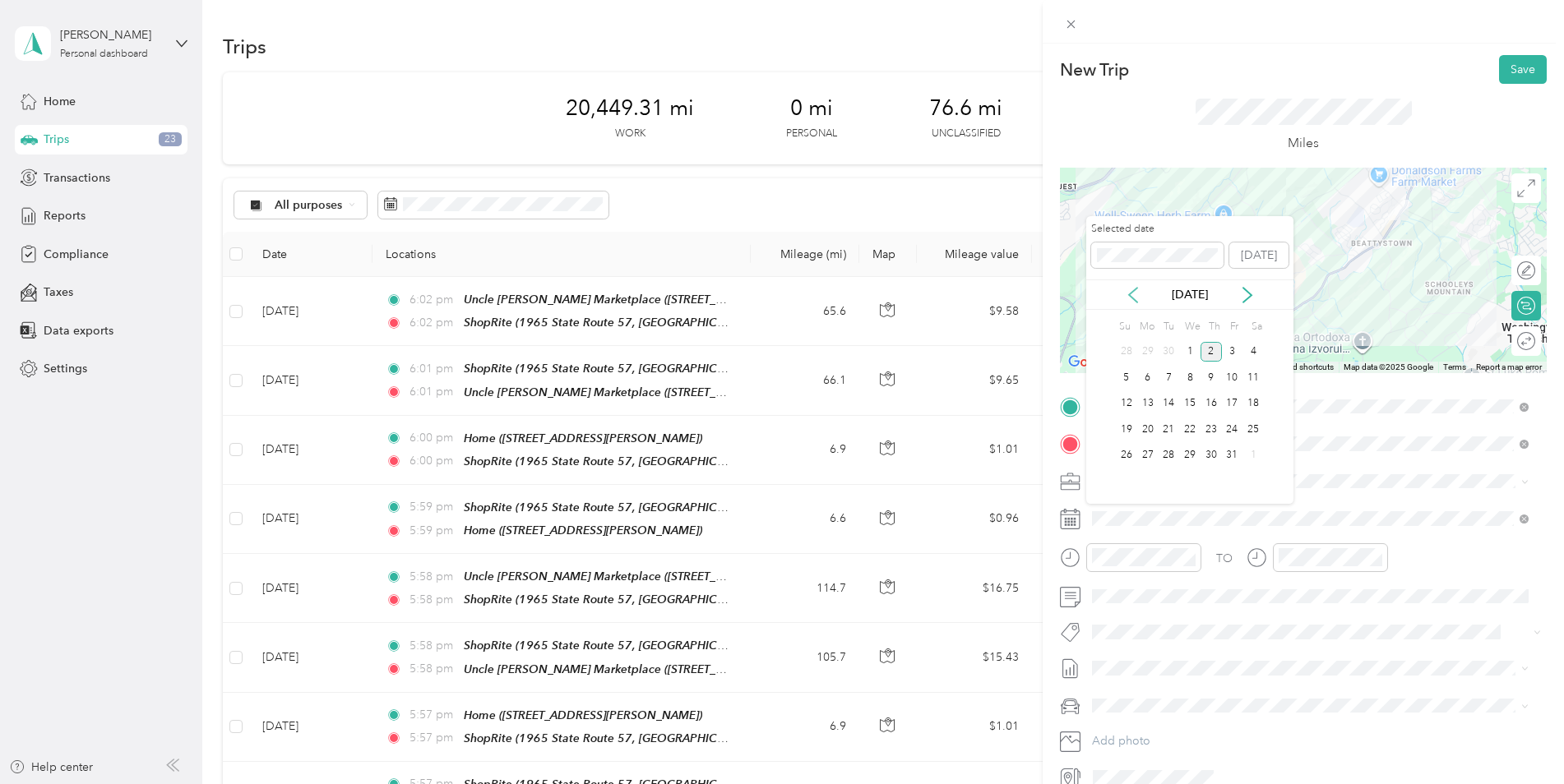
click at [1128, 292] on icon at bounding box center [1133, 295] width 16 height 16
click at [1168, 431] on div "23" at bounding box center [1168, 429] width 21 height 21
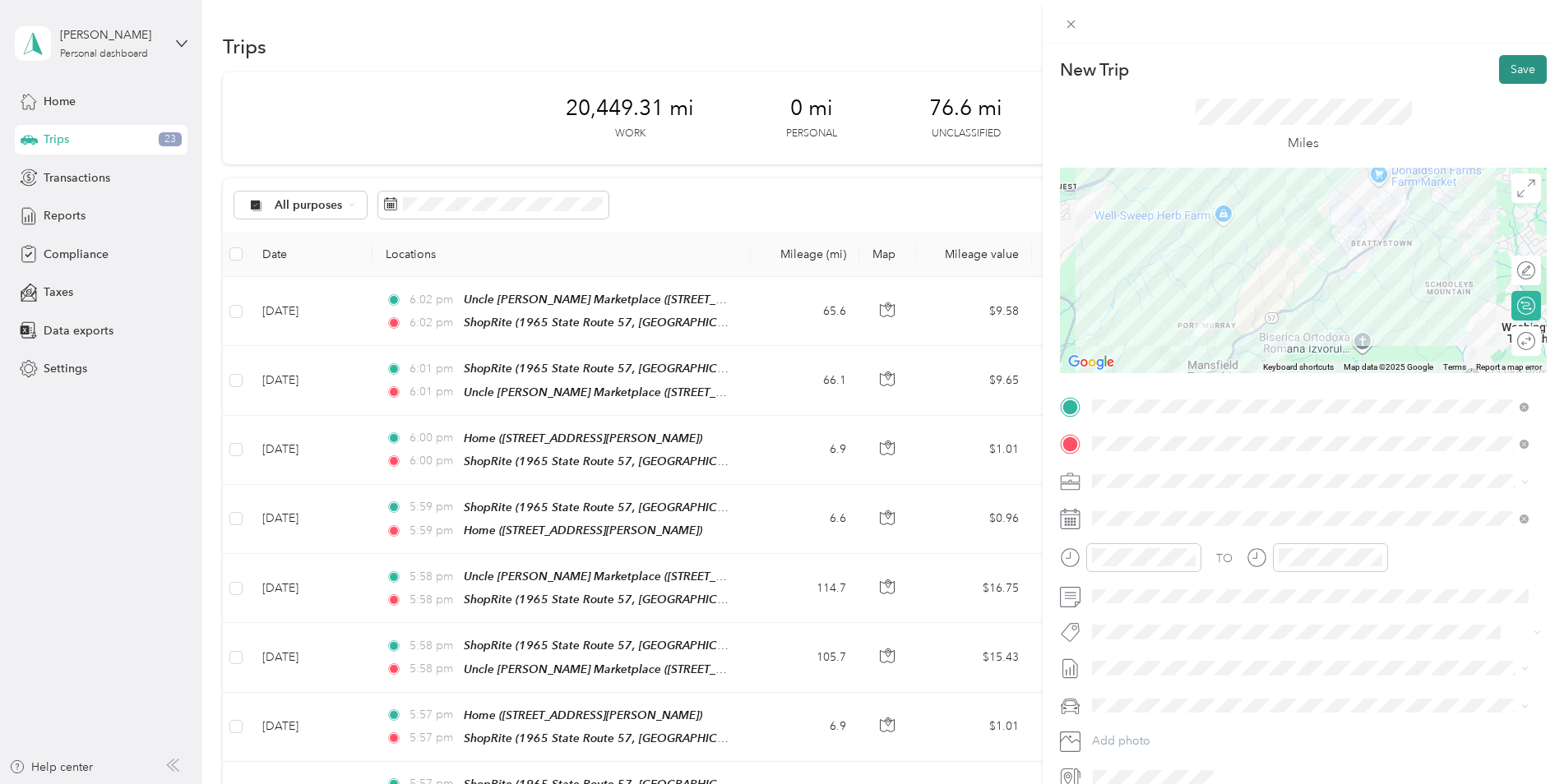
click at [1503, 74] on button "Save" at bounding box center [1523, 69] width 48 height 29
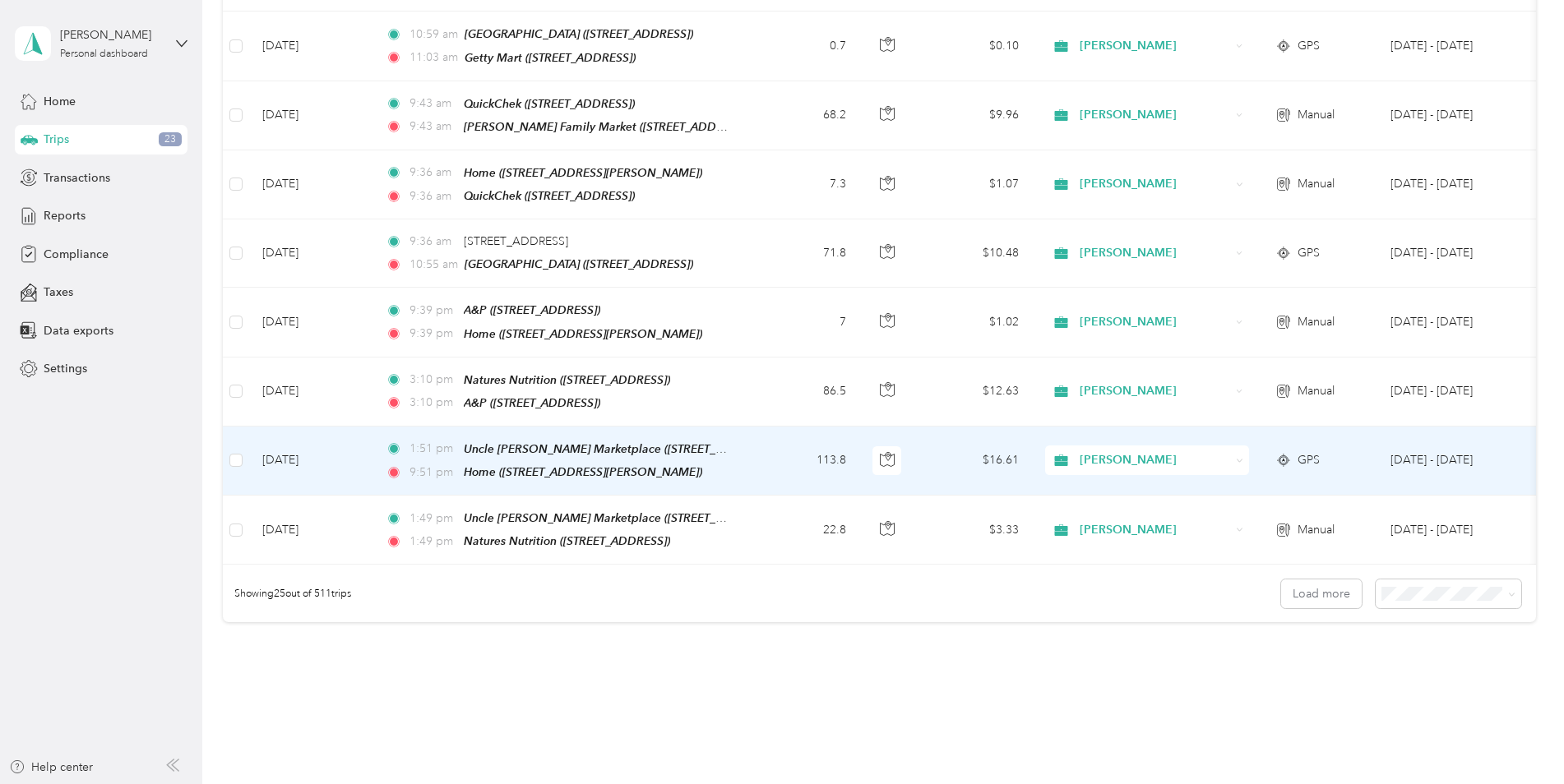
scroll to position [1479, 0]
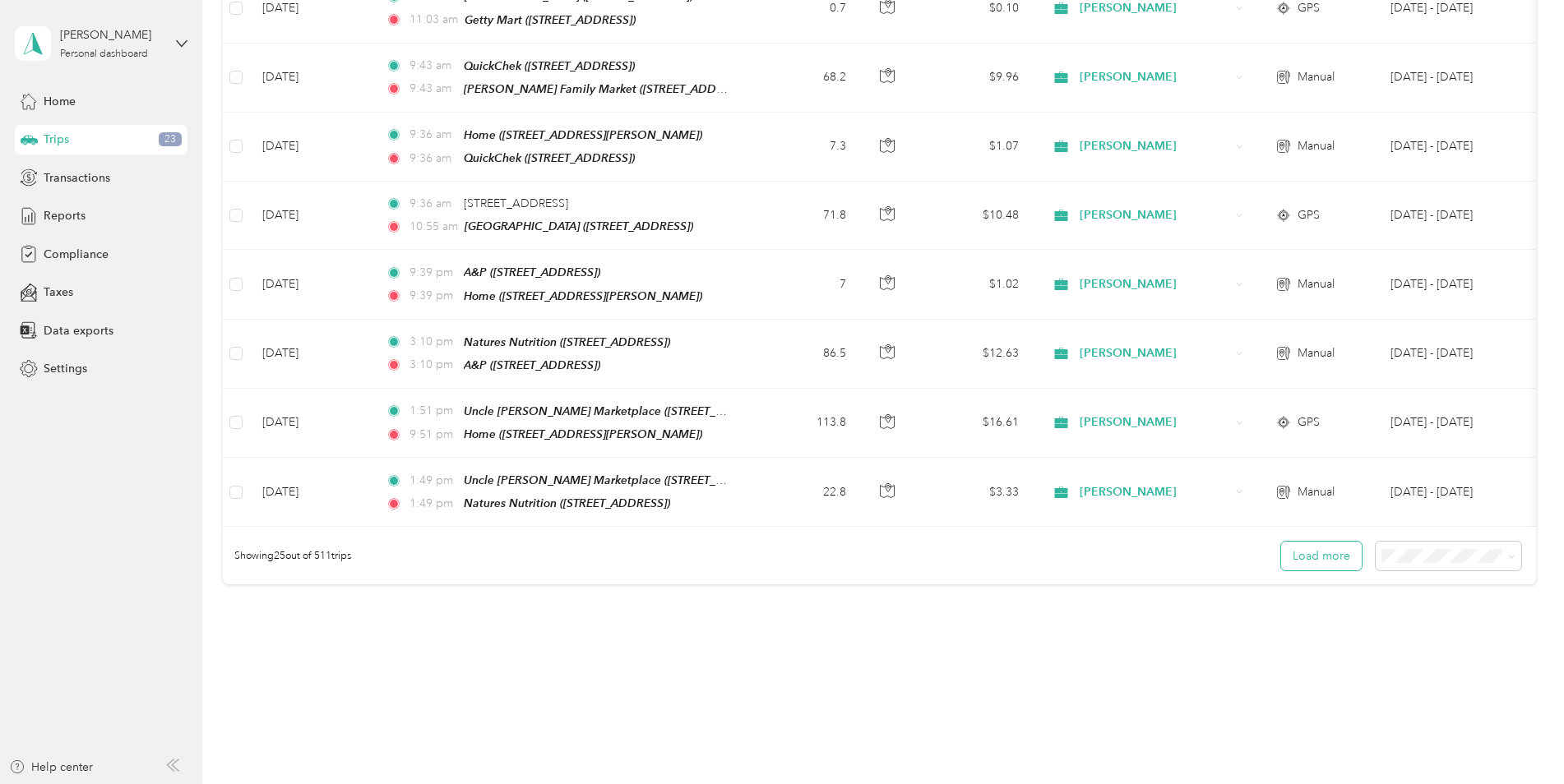
click at [1329, 541] on button "Load more" at bounding box center [1321, 555] width 81 height 29
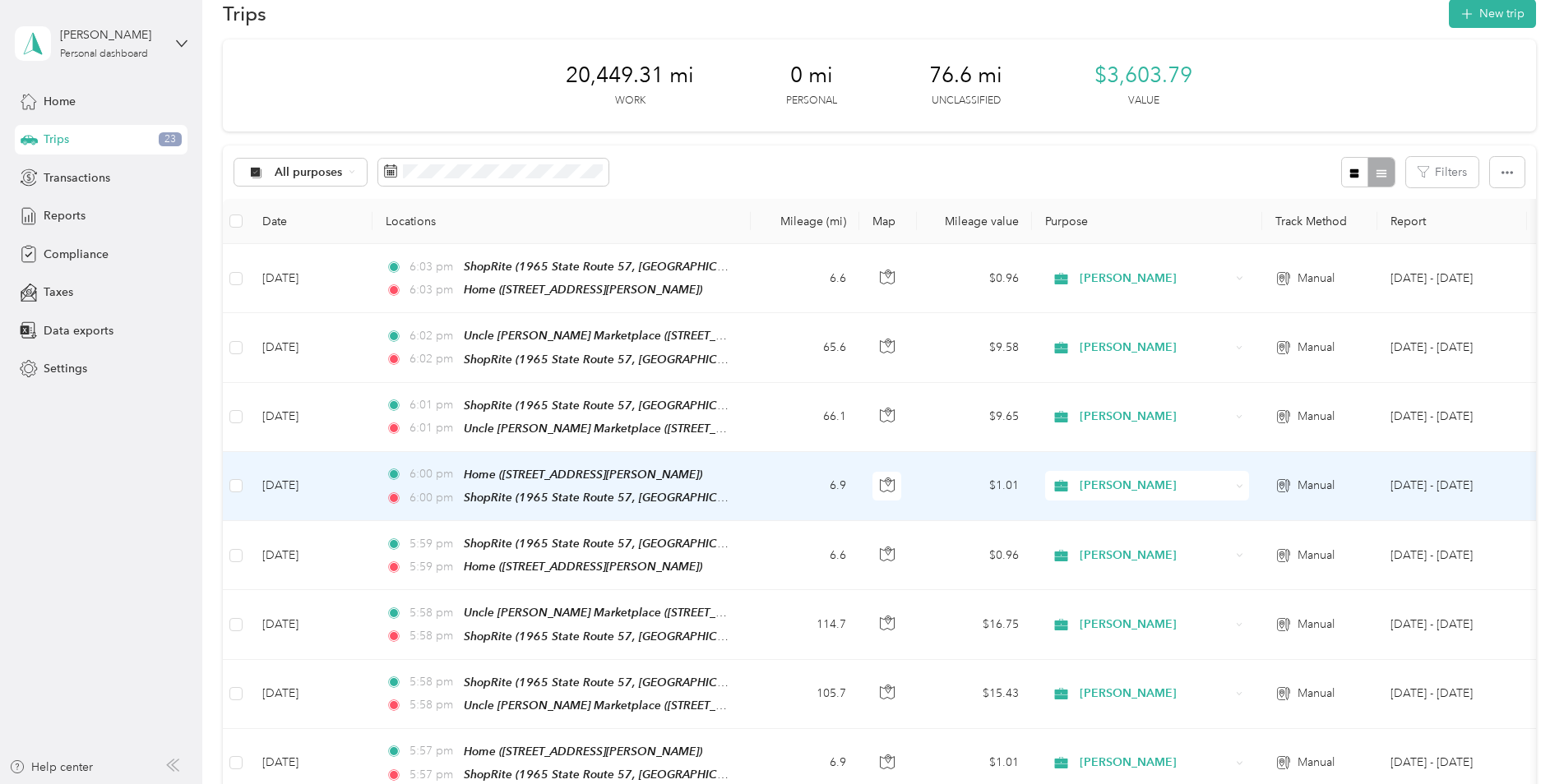
scroll to position [0, 0]
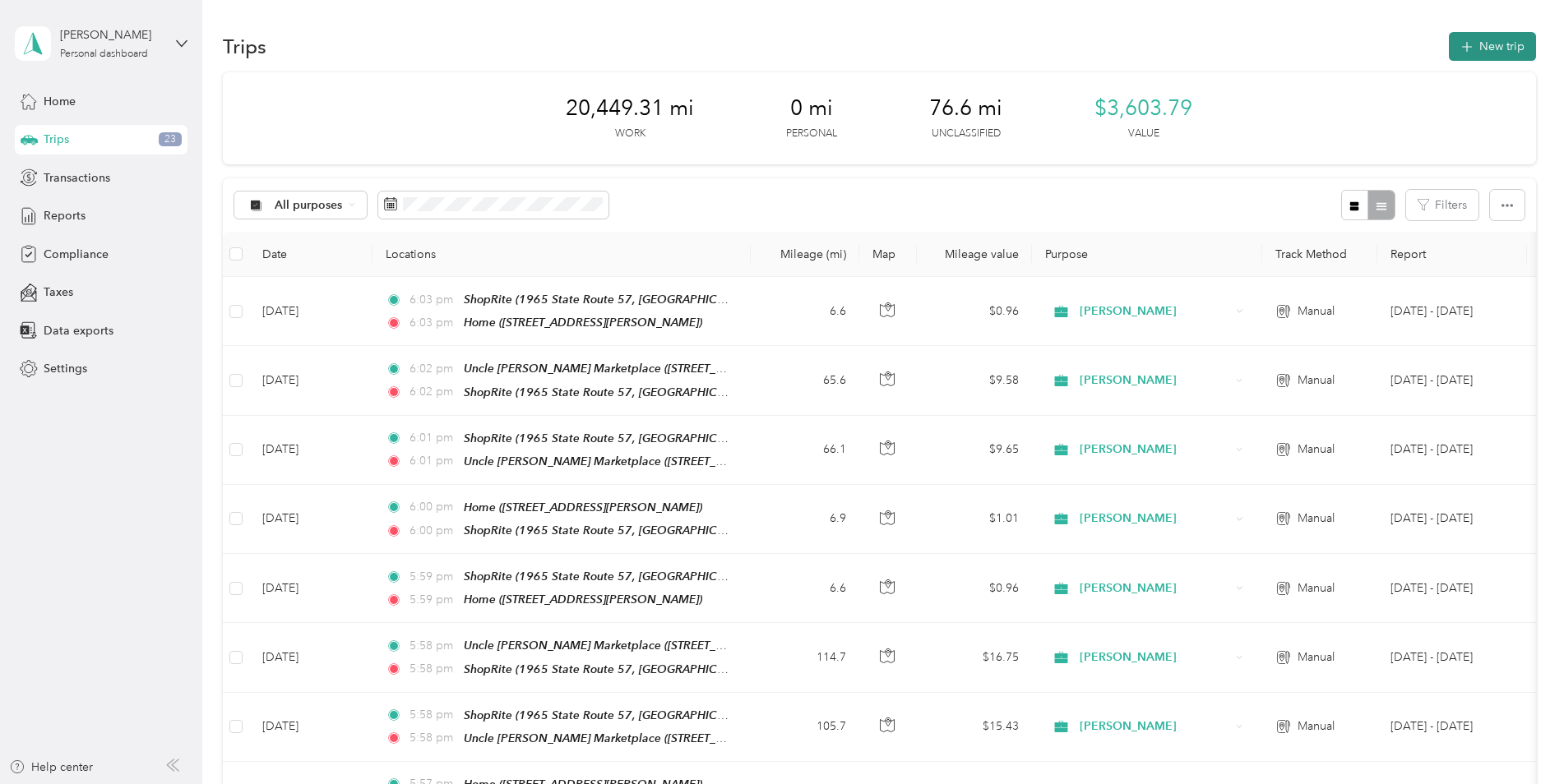
click at [1493, 45] on button "New trip" at bounding box center [1492, 46] width 87 height 29
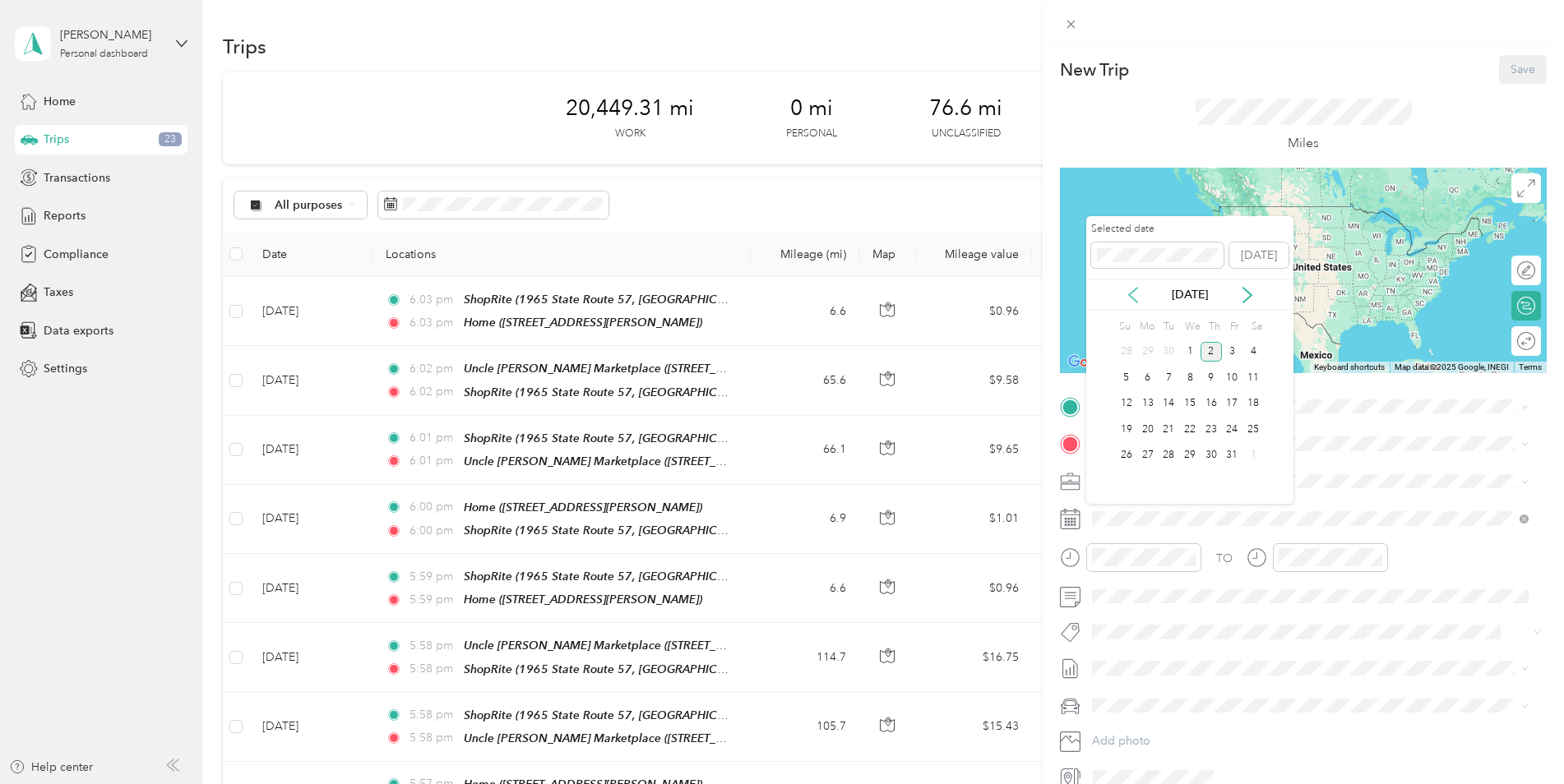
click at [1129, 299] on icon at bounding box center [1133, 295] width 16 height 16
click at [1187, 427] on div "24" at bounding box center [1190, 429] width 21 height 21
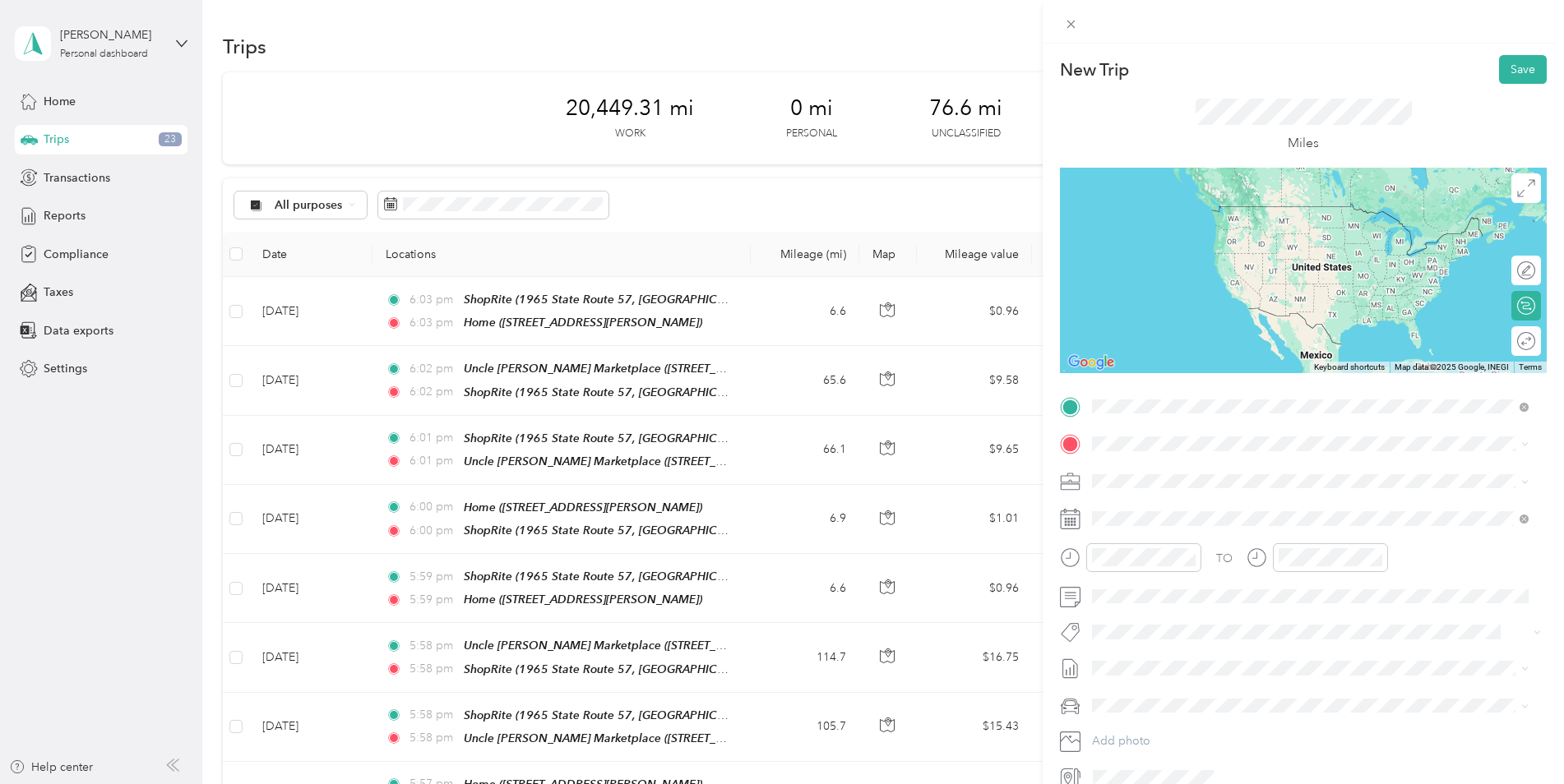
click at [1231, 474] on div "Home [STREET_ADDRESS][PERSON_NAME]" at bounding box center [1220, 482] width 195 height 35
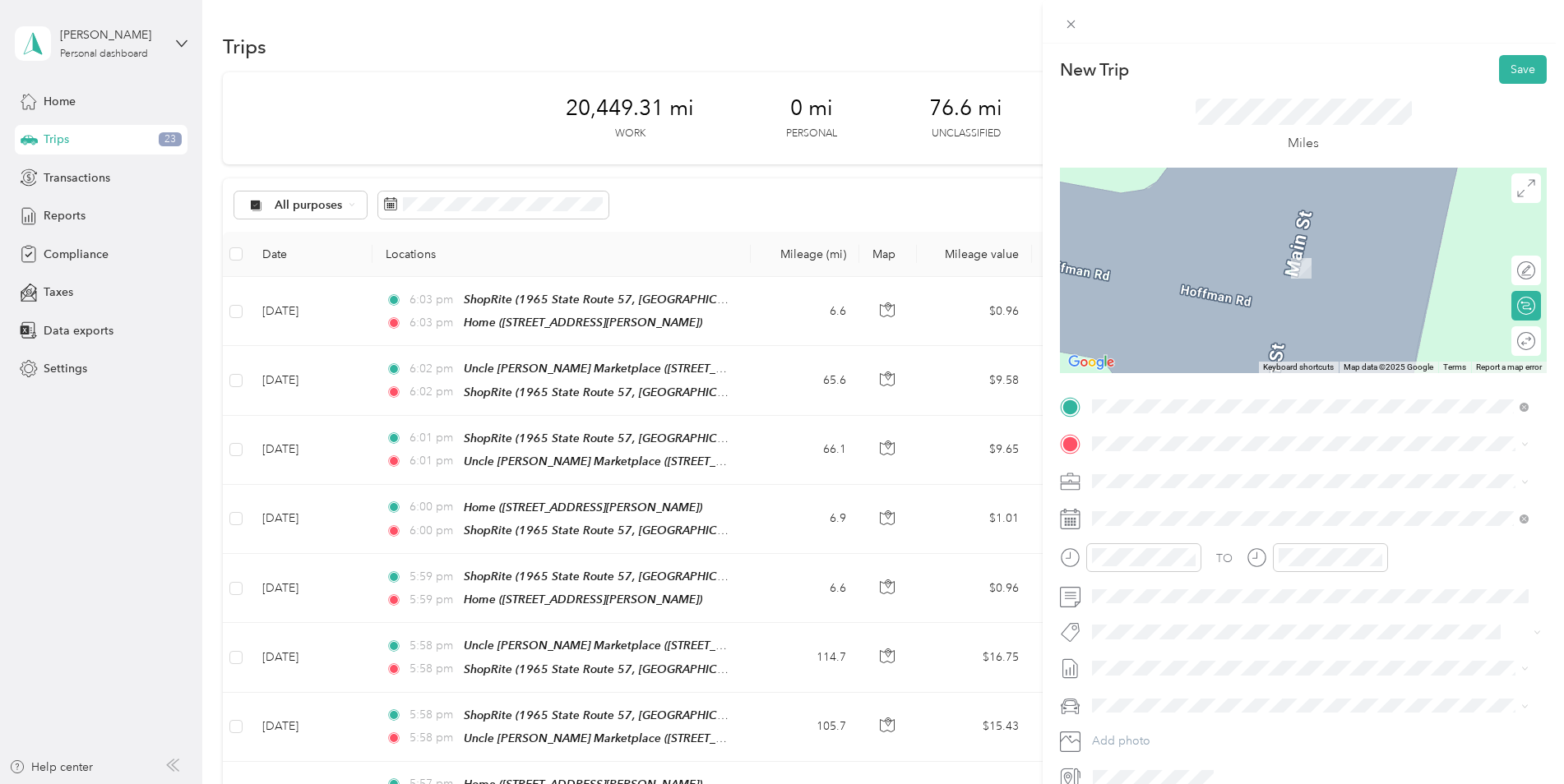
click at [1234, 649] on div "TEAM ShopRite 1965 State Route 57, 078403475, [GEOGRAPHIC_DATA], [GEOGRAPHIC_DA…" at bounding box center [1323, 678] width 400 height 58
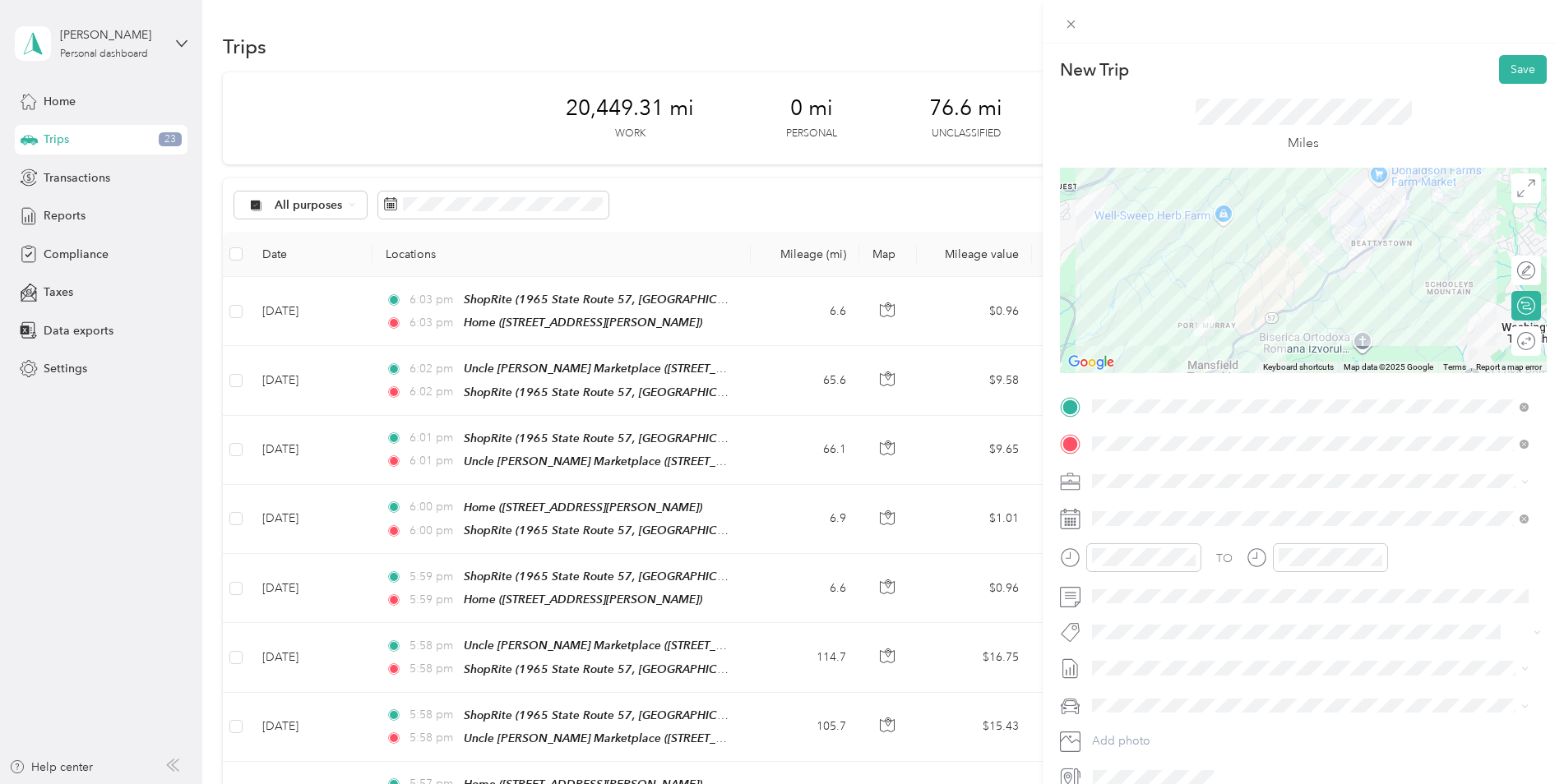
click at [1360, 254] on div at bounding box center [1303, 270] width 487 height 205
click at [1347, 264] on div at bounding box center [1303, 270] width 487 height 205
click at [1369, 249] on div at bounding box center [1303, 270] width 487 height 205
click at [1369, 243] on div at bounding box center [1303, 270] width 487 height 205
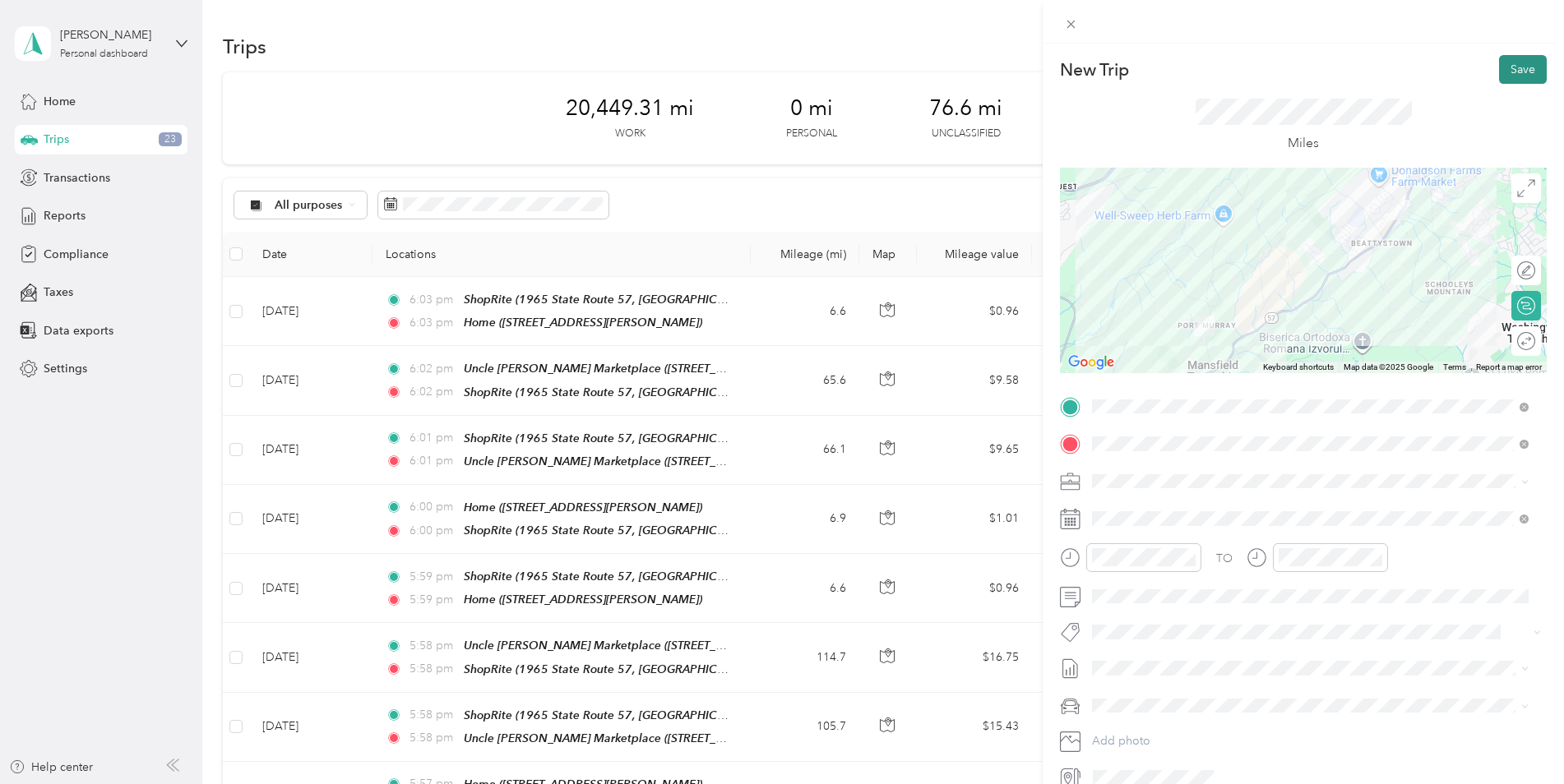
click at [1507, 61] on button "Save" at bounding box center [1523, 69] width 48 height 29
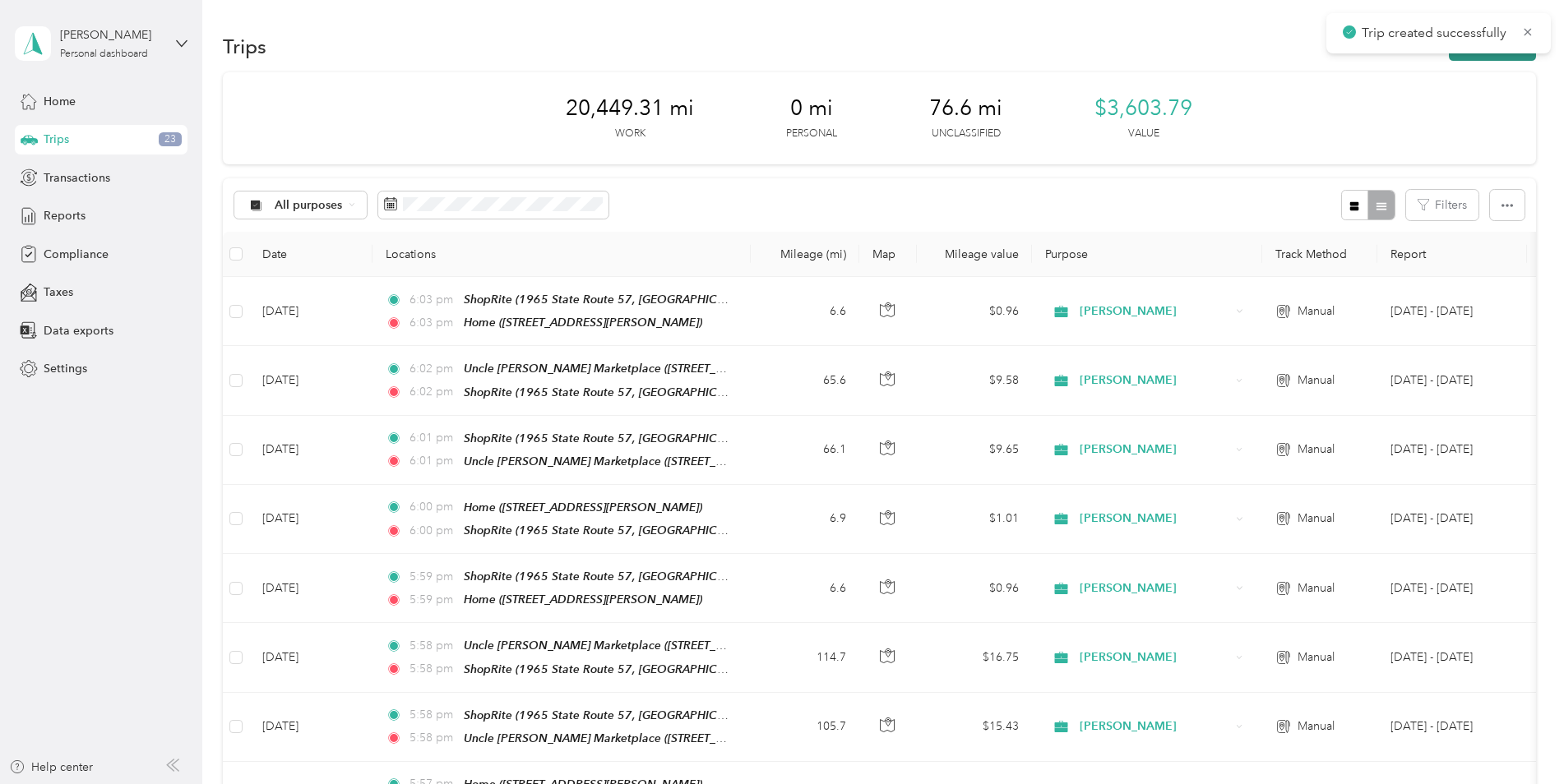
click at [1513, 58] on button "New trip" at bounding box center [1492, 46] width 87 height 29
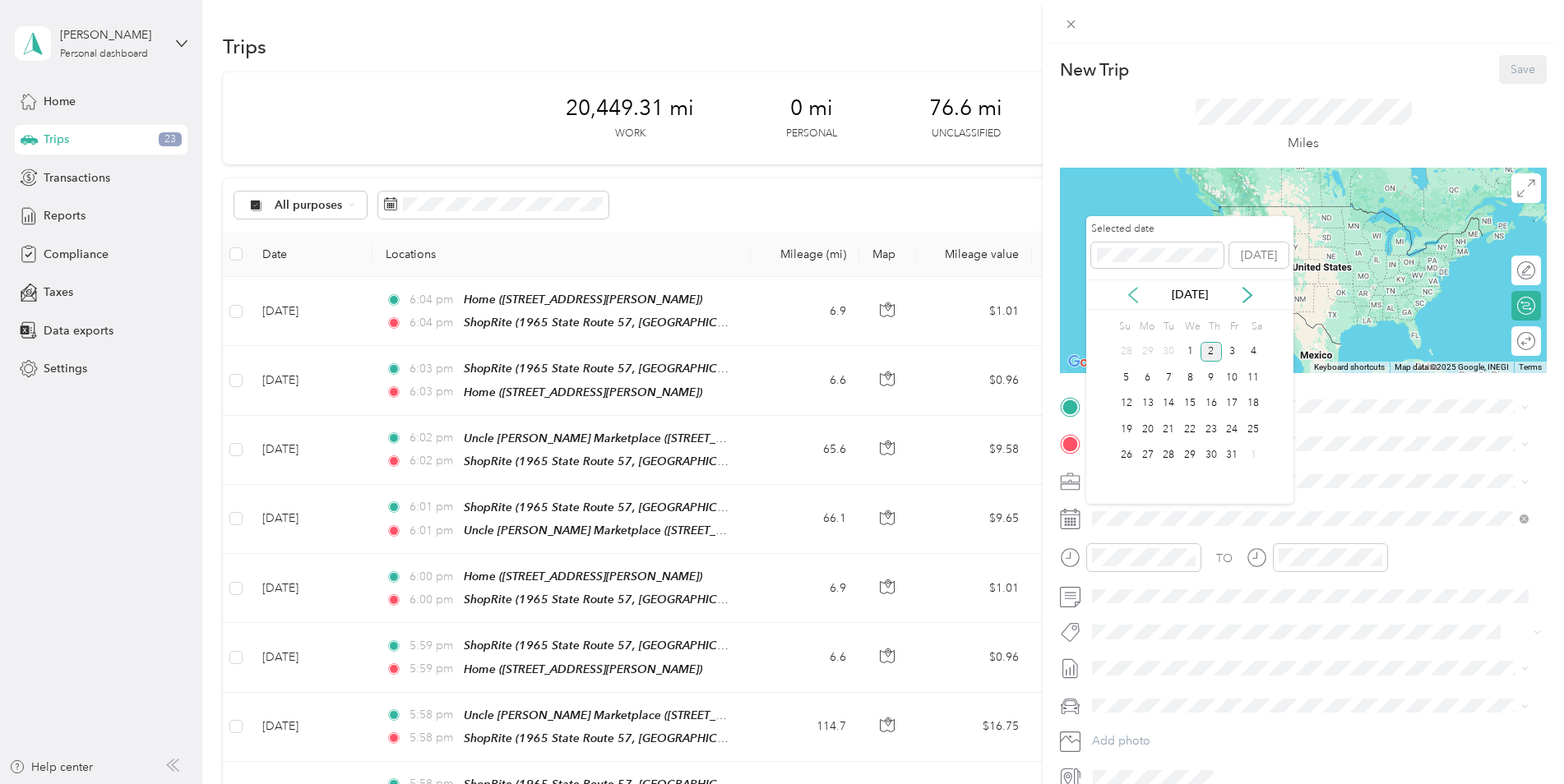
click at [1139, 300] on icon at bounding box center [1133, 295] width 16 height 16
click at [1190, 431] on div "24" at bounding box center [1190, 429] width 21 height 21
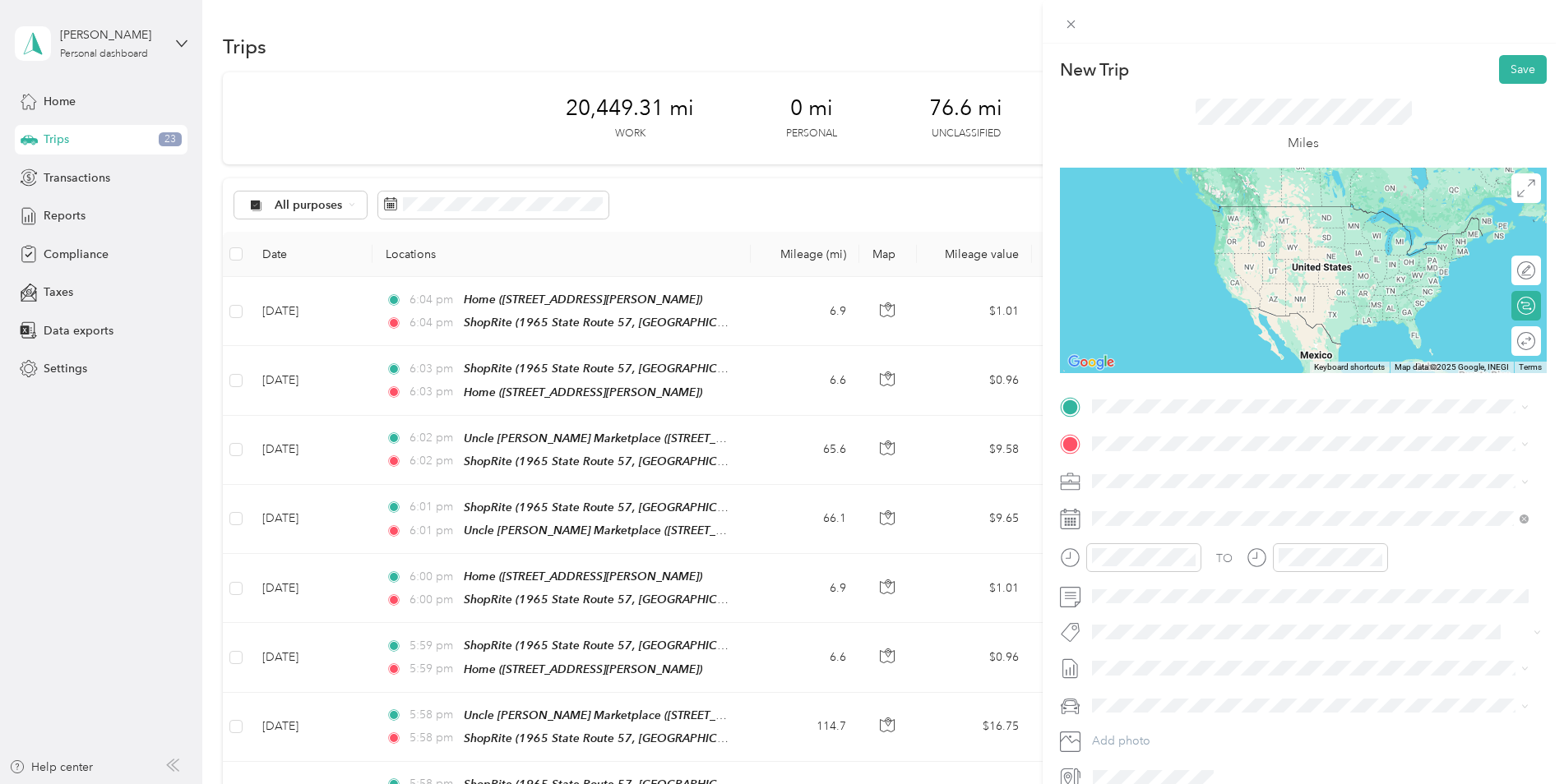
click at [1233, 611] on div "TEAM ShopRite" at bounding box center [1323, 621] width 400 height 21
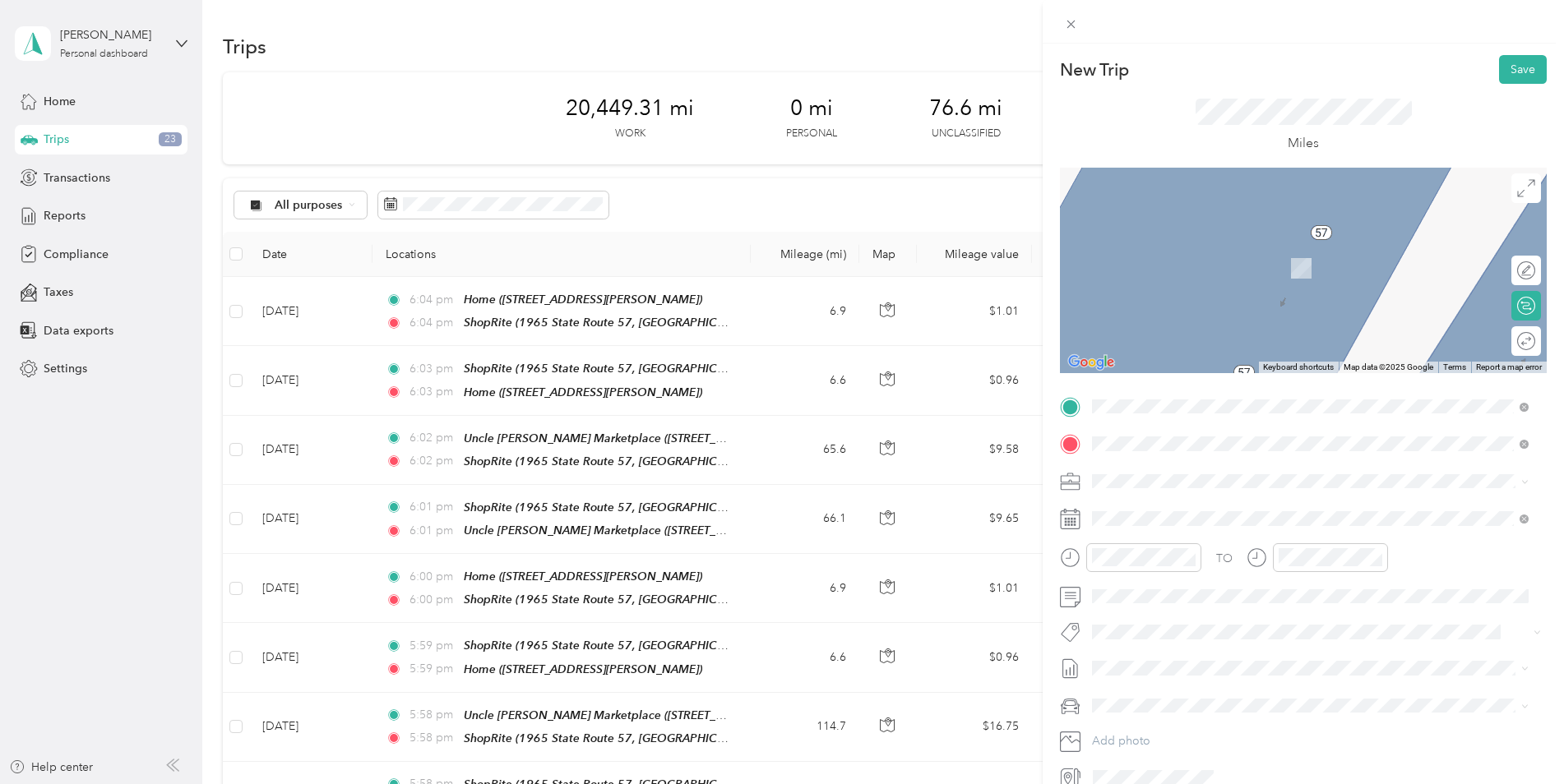
click at [1269, 712] on strong "Uncle [PERSON_NAME] Marketplace" at bounding box center [1281, 719] width 202 height 15
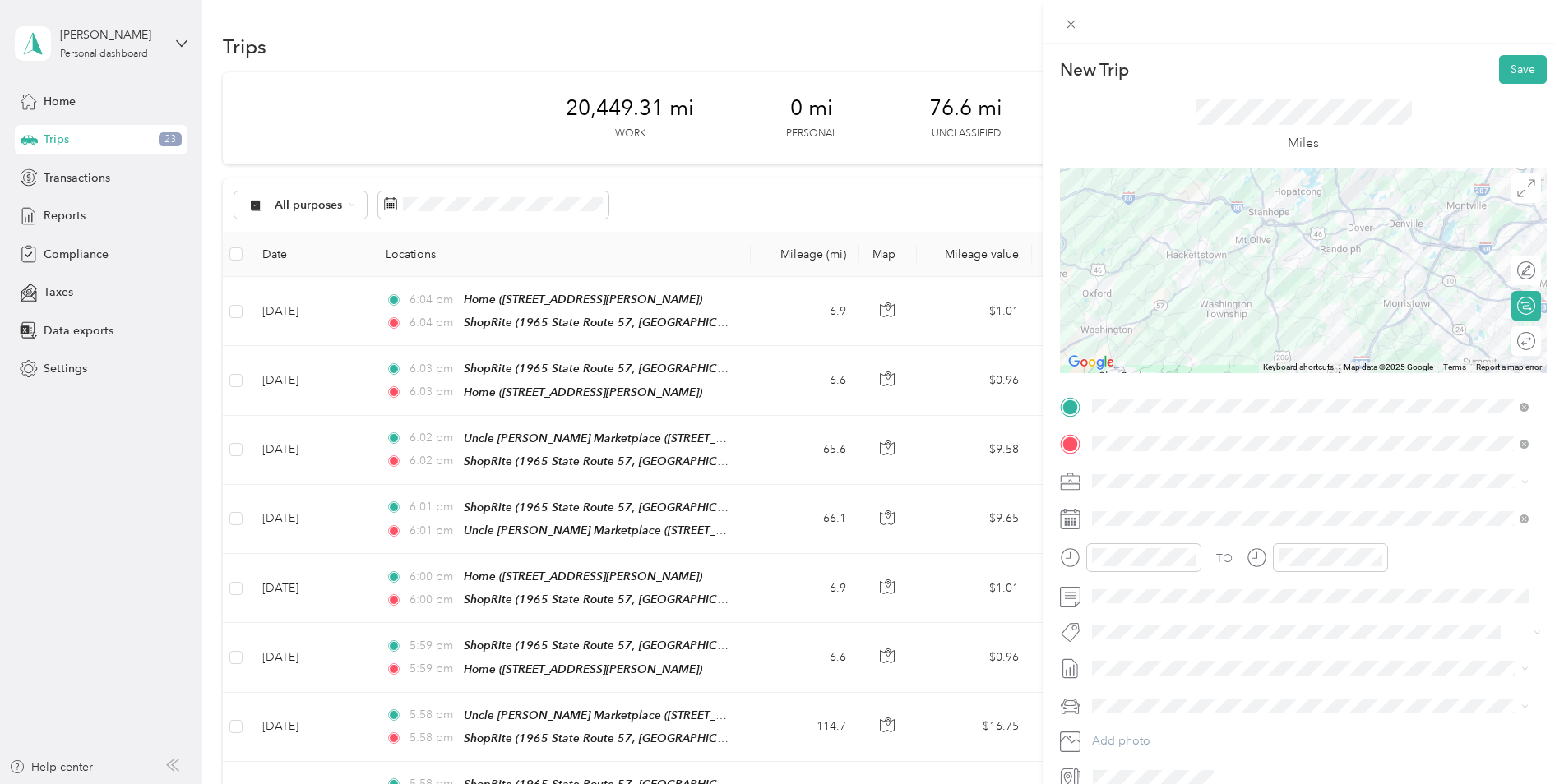
click at [1224, 309] on div at bounding box center [1303, 270] width 487 height 205
click at [1244, 208] on div at bounding box center [1303, 270] width 487 height 205
click at [1314, 214] on div at bounding box center [1303, 270] width 487 height 205
click at [1314, 210] on div at bounding box center [1303, 270] width 487 height 205
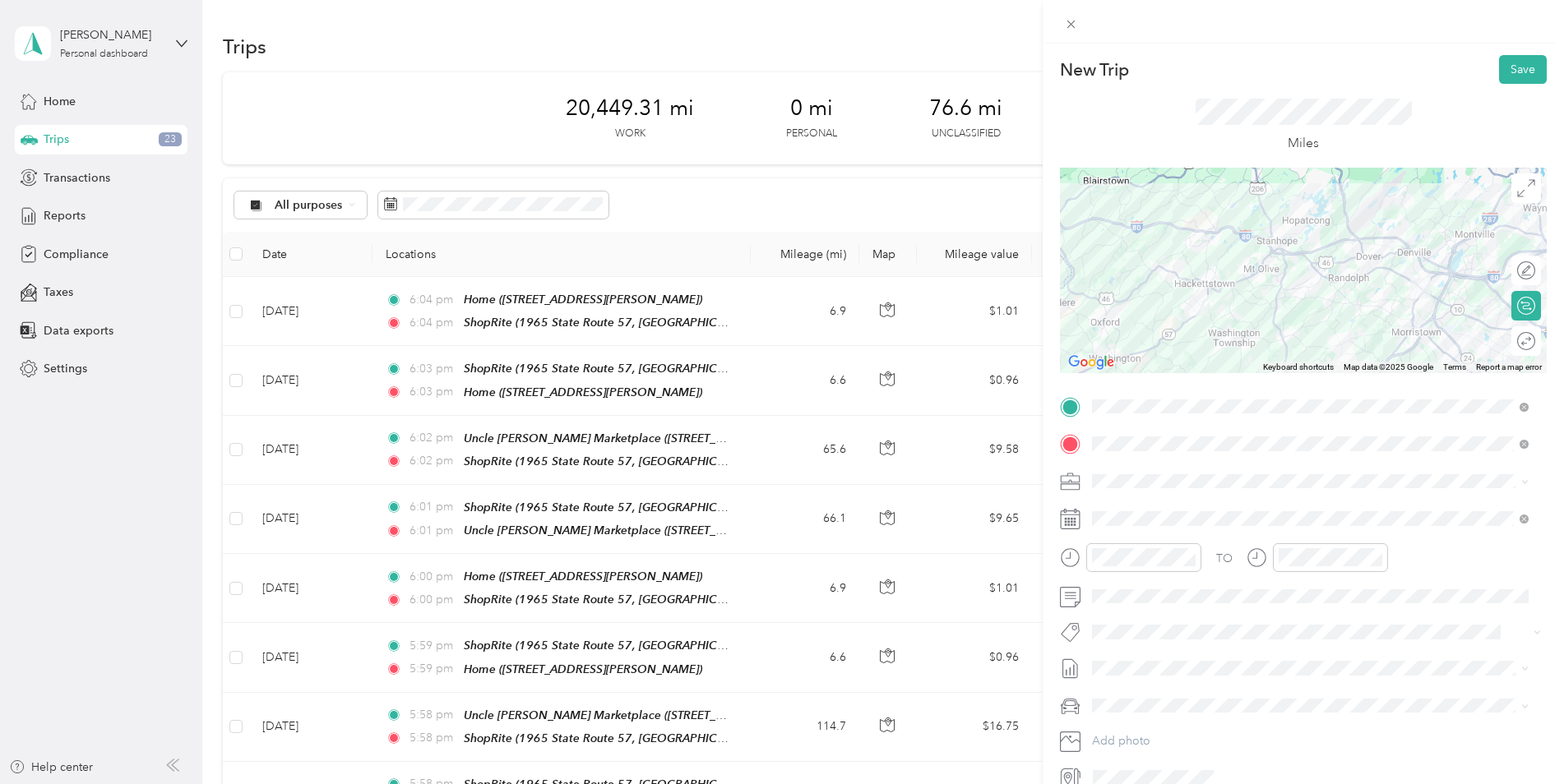
click at [1307, 252] on div at bounding box center [1303, 270] width 487 height 205
click at [1306, 251] on div at bounding box center [1303, 270] width 487 height 205
click at [1505, 73] on button "Save" at bounding box center [1523, 69] width 48 height 29
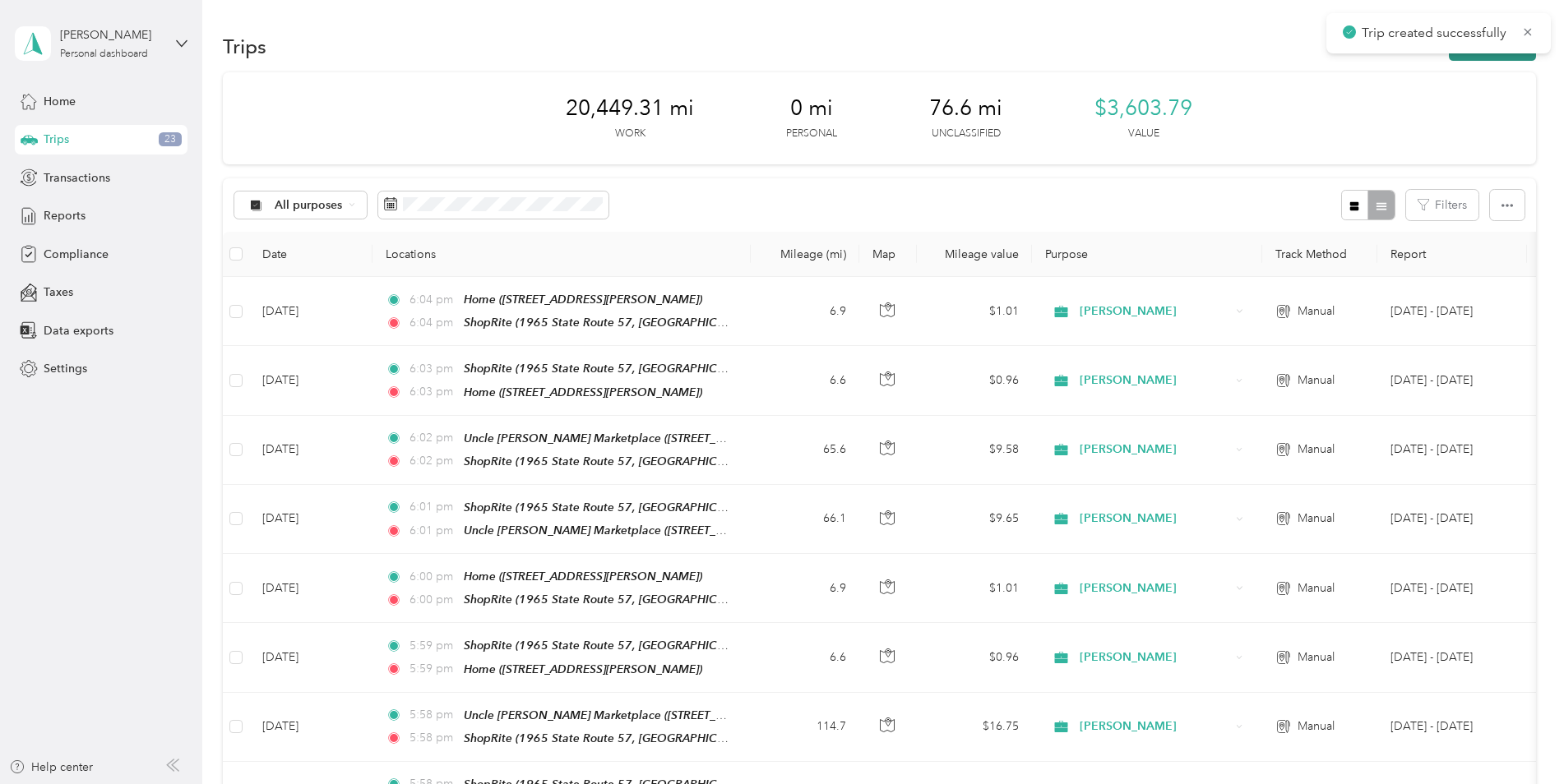
click at [1509, 57] on button "New trip" at bounding box center [1492, 46] width 87 height 29
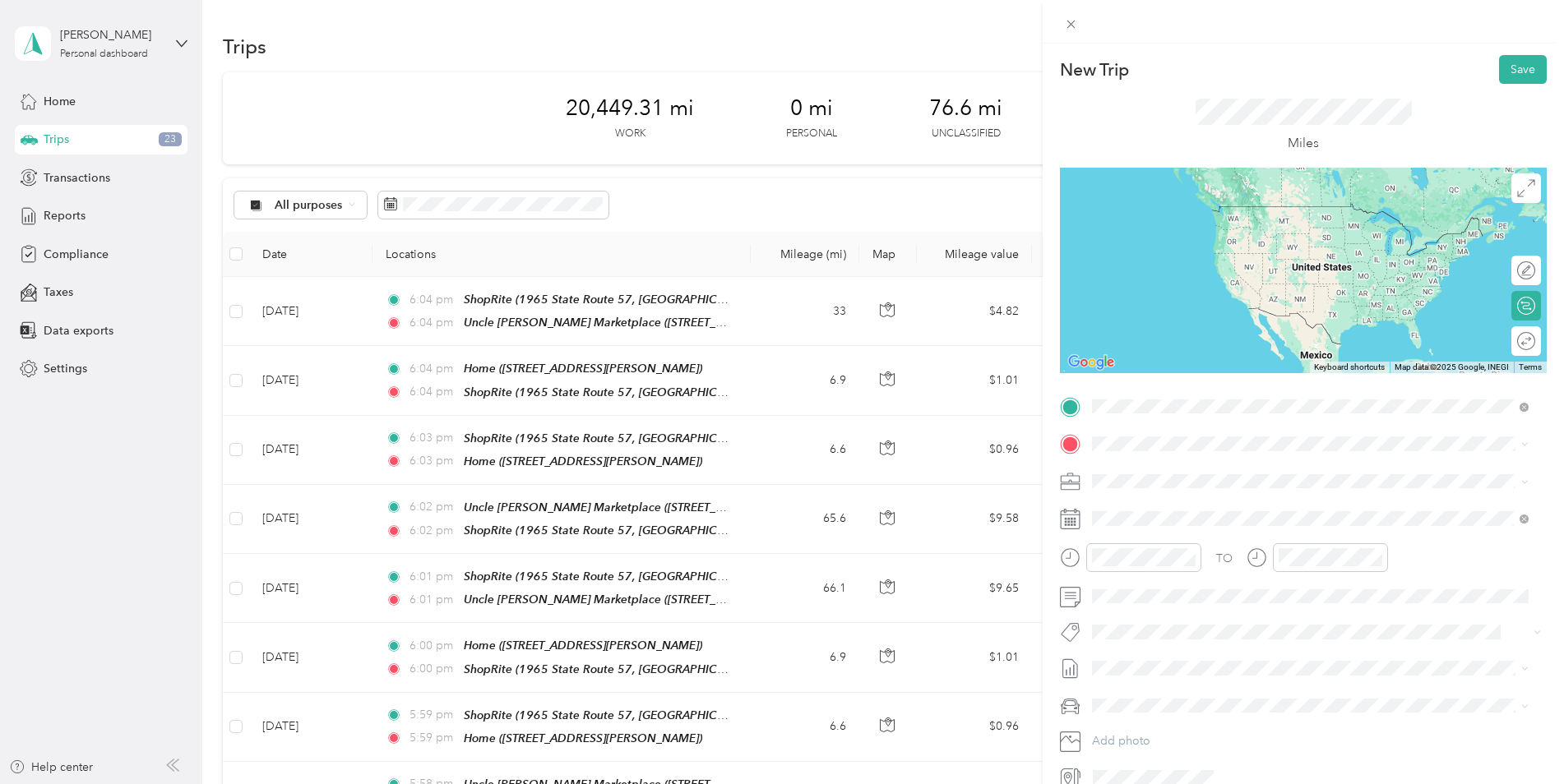
click at [1230, 674] on strong "Uncle [PERSON_NAME] Marketplace" at bounding box center [1281, 681] width 202 height 15
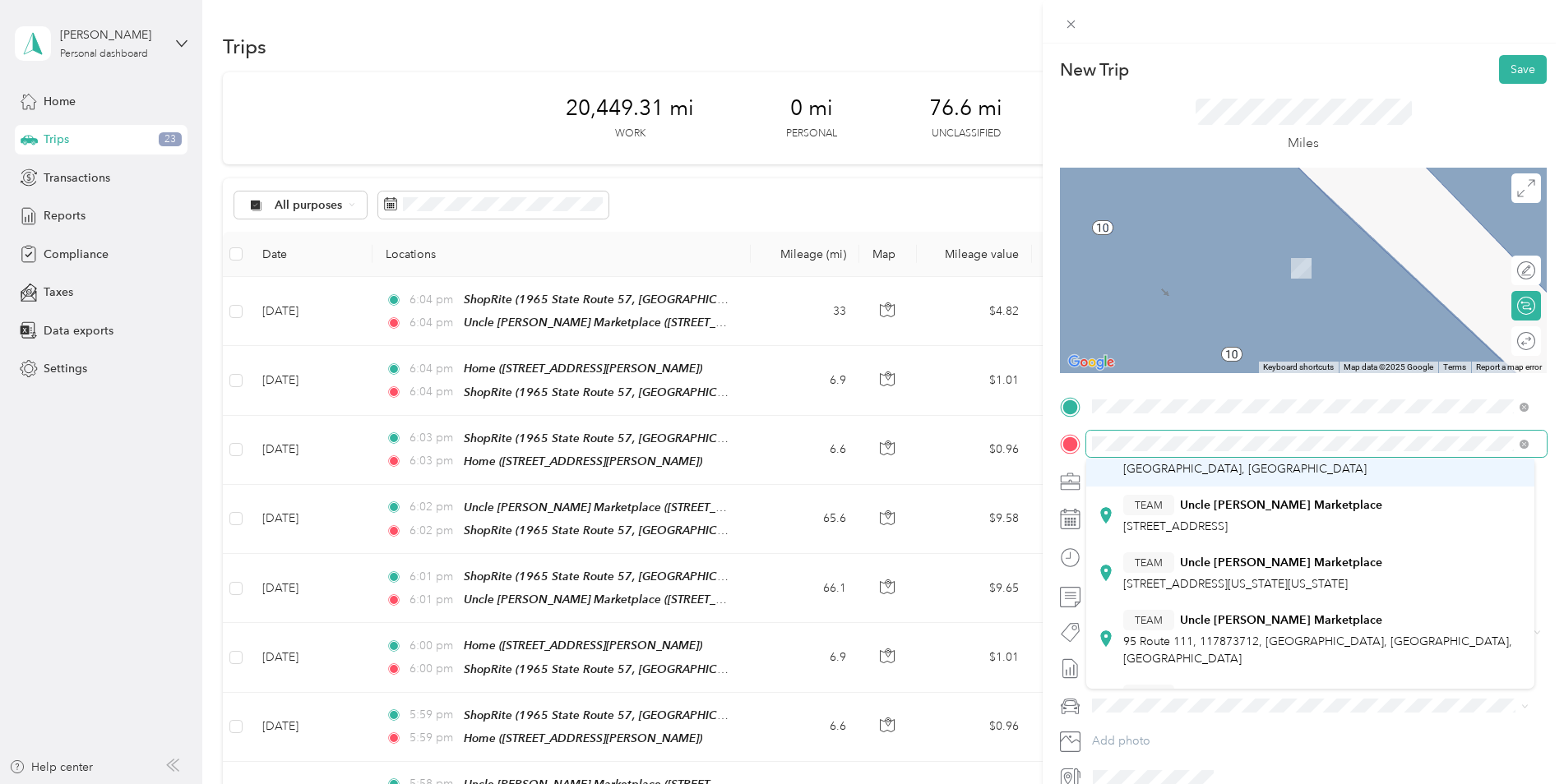
scroll to position [329, 0]
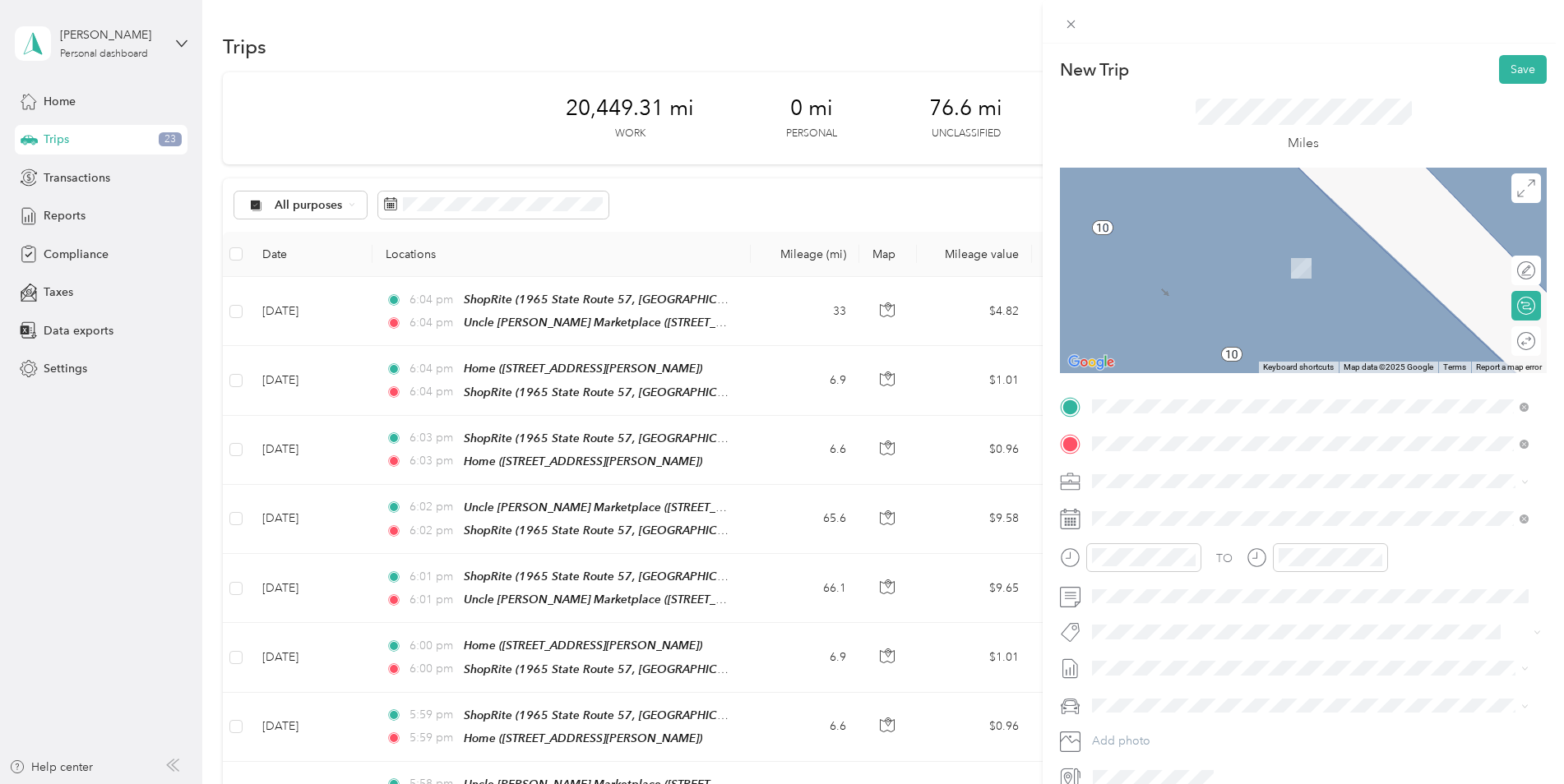
click at [1305, 667] on div "TEAM Uncle [PERSON_NAME] Marketplace [STREET_ADDRESS]" at bounding box center [1253, 687] width 259 height 40
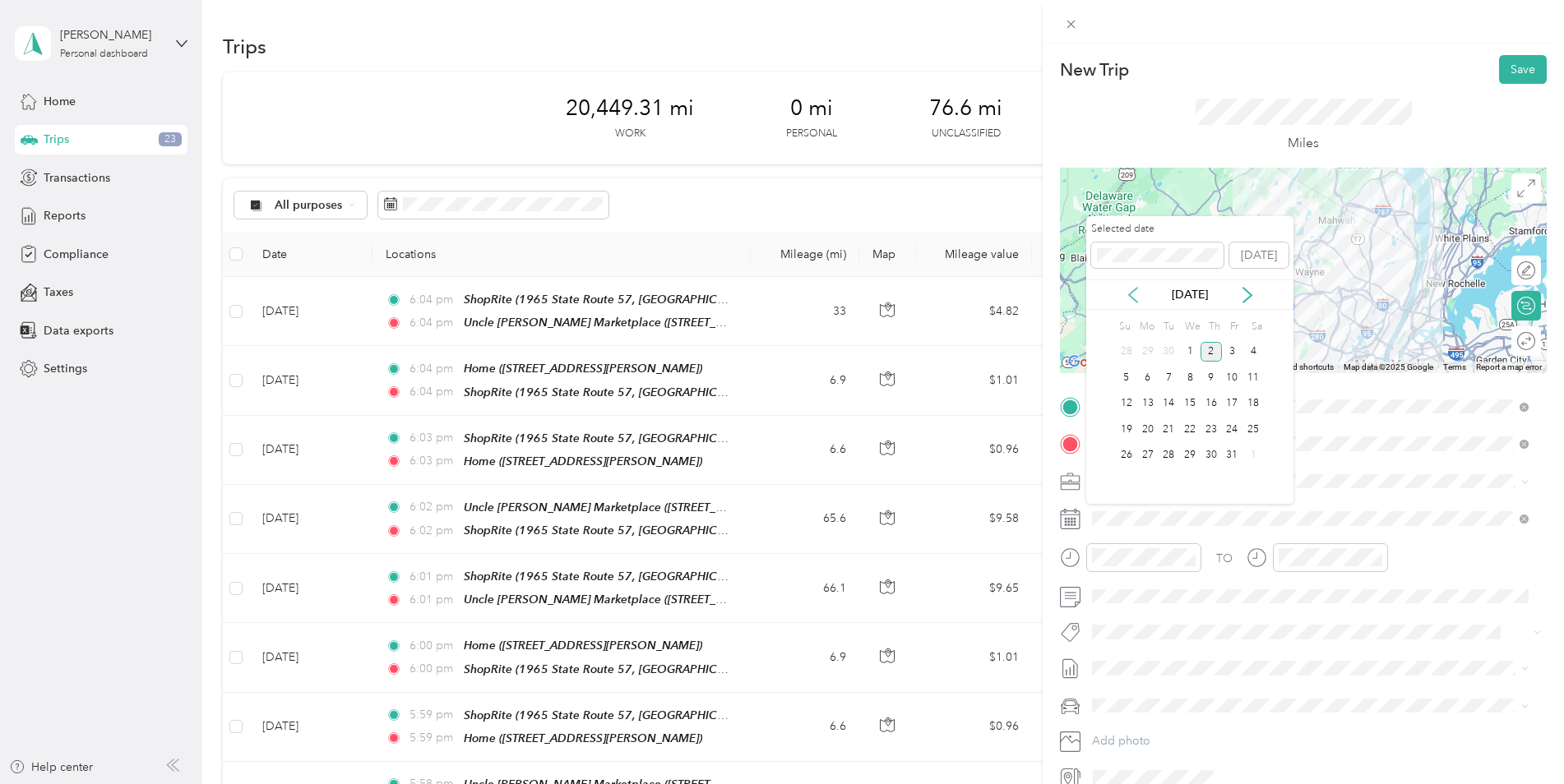
click at [1135, 294] on icon at bounding box center [1133, 295] width 16 height 16
click at [1195, 428] on div "24" at bounding box center [1190, 429] width 21 height 21
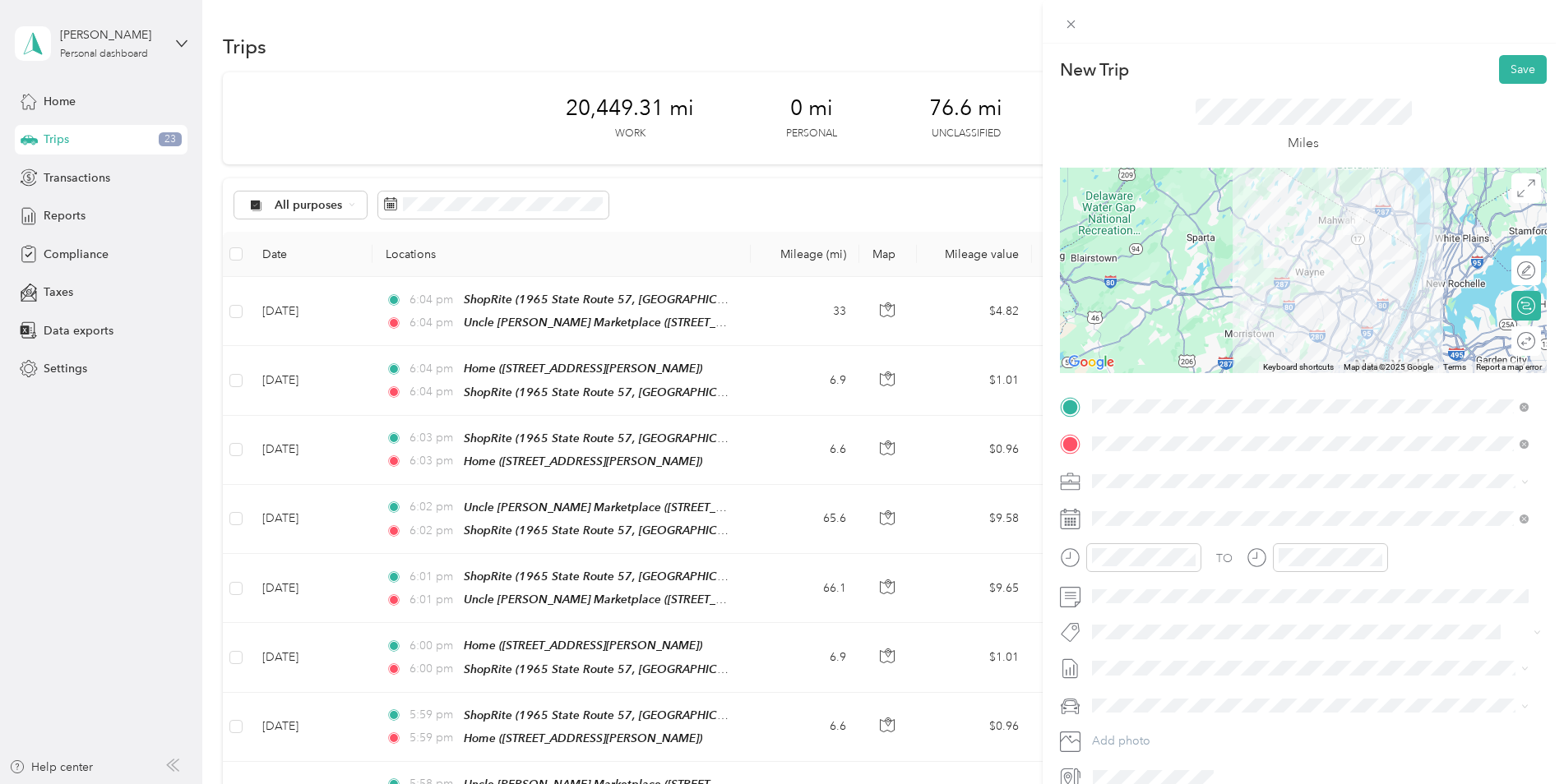
click at [1298, 293] on div at bounding box center [1303, 270] width 487 height 205
click at [1284, 256] on div at bounding box center [1303, 270] width 487 height 205
click at [1508, 73] on button "Save" at bounding box center [1523, 69] width 48 height 29
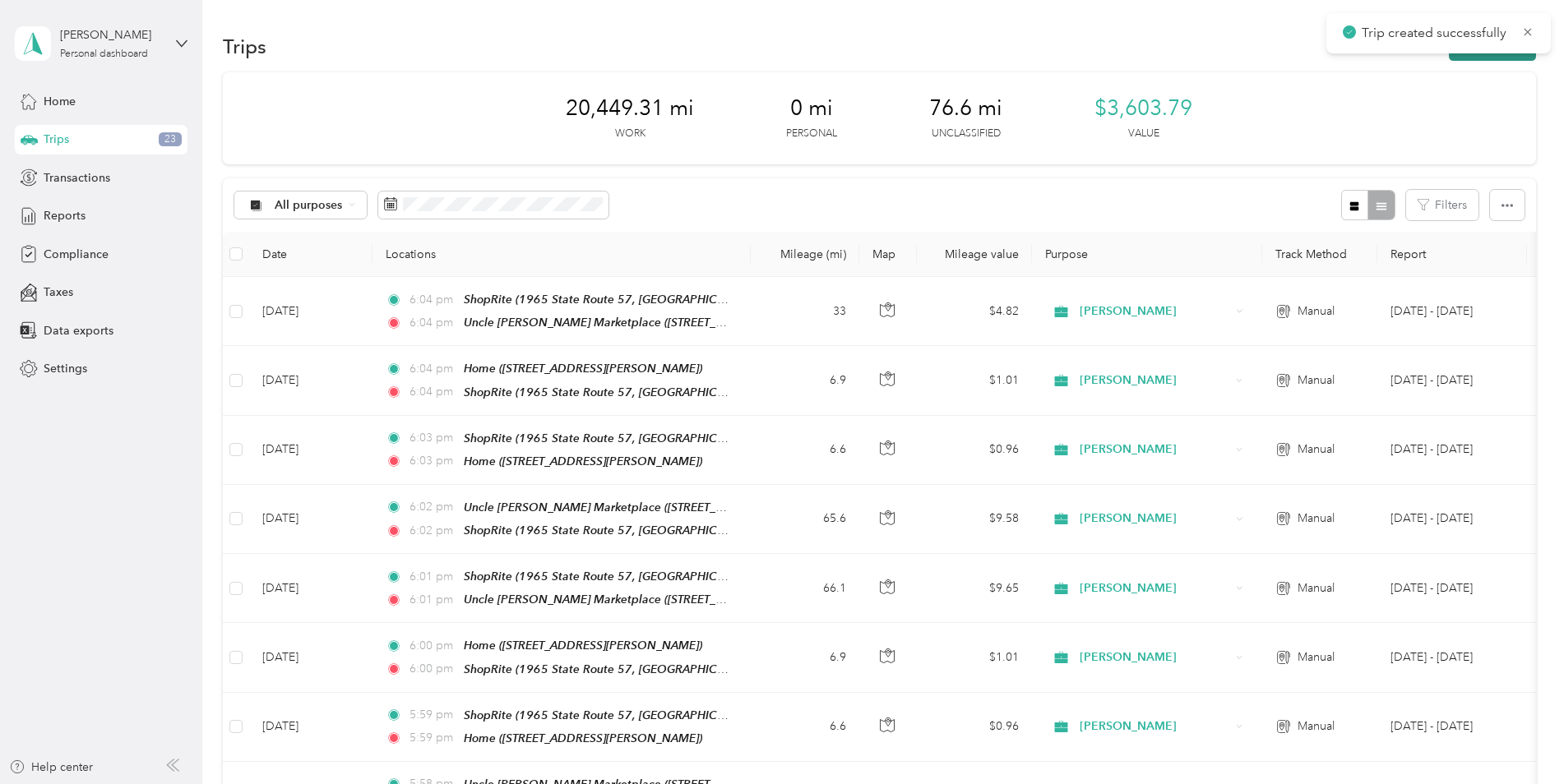
click at [1510, 55] on button "New trip" at bounding box center [1492, 46] width 87 height 29
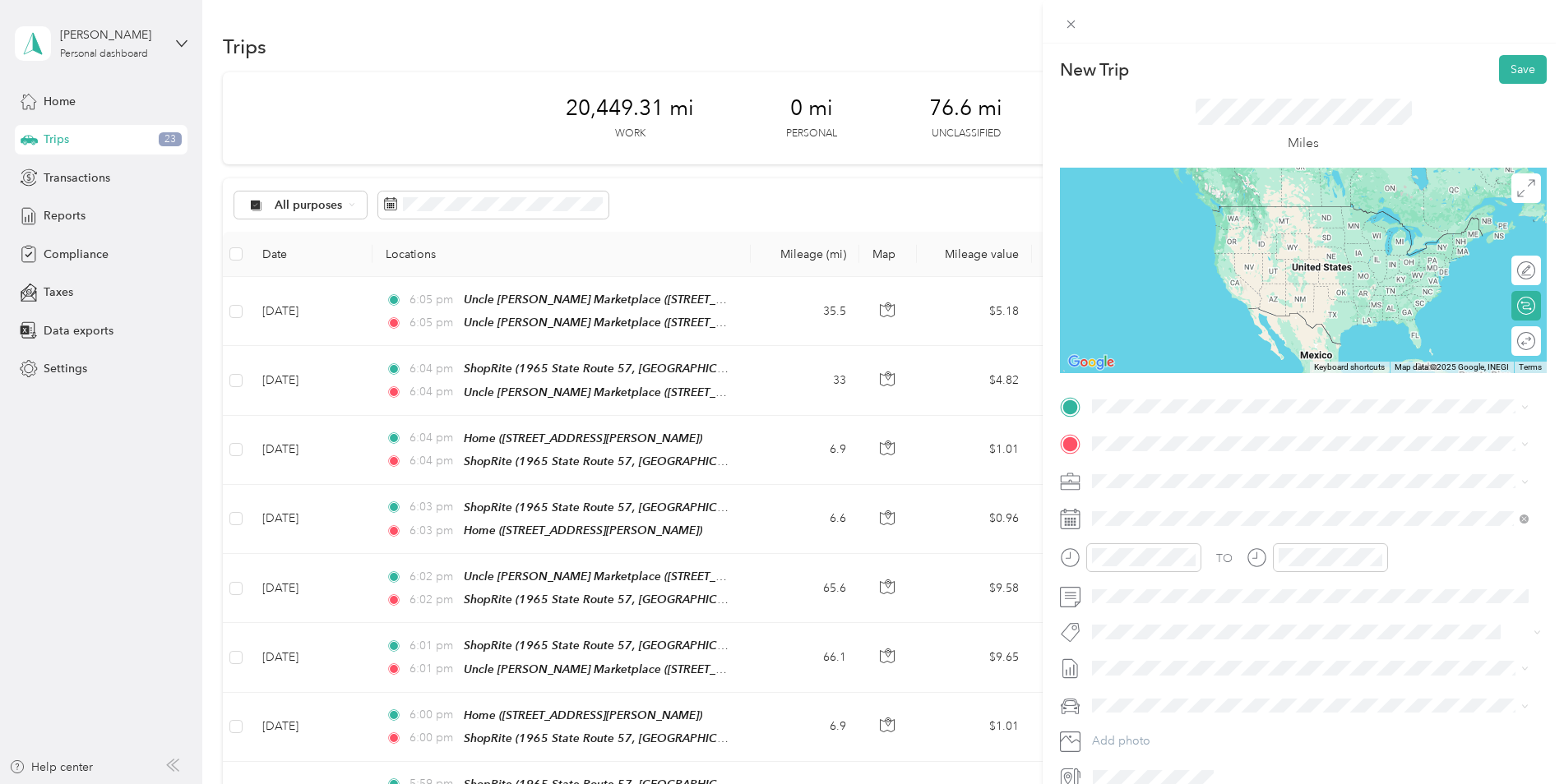
click at [1328, 541] on div "TEAM Uncle [PERSON_NAME] Marketplace [STREET_ADDRESS]" at bounding box center [1253, 556] width 259 height 40
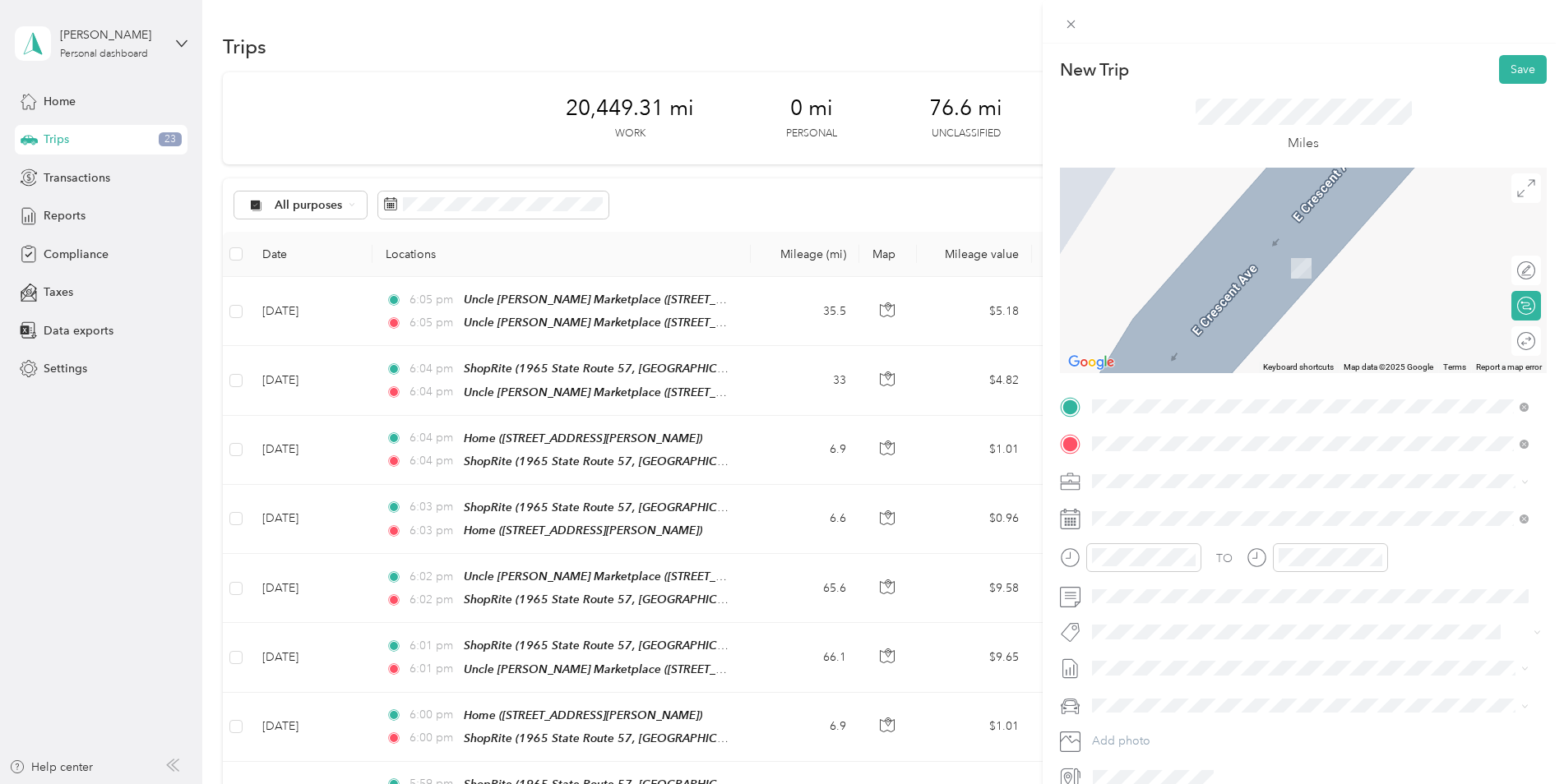
click at [1253, 651] on div "TEAM ShopRite 1965 State Route 57, 078403475, [GEOGRAPHIC_DATA], [GEOGRAPHIC_DA…" at bounding box center [1323, 679] width 400 height 58
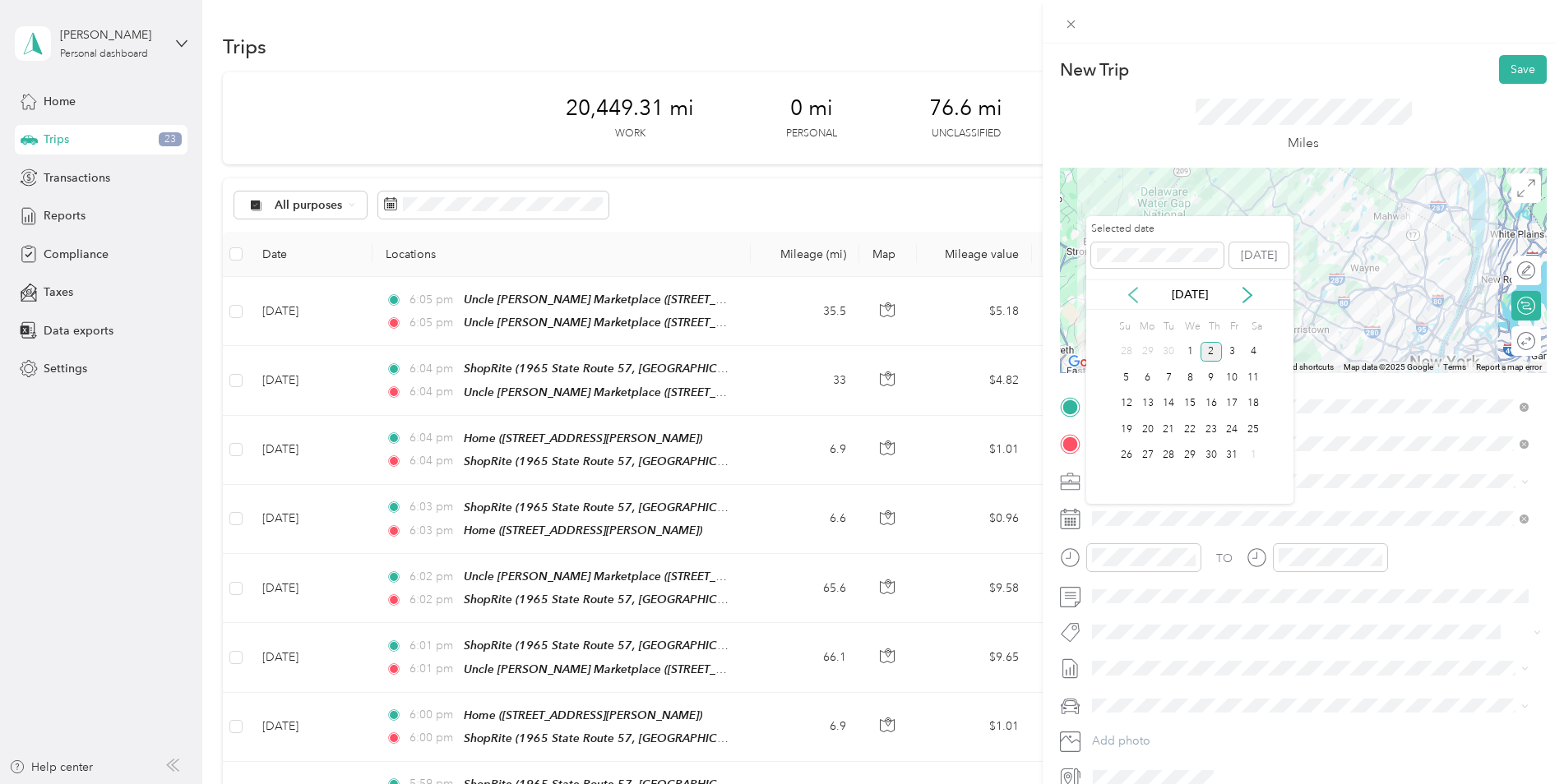
click at [1129, 292] on icon at bounding box center [1133, 295] width 16 height 16
click at [1192, 429] on div "24" at bounding box center [1190, 429] width 21 height 21
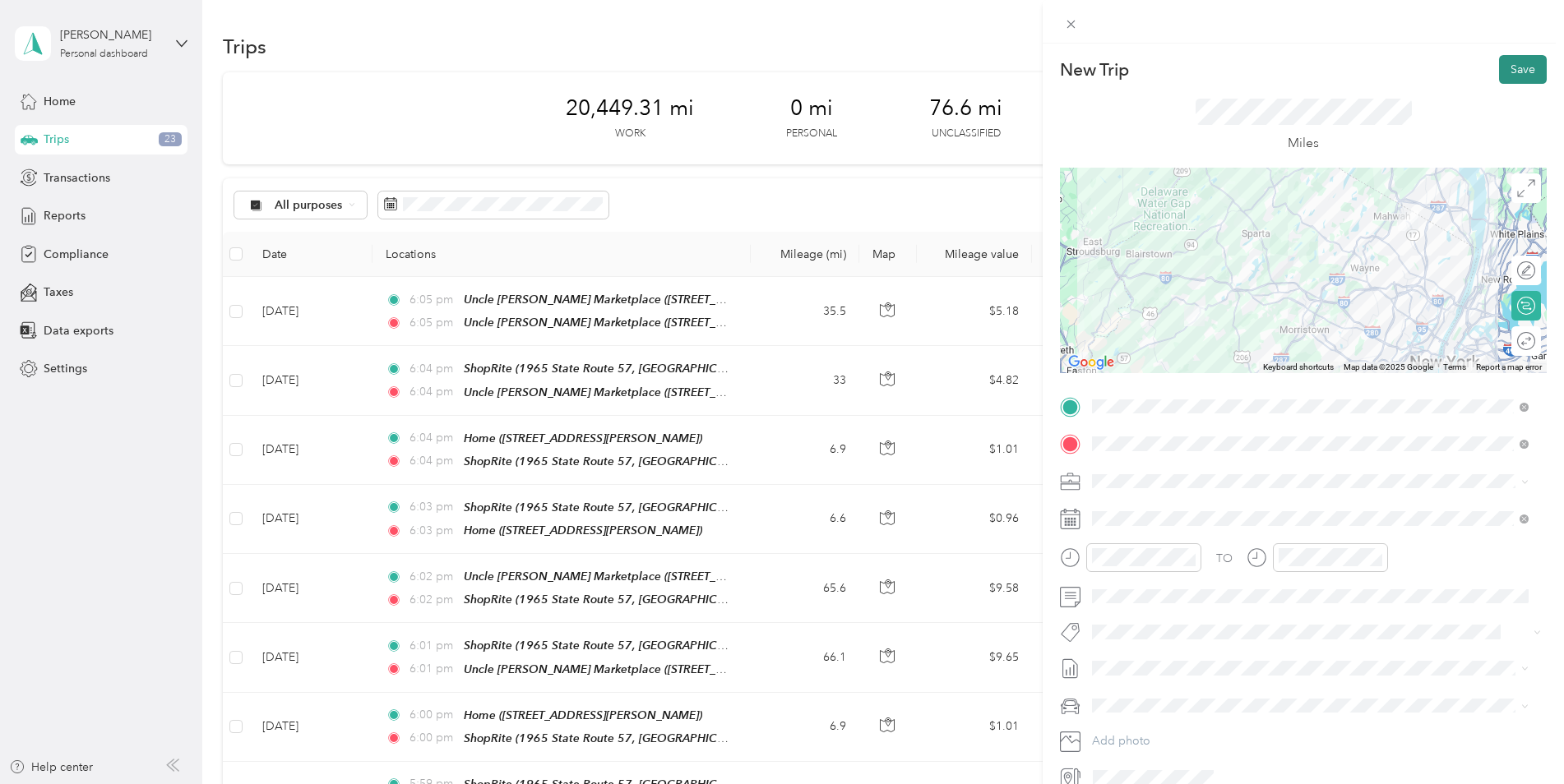
click at [1520, 72] on button "Save" at bounding box center [1523, 69] width 48 height 29
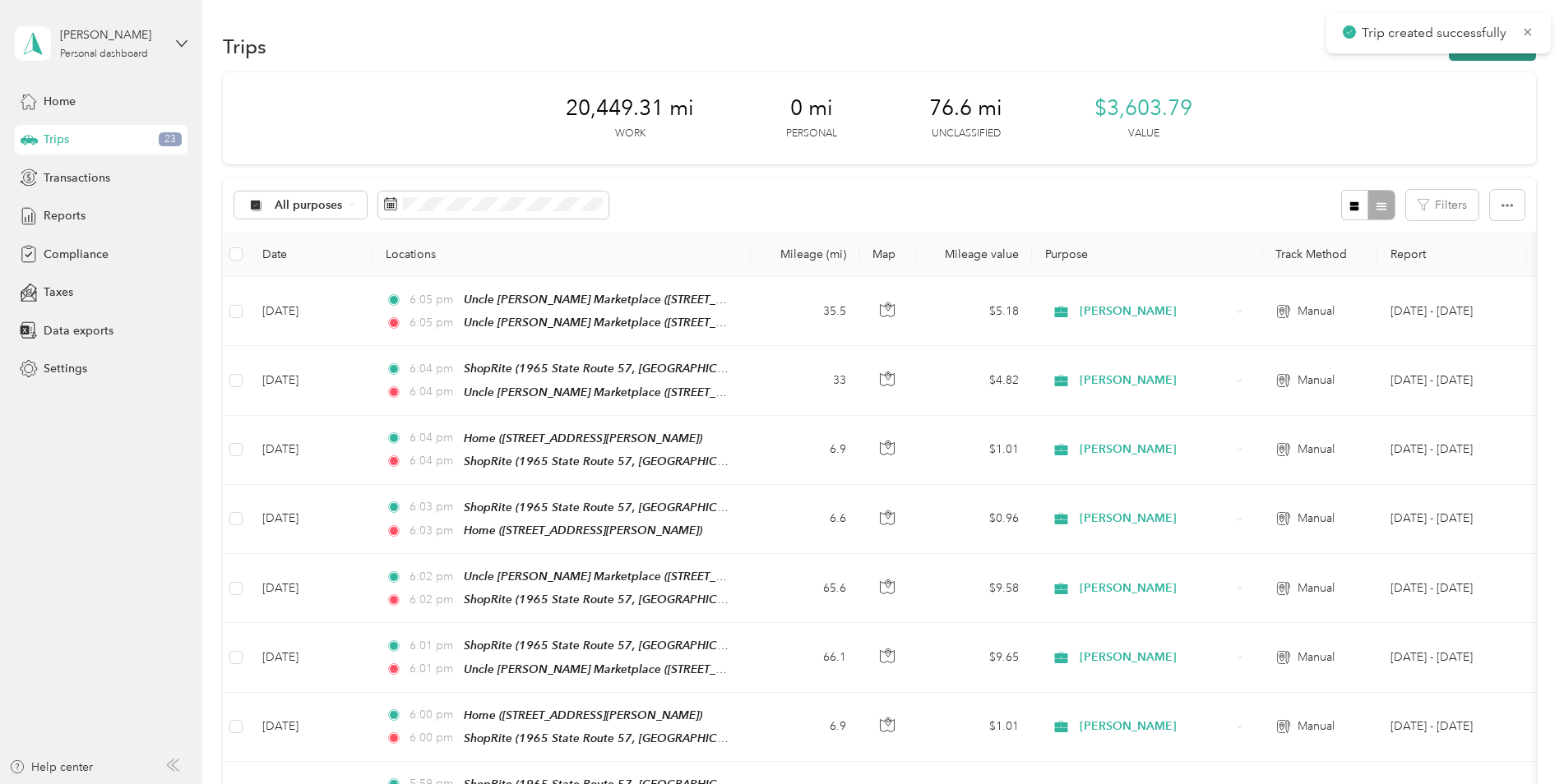
click at [1518, 57] on button "New trip" at bounding box center [1492, 46] width 87 height 29
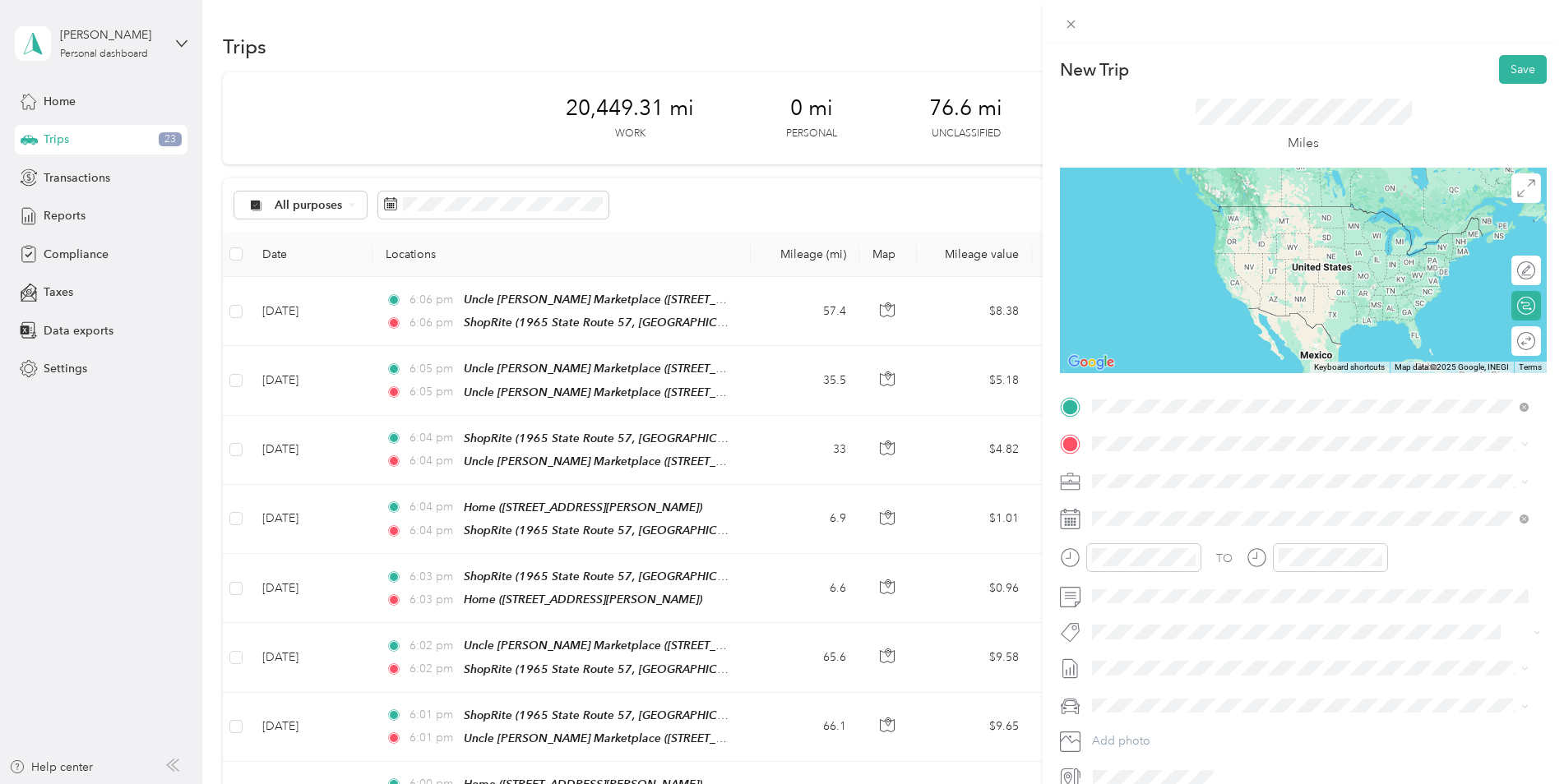
click at [1264, 614] on div "TEAM ShopRite" at bounding box center [1323, 623] width 400 height 21
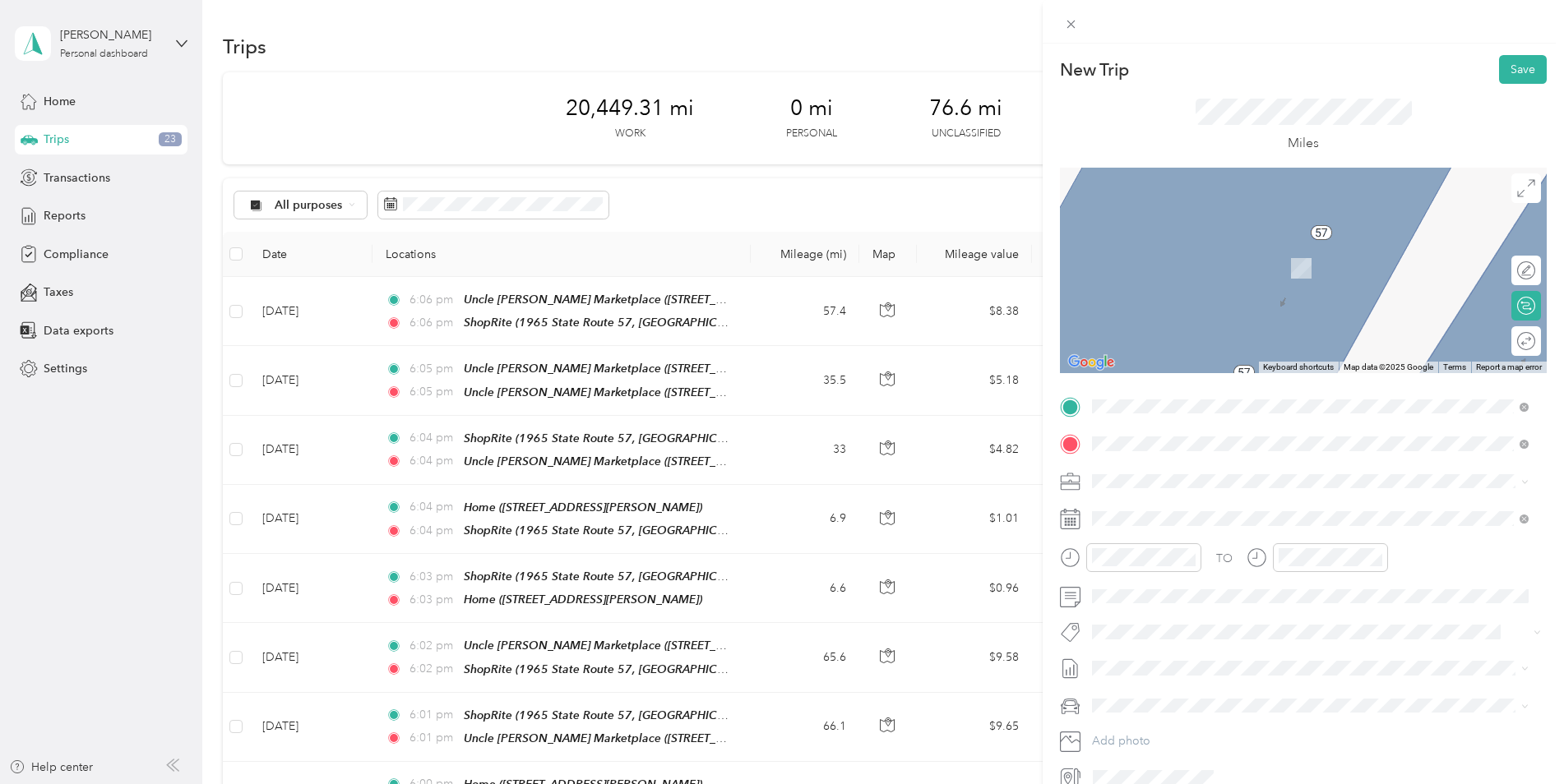
click at [1226, 523] on span "[STREET_ADDRESS][PERSON_NAME]" at bounding box center [1220, 527] width 195 height 14
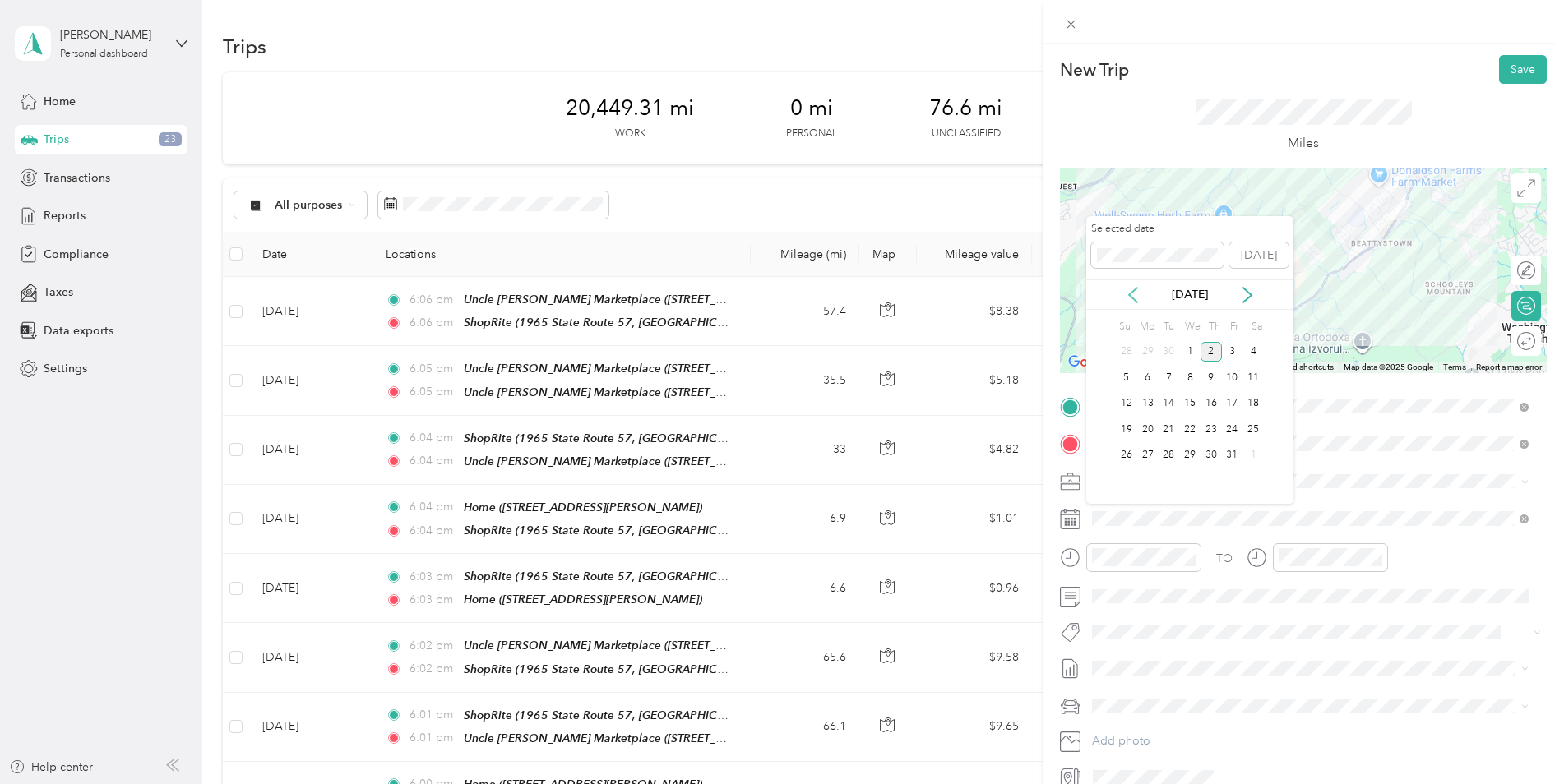
click at [1132, 296] on icon at bounding box center [1133, 295] width 16 height 16
click at [1192, 433] on div "24" at bounding box center [1190, 429] width 21 height 21
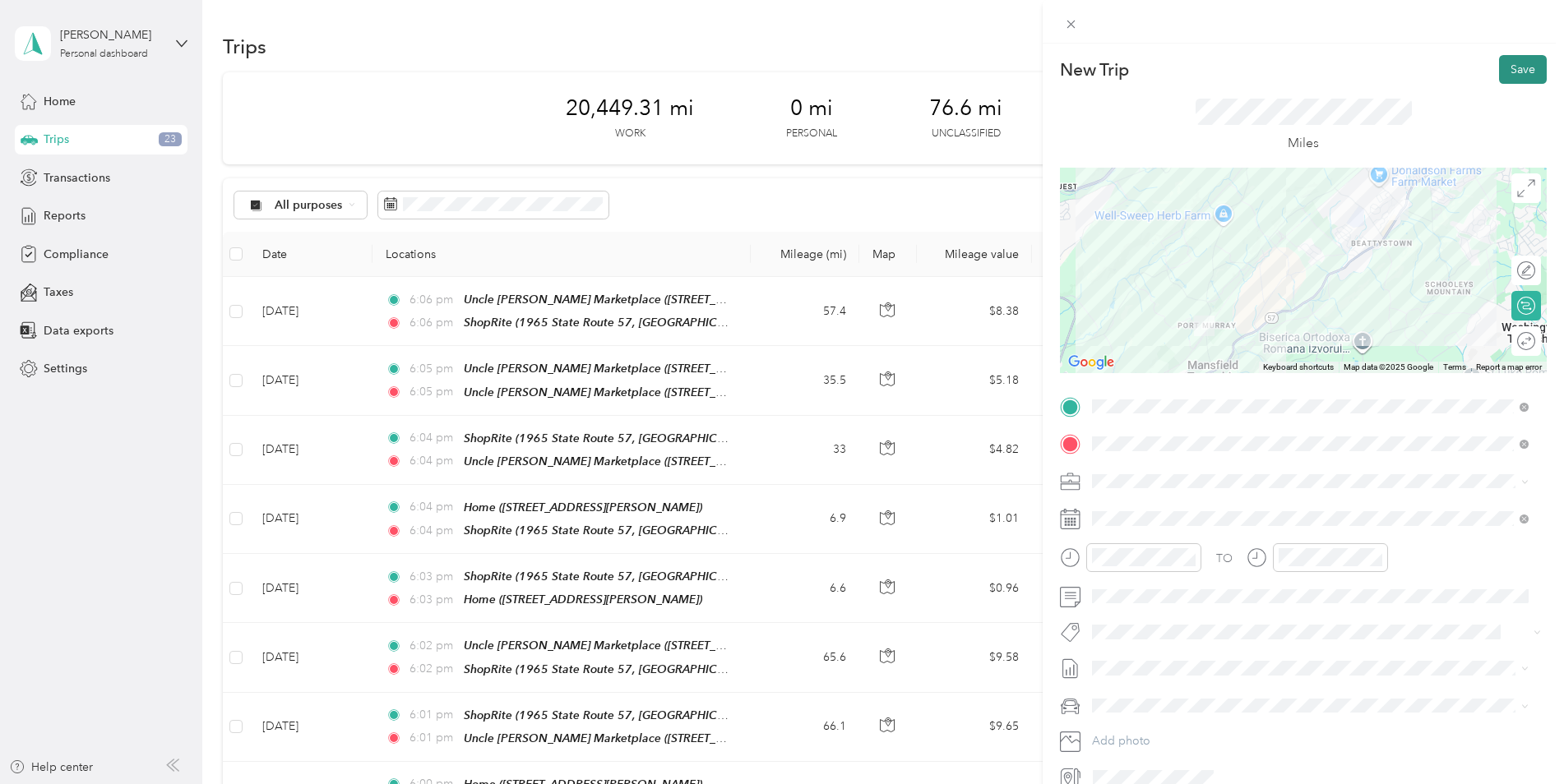
click at [1524, 76] on button "Save" at bounding box center [1523, 69] width 48 height 29
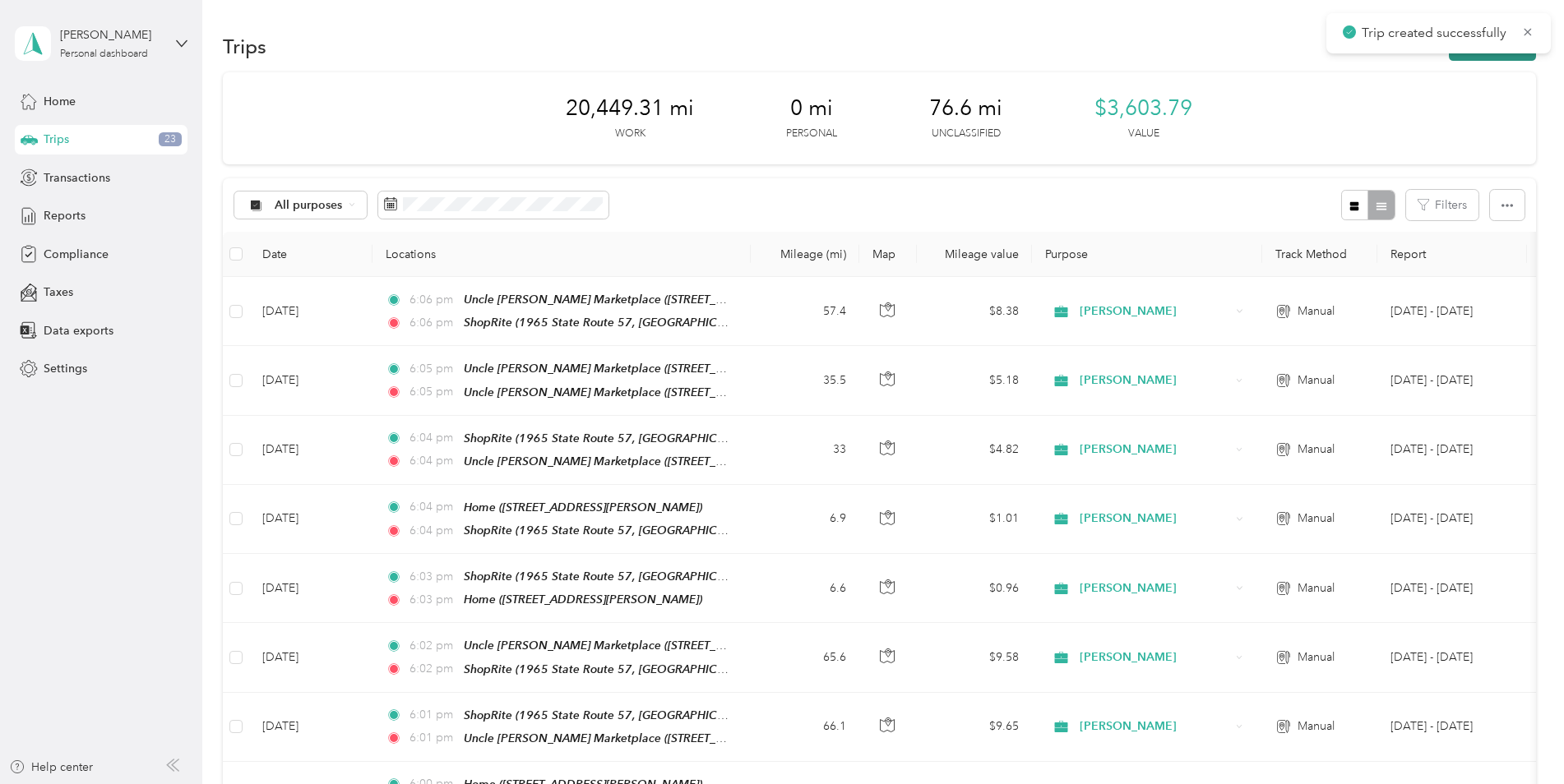
click at [1506, 57] on button "New trip" at bounding box center [1492, 46] width 87 height 29
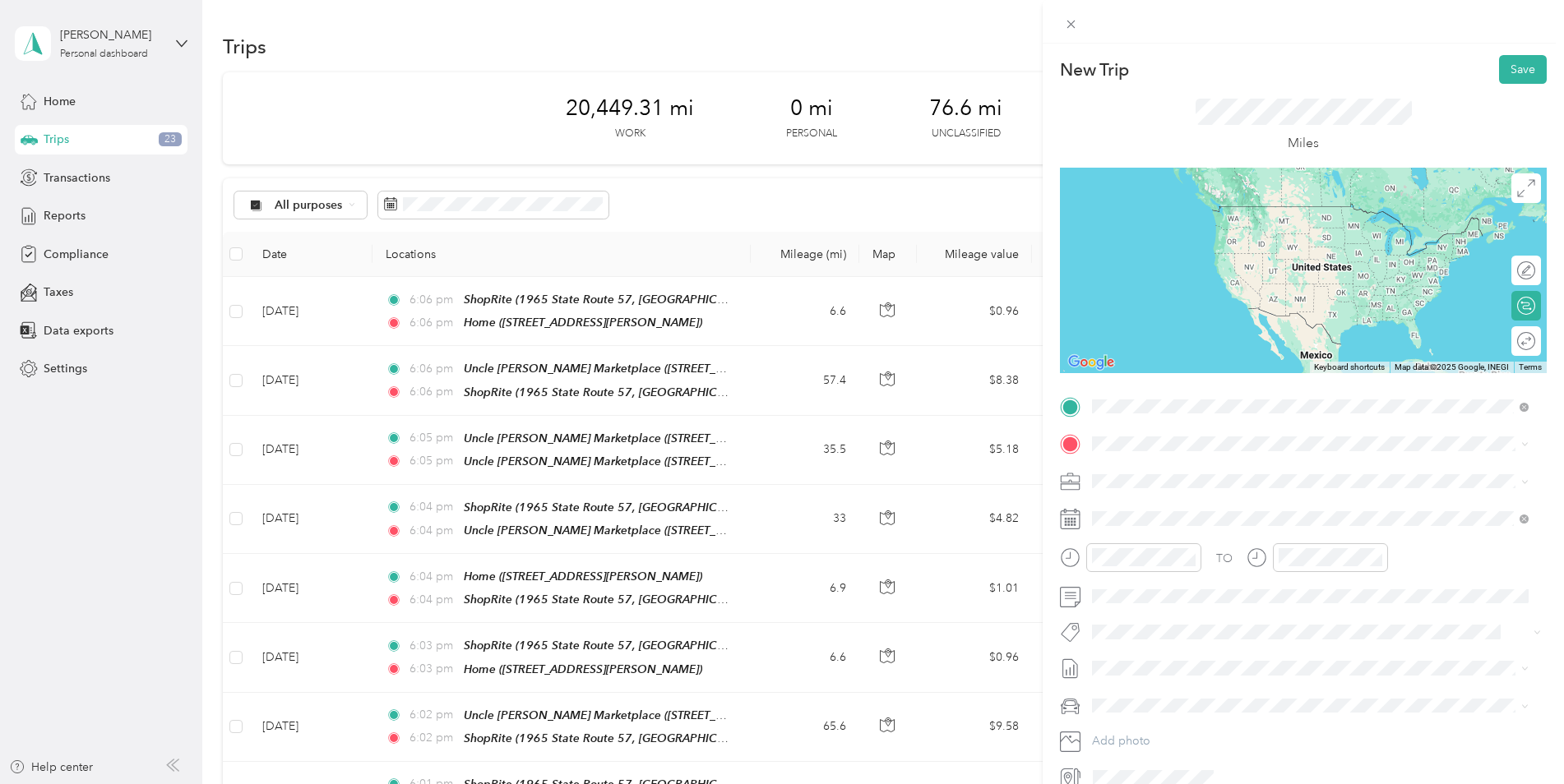
click at [1232, 475] on div "Home [STREET_ADDRESS][PERSON_NAME]" at bounding box center [1220, 482] width 195 height 35
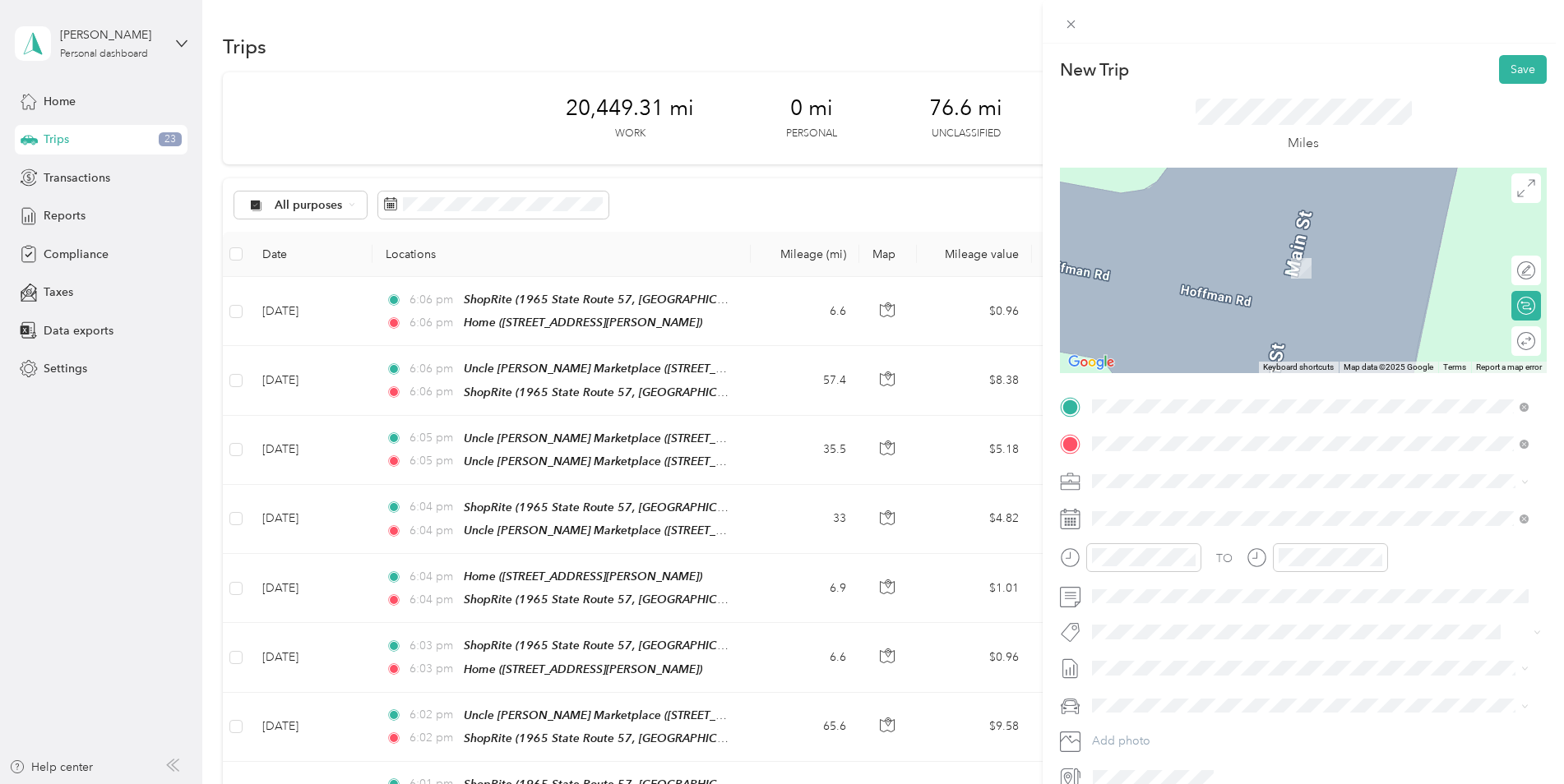
click at [1267, 651] on div "TEAM ShopRite" at bounding box center [1323, 660] width 400 height 21
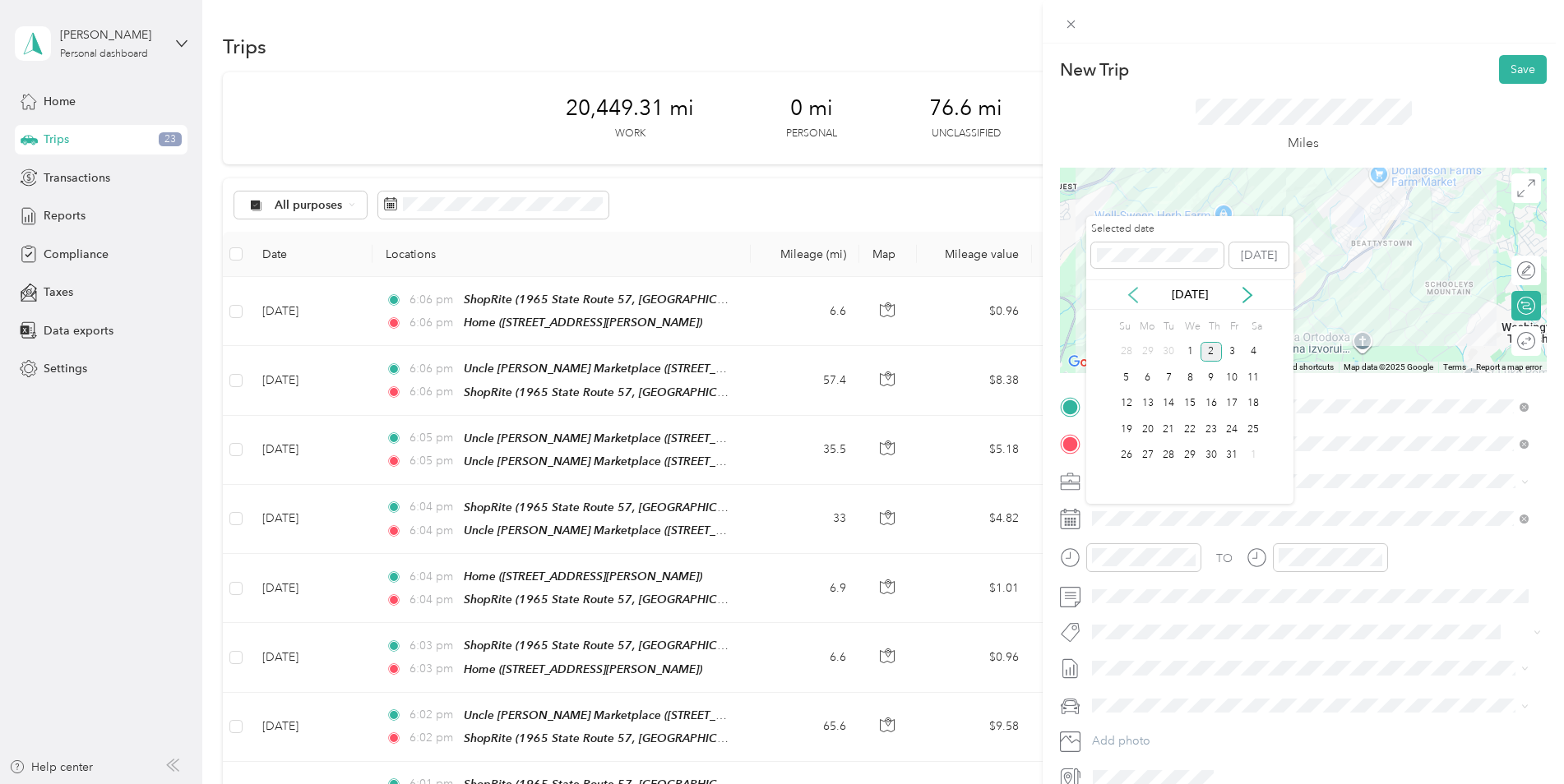
click at [1133, 298] on icon at bounding box center [1133, 295] width 8 height 15
click at [1208, 429] on div "25" at bounding box center [1211, 429] width 21 height 21
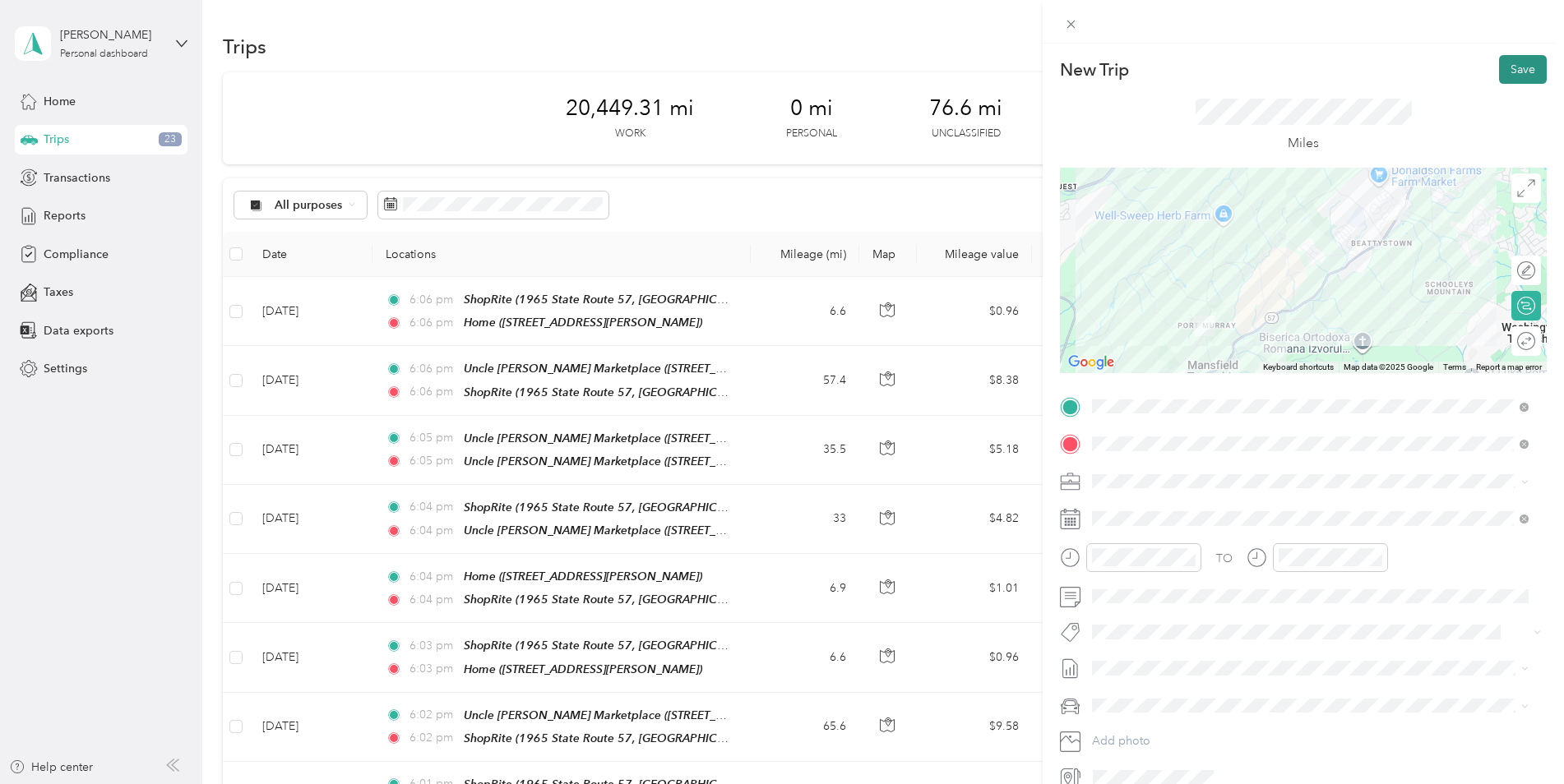
click at [1510, 72] on button "Save" at bounding box center [1523, 69] width 48 height 29
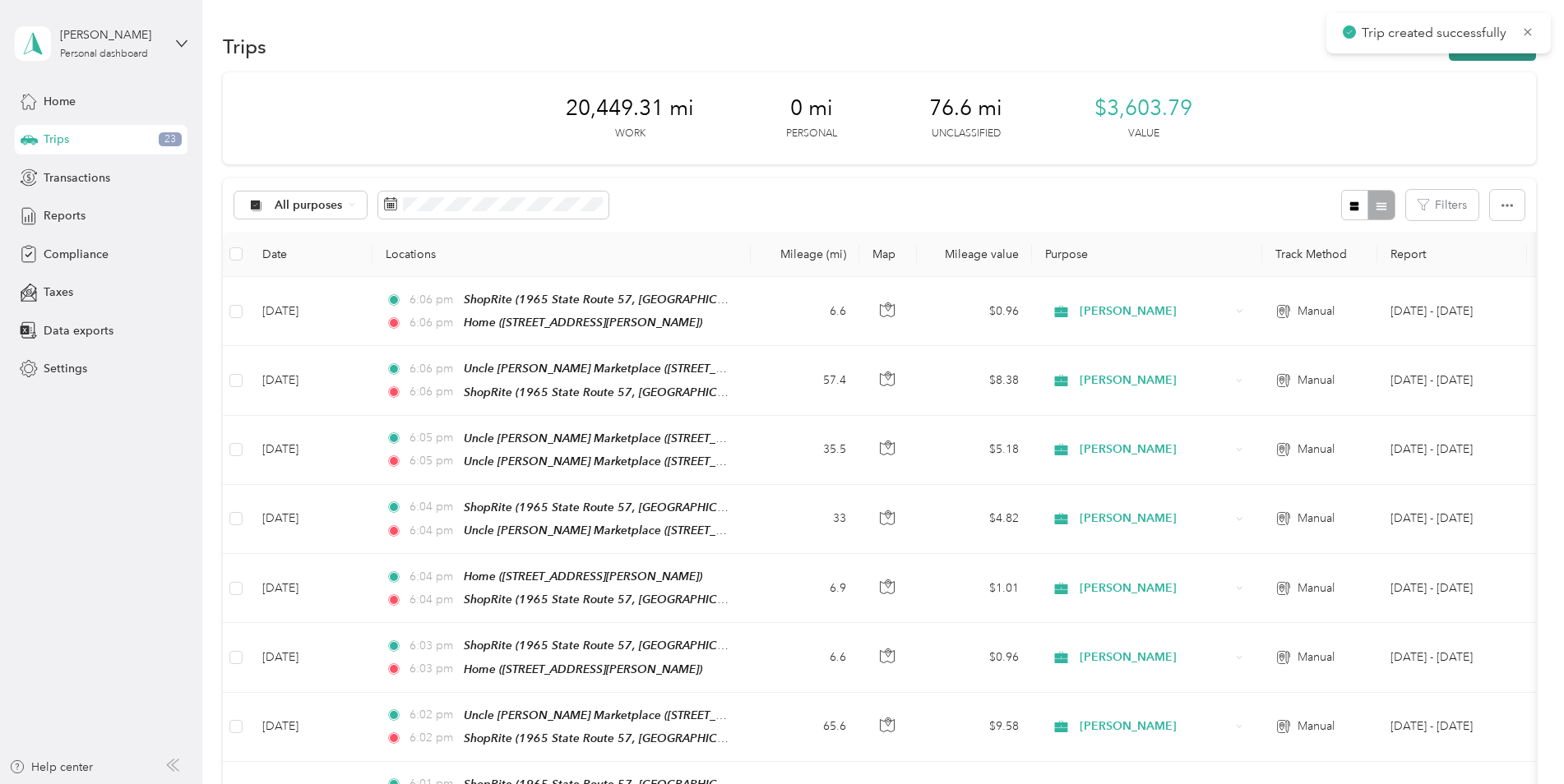
click at [1511, 58] on button "New trip" at bounding box center [1492, 46] width 87 height 29
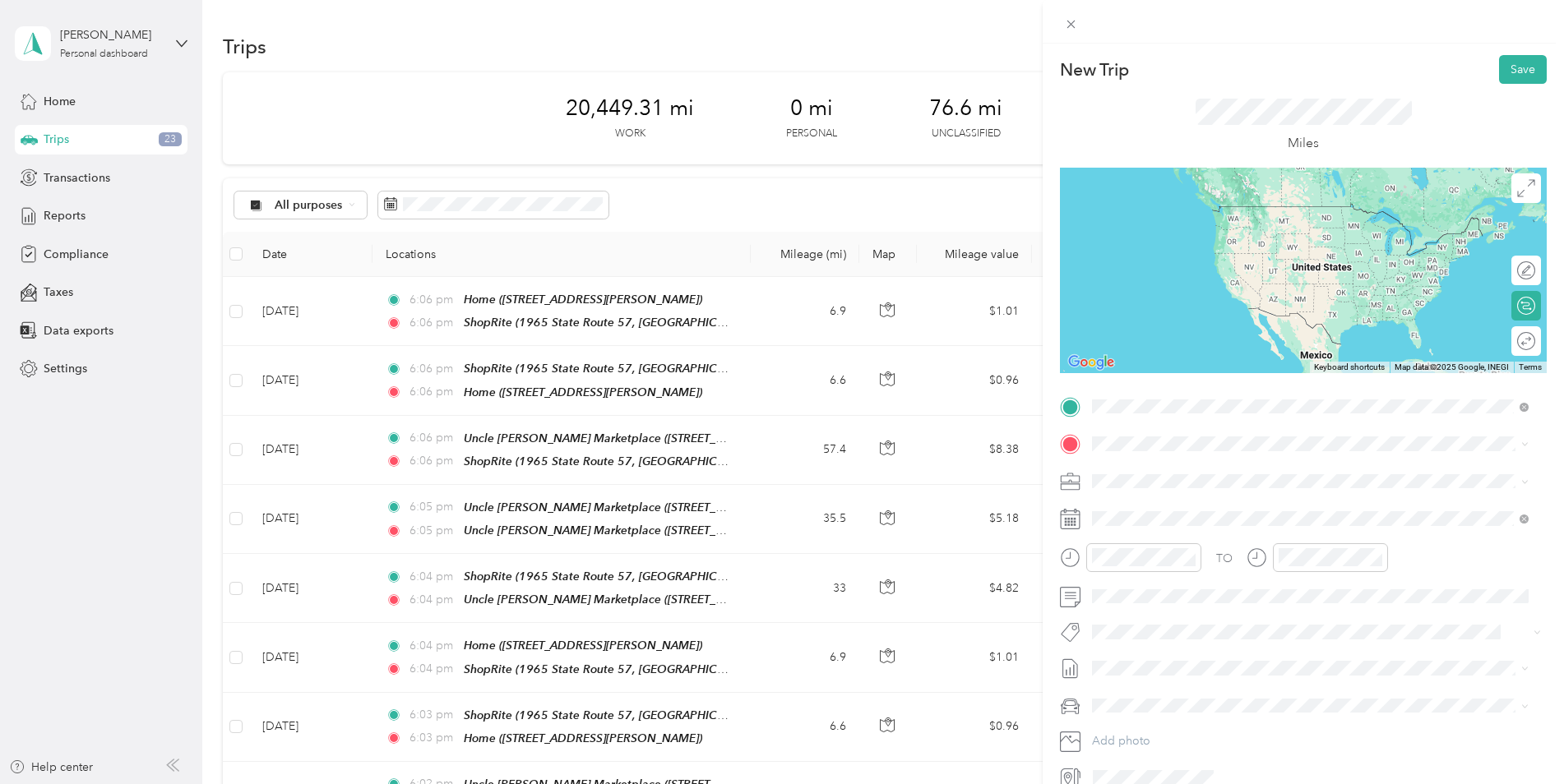
click at [1242, 614] on div "TEAM ShopRite" at bounding box center [1323, 623] width 400 height 21
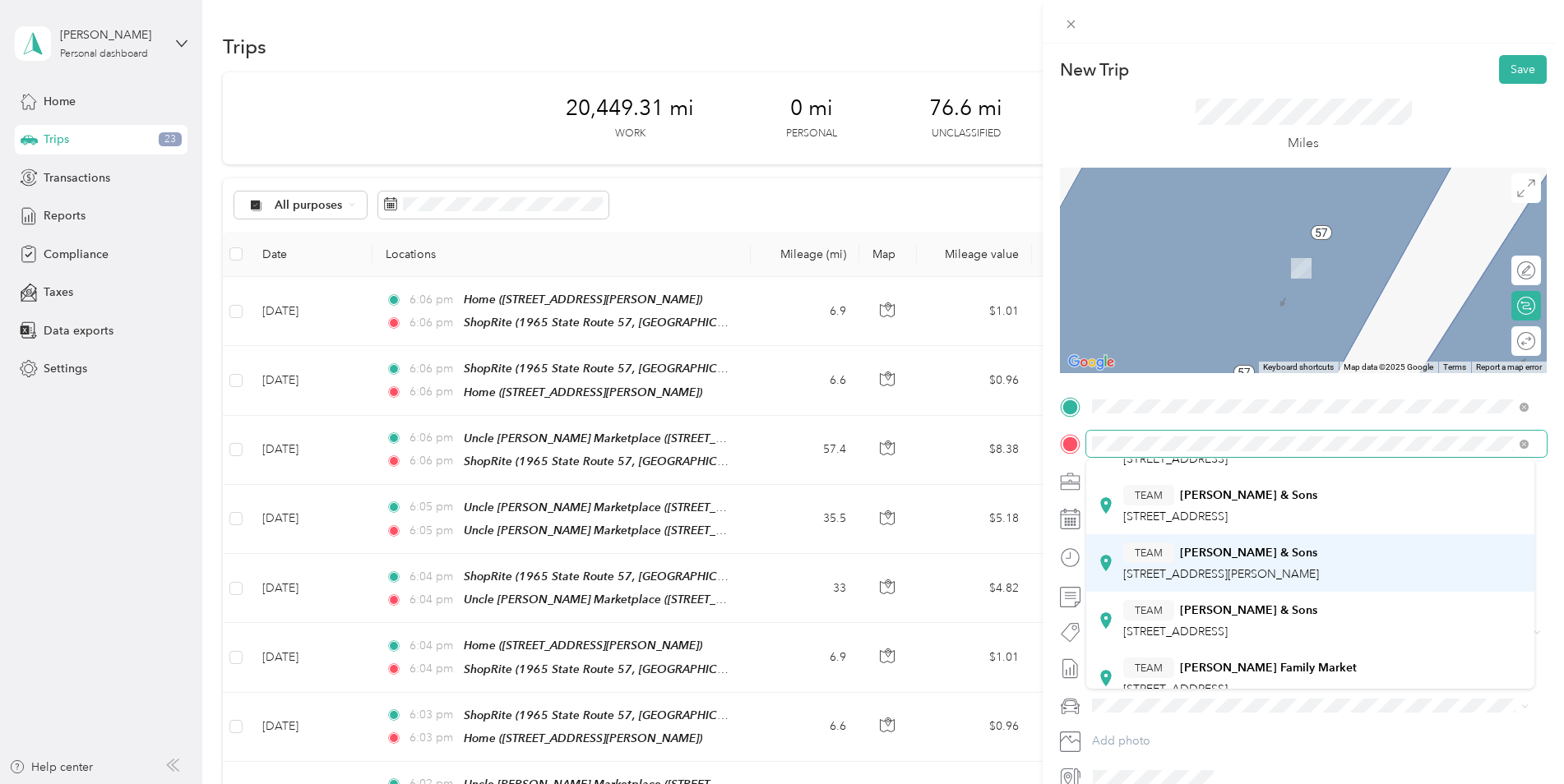
scroll to position [411, 0]
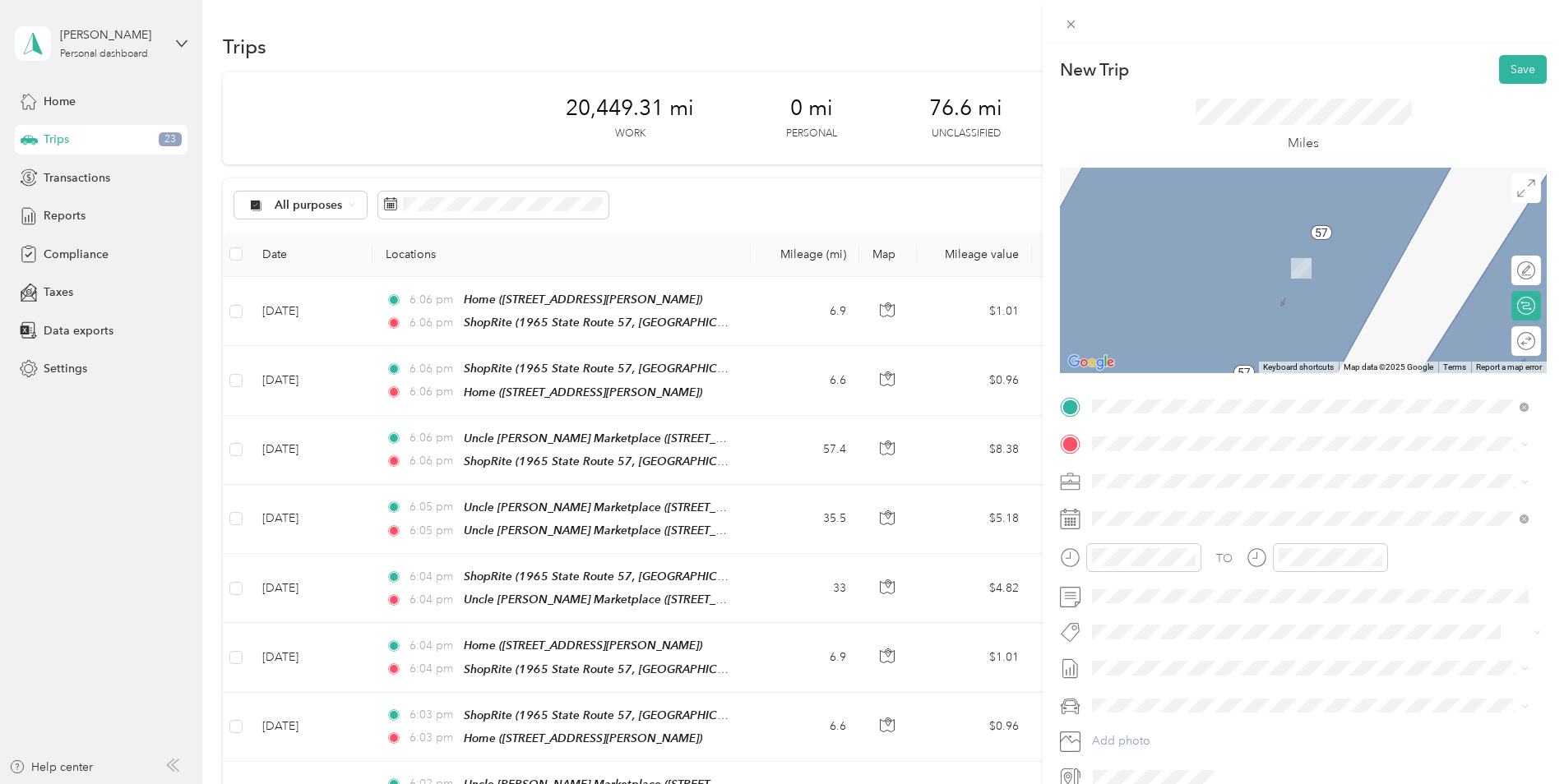
click at [1227, 518] on span "[STREET_ADDRESS]" at bounding box center [1175, 523] width 105 height 14
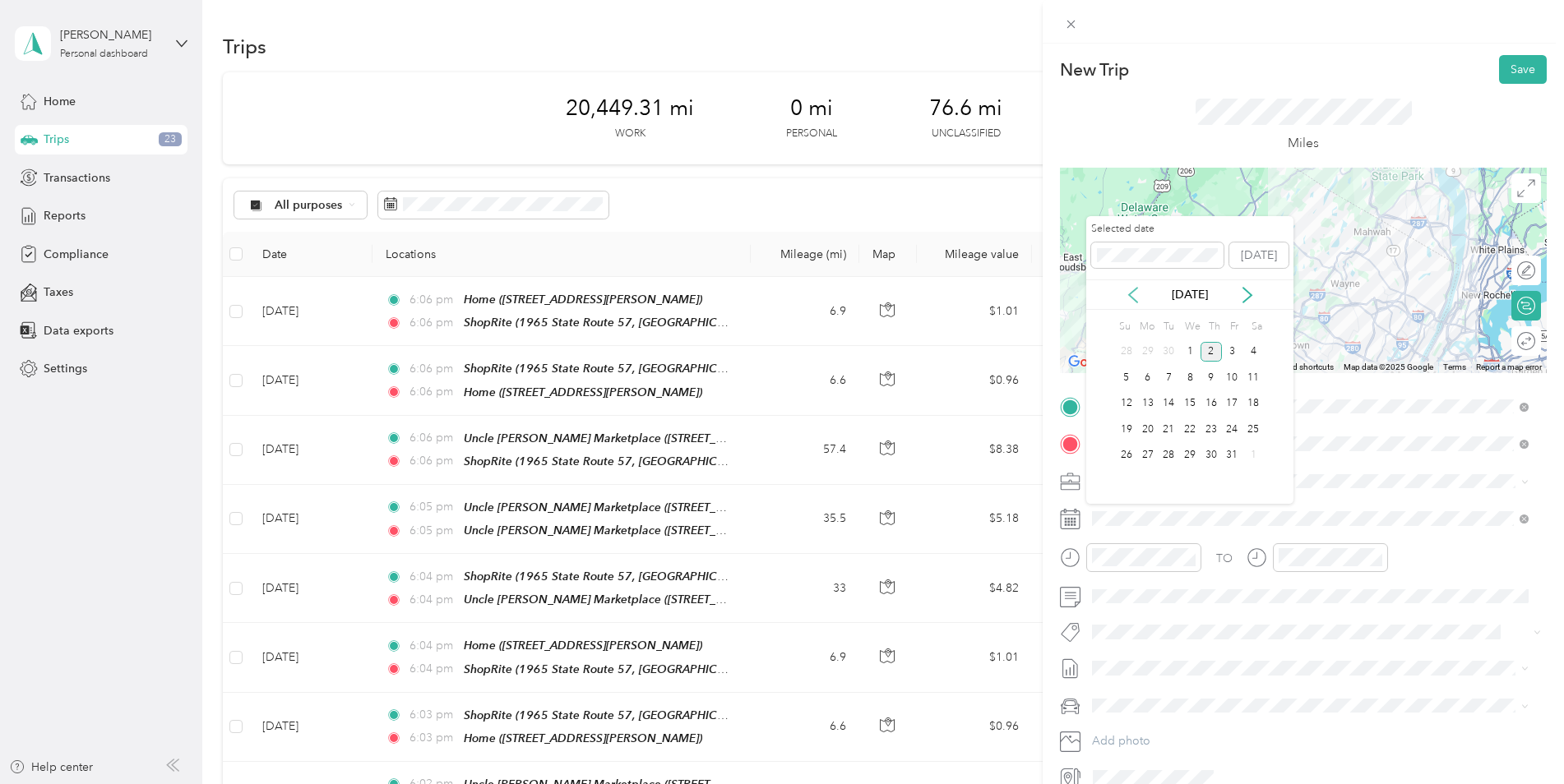
click at [1135, 295] on icon at bounding box center [1133, 295] width 16 height 16
click at [1206, 426] on div "25" at bounding box center [1211, 429] width 21 height 21
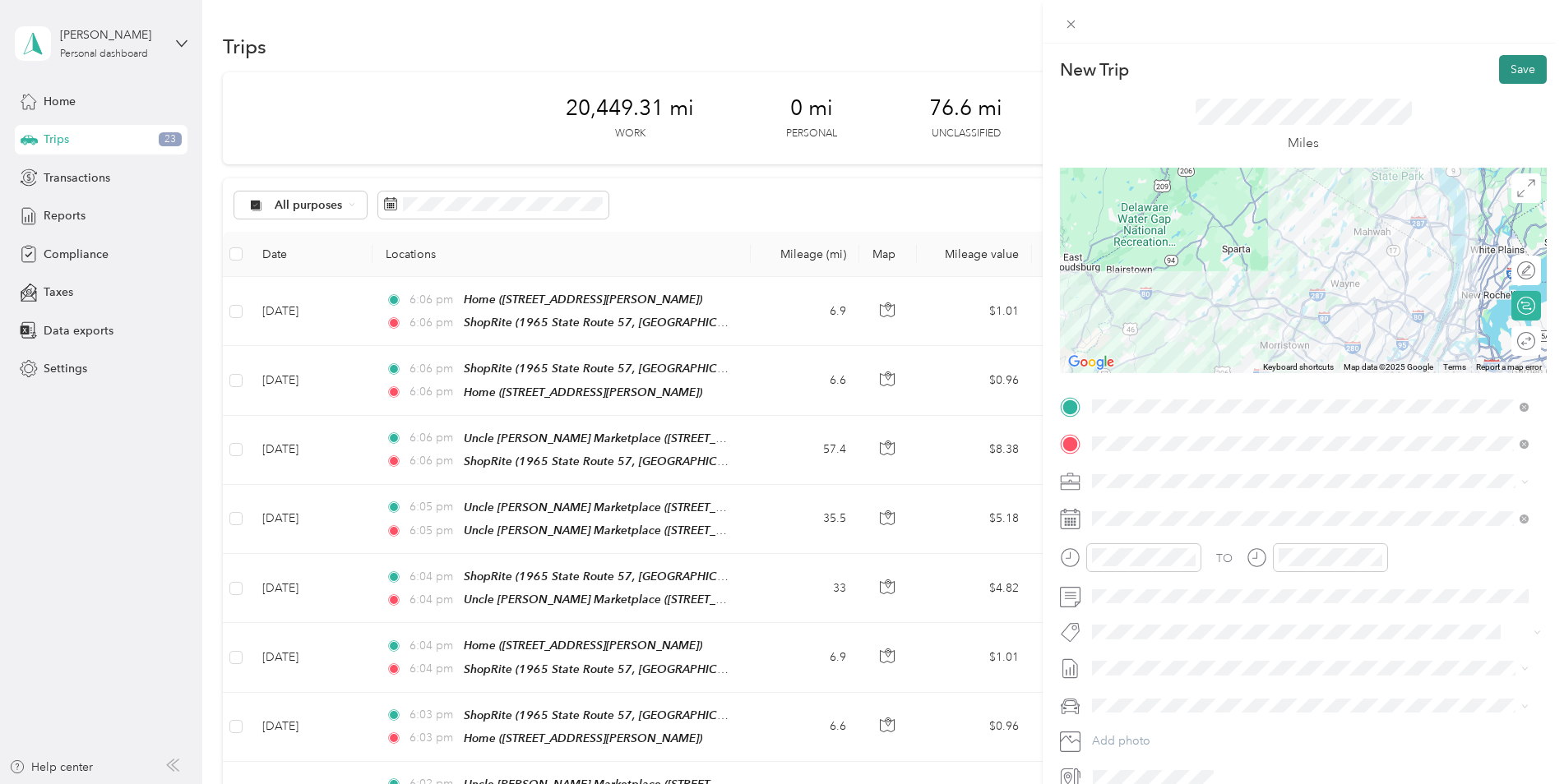
click at [1505, 71] on button "Save" at bounding box center [1523, 69] width 48 height 29
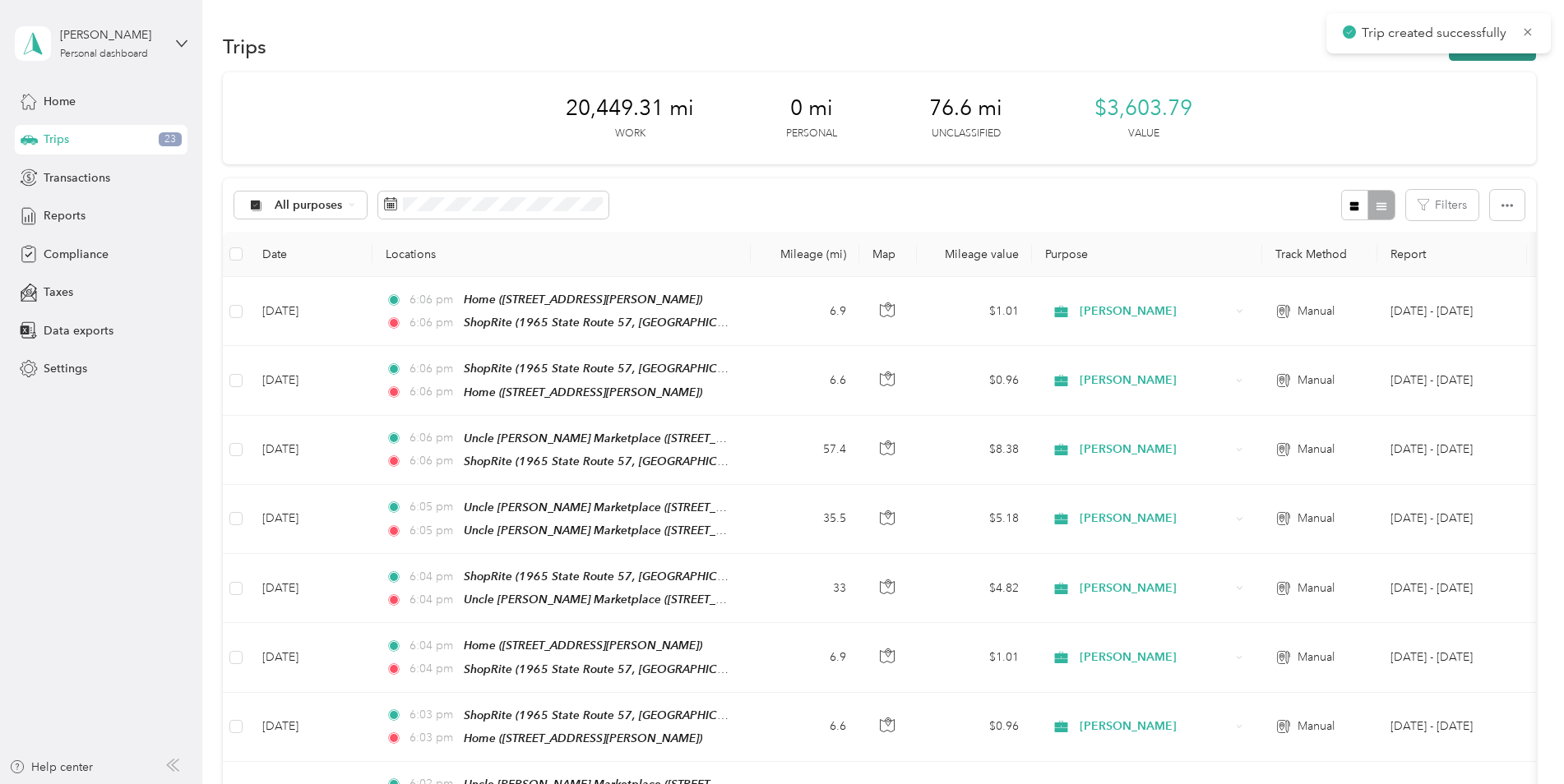
click at [1509, 58] on button "New trip" at bounding box center [1492, 46] width 87 height 29
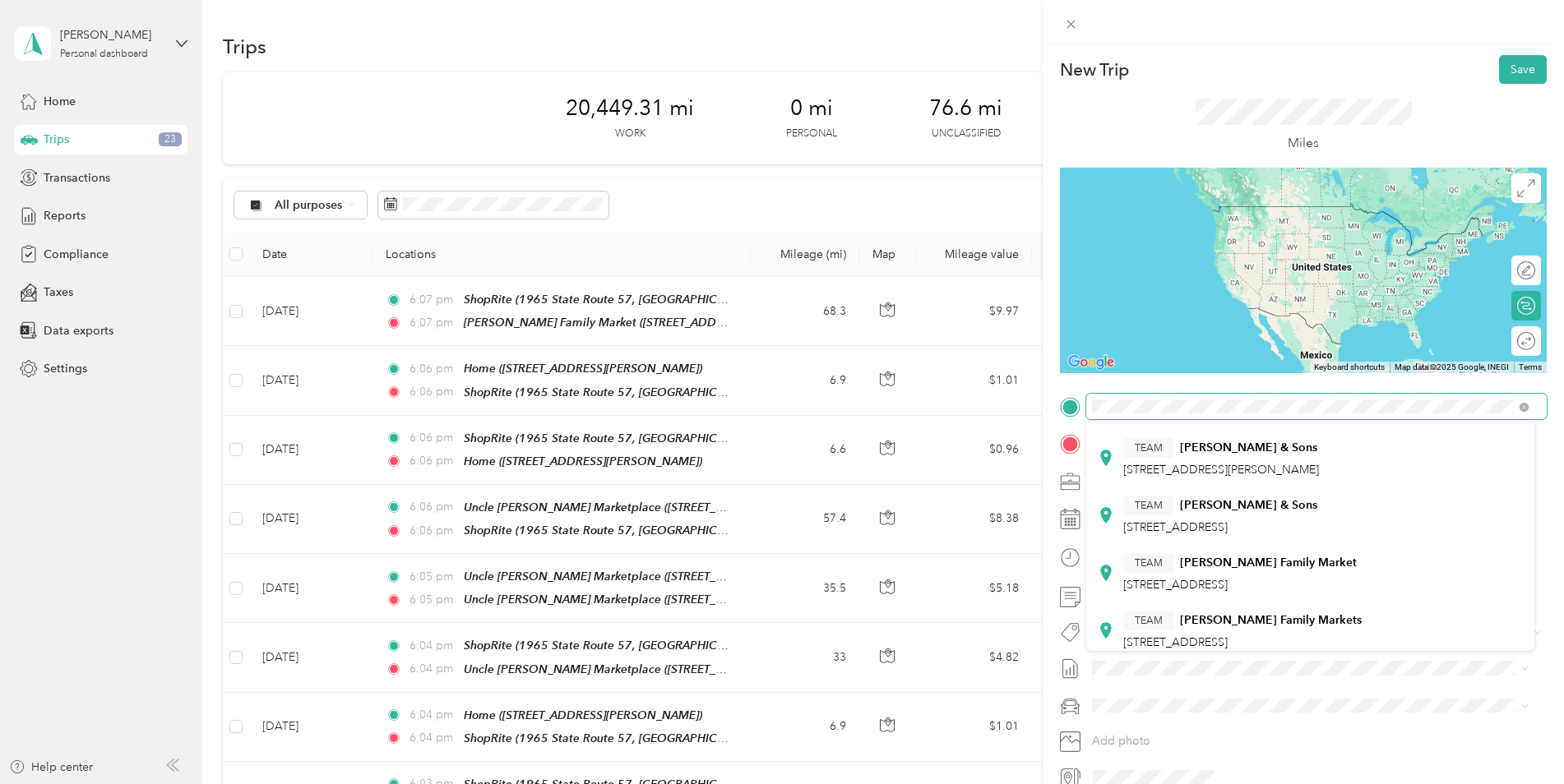
scroll to position [329, 0]
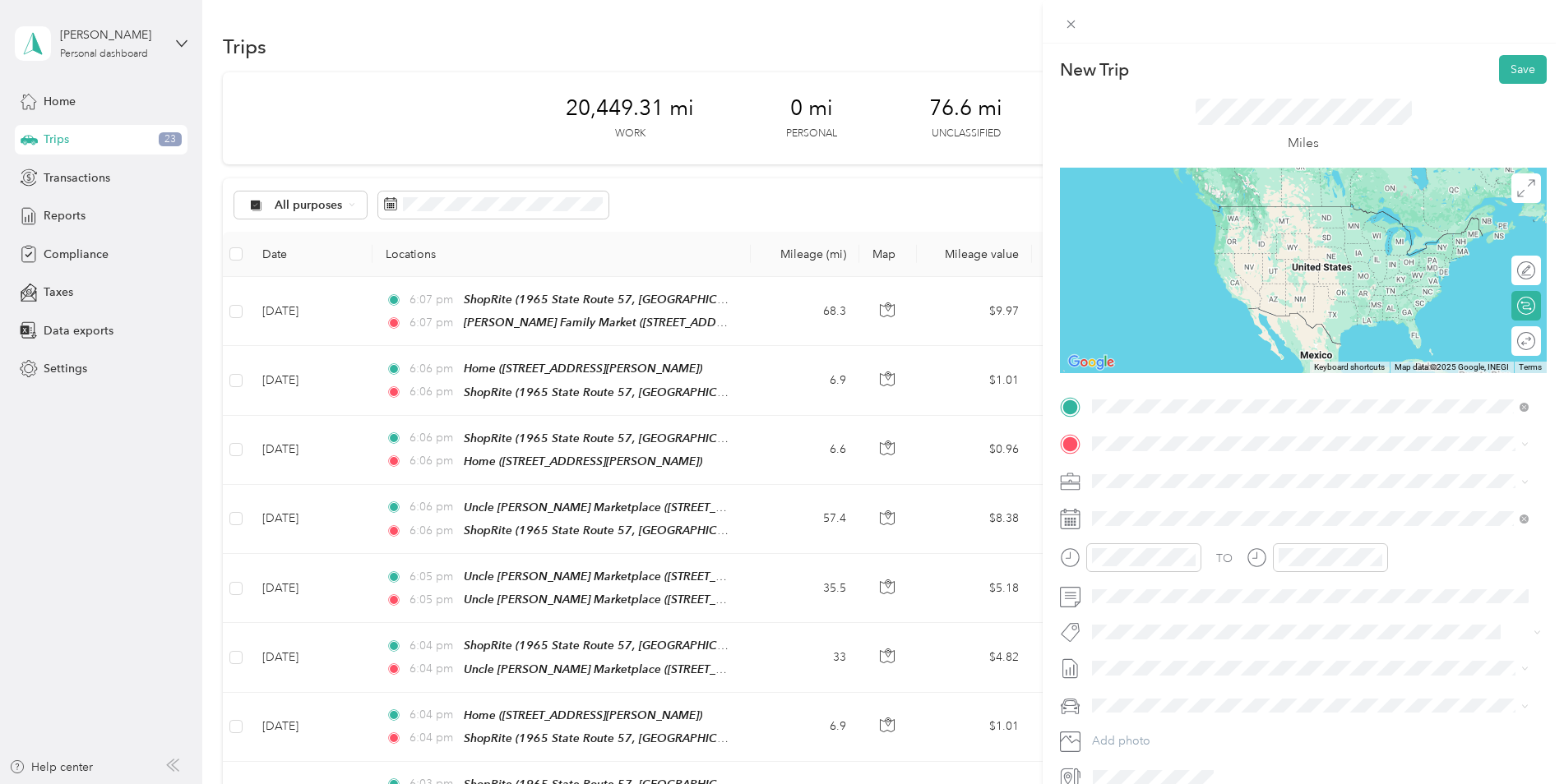
click at [1395, 566] on div "TEAM [PERSON_NAME] Family Market [STREET_ADDRESS]" at bounding box center [1310, 558] width 425 height 46
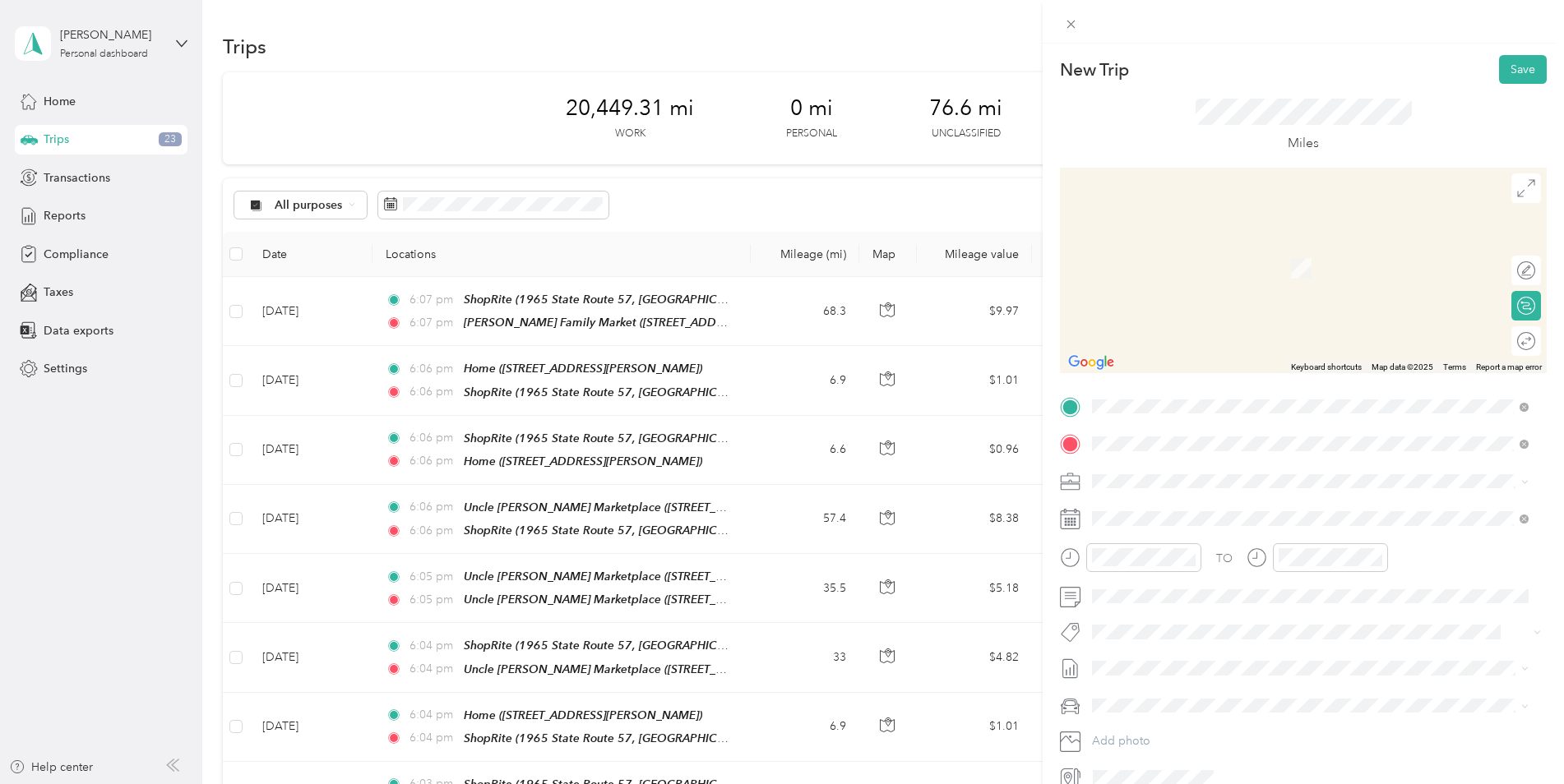
click at [1290, 675] on span "1965 State Route 57, 078403475, [GEOGRAPHIC_DATA], [GEOGRAPHIC_DATA], [GEOGRAPH…" at bounding box center [1272, 691] width 299 height 31
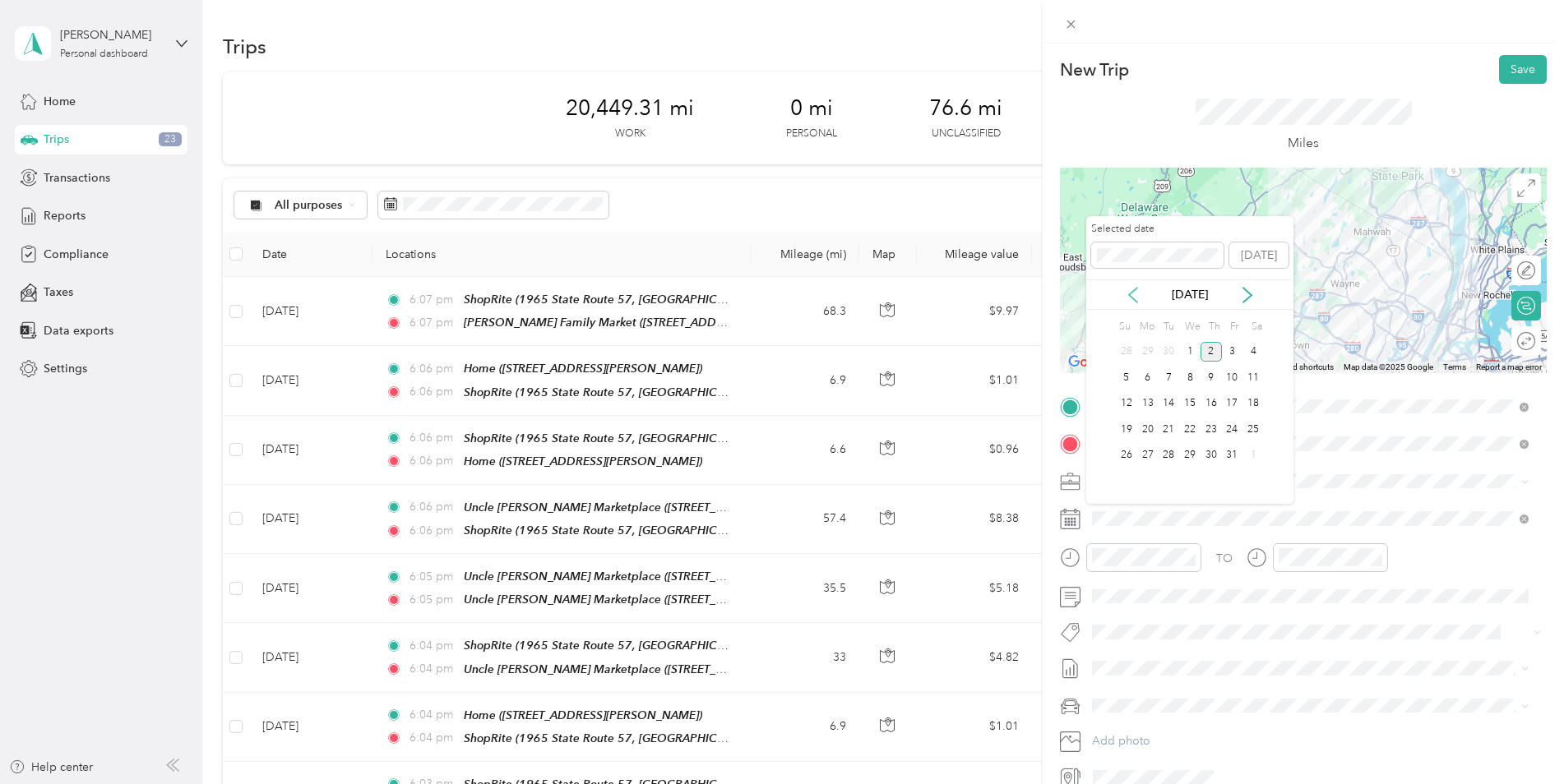
click at [1130, 291] on icon at bounding box center [1133, 295] width 16 height 16
click at [1211, 425] on div "25" at bounding box center [1211, 429] width 21 height 21
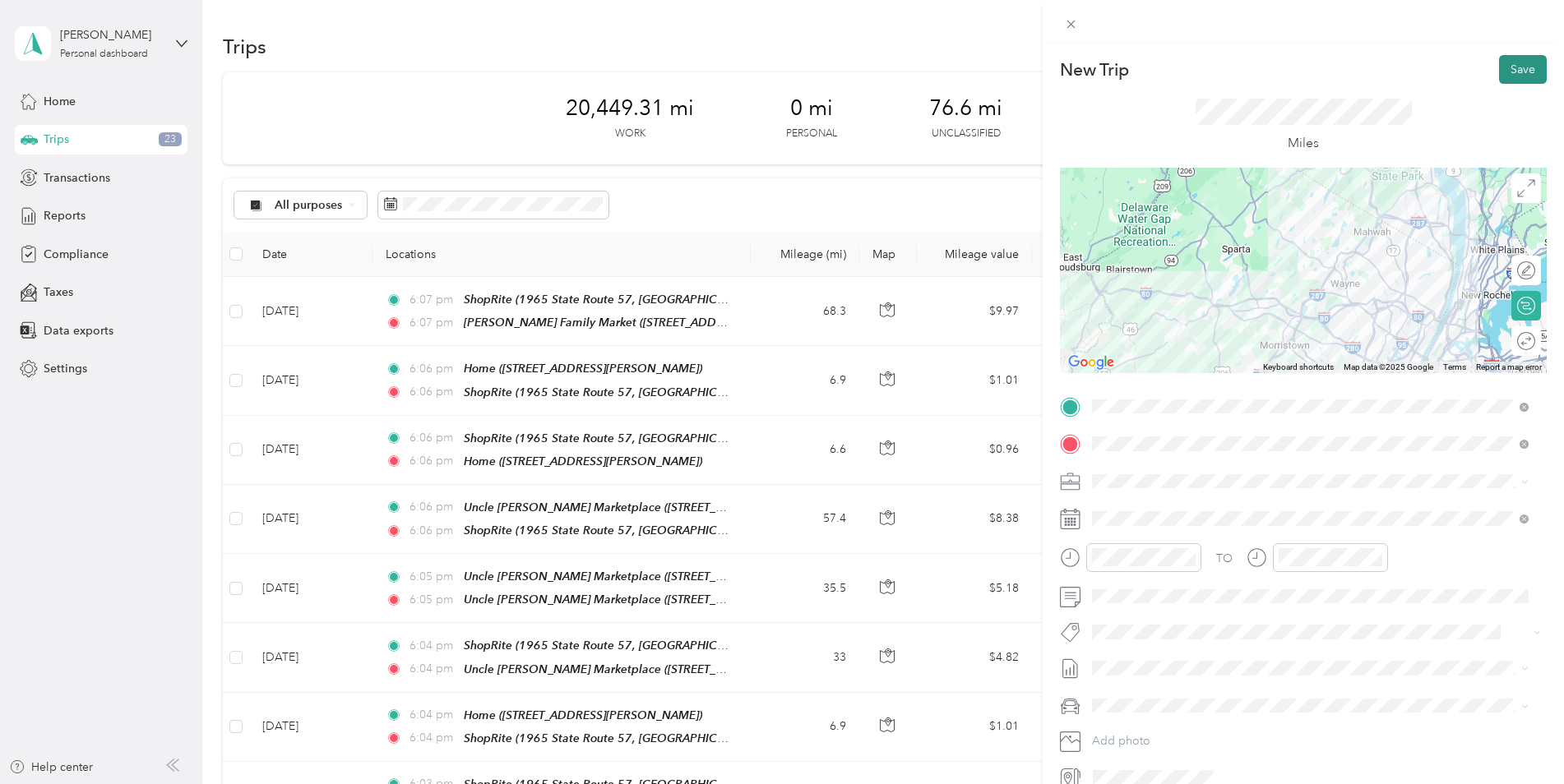
click at [1500, 75] on button "Save" at bounding box center [1523, 69] width 48 height 29
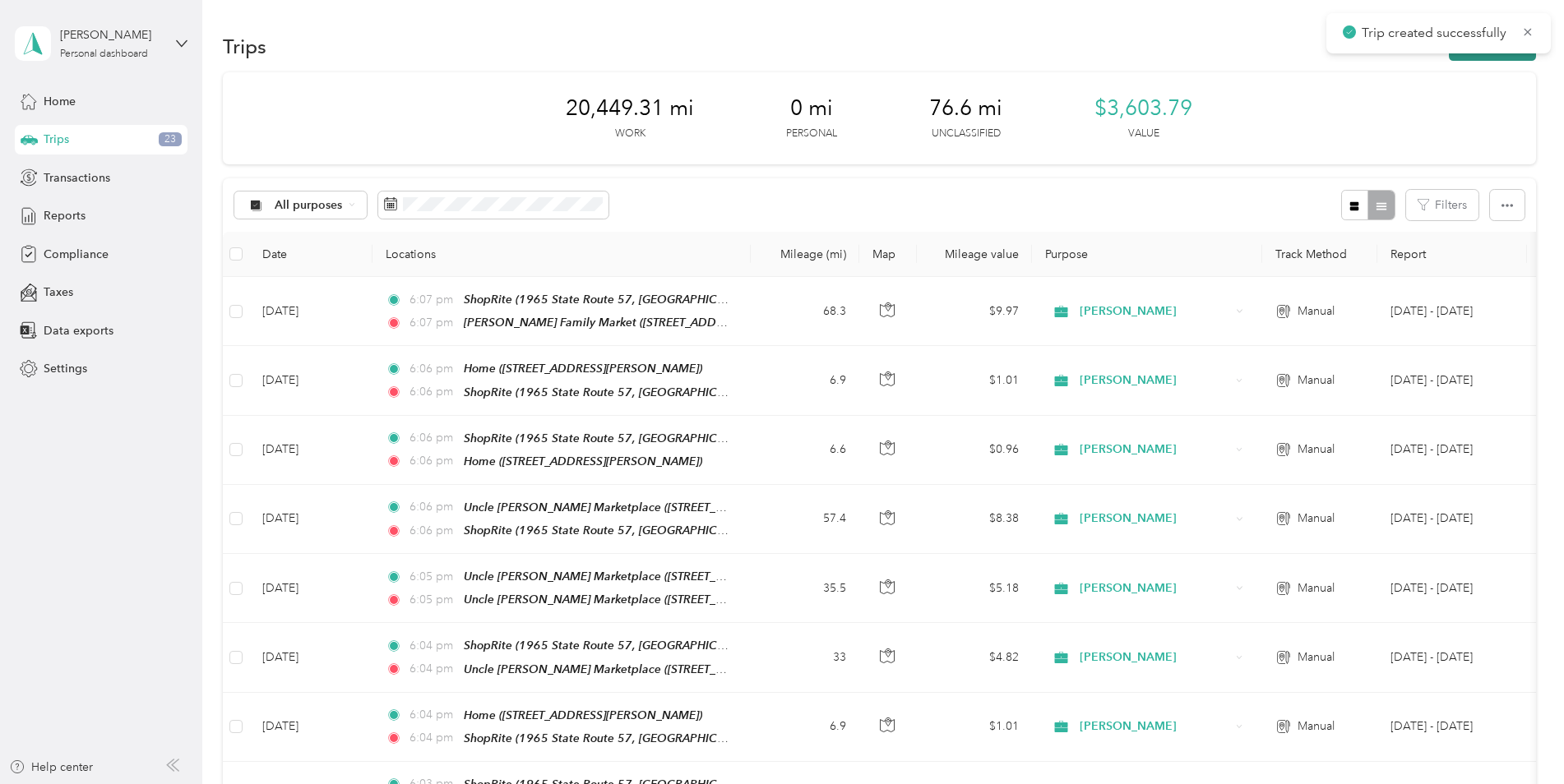
click at [1501, 58] on button "New trip" at bounding box center [1492, 46] width 87 height 29
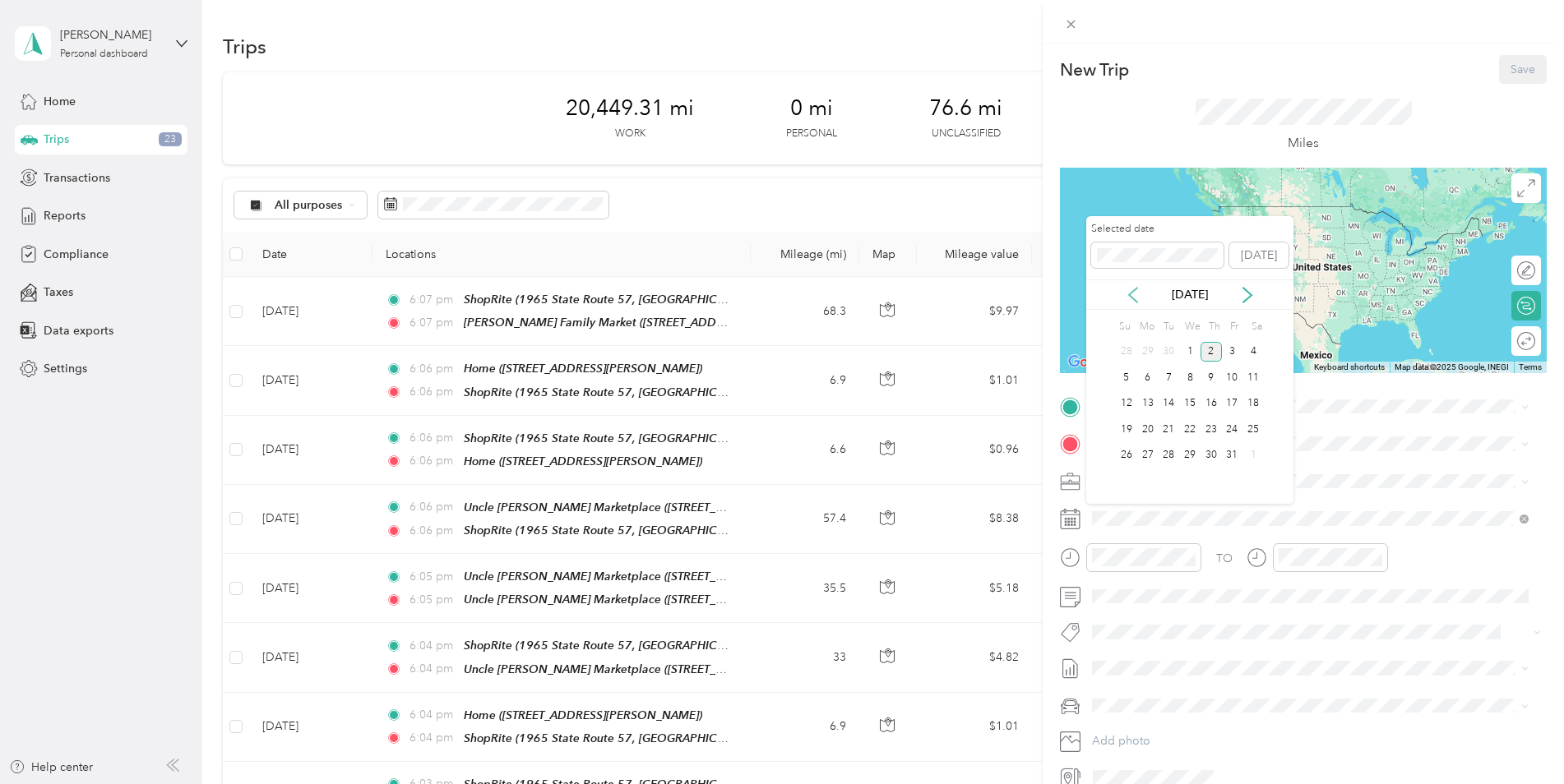
click at [1127, 297] on icon at bounding box center [1133, 295] width 16 height 16
click at [1210, 426] on div "25" at bounding box center [1211, 429] width 21 height 21
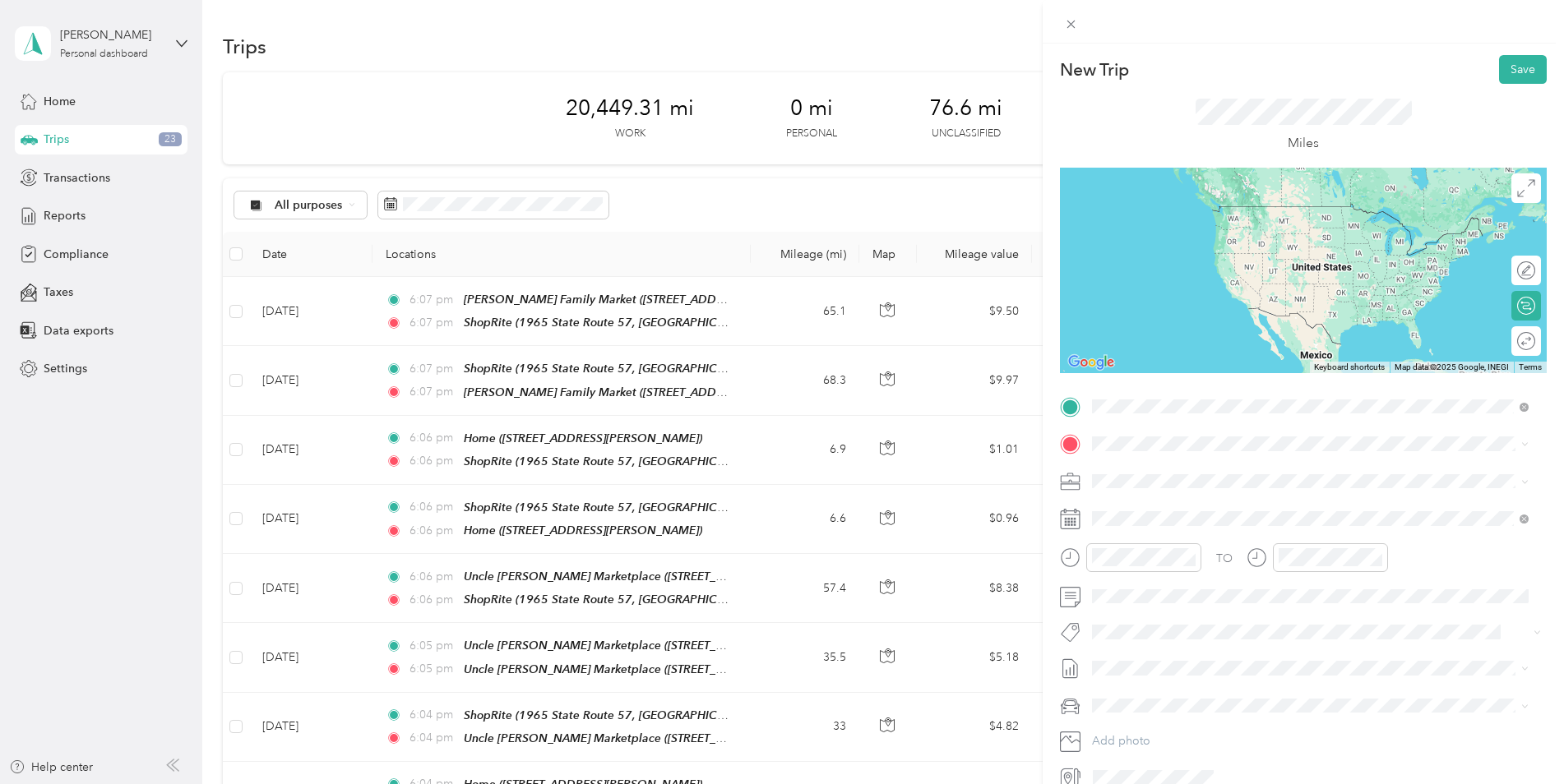
click at [1244, 614] on div "TEAM ShopRite 1965 State Route 57, 078403475, [GEOGRAPHIC_DATA], [GEOGRAPHIC_DA…" at bounding box center [1323, 642] width 400 height 58
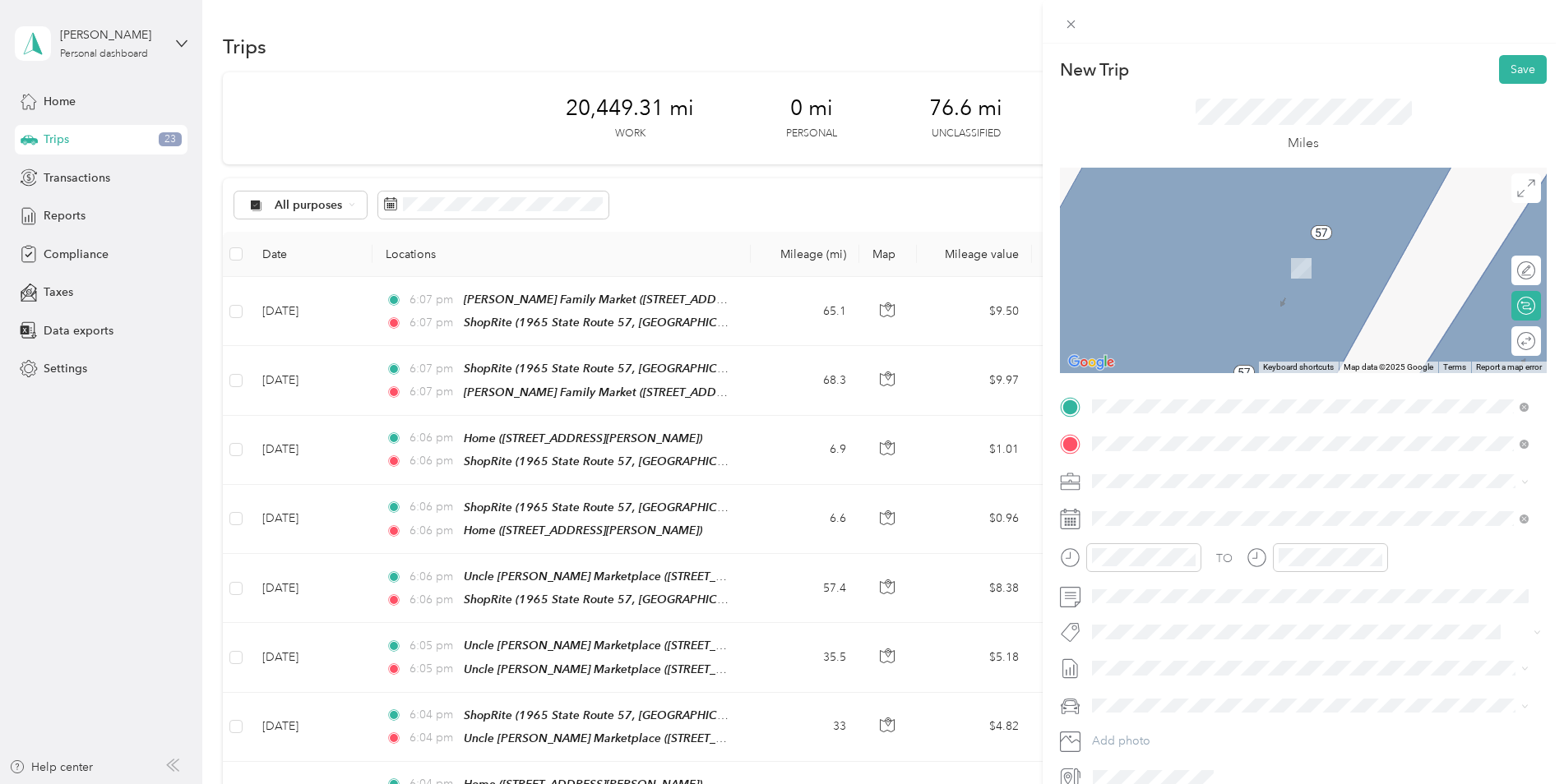
click at [1206, 512] on div "Home [STREET_ADDRESS][PERSON_NAME]" at bounding box center [1220, 519] width 195 height 35
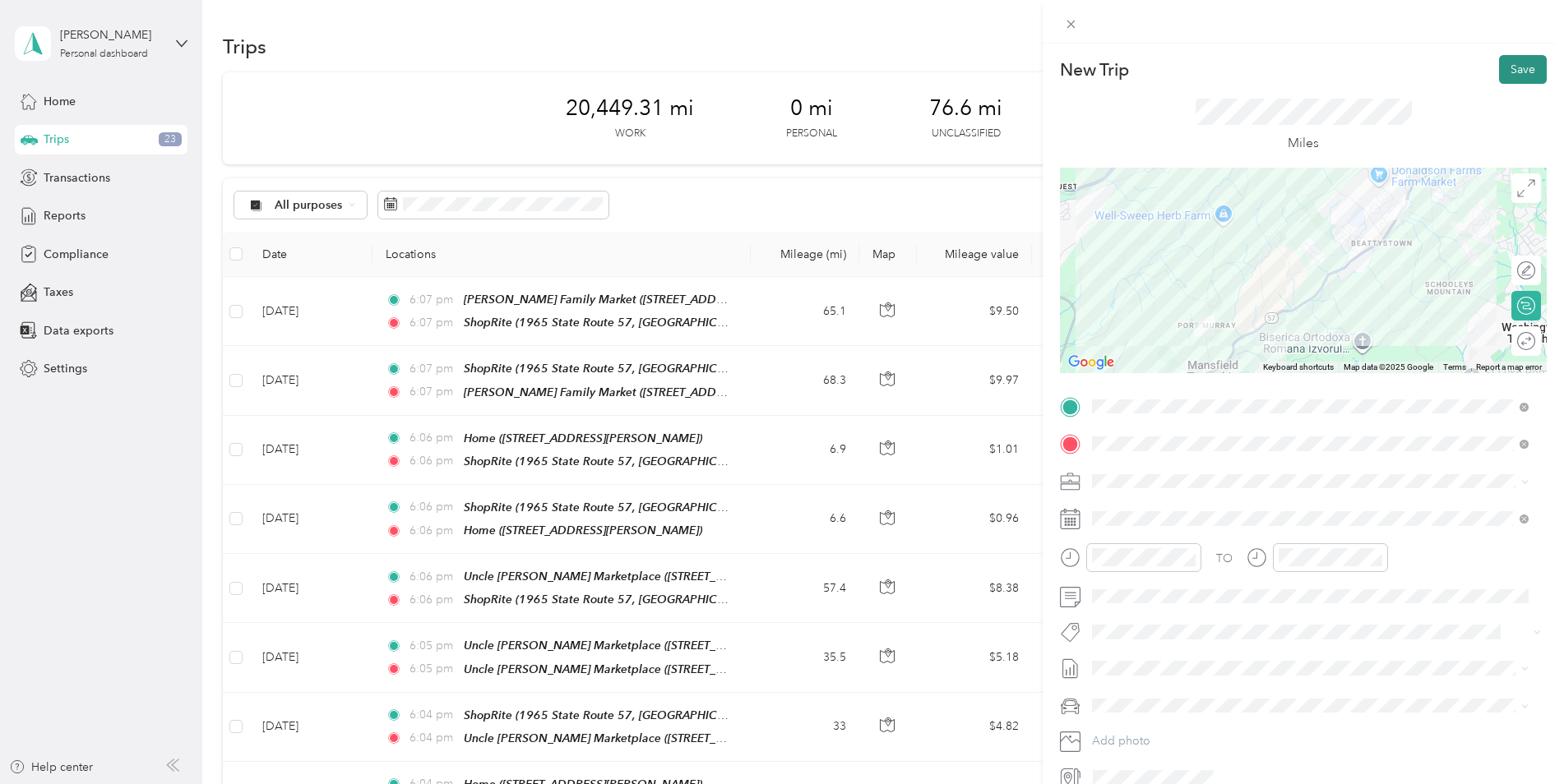
click at [1501, 69] on button "Save" at bounding box center [1523, 69] width 48 height 29
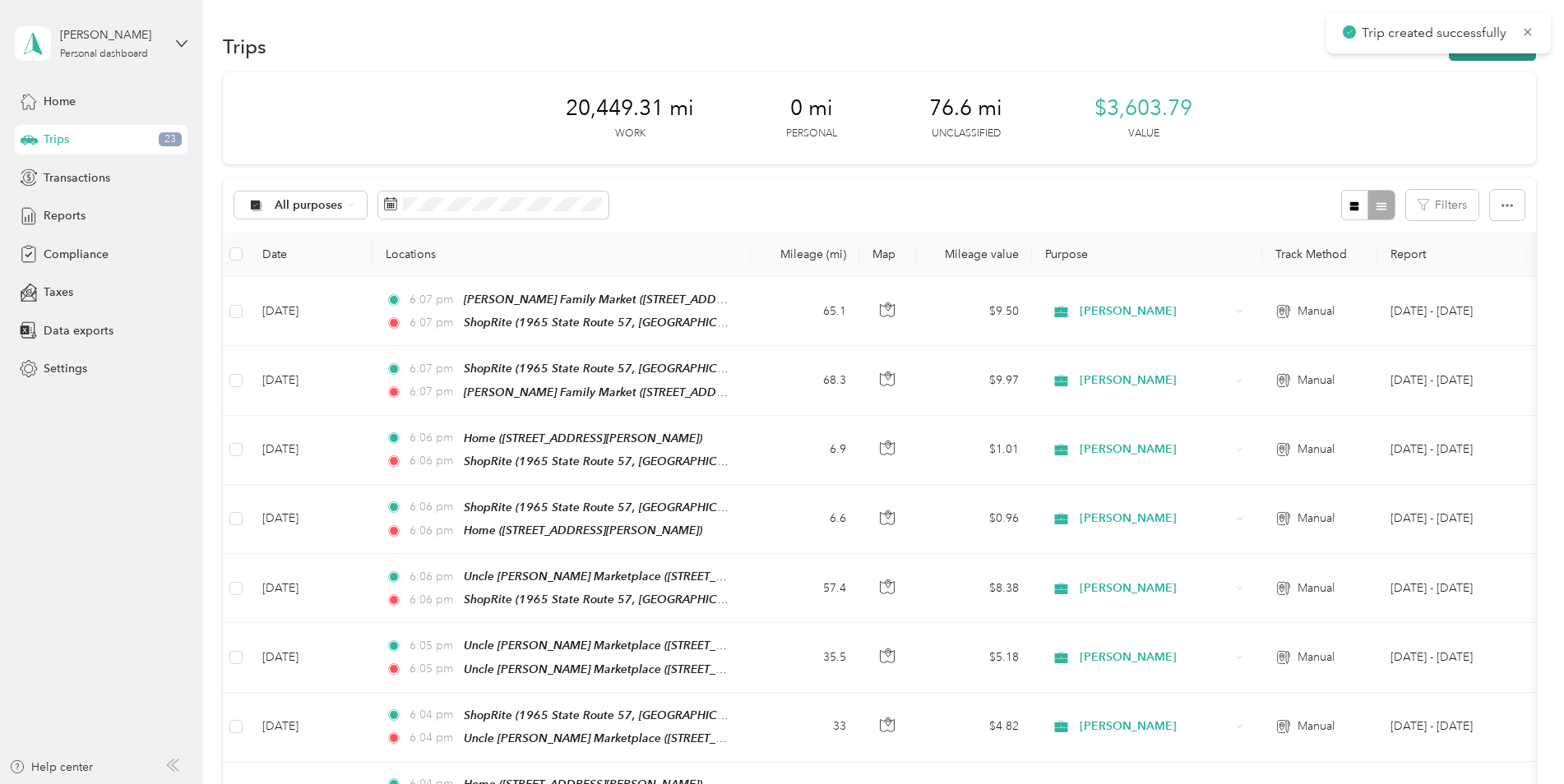
click at [1501, 59] on button "New trip" at bounding box center [1492, 46] width 87 height 29
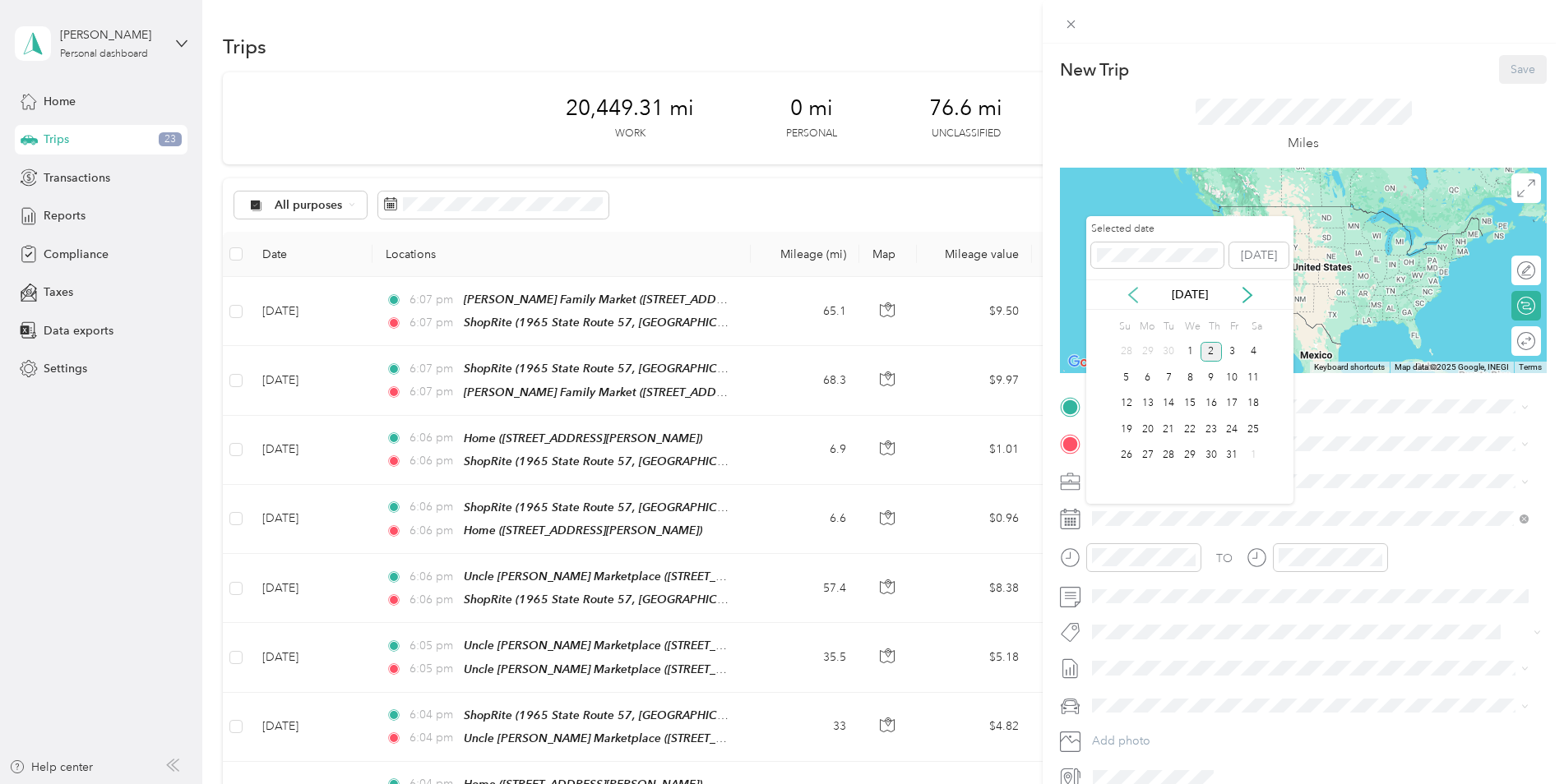
click at [1126, 295] on icon at bounding box center [1133, 295] width 16 height 16
click at [1170, 454] on div "30" at bounding box center [1168, 455] width 21 height 21
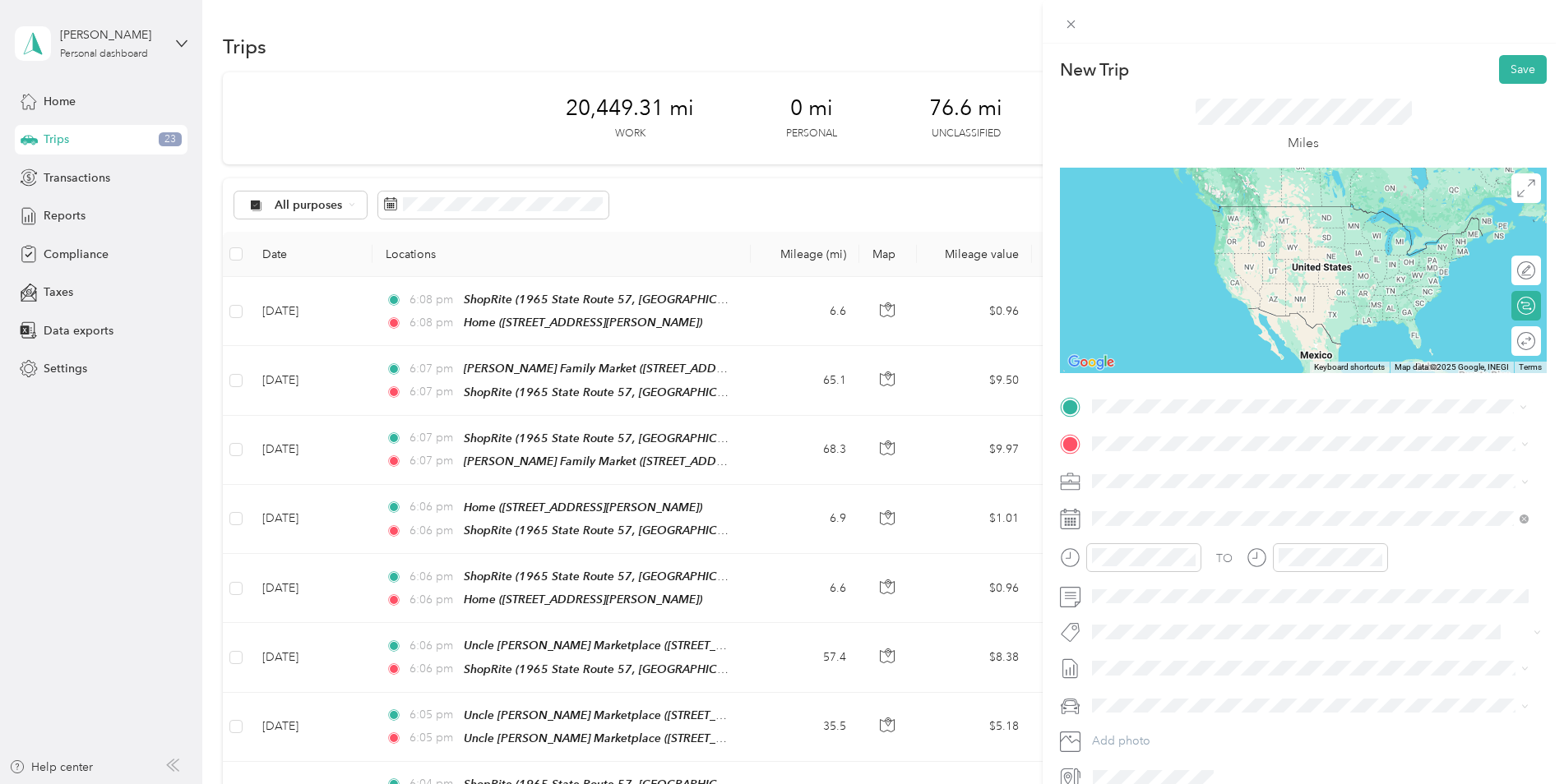
click at [1215, 494] on div "Home [STREET_ADDRESS][PERSON_NAME]" at bounding box center [1310, 481] width 425 height 40
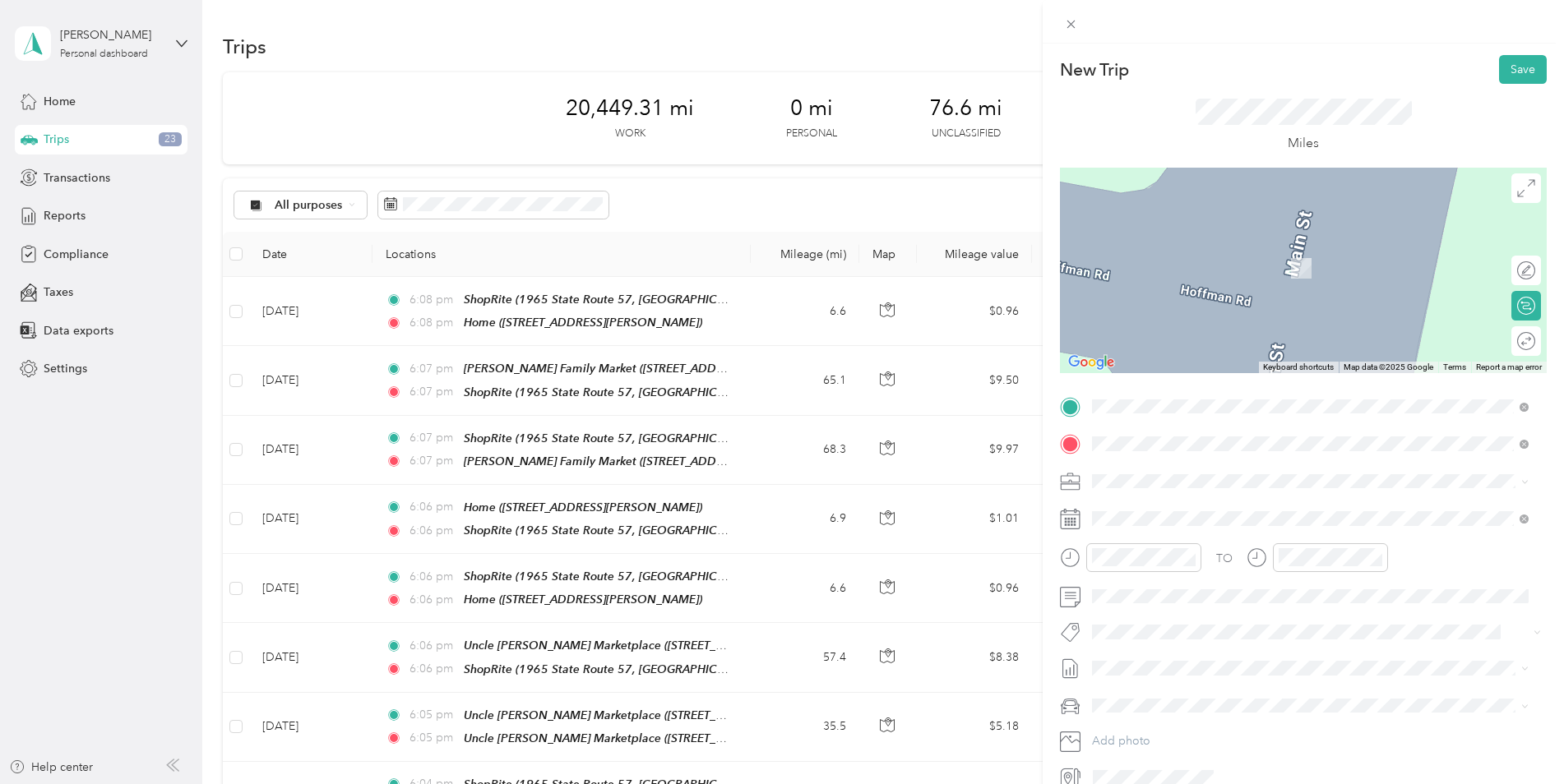
click at [1229, 651] on div "TEAM ShopRite 1965 State Route 57, 078403475, [GEOGRAPHIC_DATA], [GEOGRAPHIC_DA…" at bounding box center [1323, 679] width 400 height 58
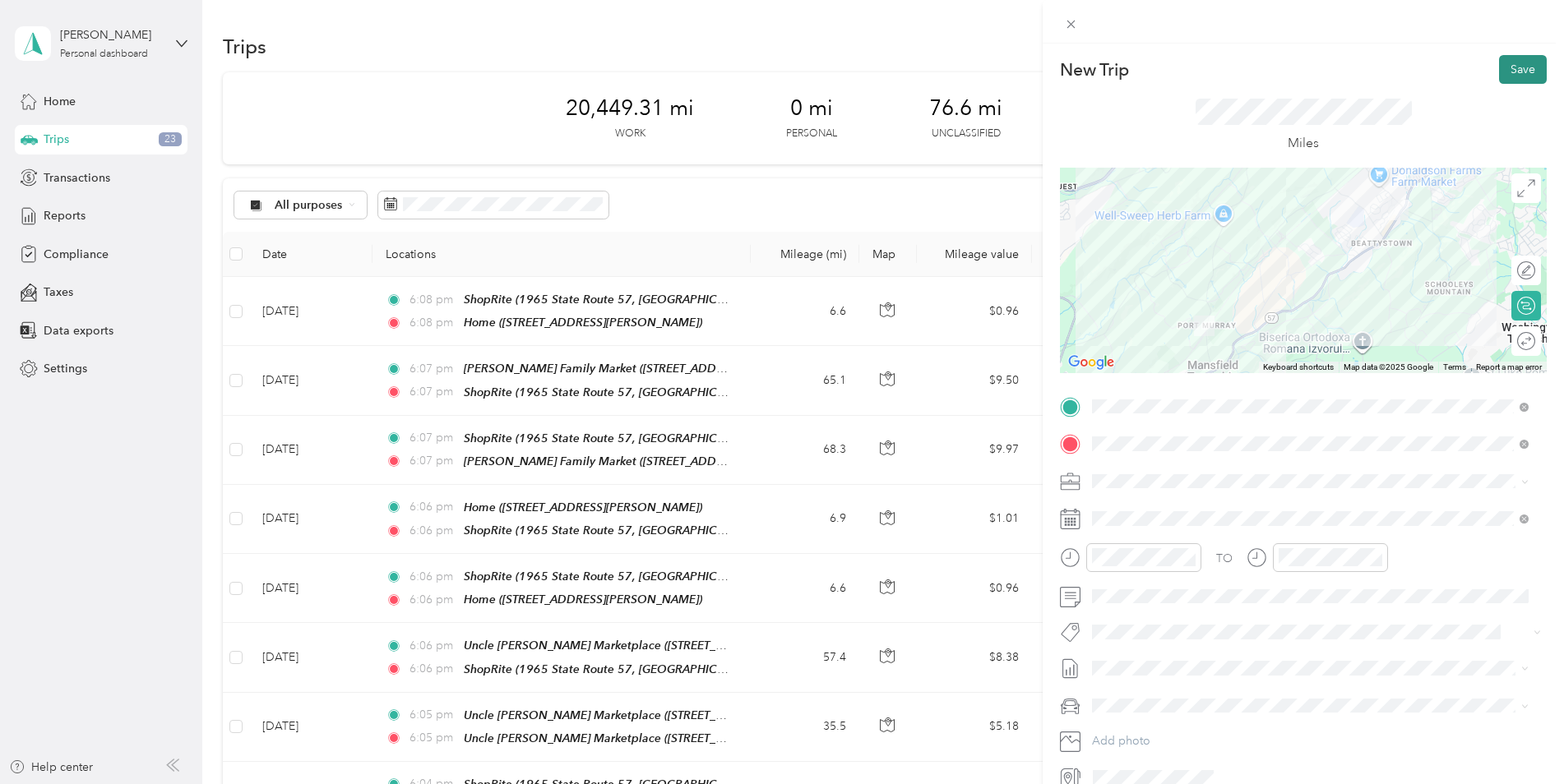
click at [1505, 72] on button "Save" at bounding box center [1523, 69] width 48 height 29
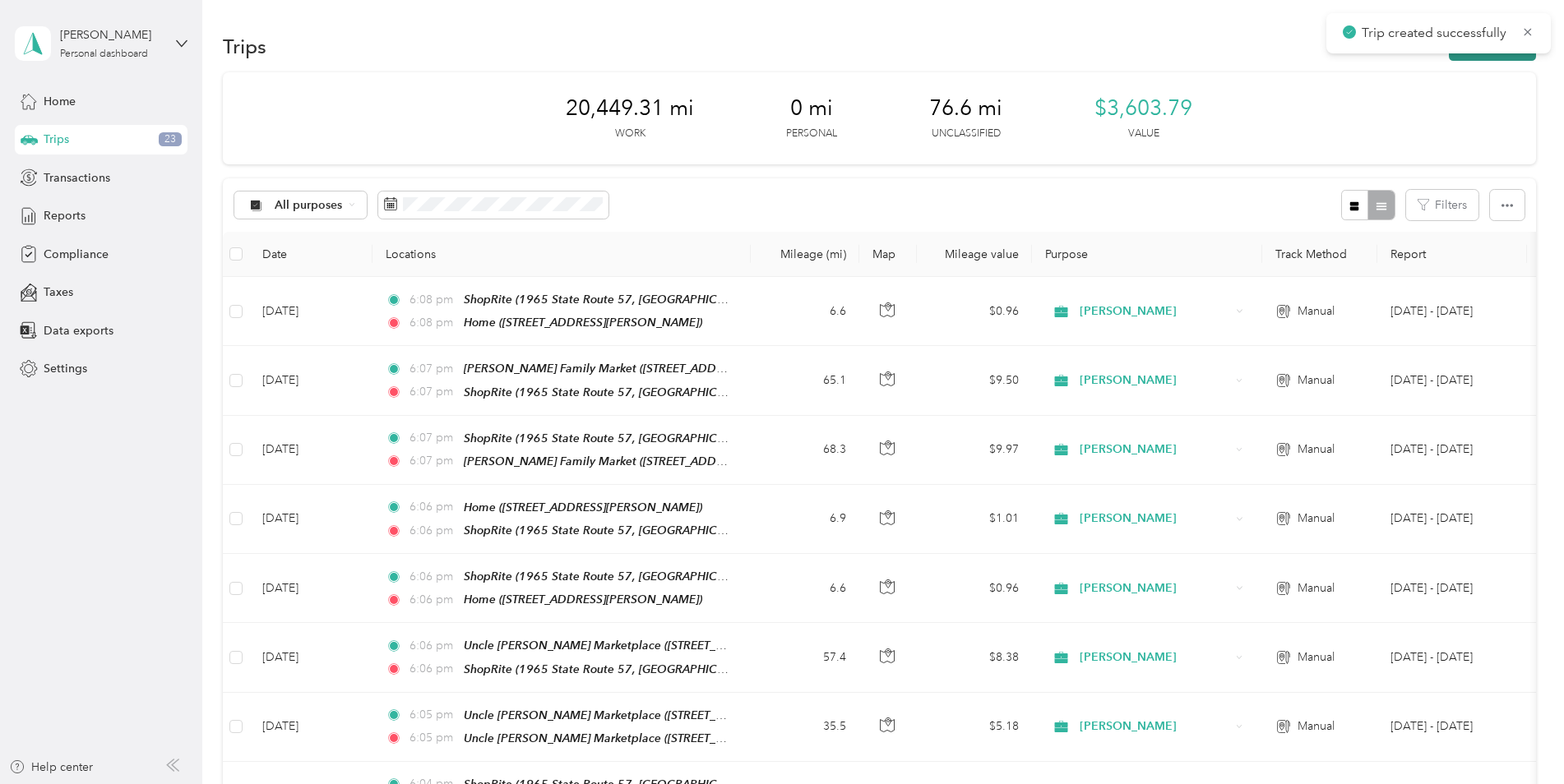
click at [1507, 55] on button "New trip" at bounding box center [1492, 46] width 87 height 29
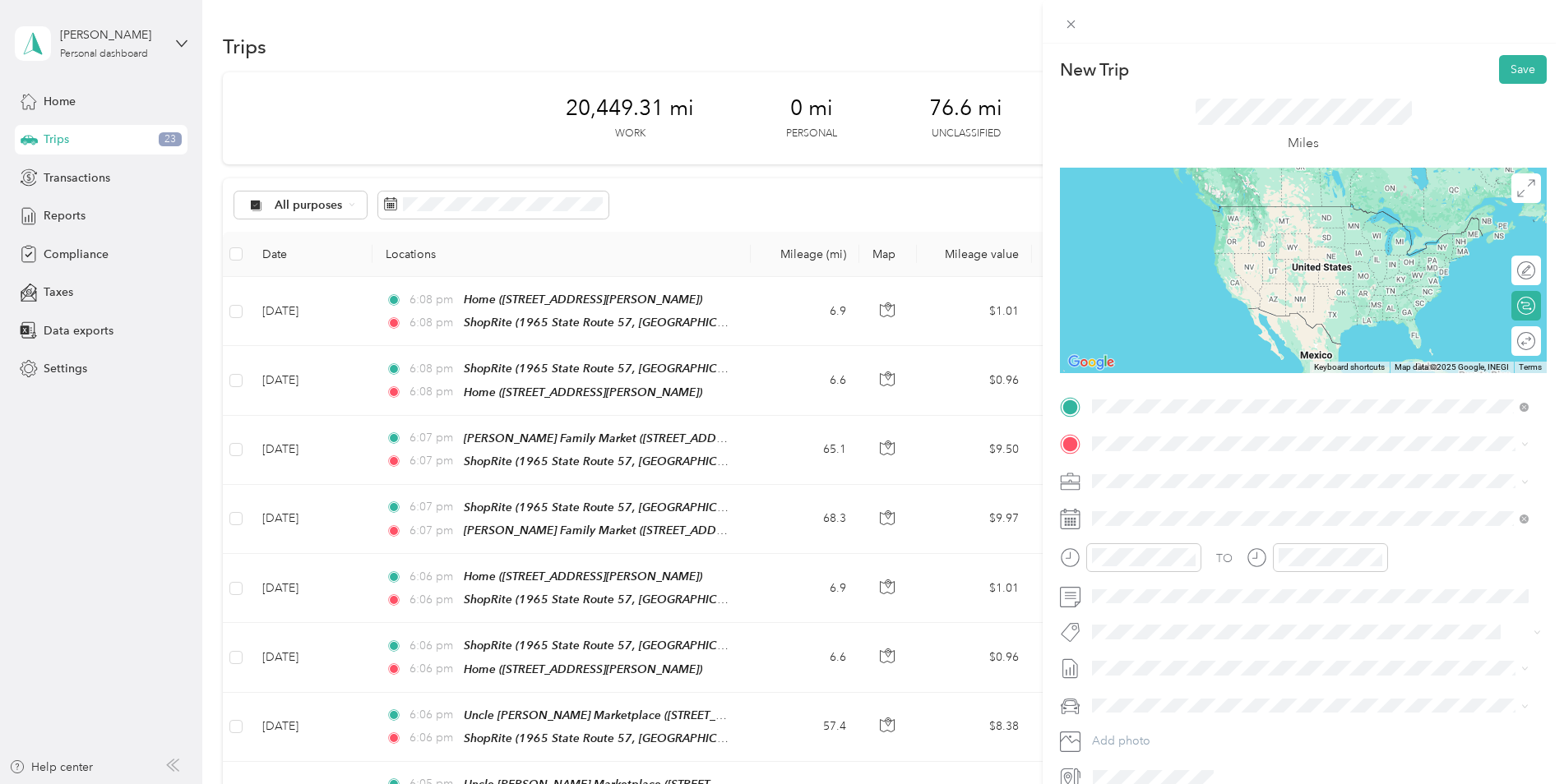
click at [1218, 616] on strong "ShopRite" at bounding box center [1205, 623] width 49 height 15
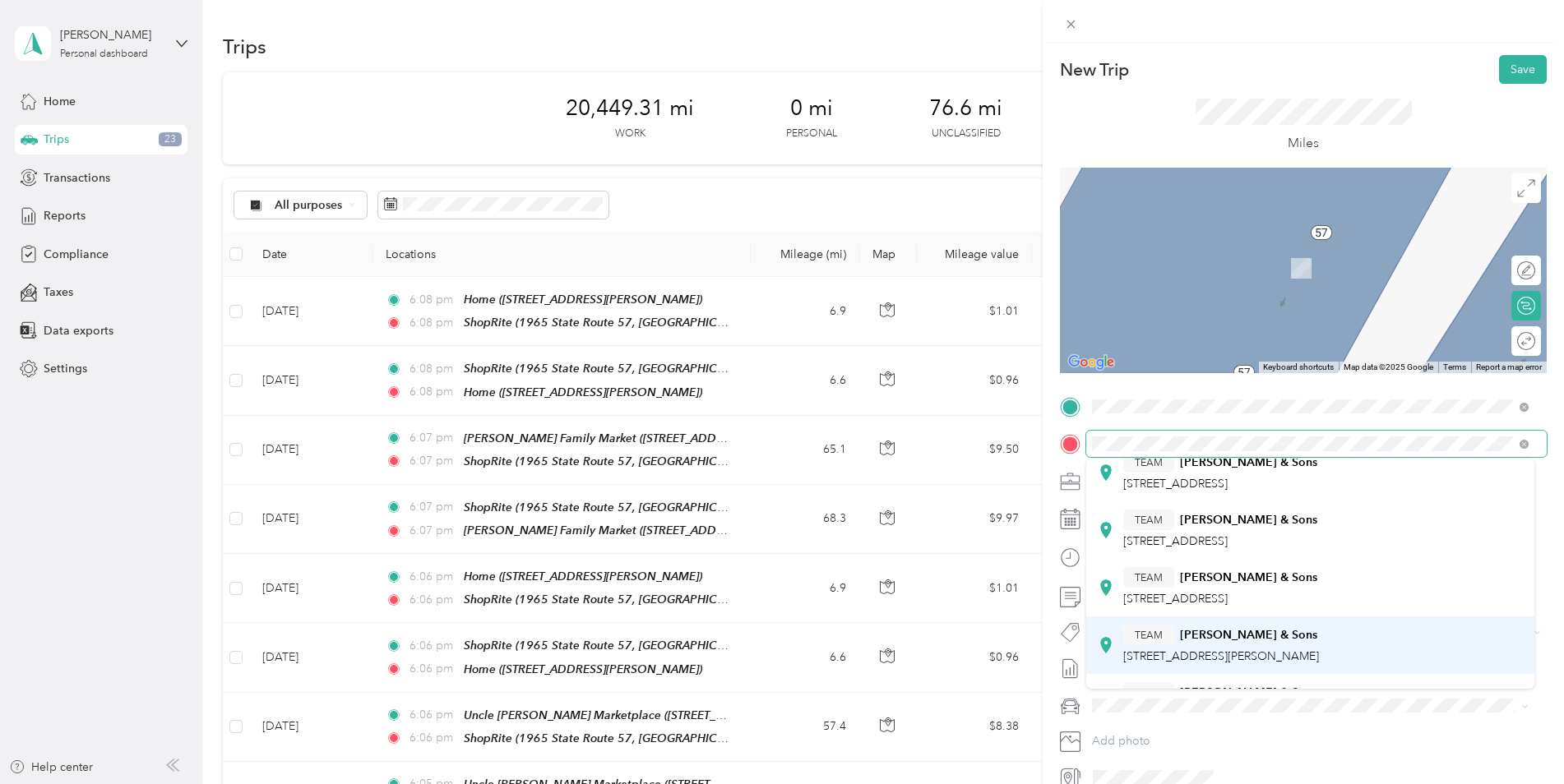
scroll to position [246, 0]
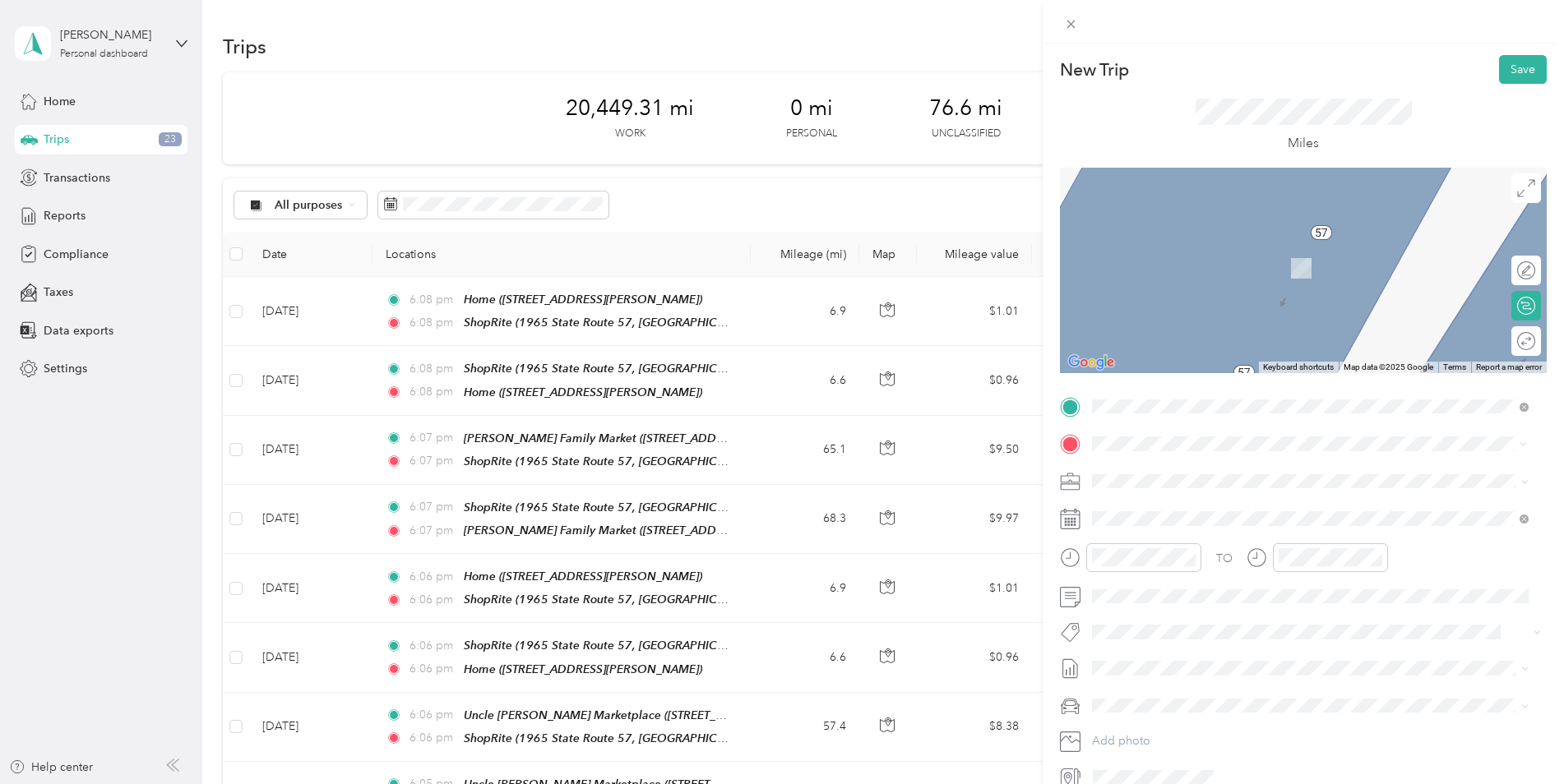
click at [1227, 632] on span "[STREET_ADDRESS]" at bounding box center [1175, 630] width 105 height 14
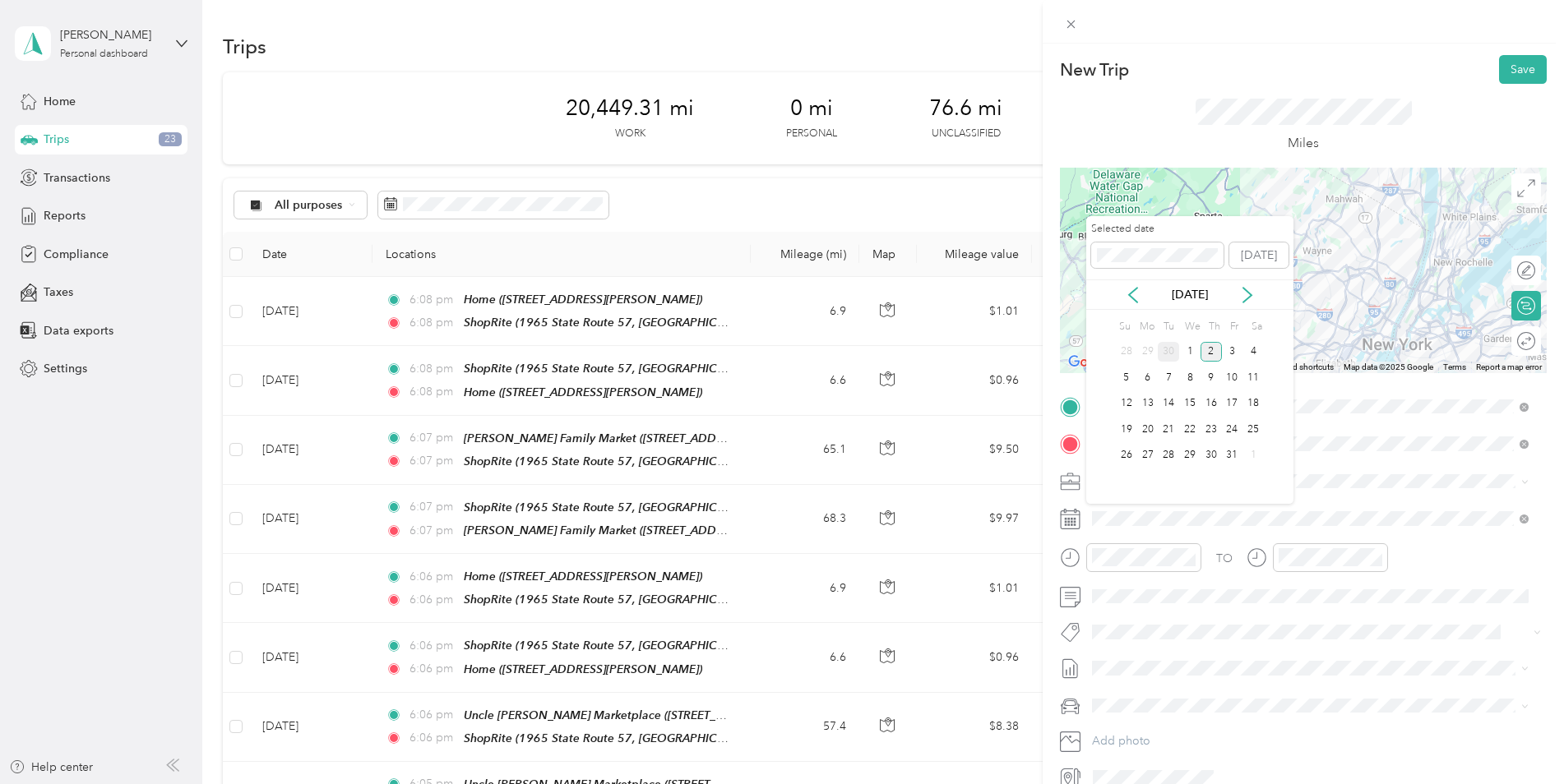
click at [1166, 352] on div "30" at bounding box center [1168, 352] width 21 height 21
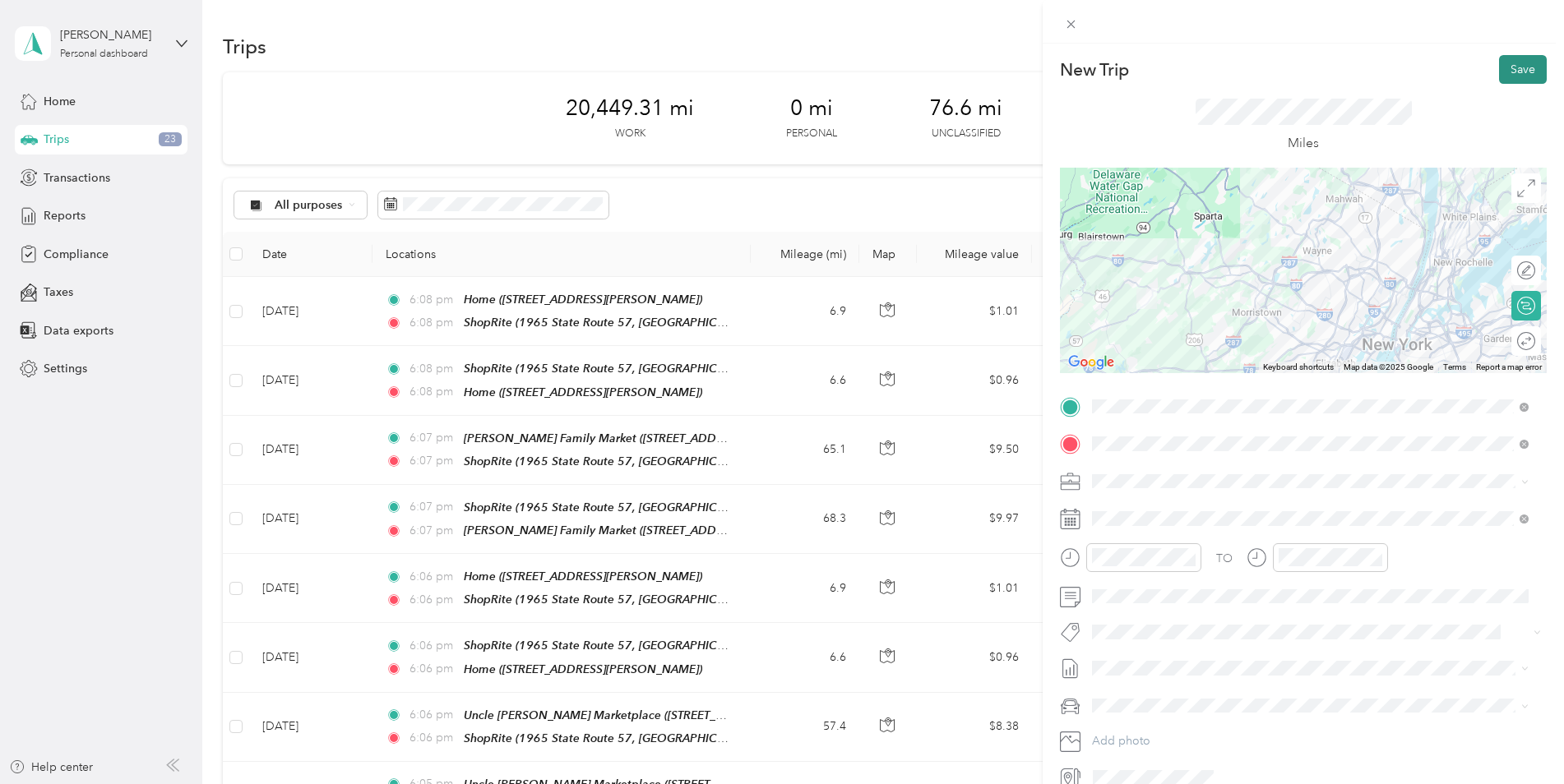
click at [1507, 71] on button "Save" at bounding box center [1523, 69] width 48 height 29
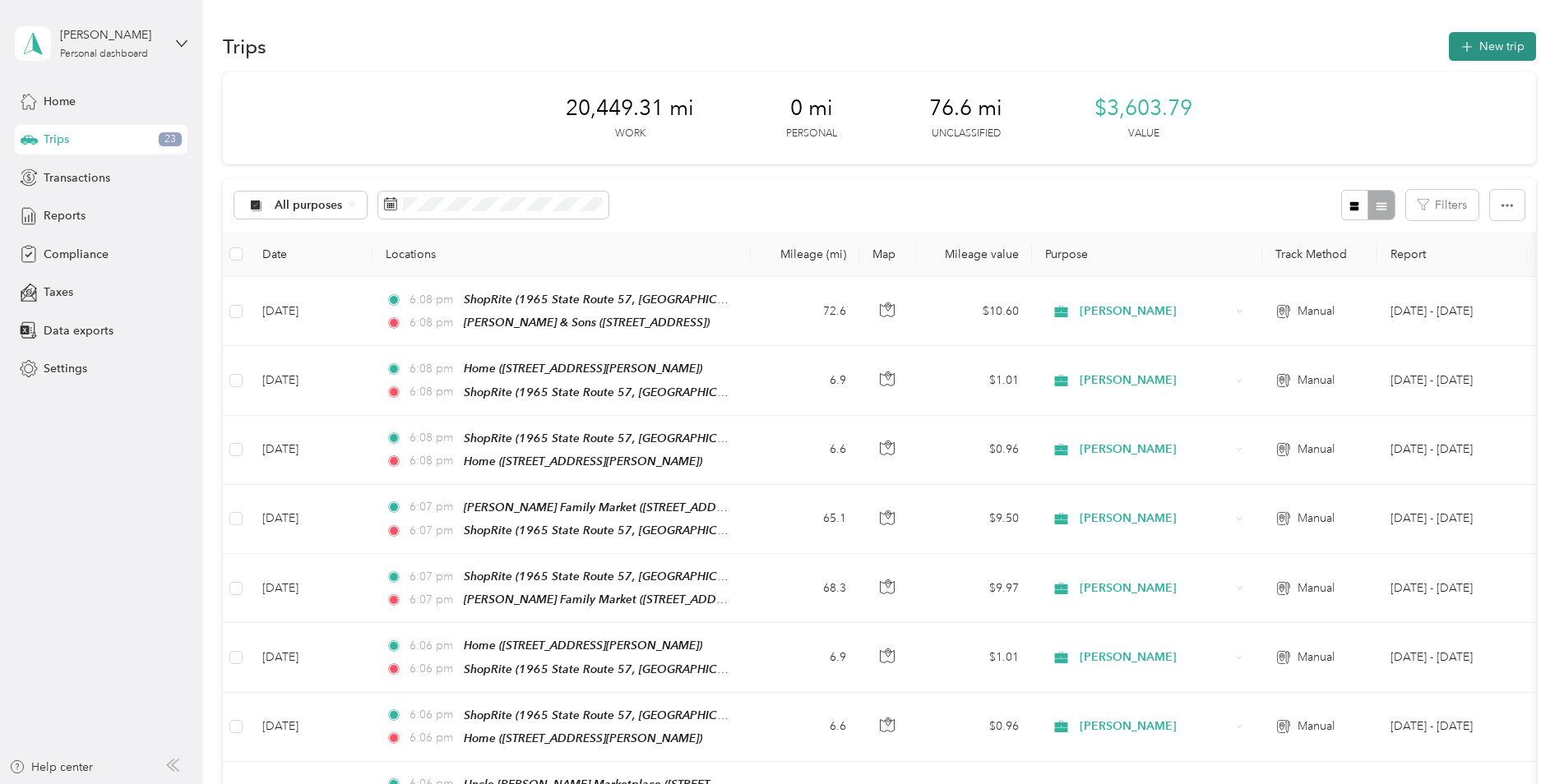
click at [1506, 49] on button "New trip" at bounding box center [1492, 46] width 87 height 29
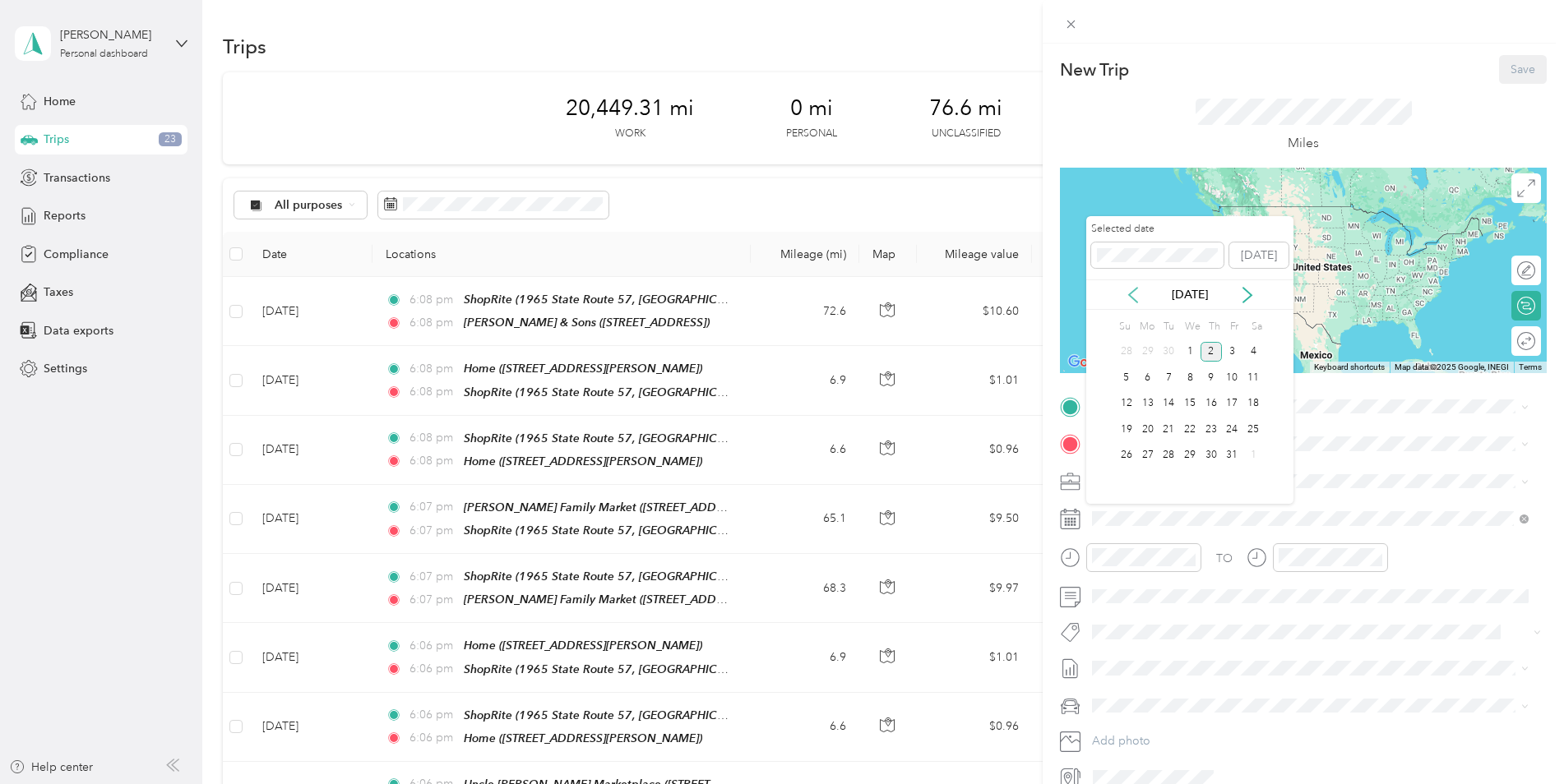
click at [1130, 297] on icon at bounding box center [1133, 295] width 16 height 16
click at [1173, 457] on div "30" at bounding box center [1168, 455] width 21 height 21
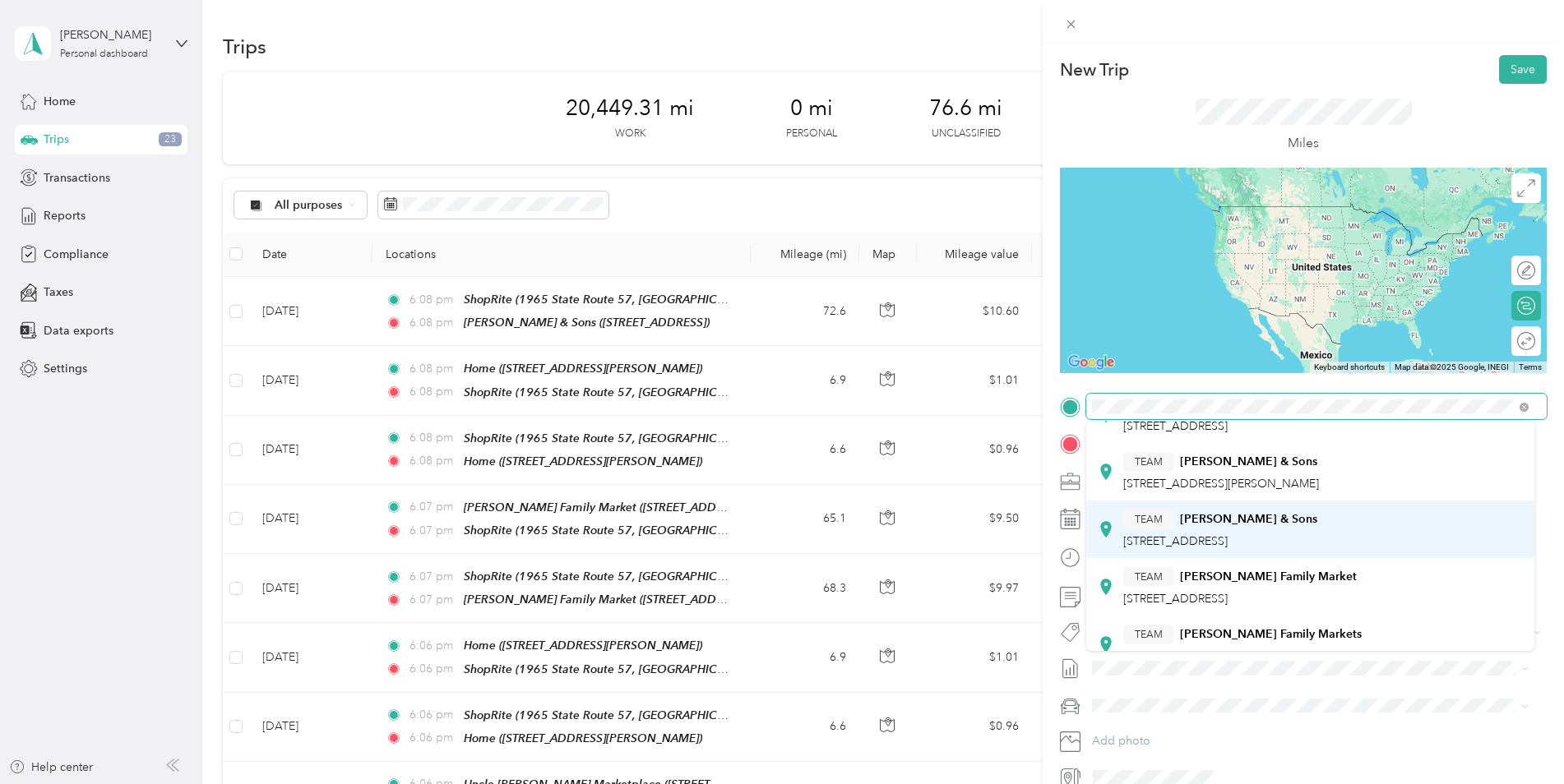
scroll to position [329, 0]
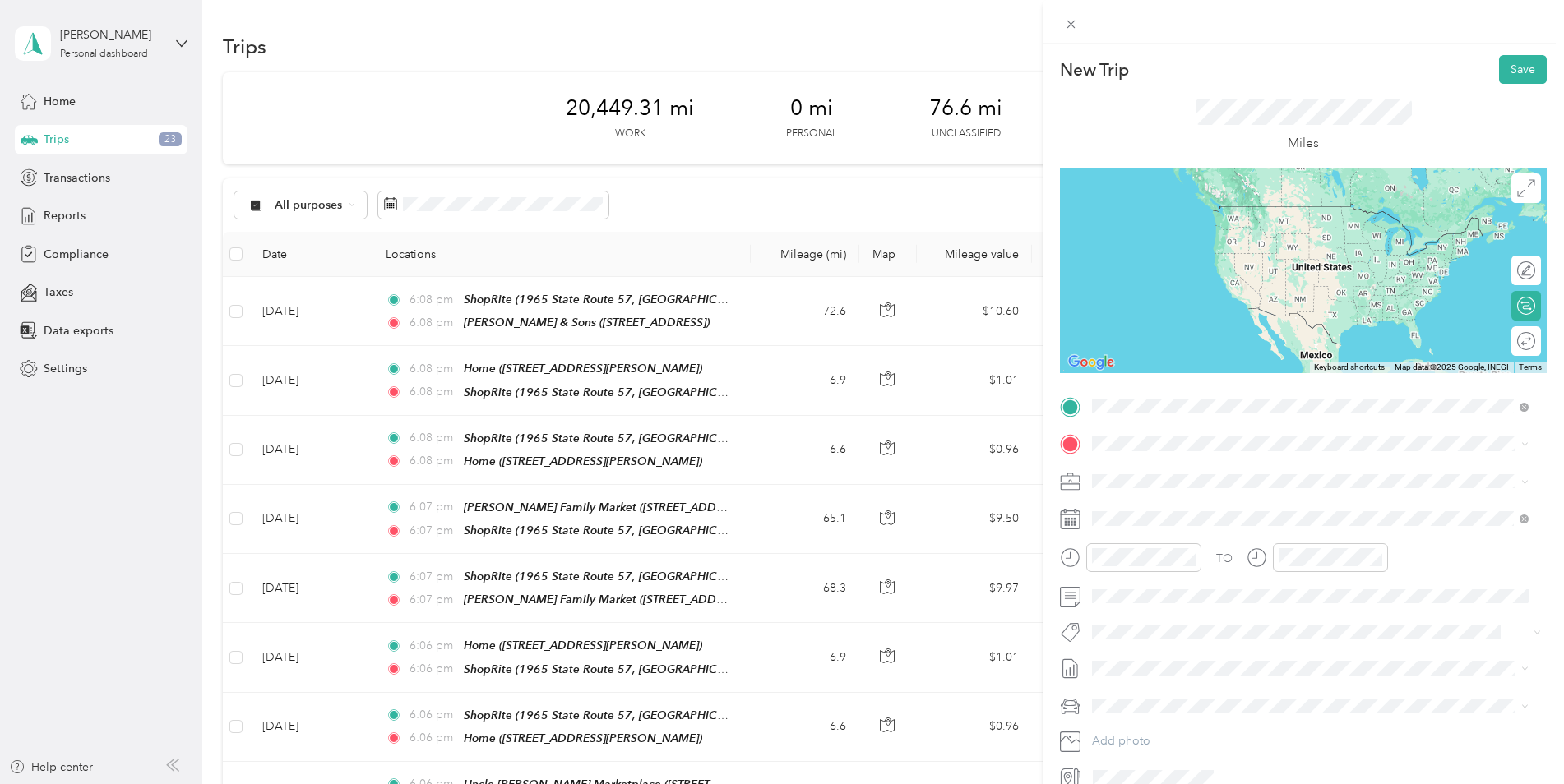
click at [1227, 513] on span "[STREET_ADDRESS]" at bounding box center [1175, 512] width 105 height 14
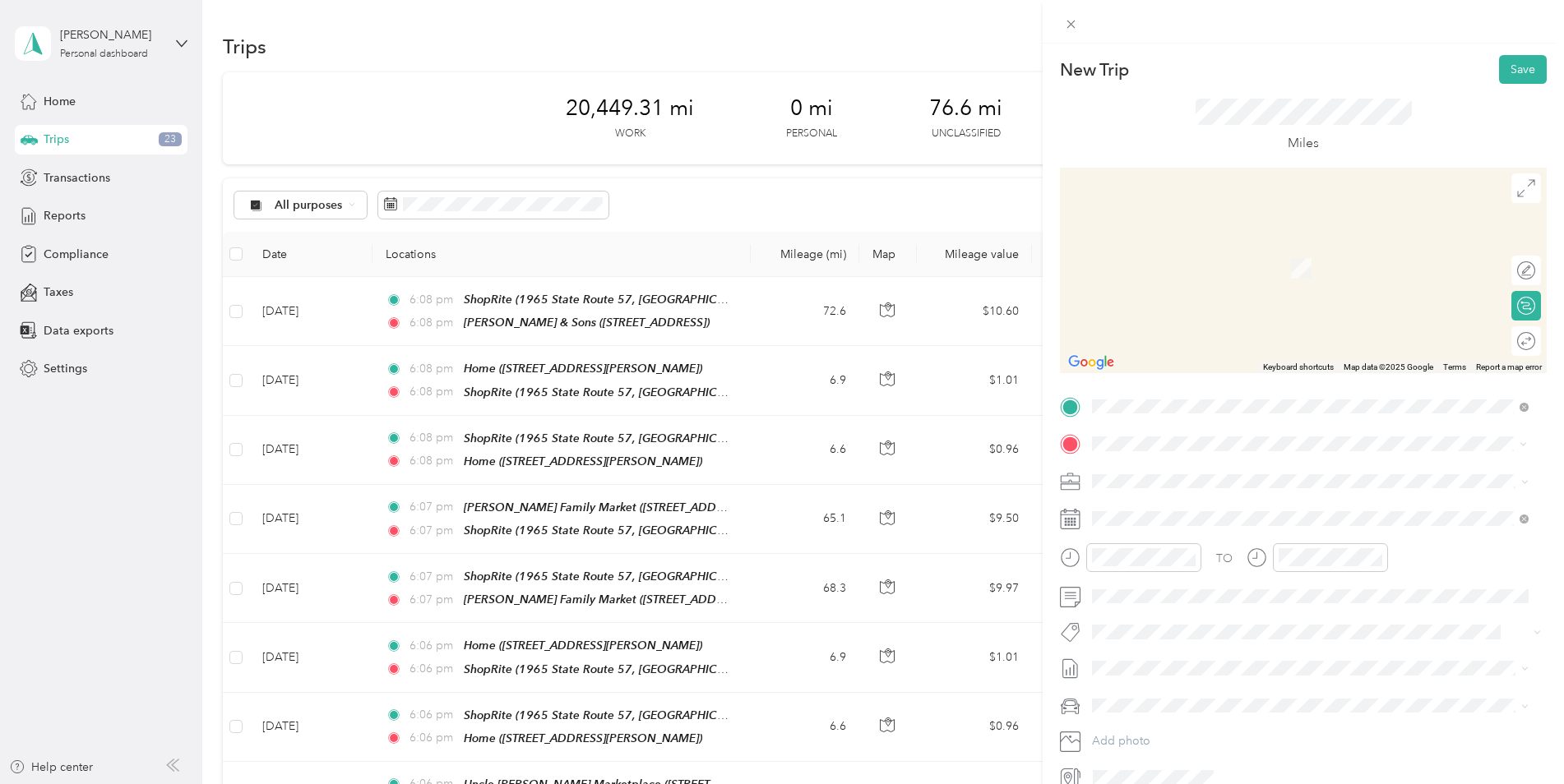
click at [1209, 654] on strong "ShopRite" at bounding box center [1205, 661] width 49 height 15
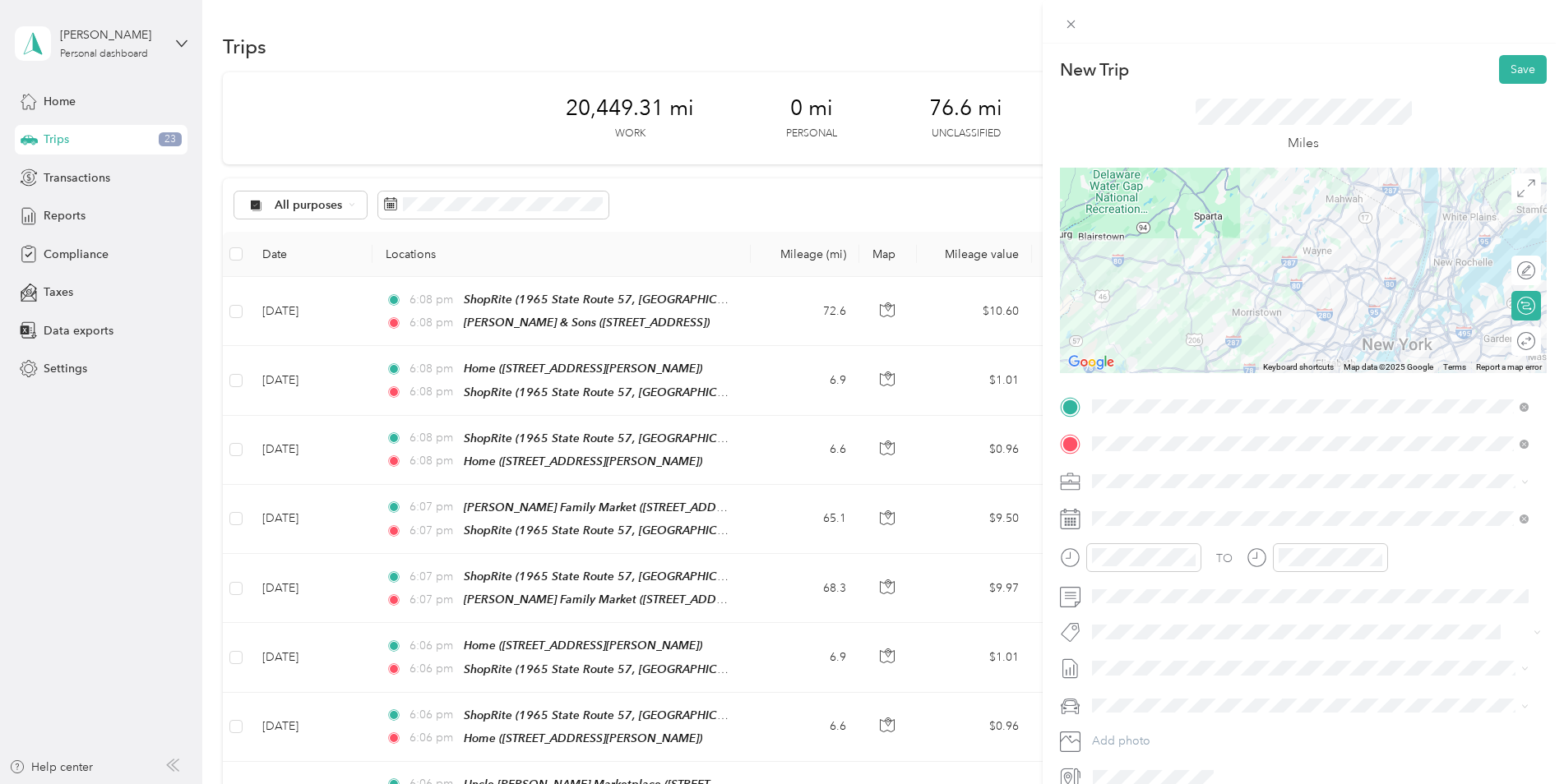
click at [1330, 218] on div at bounding box center [1303, 270] width 487 height 205
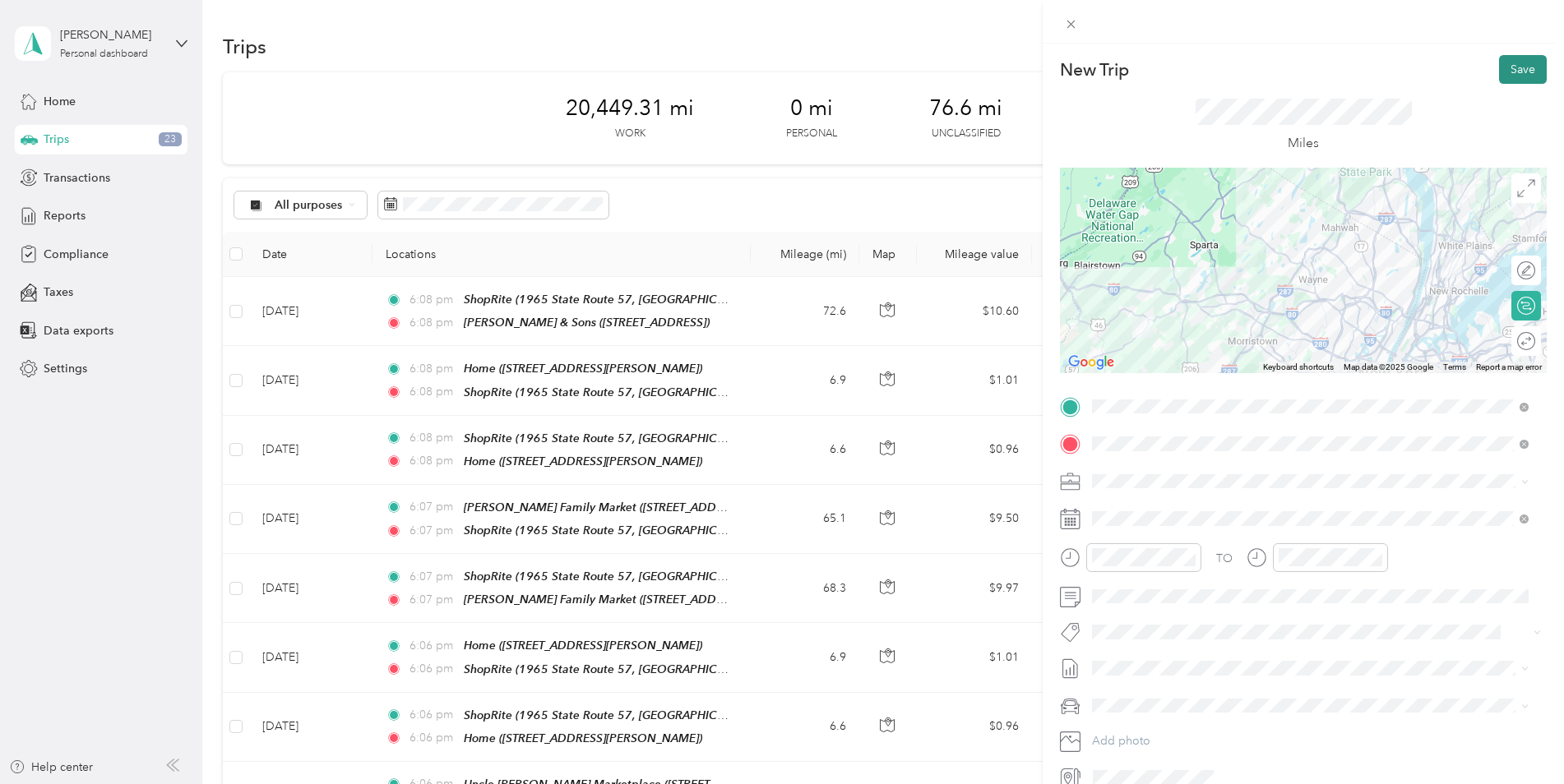
click at [1521, 70] on button "Save" at bounding box center [1523, 69] width 48 height 29
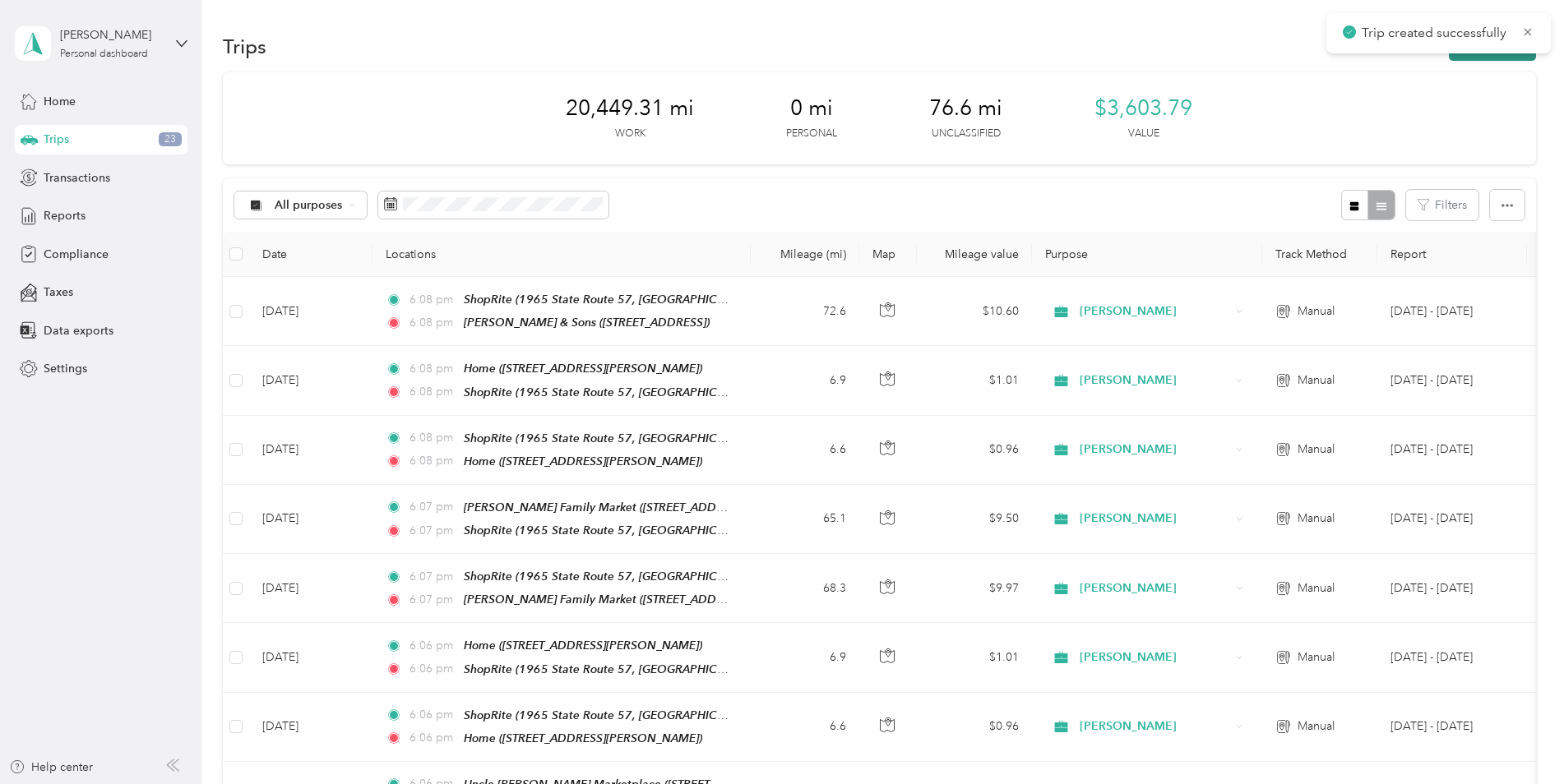
click at [1509, 58] on button "New trip" at bounding box center [1492, 46] width 87 height 29
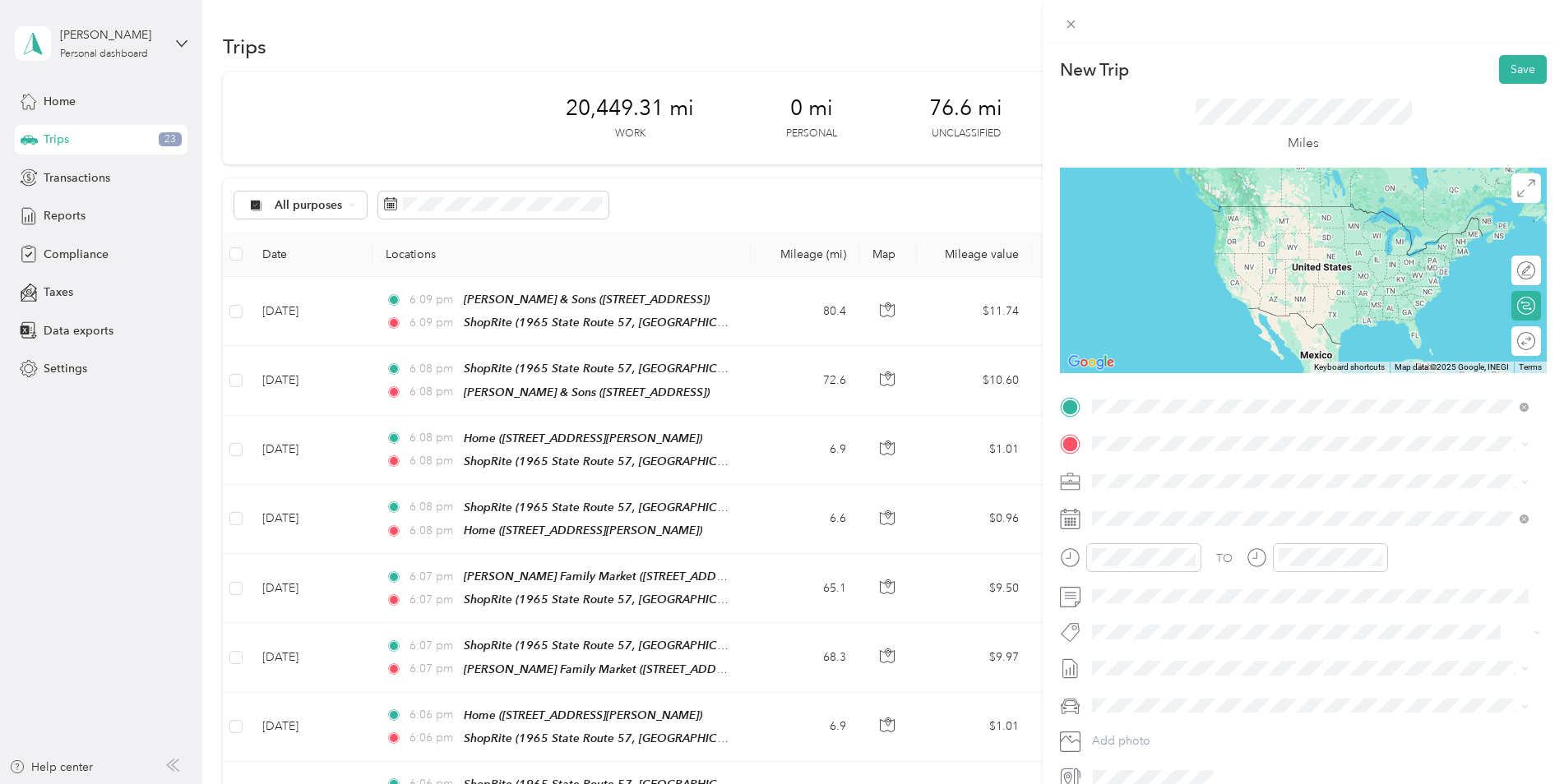
click at [1275, 638] on span "1965 State Route 57, 078403475, [GEOGRAPHIC_DATA], [GEOGRAPHIC_DATA], [GEOGRAPH…" at bounding box center [1272, 654] width 299 height 31
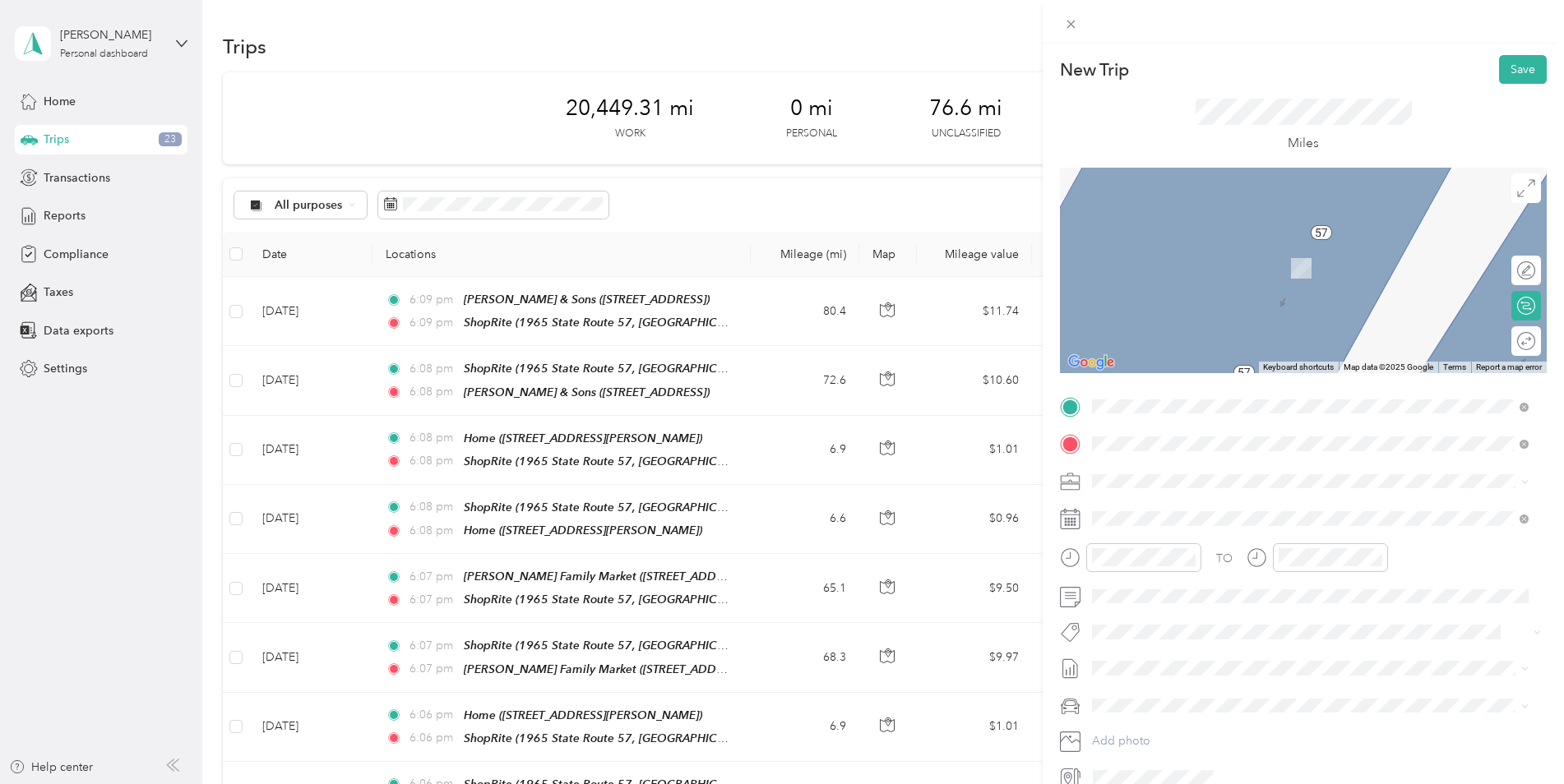
click at [1228, 632] on div "Home [STREET_ADDRESS][PERSON_NAME]" at bounding box center [1220, 633] width 195 height 35
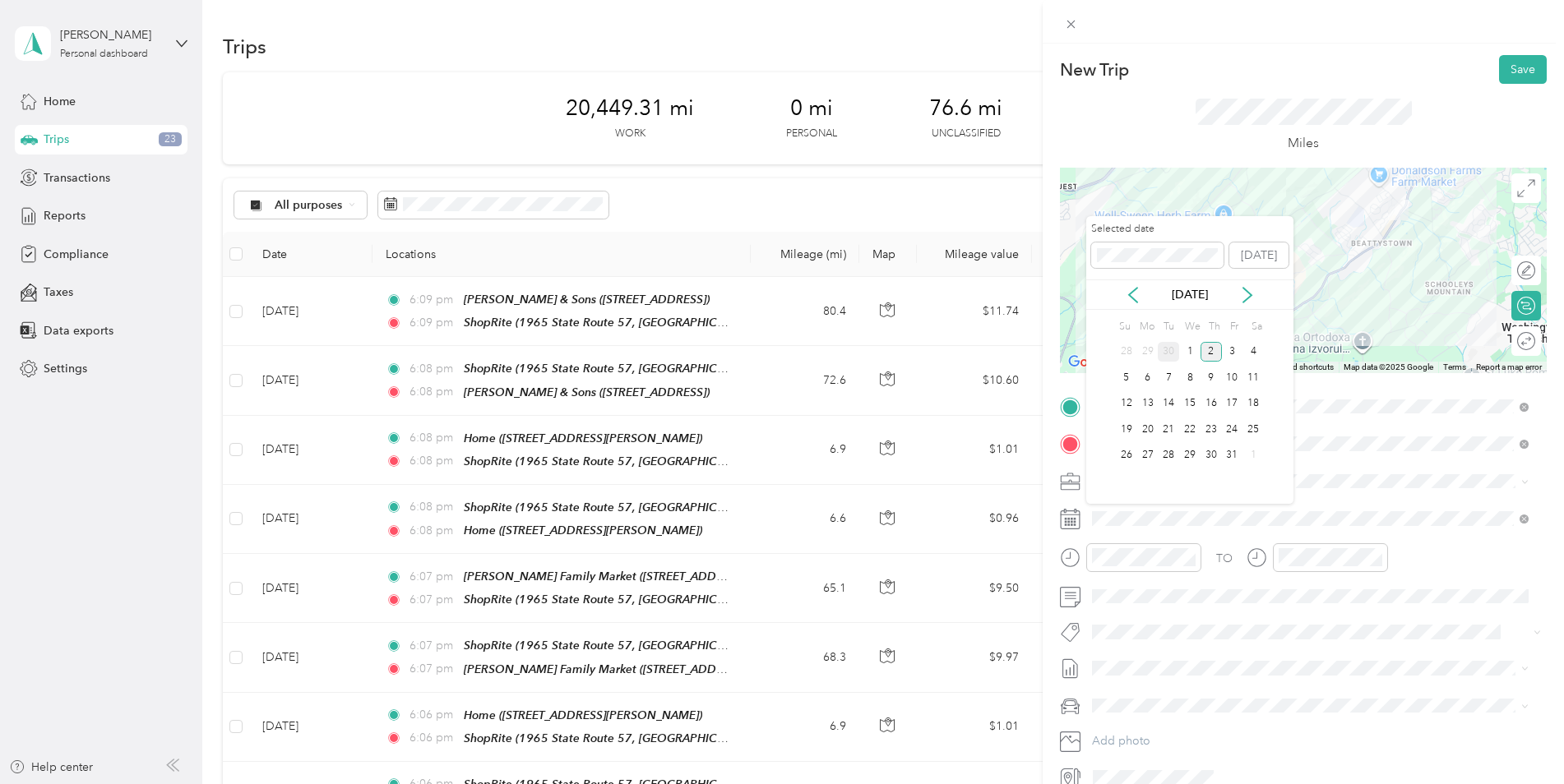
click at [1168, 357] on div "30" at bounding box center [1168, 352] width 21 height 21
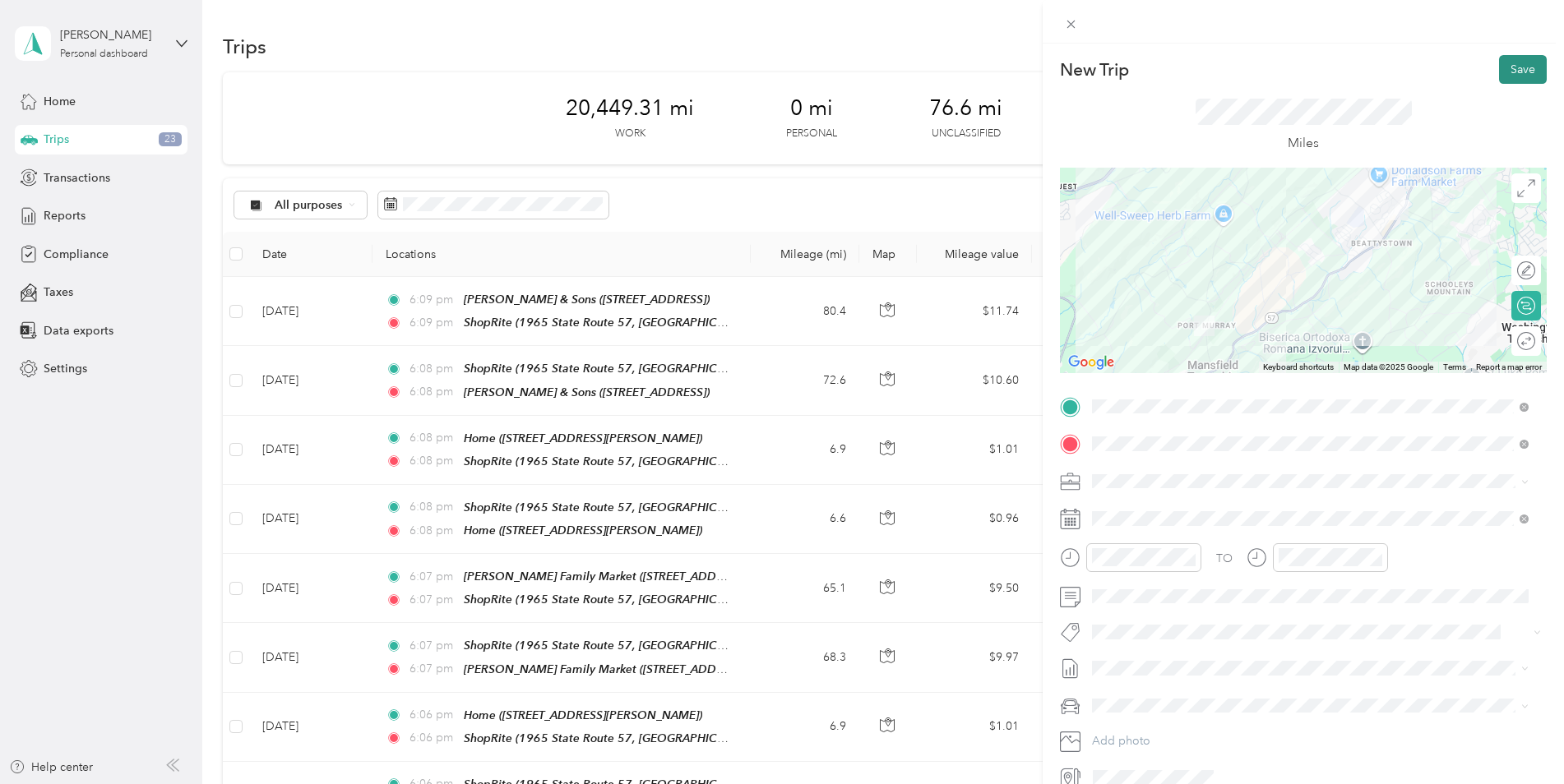
click at [1516, 70] on button "Save" at bounding box center [1523, 69] width 48 height 29
